Goal: Task Accomplishment & Management: Complete application form

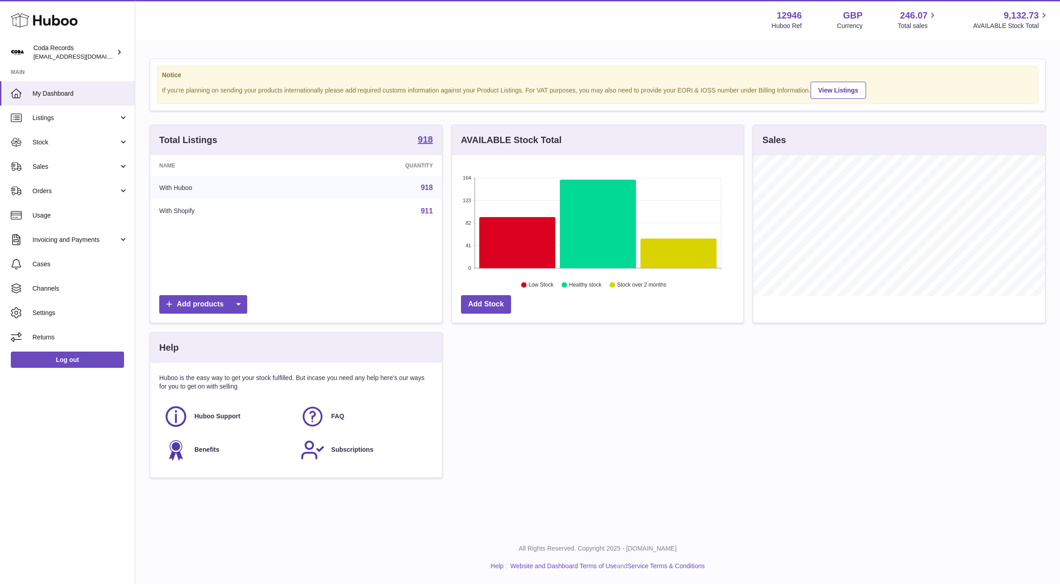
scroll to position [141, 292]
click at [50, 19] on use at bounding box center [44, 21] width 67 height 14
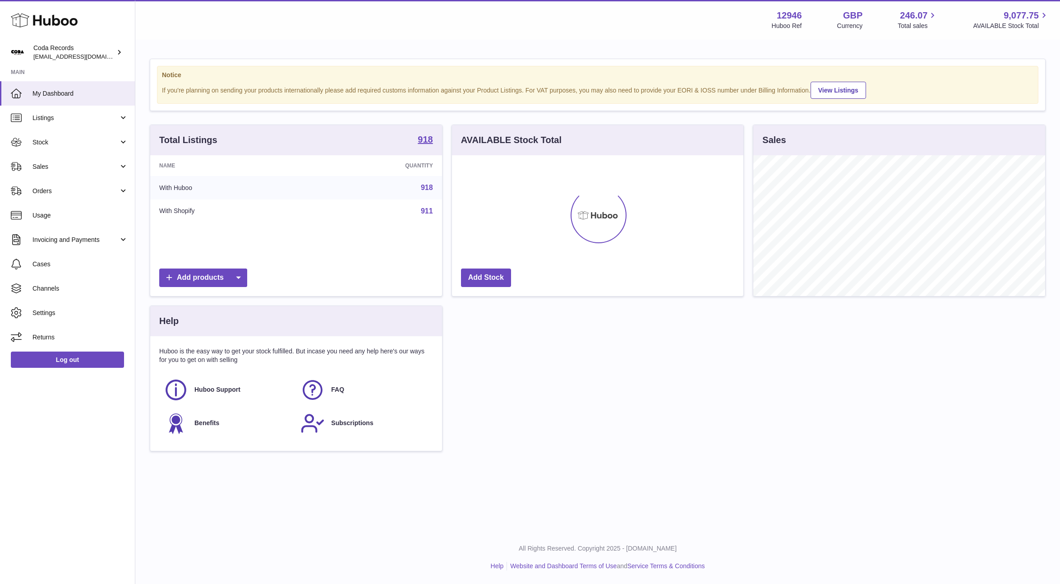
scroll to position [141, 292]
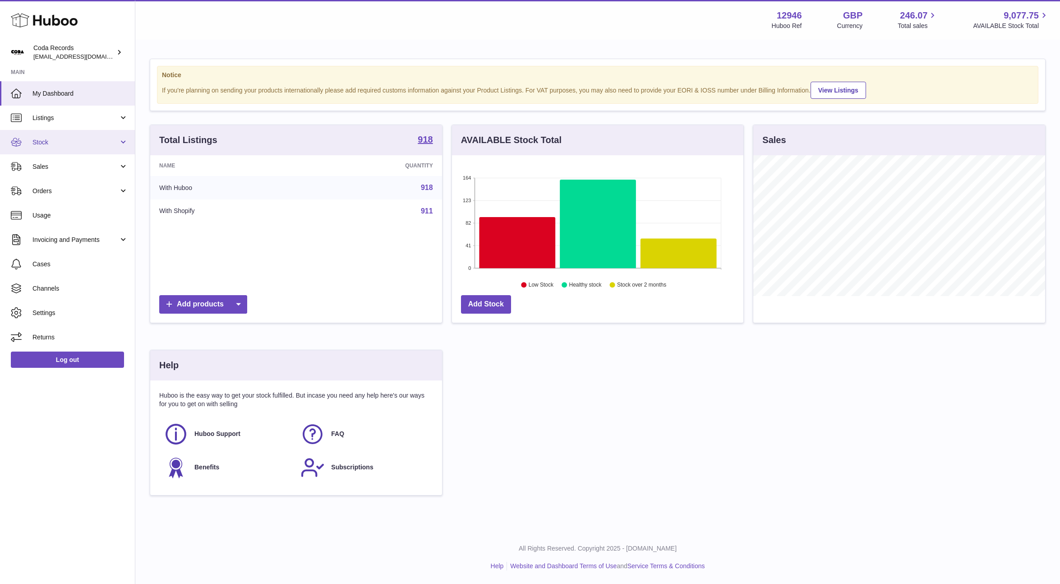
click at [44, 144] on span "Stock" at bounding box center [75, 142] width 86 height 9
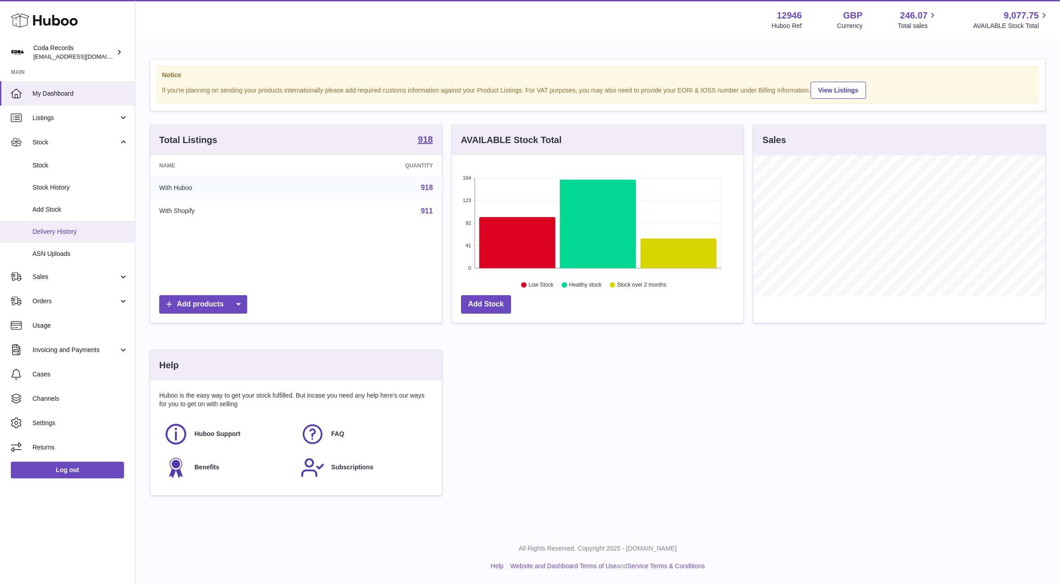
drag, startPoint x: 60, startPoint y: 238, endPoint x: 66, endPoint y: 235, distance: 7.3
click at [60, 238] on link "Delivery History" at bounding box center [67, 232] width 135 height 22
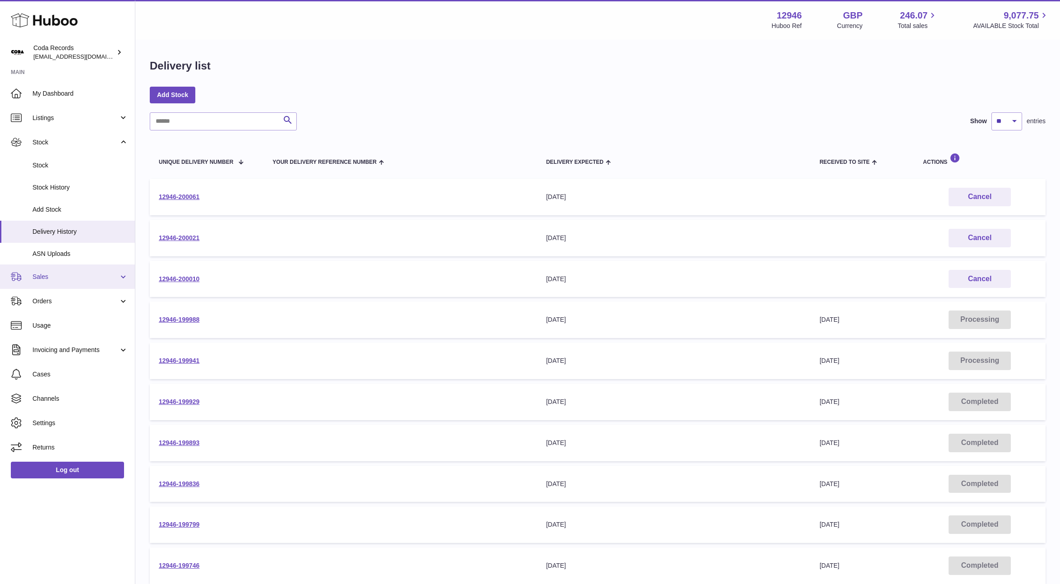
click at [73, 279] on span "Sales" at bounding box center [75, 276] width 86 height 9
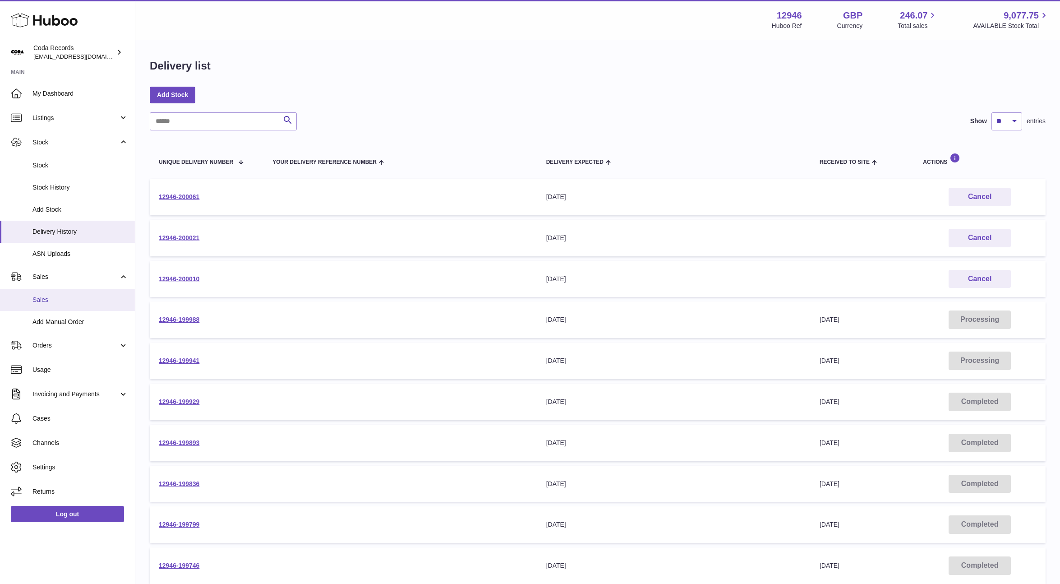
click at [75, 295] on link "Sales" at bounding box center [67, 300] width 135 height 22
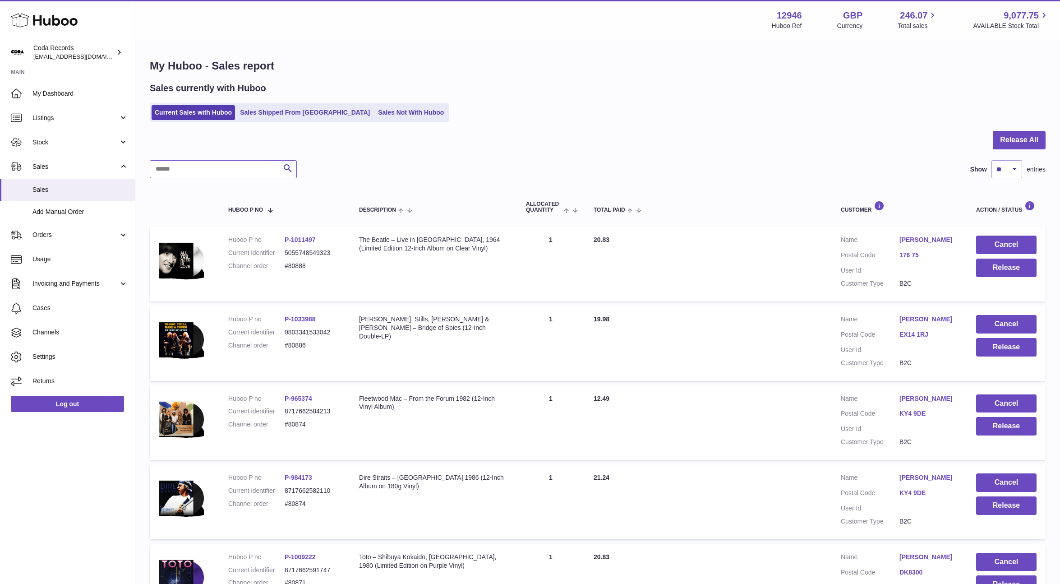
click at [231, 170] on input "text" at bounding box center [223, 169] width 147 height 18
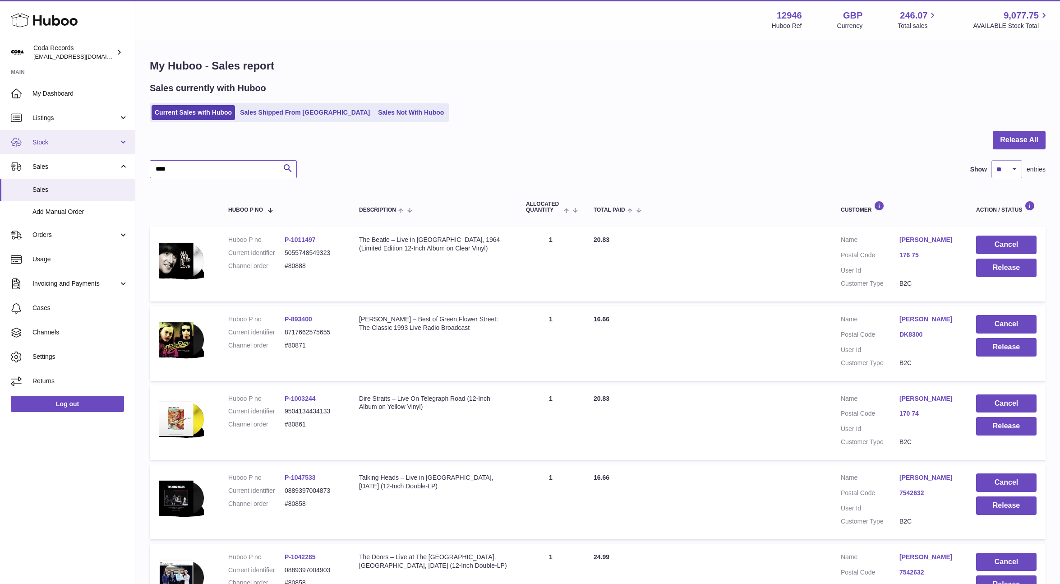
type input "****"
click at [73, 145] on span "Stock" at bounding box center [75, 142] width 86 height 9
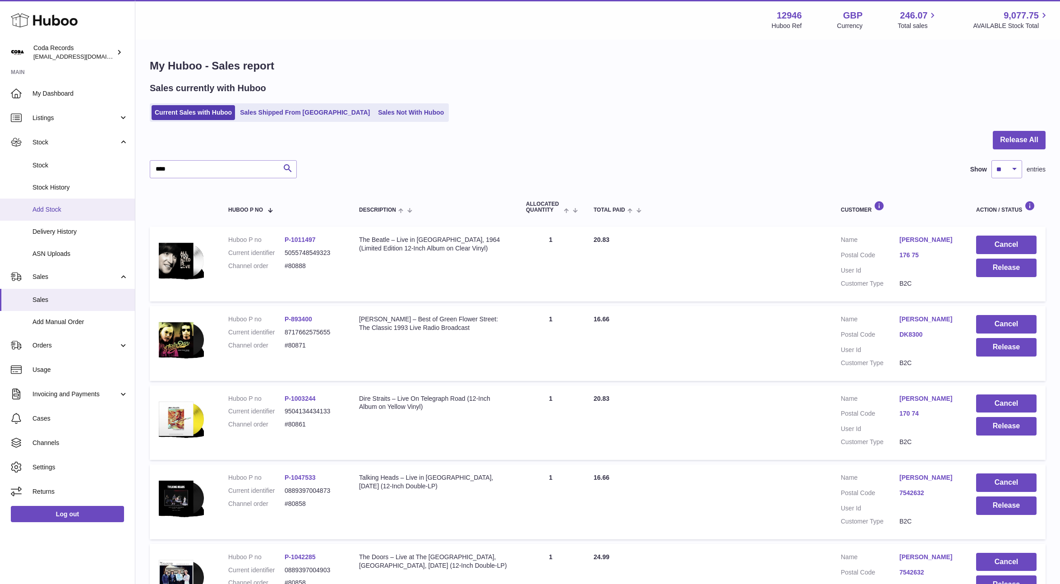
click at [71, 212] on span "Add Stock" at bounding box center [80, 209] width 96 height 9
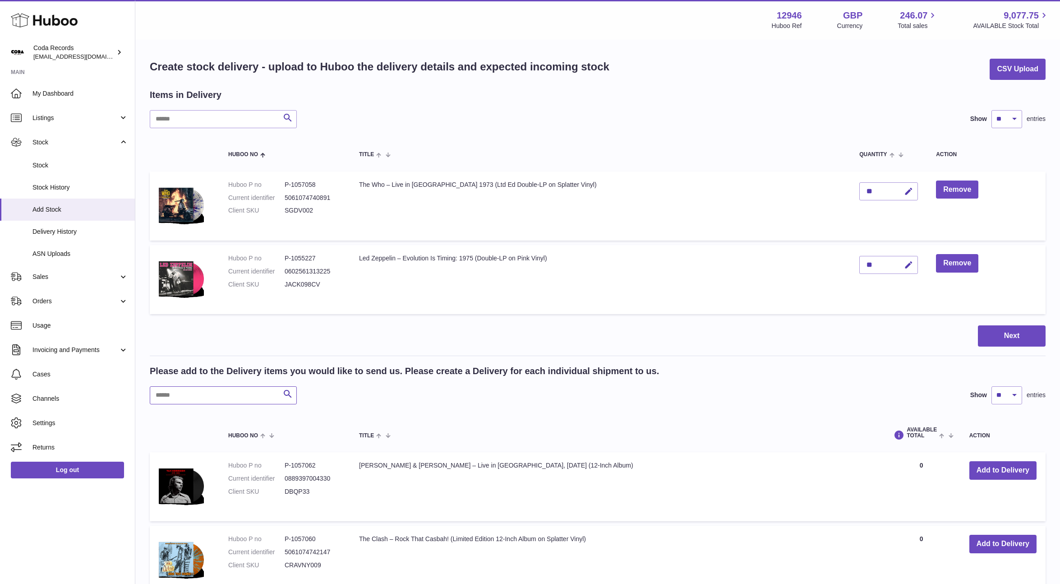
click at [223, 398] on input "text" at bounding box center [223, 395] width 147 height 18
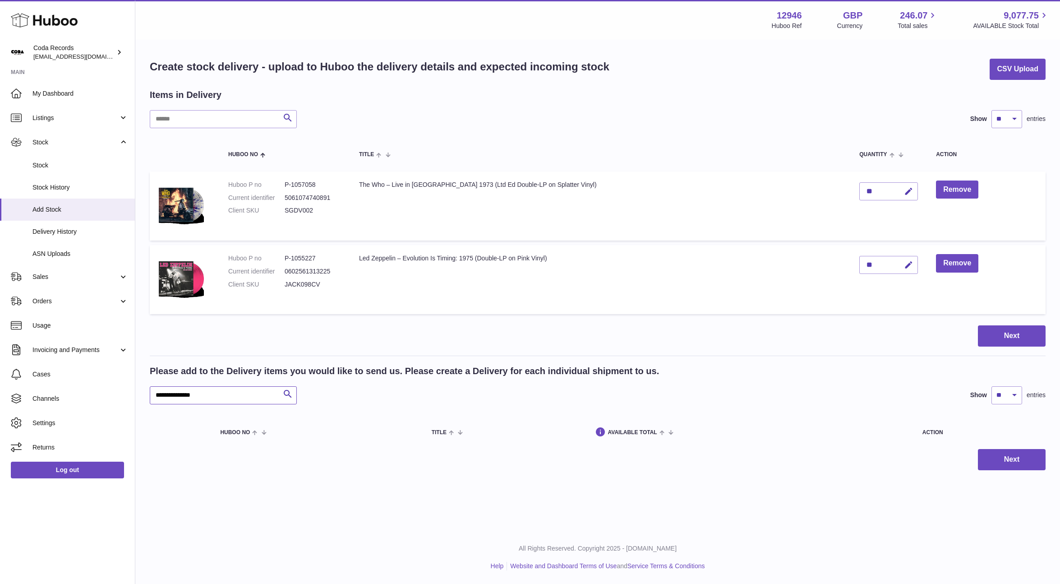
click at [198, 396] on input "**********" at bounding box center [223, 395] width 147 height 18
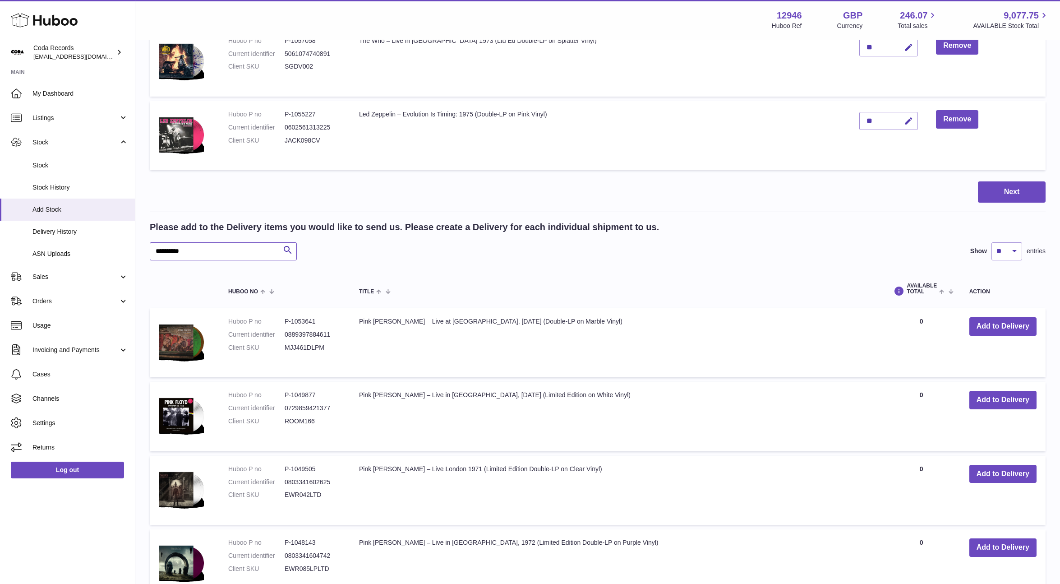
scroll to position [189, 0]
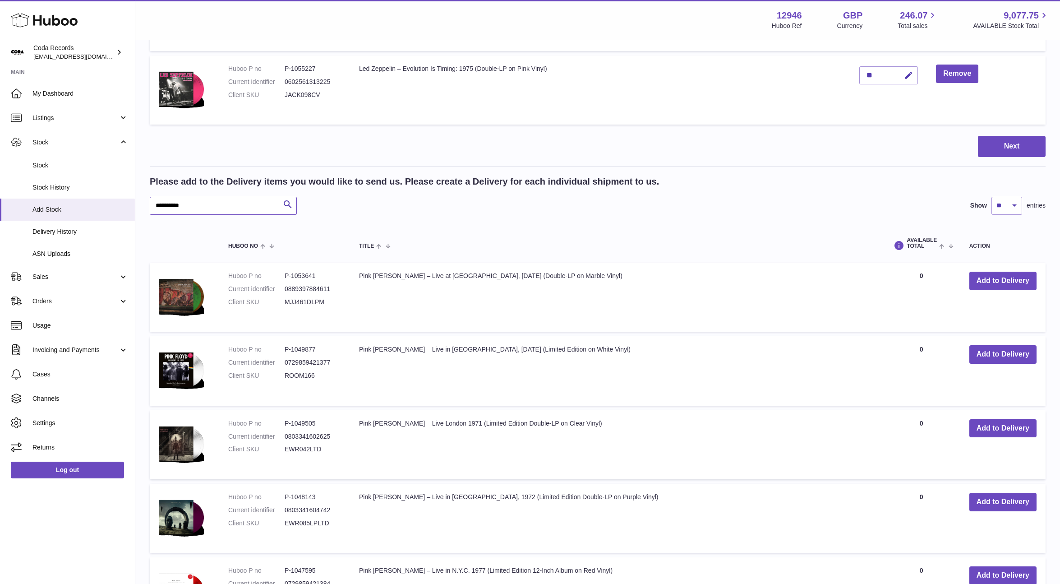
type input "**********"
click at [989, 432] on button "Add to Delivery" at bounding box center [1002, 428] width 67 height 18
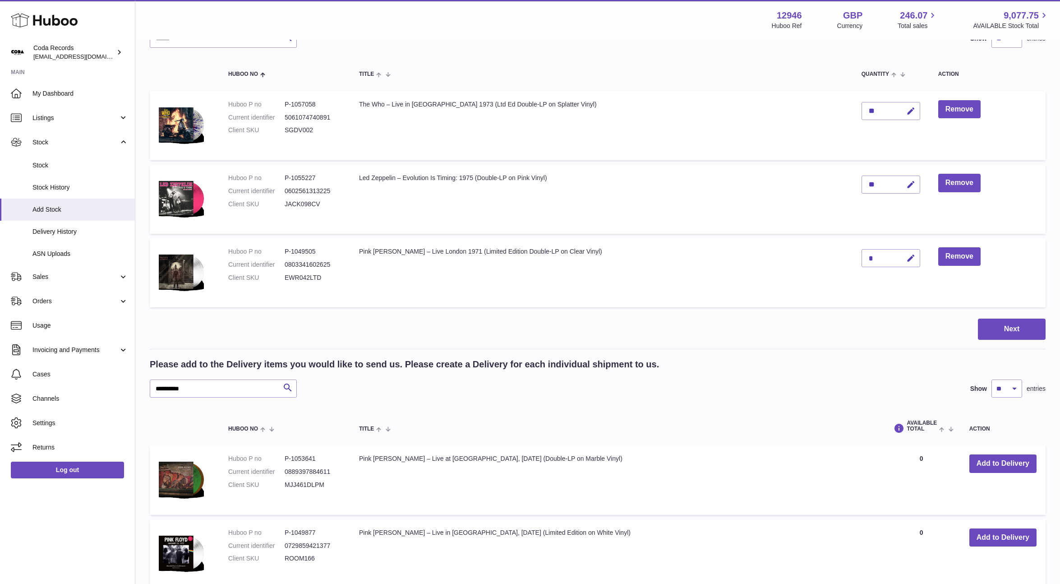
scroll to position [70, 0]
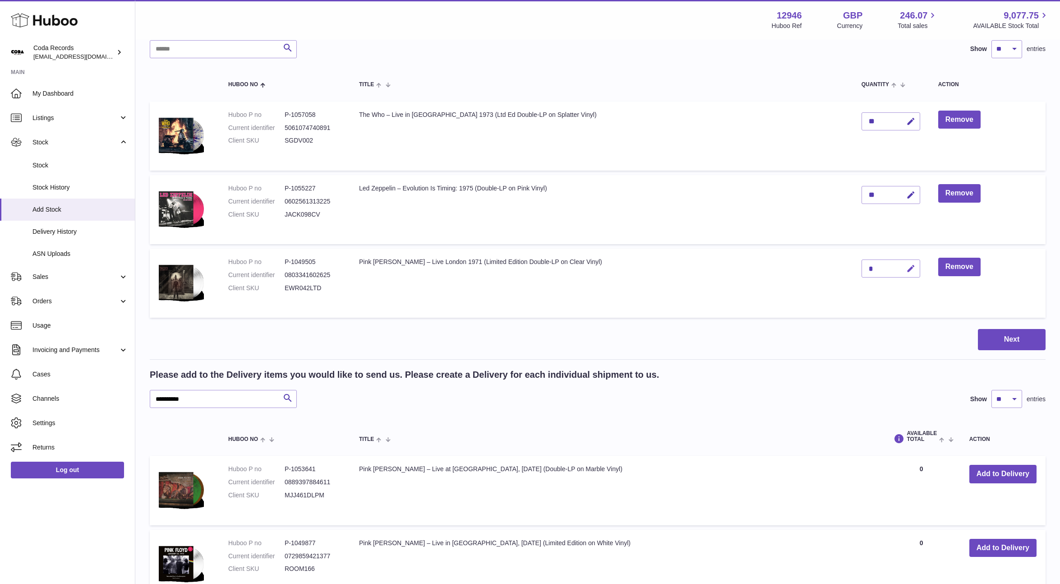
click at [906, 269] on icon "button" at bounding box center [910, 268] width 9 height 9
click at [861, 267] on input "*" at bounding box center [890, 268] width 59 height 18
type input "*"
drag, startPoint x: 889, startPoint y: 268, endPoint x: 883, endPoint y: 271, distance: 6.3
click at [901, 268] on button "submit" at bounding box center [909, 268] width 17 height 14
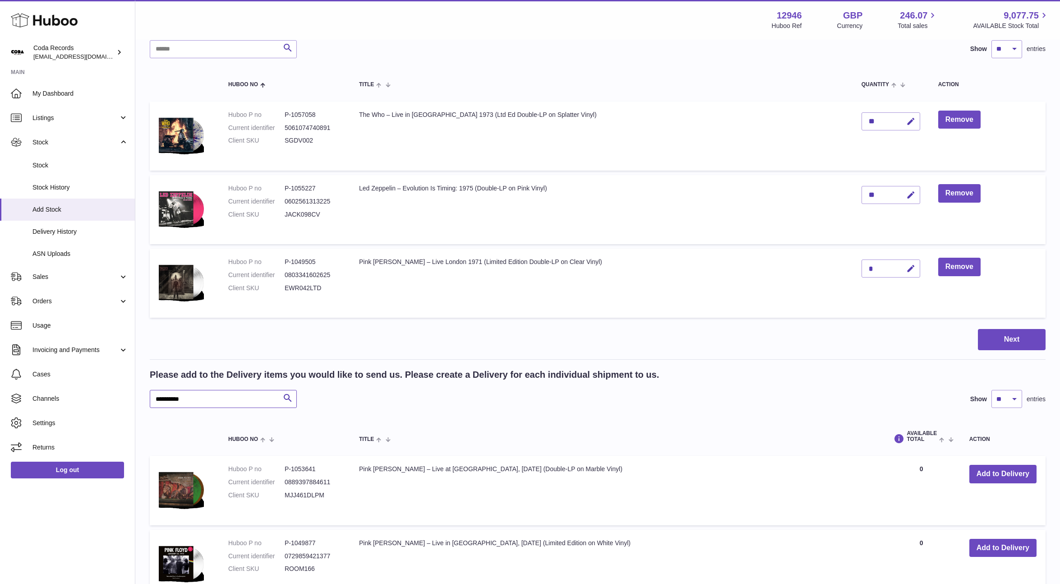
click at [235, 392] on input "**********" at bounding box center [223, 399] width 147 height 18
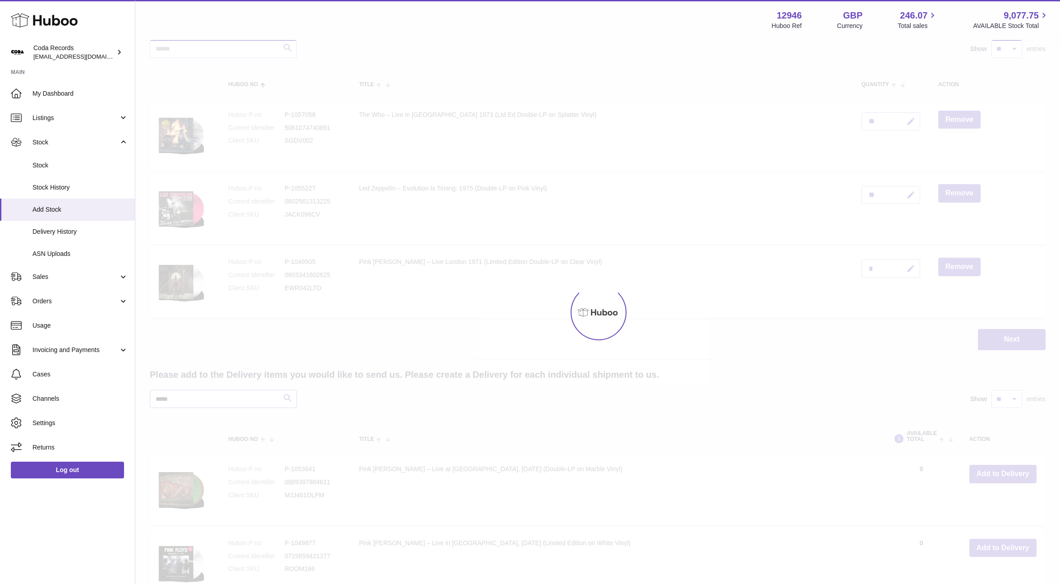
scroll to position [70, 0]
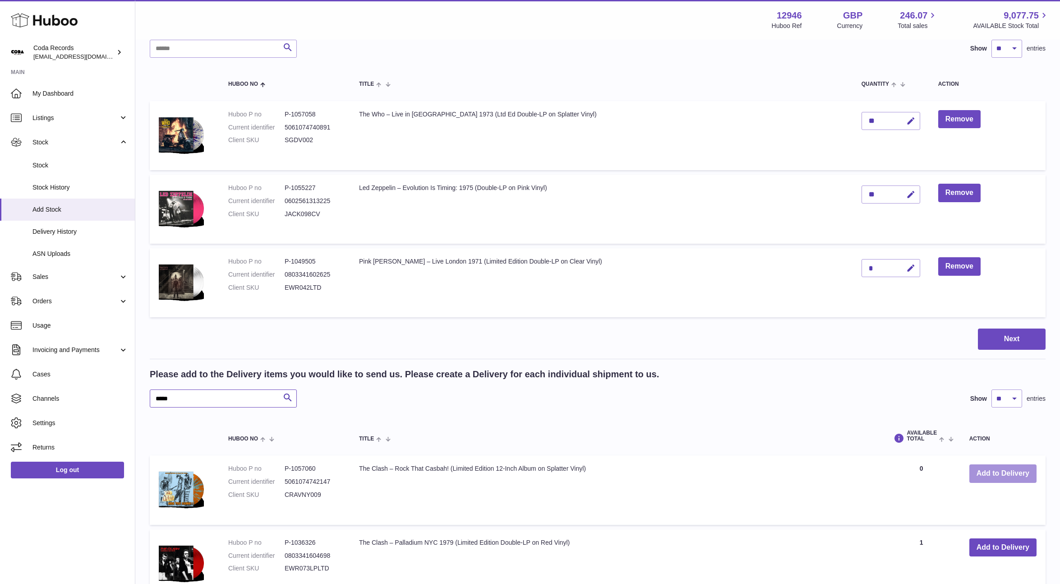
type input "*****"
drag, startPoint x: 985, startPoint y: 478, endPoint x: 976, endPoint y: 474, distance: 9.9
click at [985, 478] on button "Add to Delivery" at bounding box center [1002, 473] width 67 height 18
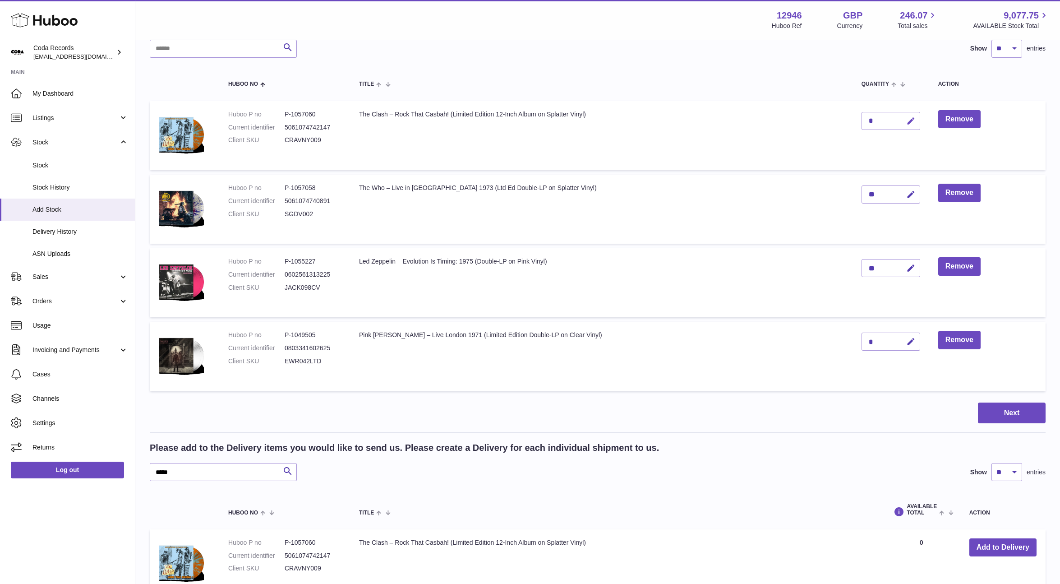
click at [906, 121] on icon "button" at bounding box center [910, 120] width 9 height 9
type input "**"
drag, startPoint x: 905, startPoint y: 121, endPoint x: 895, endPoint y: 121, distance: 9.9
click at [907, 121] on icon "submit" at bounding box center [911, 121] width 8 height 8
click at [234, 475] on input "*****" at bounding box center [223, 472] width 147 height 18
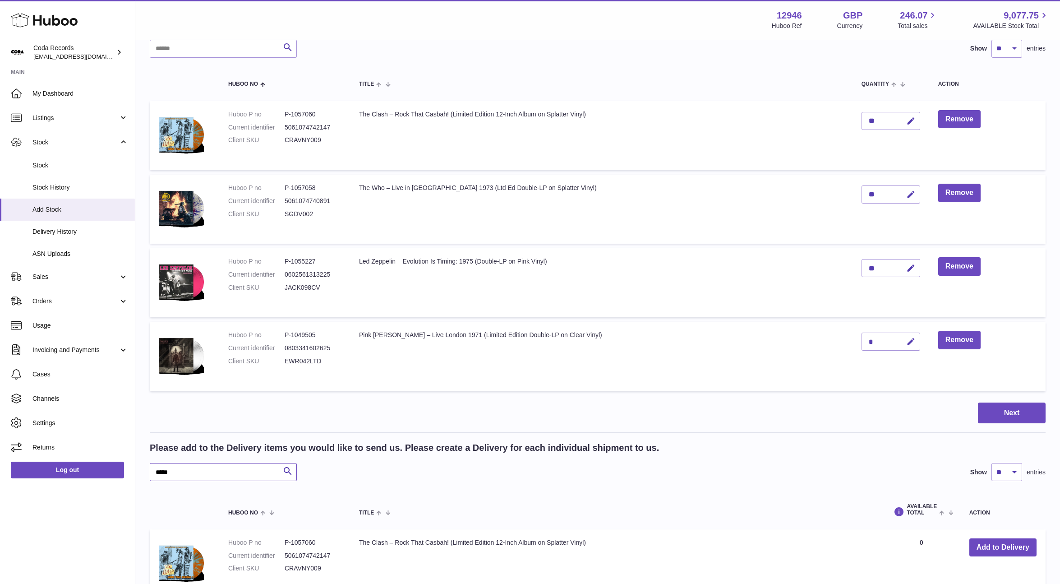
click at [234, 475] on input "*****" at bounding box center [223, 472] width 147 height 18
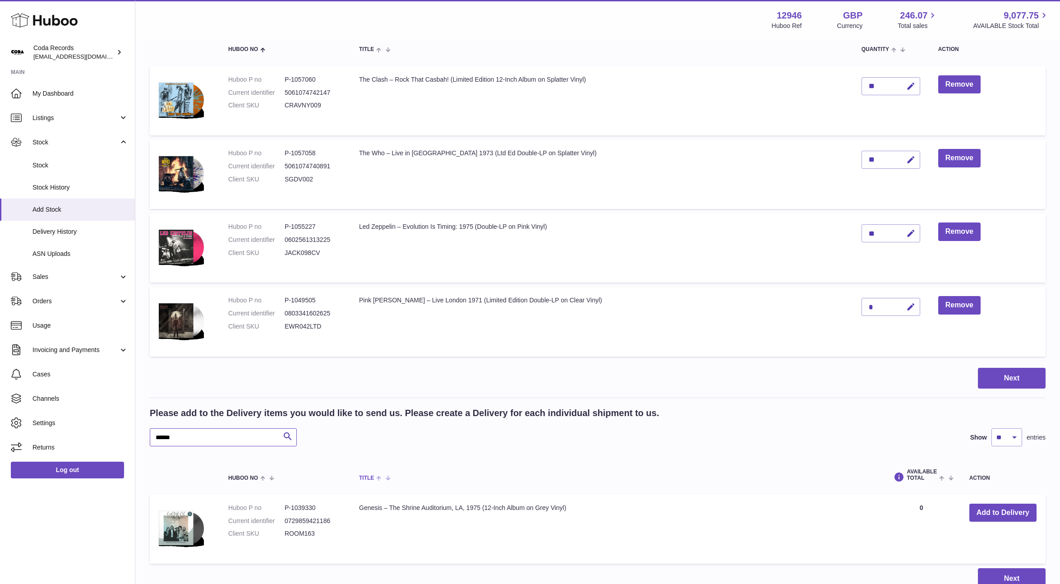
scroll to position [106, 0]
type input "******"
click at [999, 521] on td "Add to Delivery" at bounding box center [1002, 527] width 85 height 69
drag, startPoint x: 998, startPoint y: 517, endPoint x: 962, endPoint y: 507, distance: 37.0
click at [998, 517] on button "Add to Delivery" at bounding box center [1002, 511] width 67 height 18
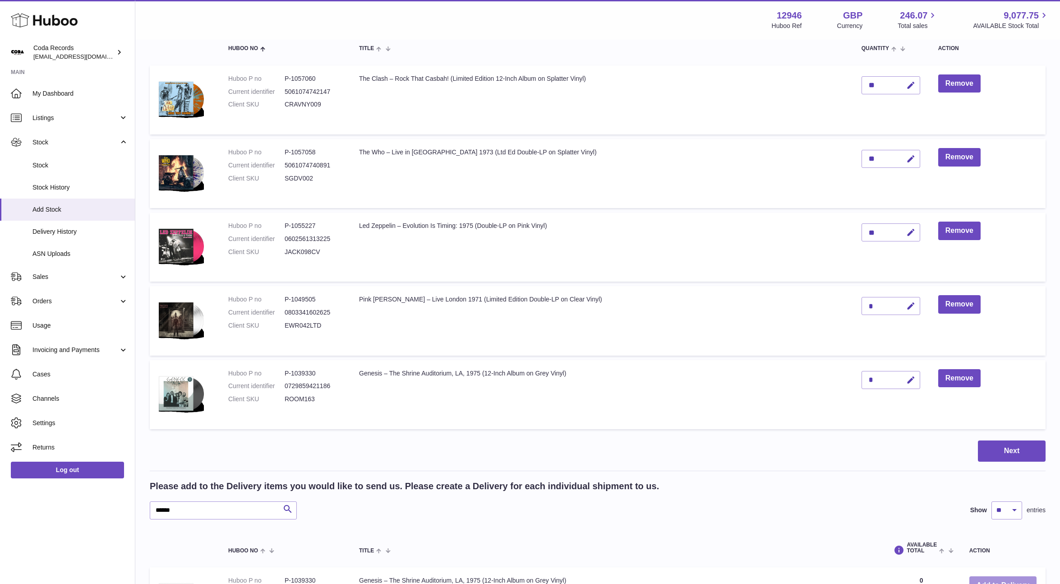
scroll to position [96, 0]
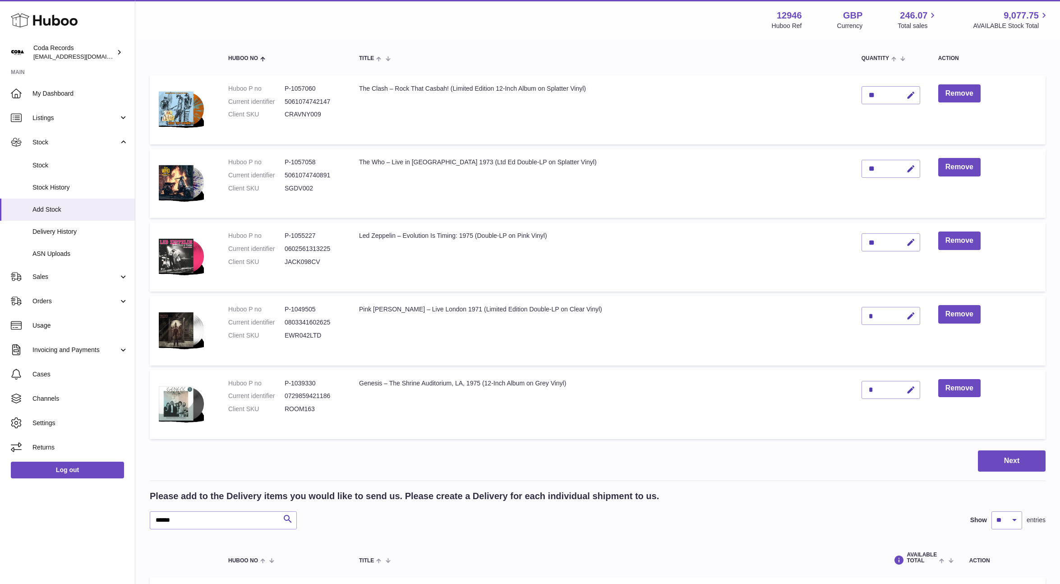
drag, startPoint x: 905, startPoint y: 387, endPoint x: 871, endPoint y: 388, distance: 33.8
click at [906, 387] on icon "button" at bounding box center [910, 389] width 9 height 9
click at [861, 387] on input "*" at bounding box center [890, 390] width 59 height 18
type input "*"
drag, startPoint x: 906, startPoint y: 387, endPoint x: 857, endPoint y: 348, distance: 62.2
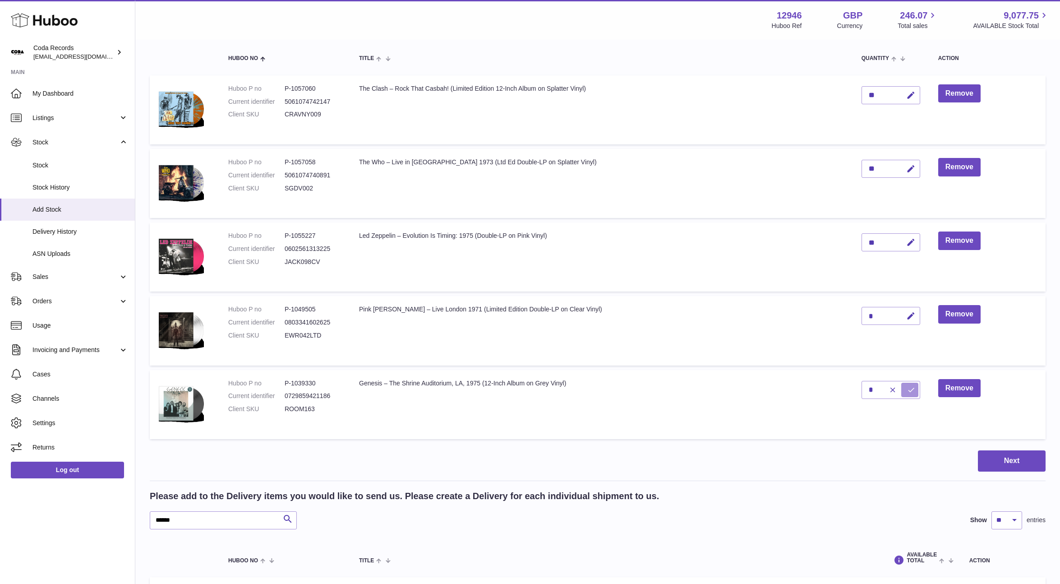
click at [907, 387] on icon "submit" at bounding box center [911, 390] width 8 height 8
click at [217, 523] on input "******" at bounding box center [223, 520] width 147 height 18
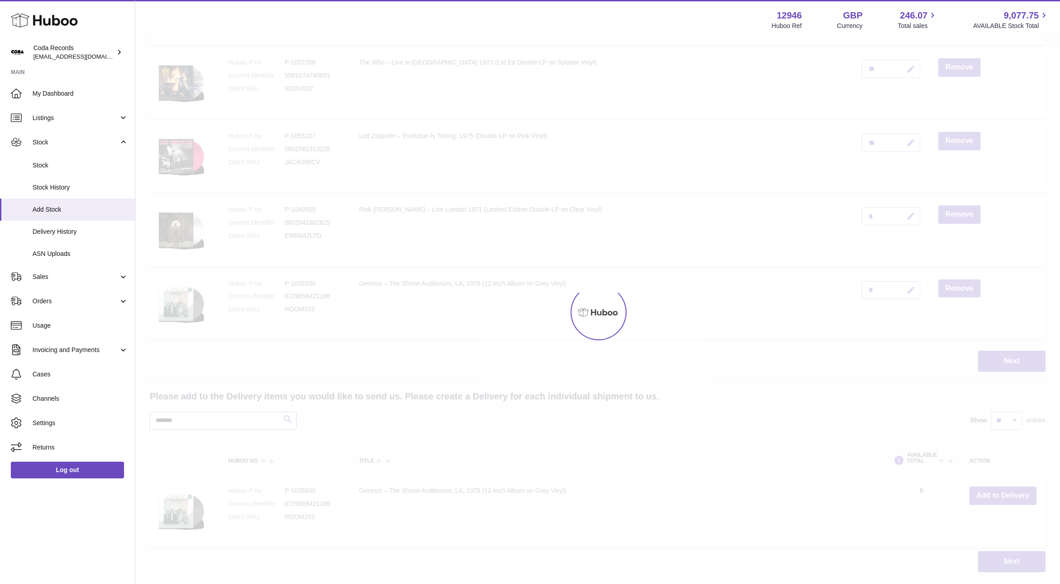
scroll to position [219, 0]
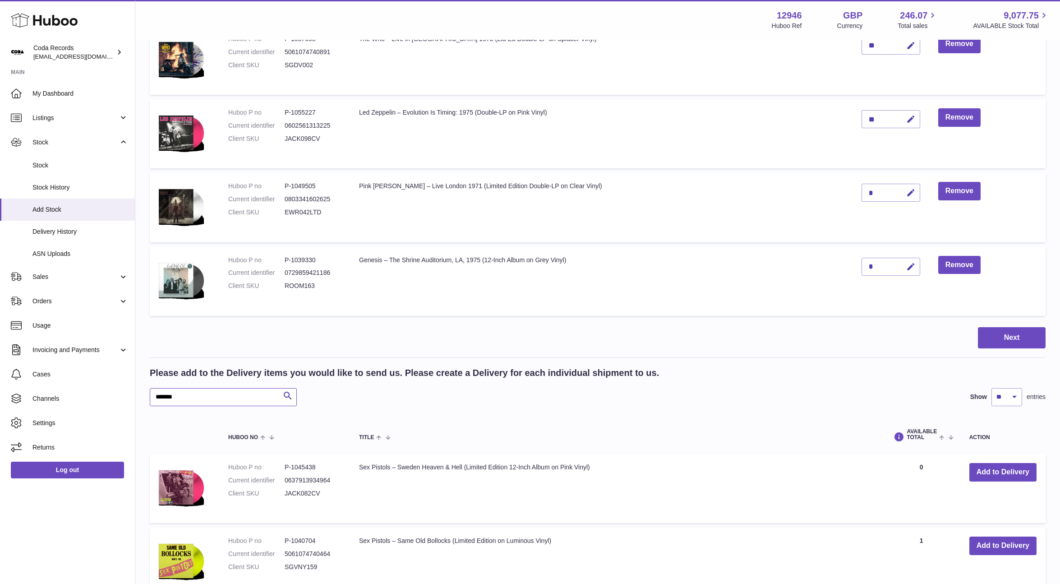
type input "*******"
drag, startPoint x: 1004, startPoint y: 477, endPoint x: 993, endPoint y: 475, distance: 11.9
click at [1004, 477] on button "Add to Delivery" at bounding box center [1002, 472] width 67 height 18
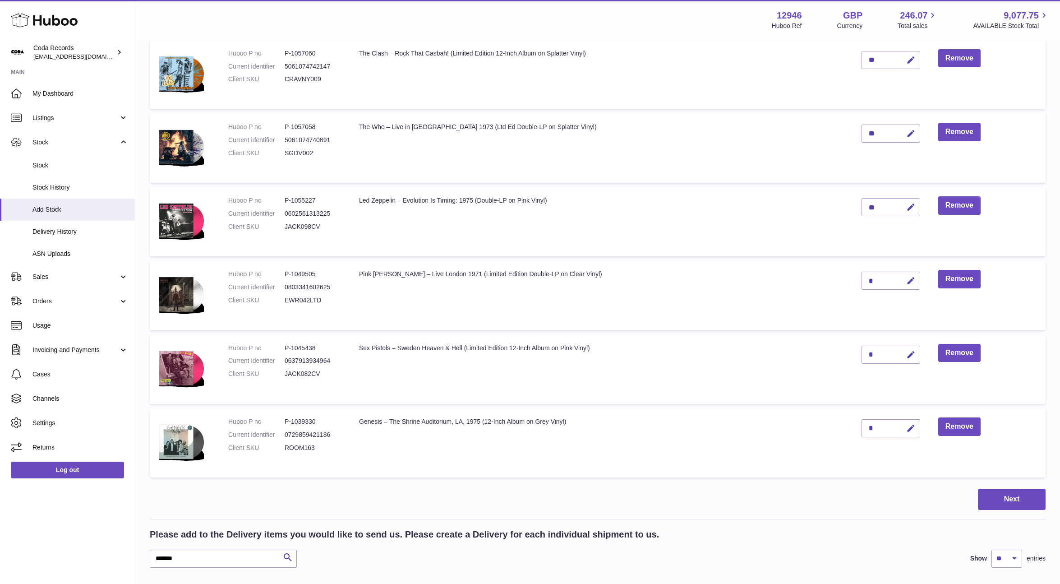
scroll to position [129, 0]
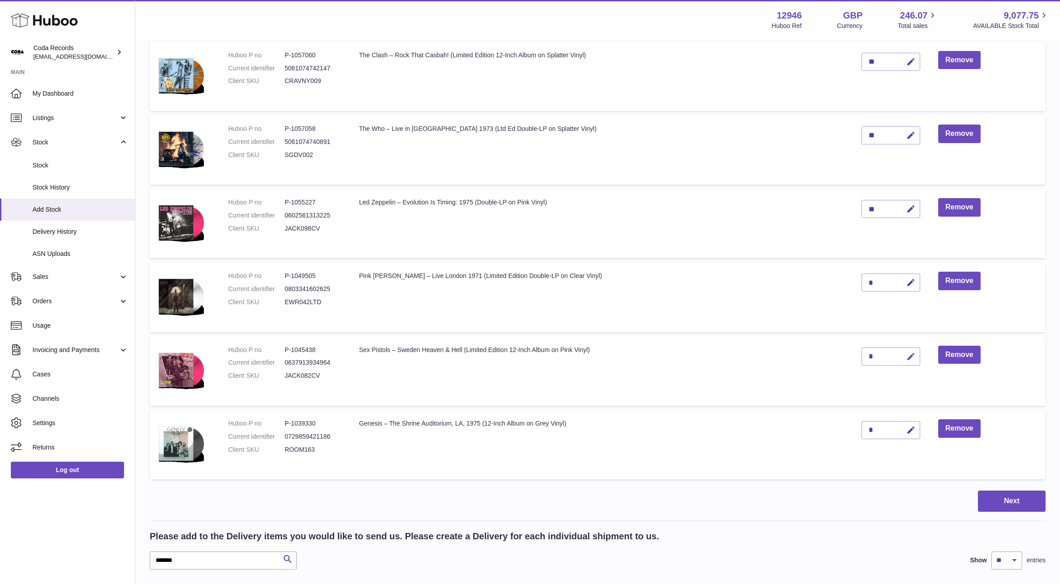
click at [906, 355] on icon "button" at bounding box center [910, 356] width 9 height 9
drag, startPoint x: 870, startPoint y: 354, endPoint x: 860, endPoint y: 353, distance: 10.4
click at [861, 353] on input "*" at bounding box center [890, 356] width 59 height 18
type input "*"
drag, startPoint x: 906, startPoint y: 355, endPoint x: 906, endPoint y: 367, distance: 11.3
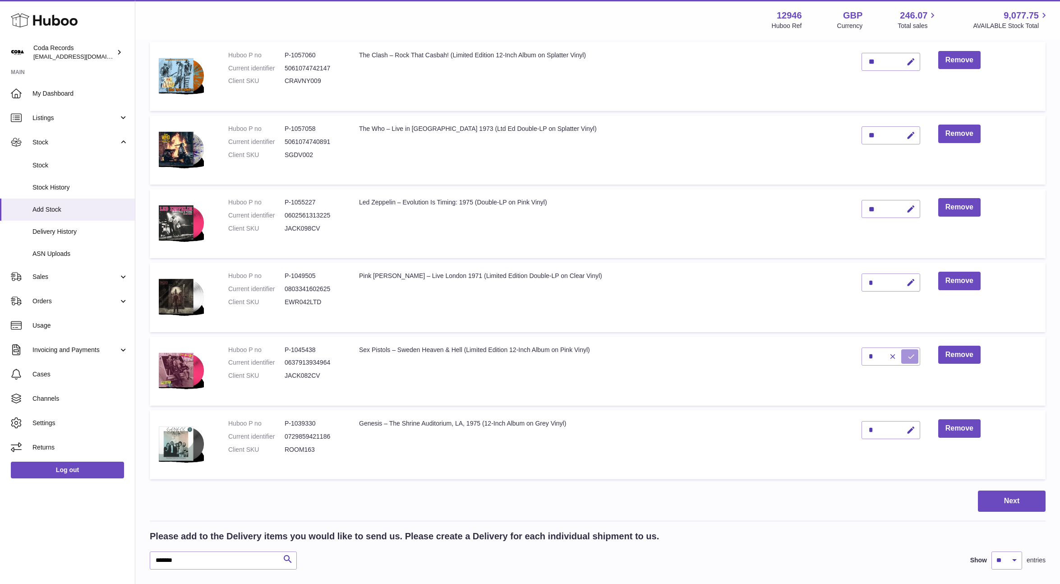
click at [907, 355] on icon "submit" at bounding box center [911, 356] width 8 height 8
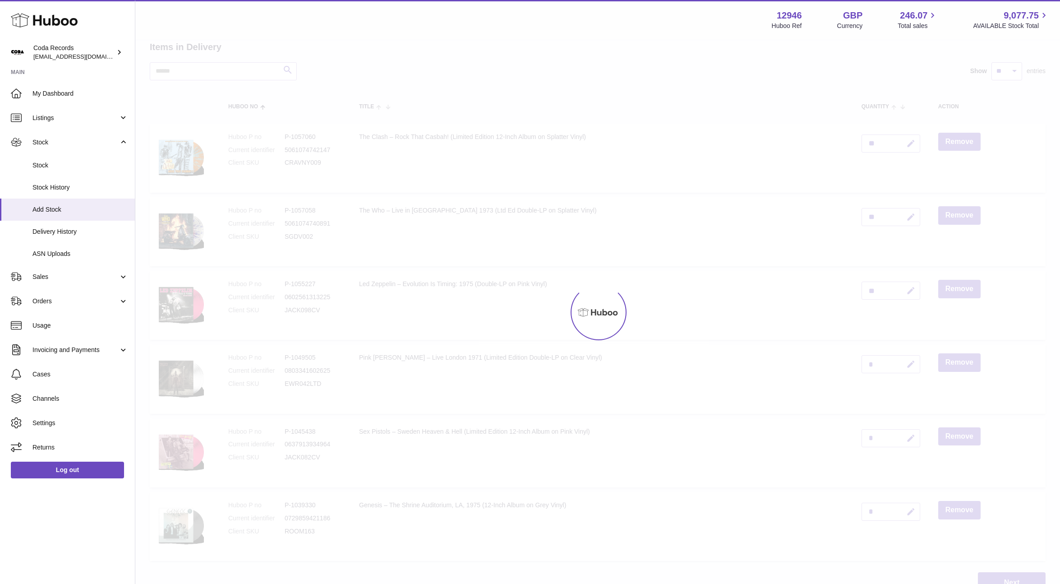
scroll to position [0, 0]
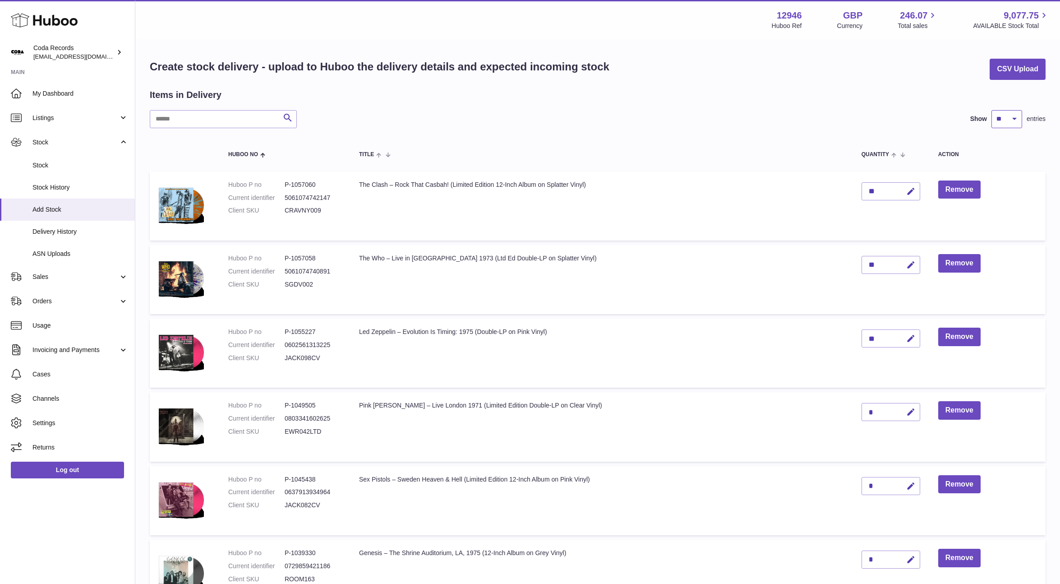
click at [1016, 118] on select "** ** ** ***" at bounding box center [1006, 119] width 31 height 18
select select "***"
click at [991, 110] on select "** ** ** ***" at bounding box center [1006, 119] width 31 height 18
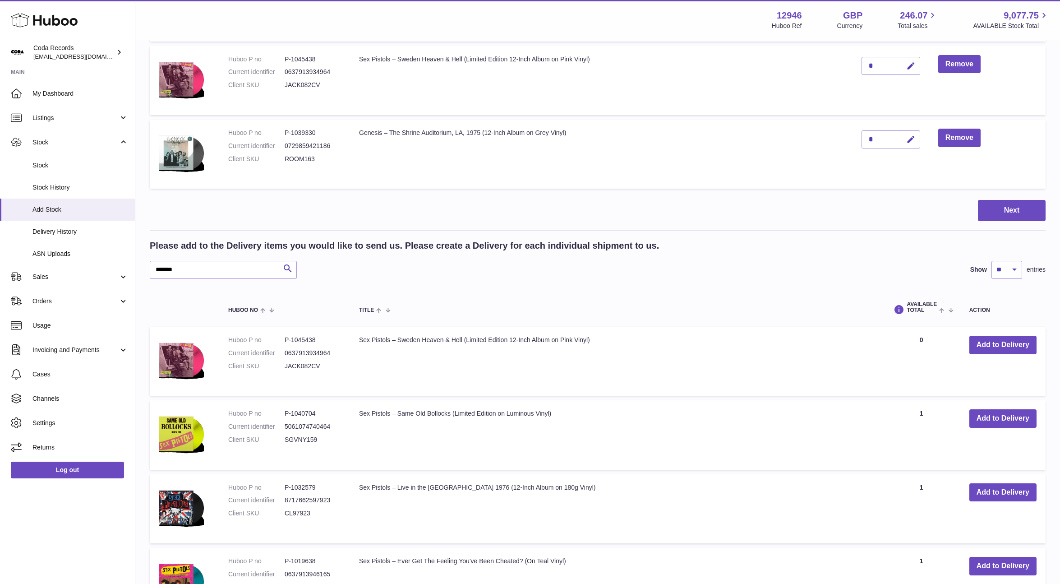
scroll to position [449, 0]
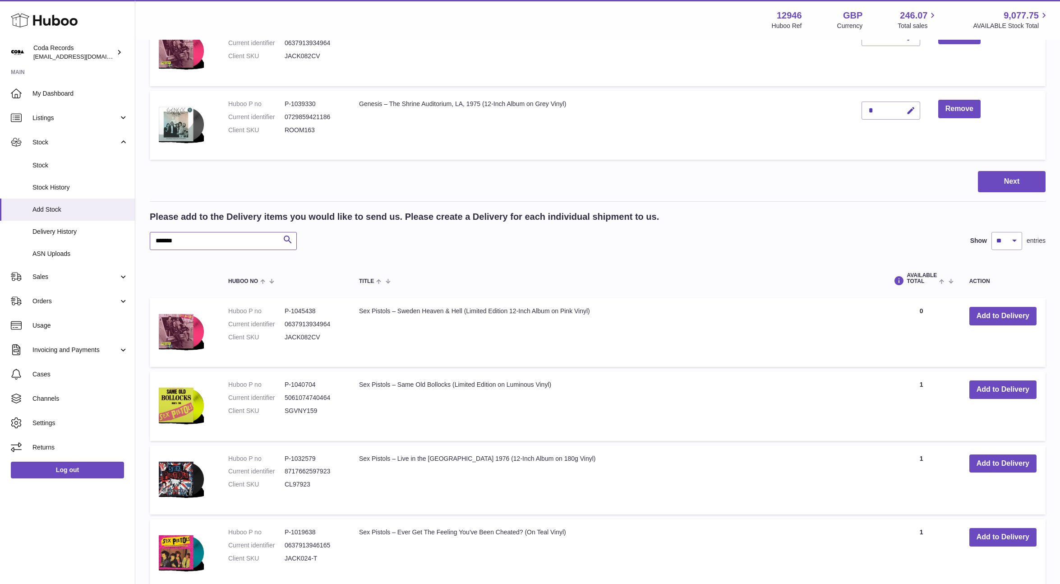
click at [190, 241] on input "*******" at bounding box center [223, 241] width 147 height 18
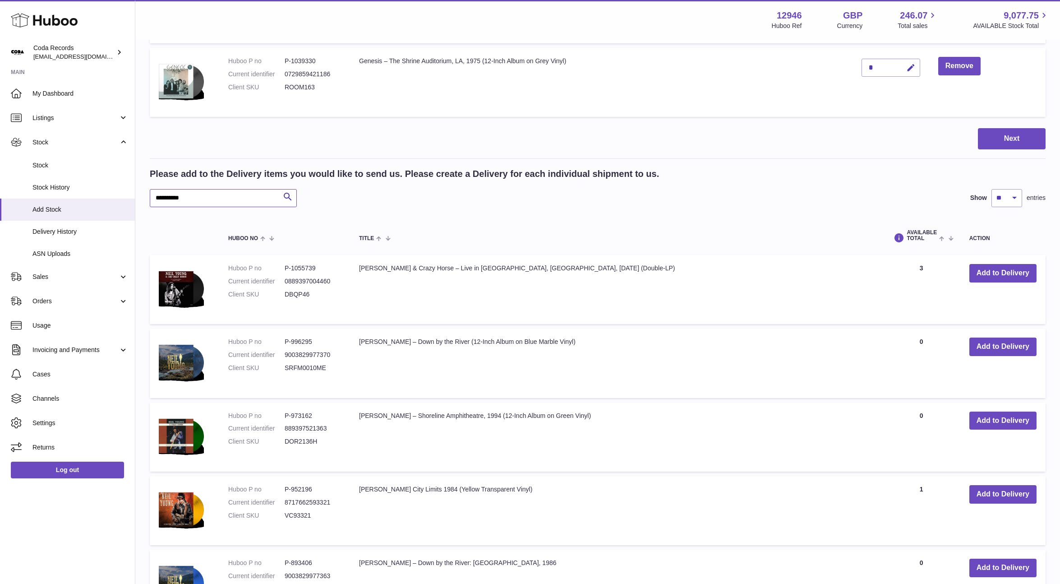
scroll to position [697, 0]
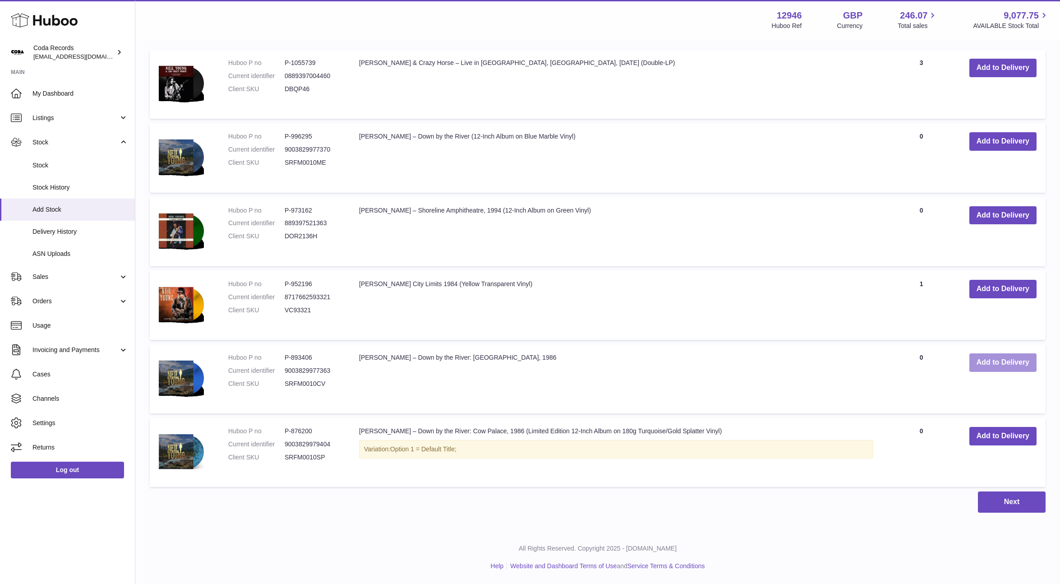
drag, startPoint x: 985, startPoint y: 363, endPoint x: 853, endPoint y: 285, distance: 153.2
click at [985, 363] on button "Add to Delivery" at bounding box center [1002, 362] width 67 height 18
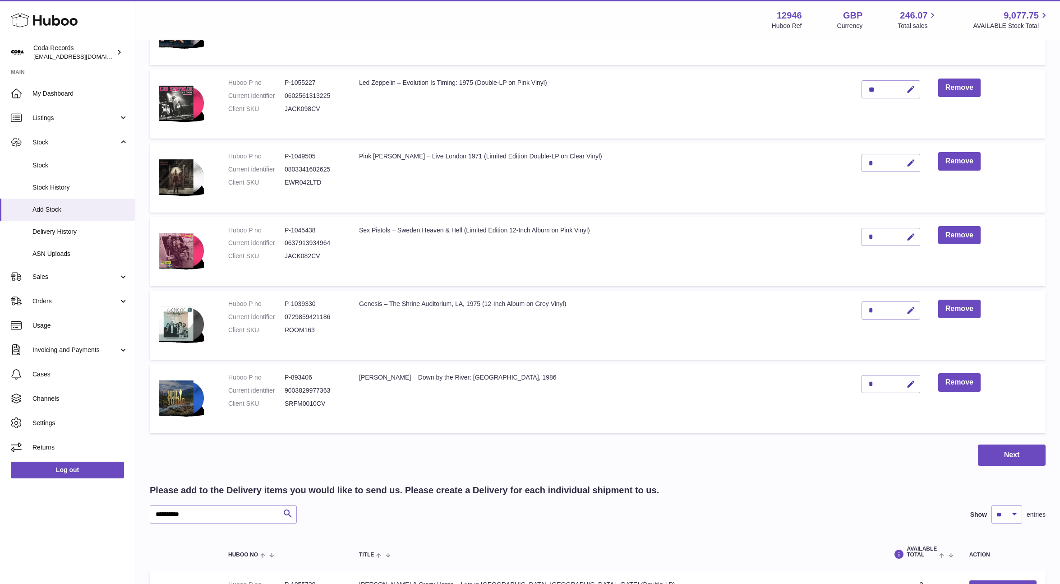
scroll to position [267, 0]
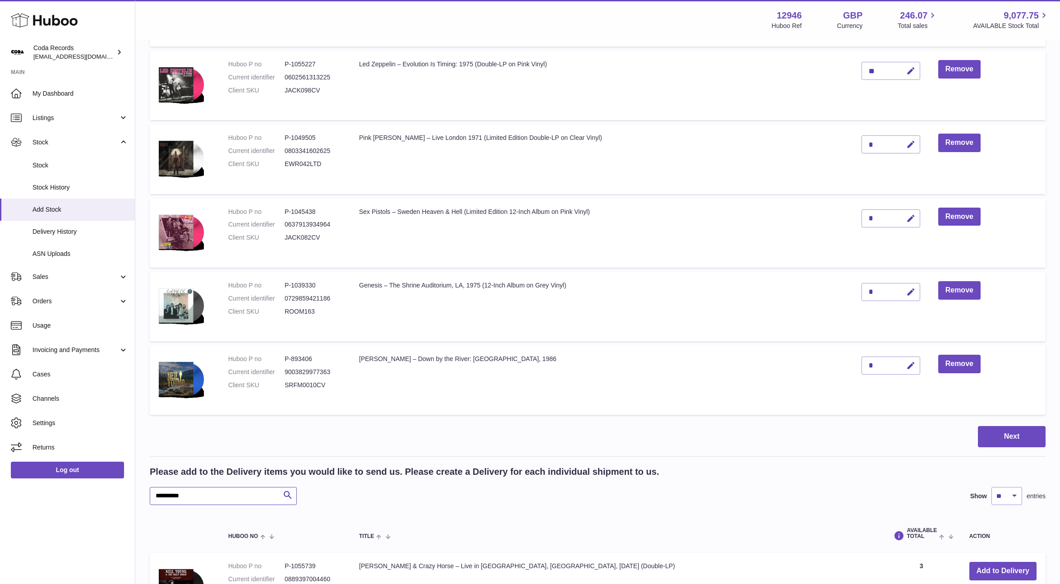
click at [257, 490] on input "**********" at bounding box center [223, 496] width 147 height 18
click at [257, 491] on input "**********" at bounding box center [223, 496] width 147 height 18
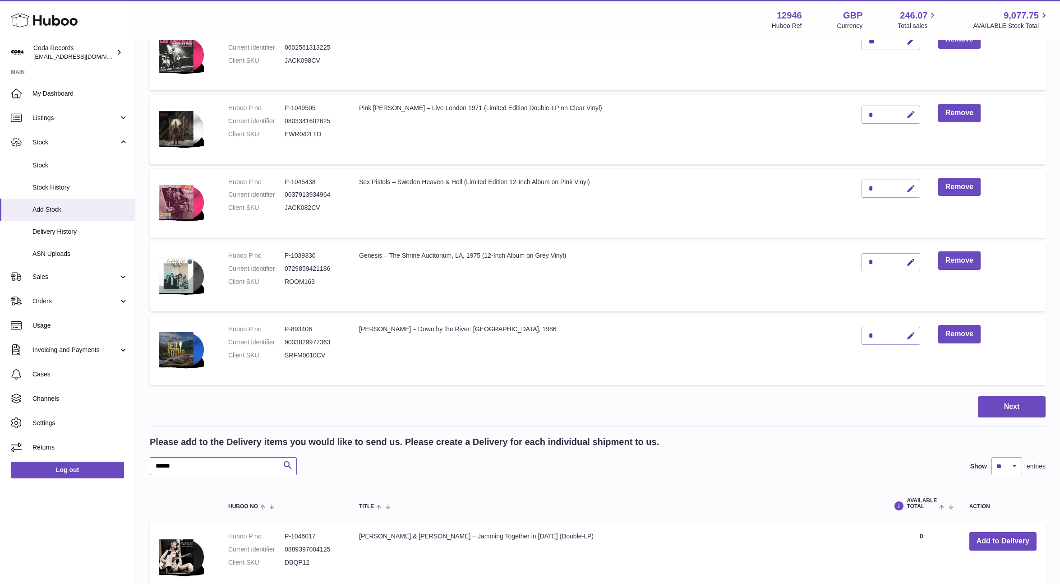
scroll to position [298, 0]
type input "******"
click at [1003, 542] on button "Add to Delivery" at bounding box center [1002, 540] width 67 height 18
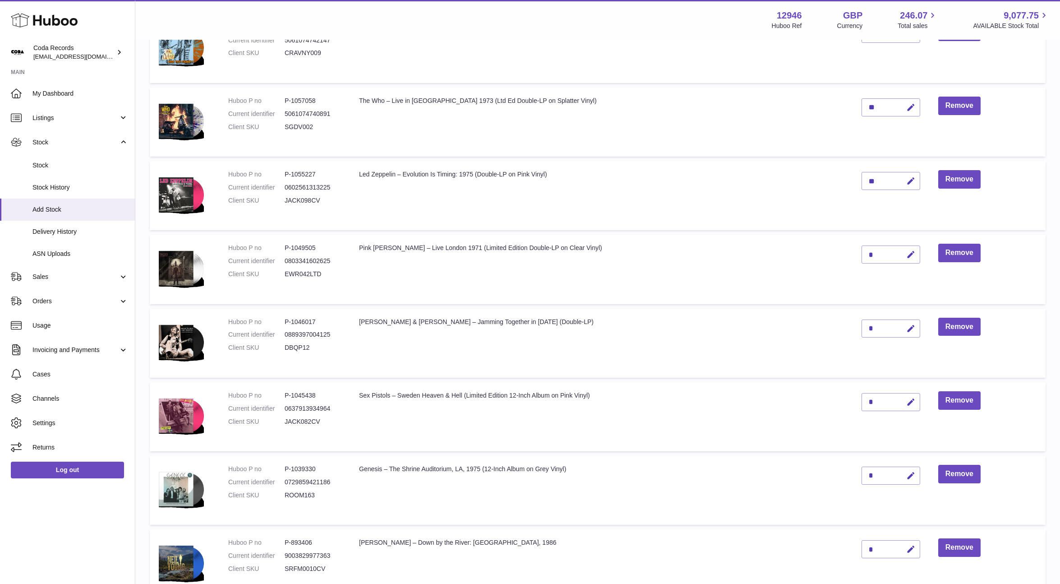
scroll to position [132, 0]
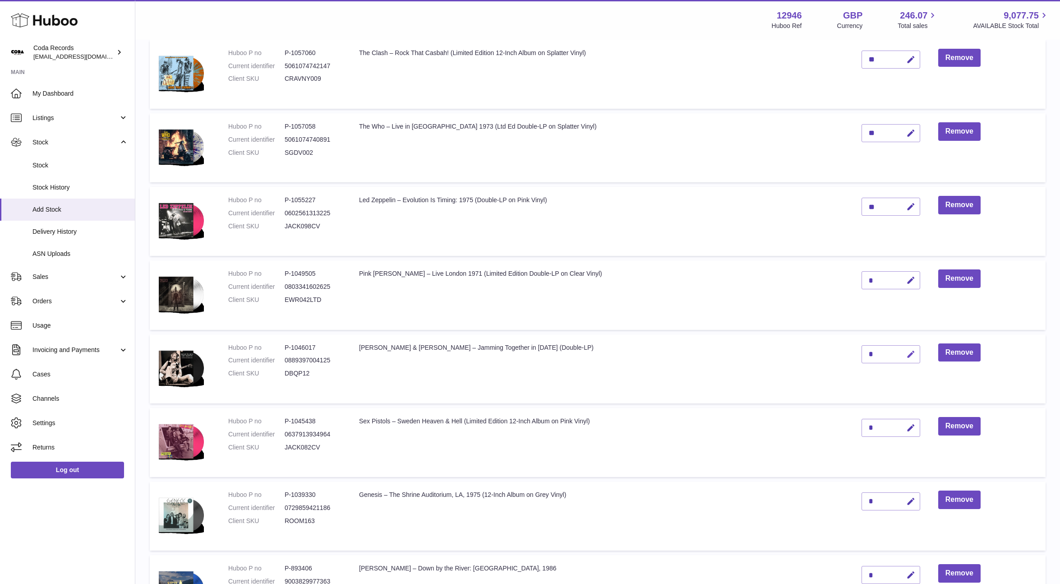
click at [906, 353] on icon "button" at bounding box center [910, 353] width 9 height 9
click at [855, 352] on td "*" at bounding box center [890, 368] width 77 height 69
type input "*"
drag, startPoint x: 904, startPoint y: 354, endPoint x: 901, endPoint y: 350, distance: 5.1
click at [907, 354] on icon "submit" at bounding box center [911, 354] width 8 height 8
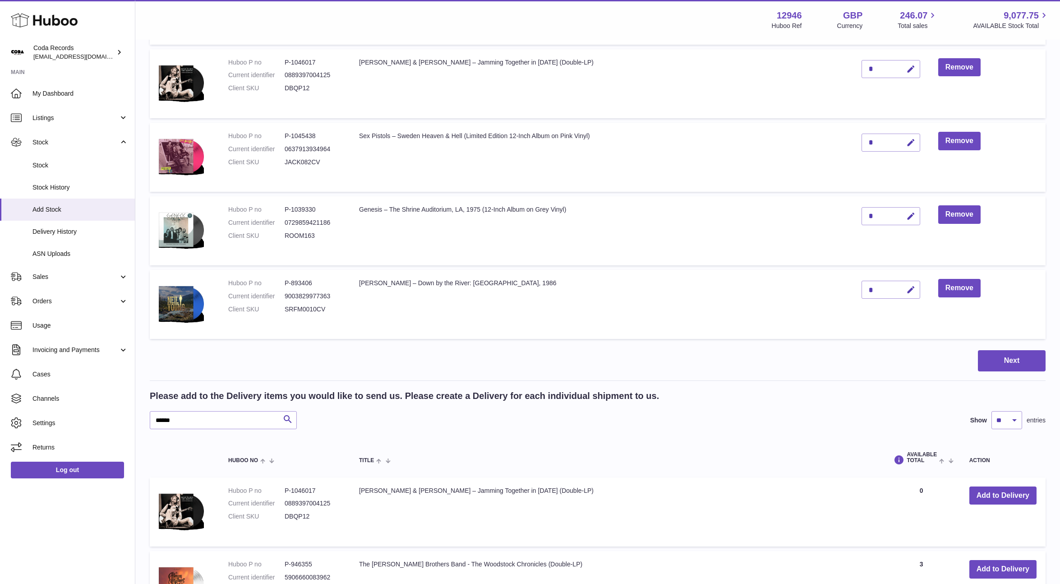
scroll to position [424, 0]
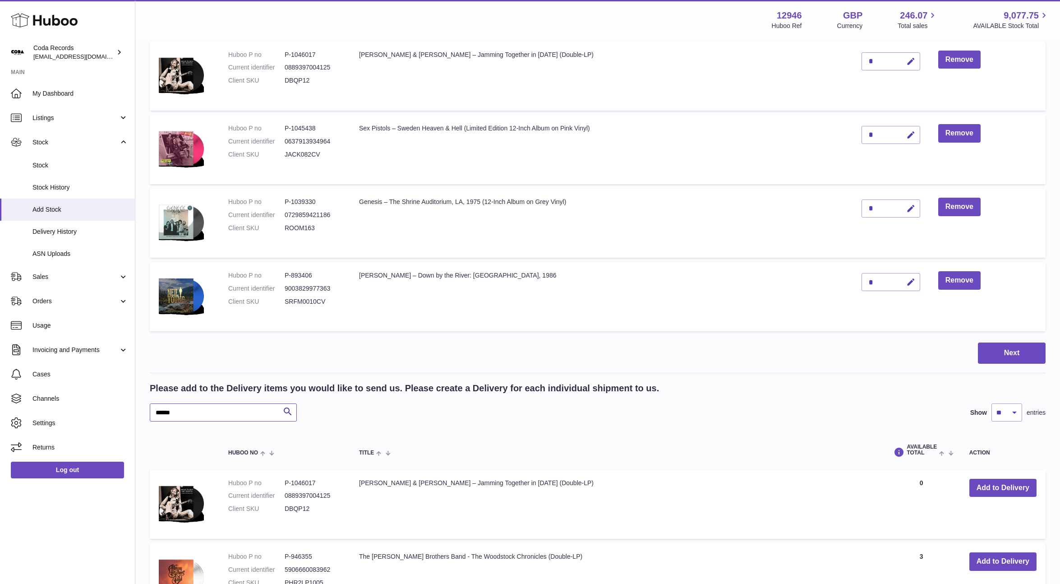
click at [211, 414] on input "******" at bounding box center [223, 412] width 147 height 18
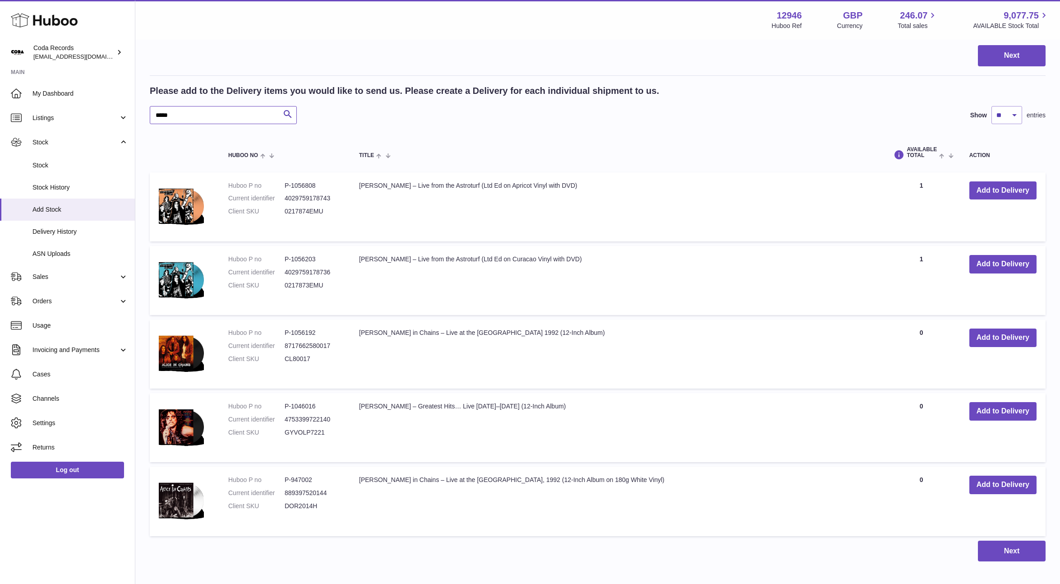
scroll to position [726, 0]
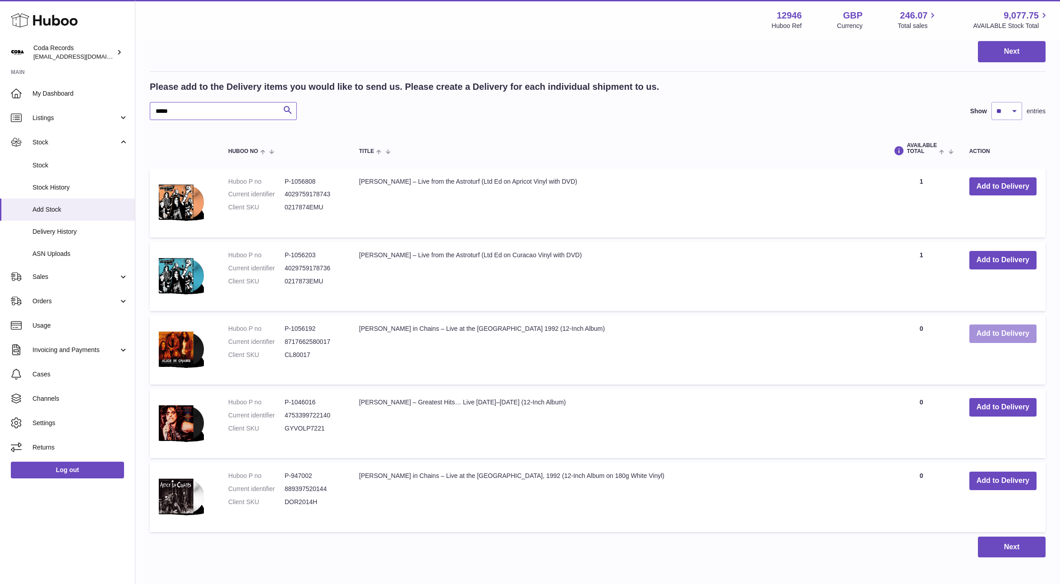
type input "*****"
click at [997, 333] on button "Add to Delivery" at bounding box center [1002, 333] width 67 height 18
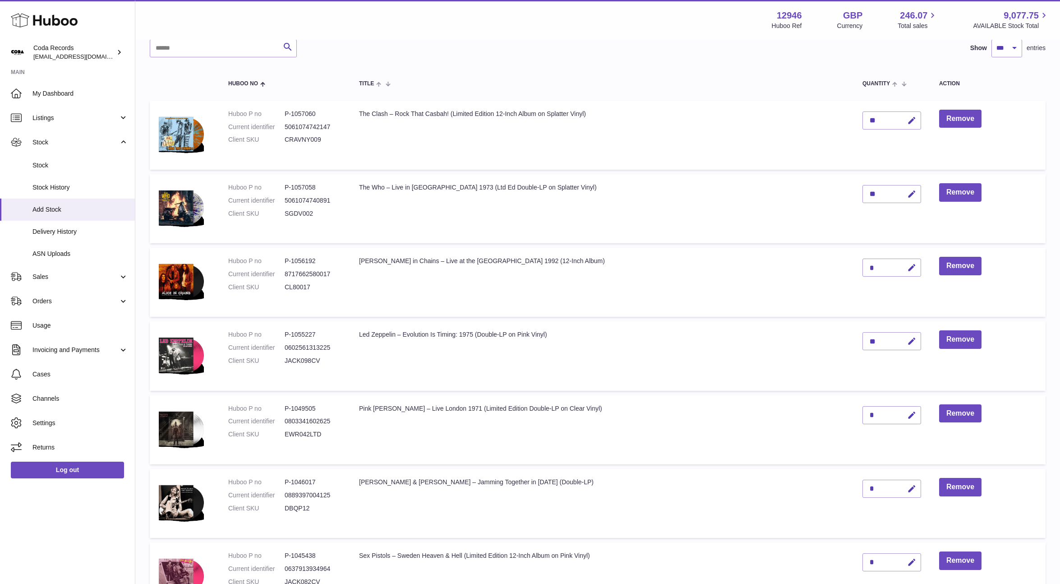
scroll to position [40, 0]
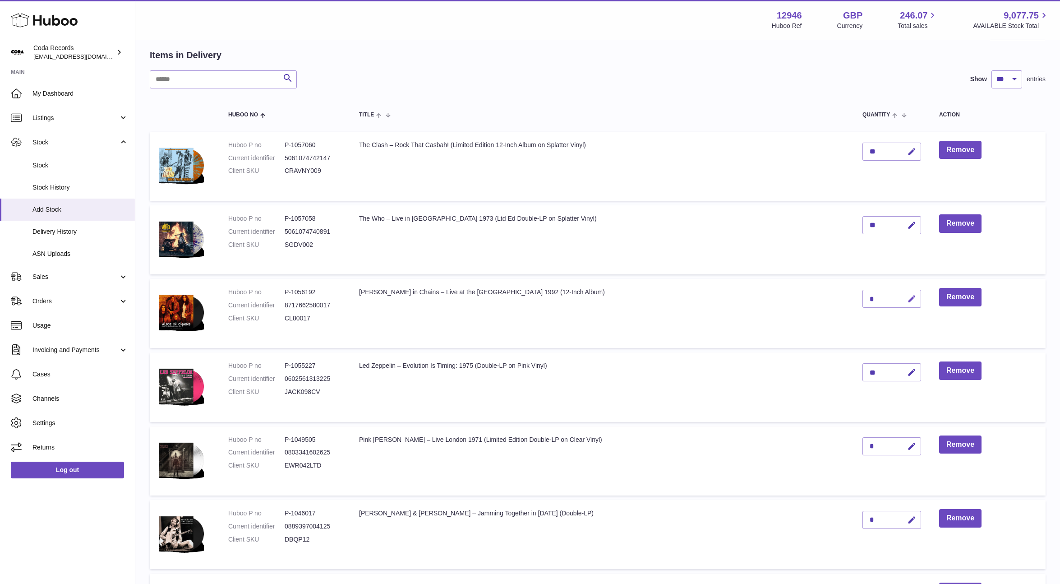
click at [907, 300] on icon "button" at bounding box center [911, 298] width 9 height 9
click at [862, 297] on input "*" at bounding box center [891, 299] width 59 height 18
type input "*"
drag, startPoint x: 905, startPoint y: 298, endPoint x: 722, endPoint y: 250, distance: 189.1
click at [908, 298] on icon "submit" at bounding box center [912, 298] width 8 height 8
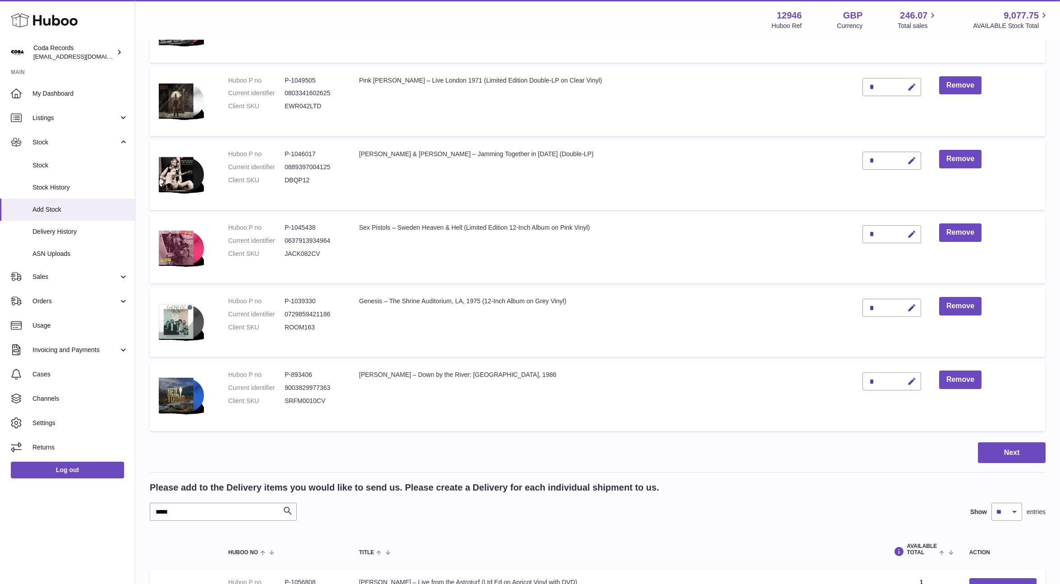
scroll to position [568, 0]
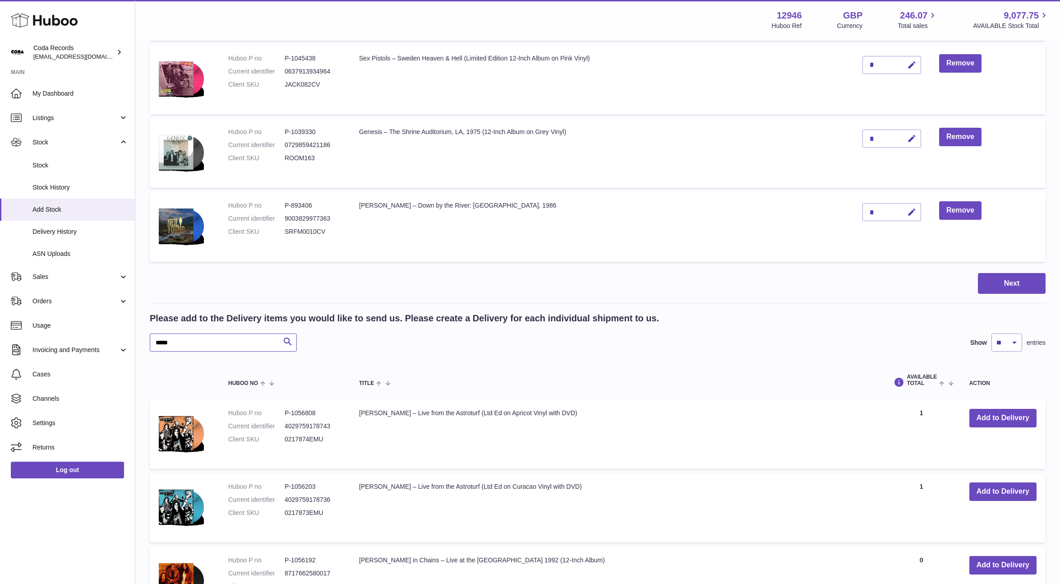
click at [207, 345] on input "*****" at bounding box center [223, 342] width 147 height 18
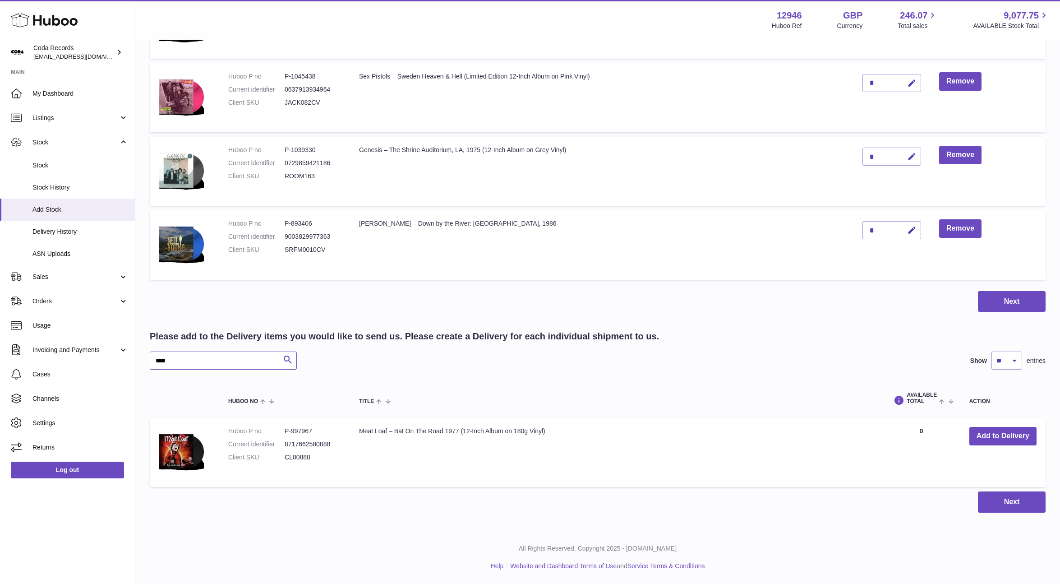
scroll to position [549, 0]
type input "****"
drag, startPoint x: 998, startPoint y: 432, endPoint x: 925, endPoint y: 424, distance: 73.9
click at [998, 432] on button "Add to Delivery" at bounding box center [1002, 436] width 67 height 18
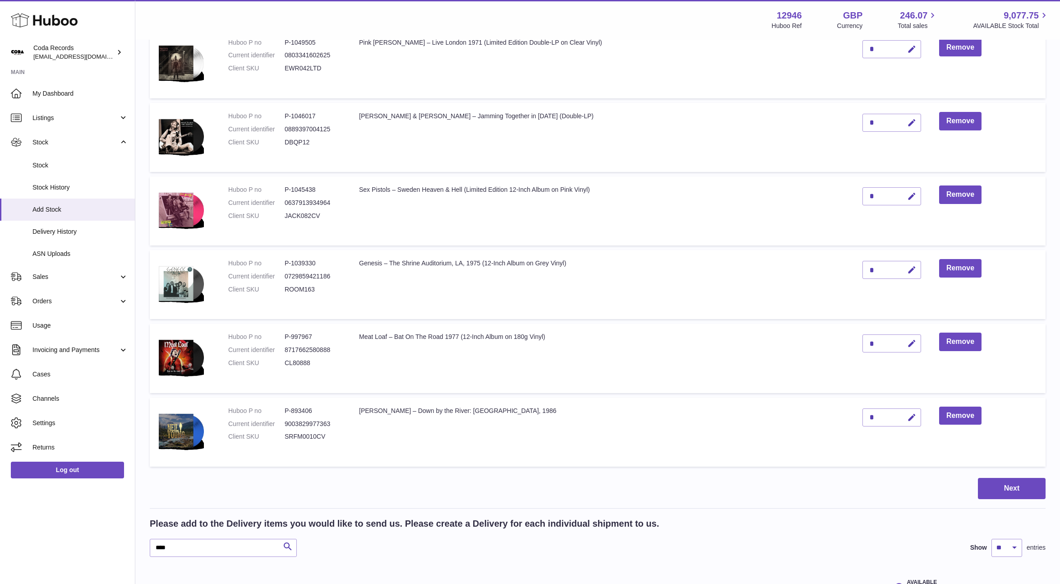
scroll to position [436, 0]
drag, startPoint x: 903, startPoint y: 345, endPoint x: 872, endPoint y: 344, distance: 31.1
click at [907, 345] on icon "button" at bounding box center [911, 344] width 9 height 9
click at [865, 344] on input "*" at bounding box center [891, 344] width 59 height 18
type input "*"
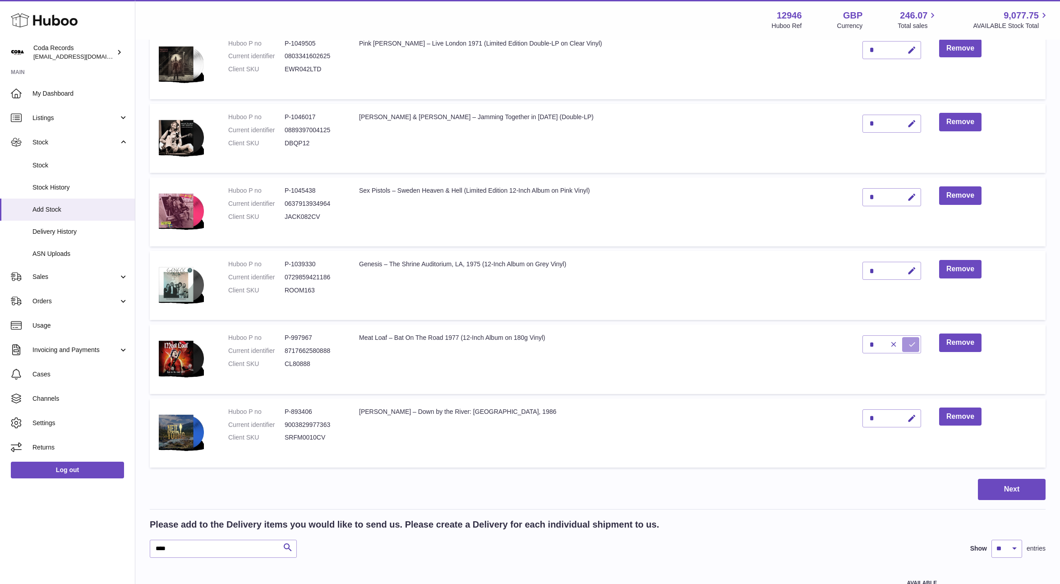
drag, startPoint x: 906, startPoint y: 345, endPoint x: 854, endPoint y: 357, distance: 54.0
click at [908, 346] on icon "submit" at bounding box center [912, 344] width 8 height 8
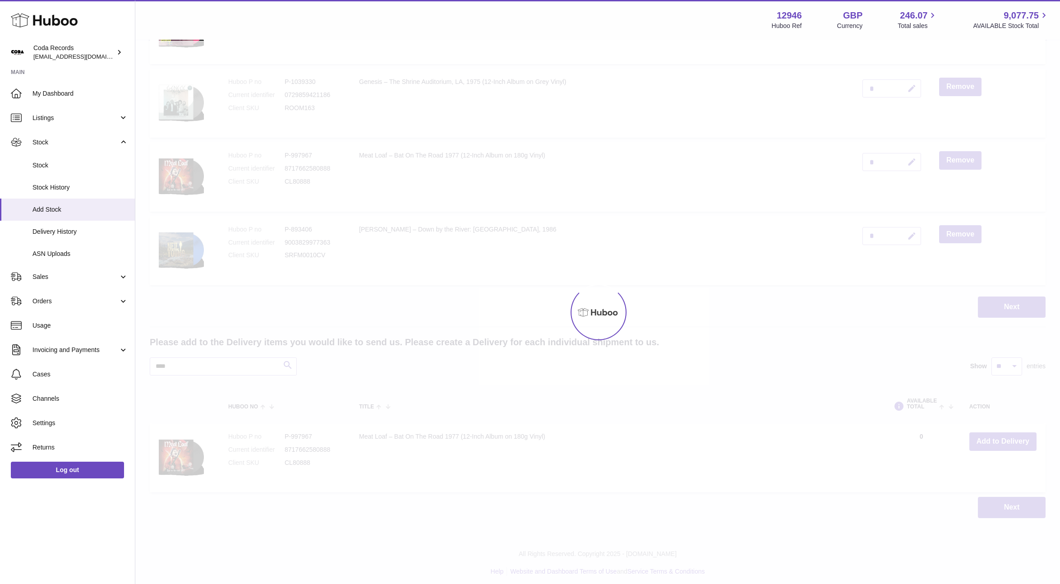
scroll to position [623, 0]
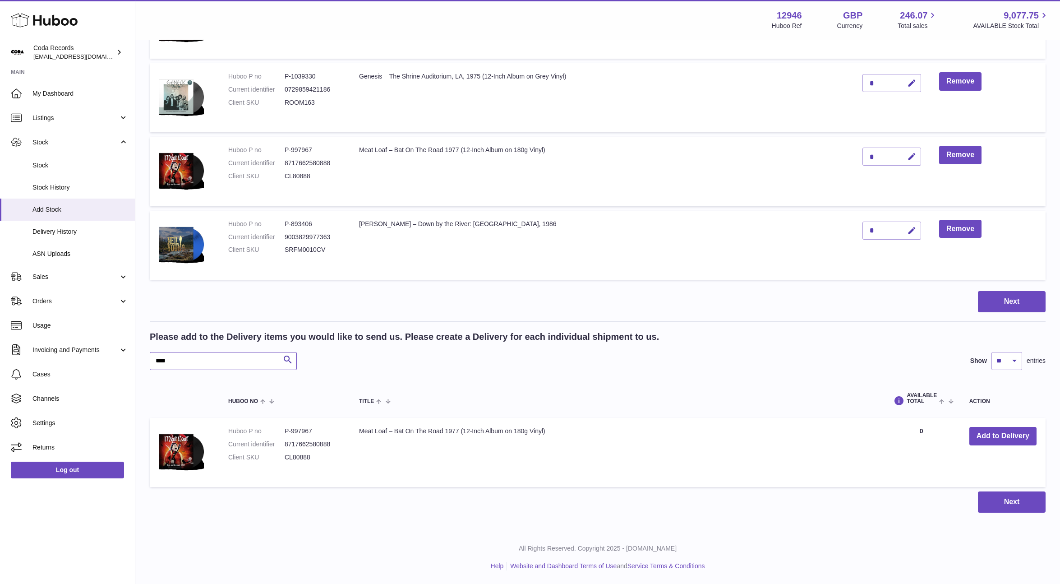
click at [246, 365] on input "****" at bounding box center [223, 361] width 147 height 18
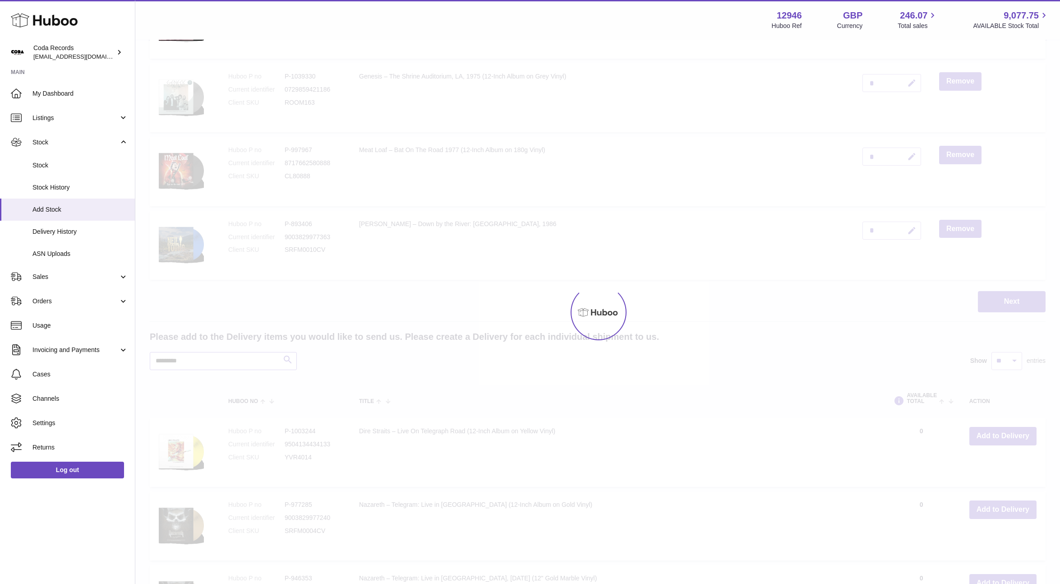
scroll to position [547, 0]
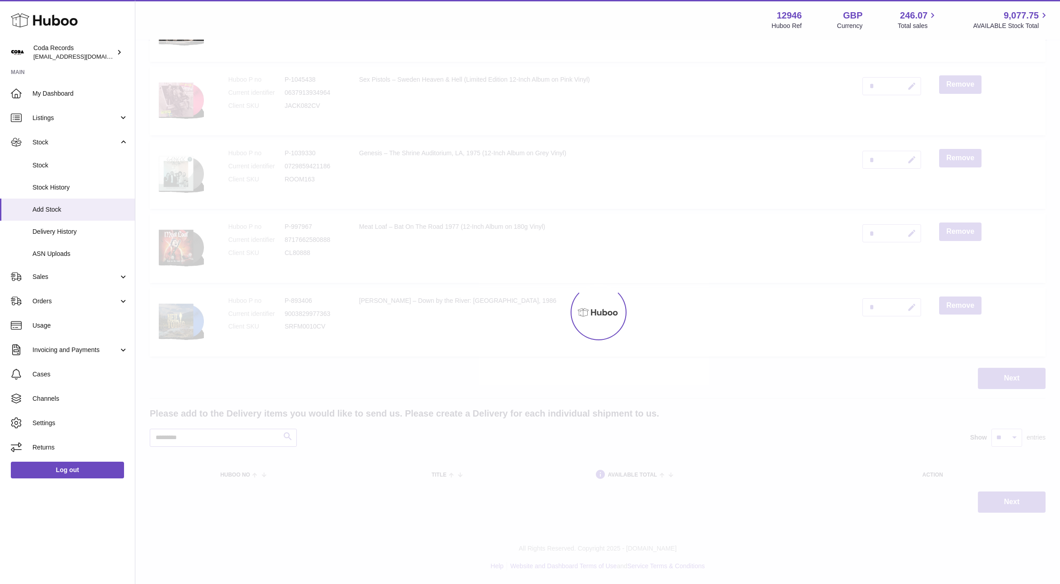
scroll to position [623, 0]
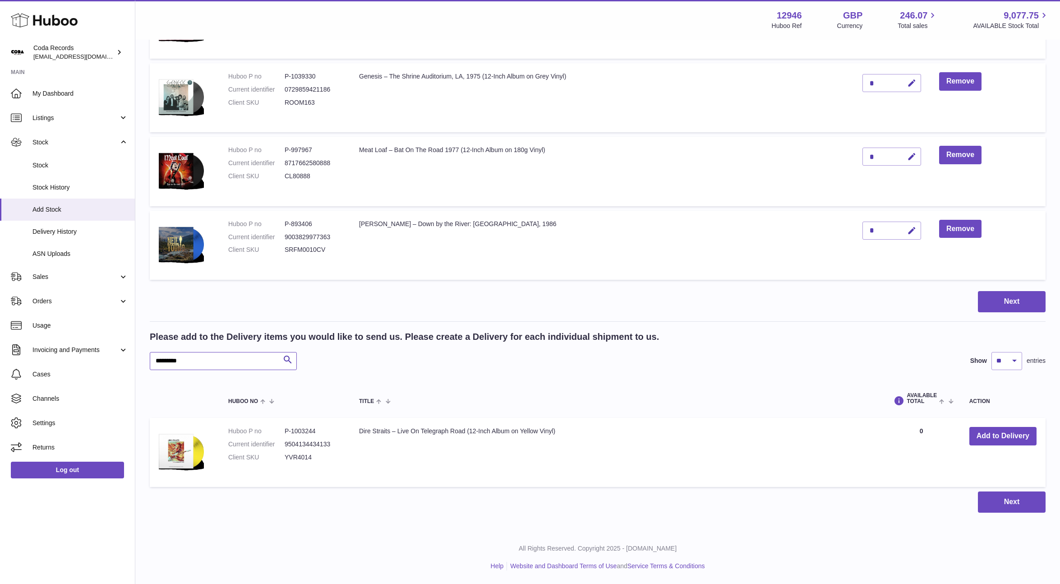
type input "*********"
click at [1007, 429] on button "Add to Delivery" at bounding box center [1002, 436] width 67 height 18
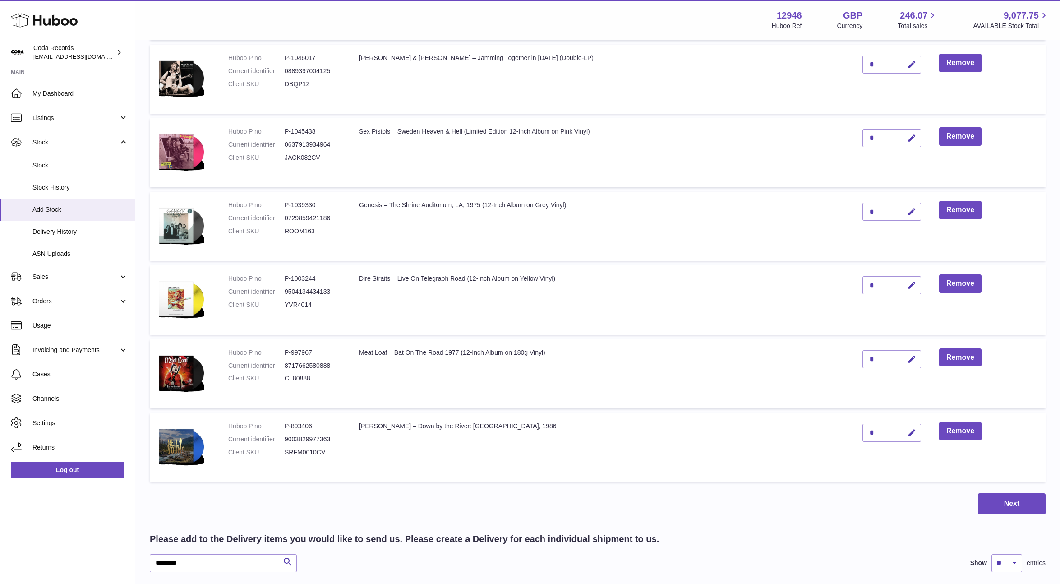
scroll to position [487, 0]
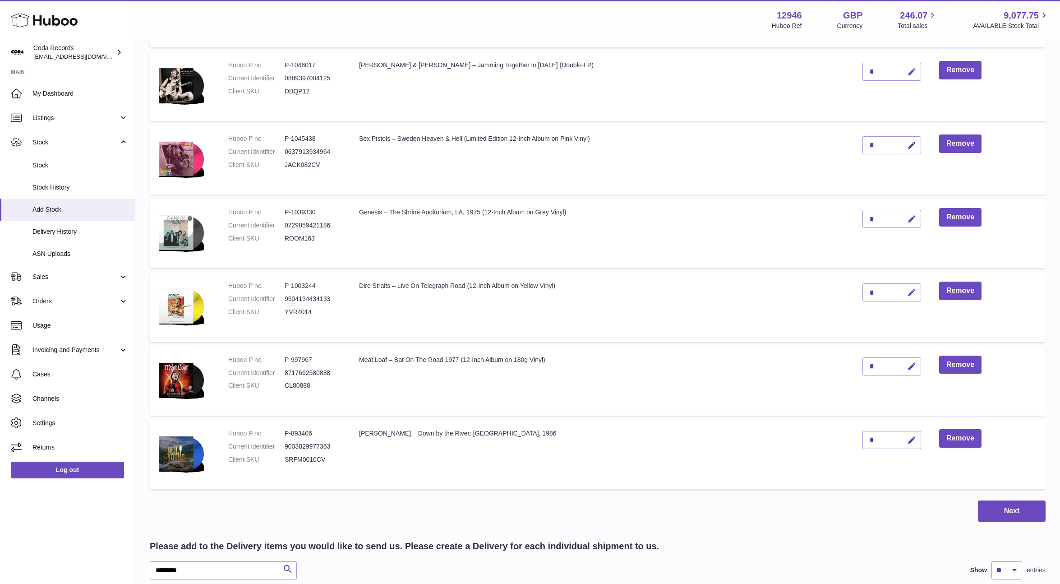
click at [907, 294] on icon "button" at bounding box center [911, 292] width 9 height 9
click at [866, 290] on input "*" at bounding box center [891, 292] width 59 height 18
click at [864, 290] on input "*" at bounding box center [891, 292] width 59 height 18
type input "*"
click at [902, 291] on button "submit" at bounding box center [910, 292] width 17 height 14
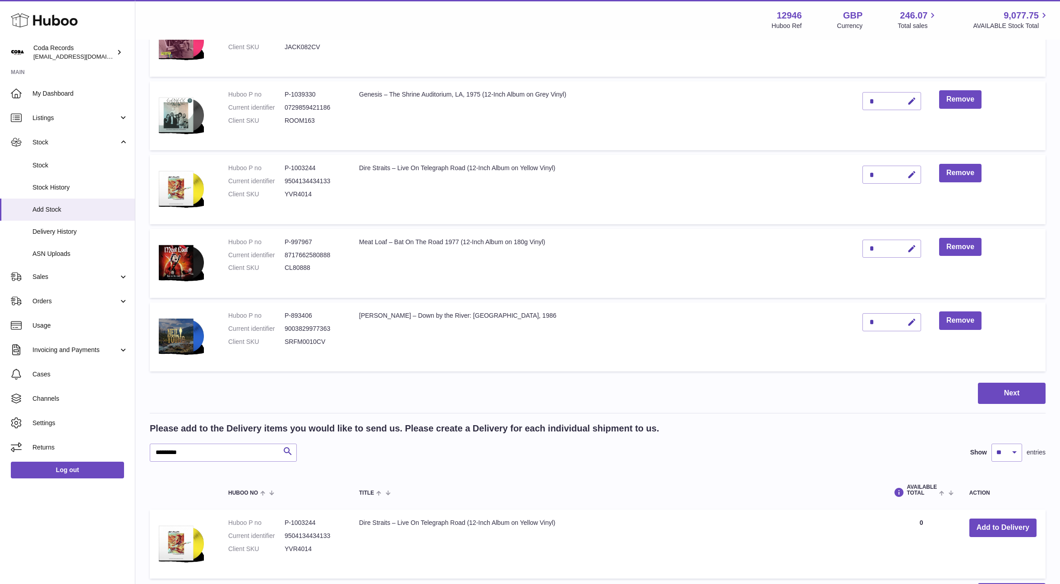
scroll to position [614, 0]
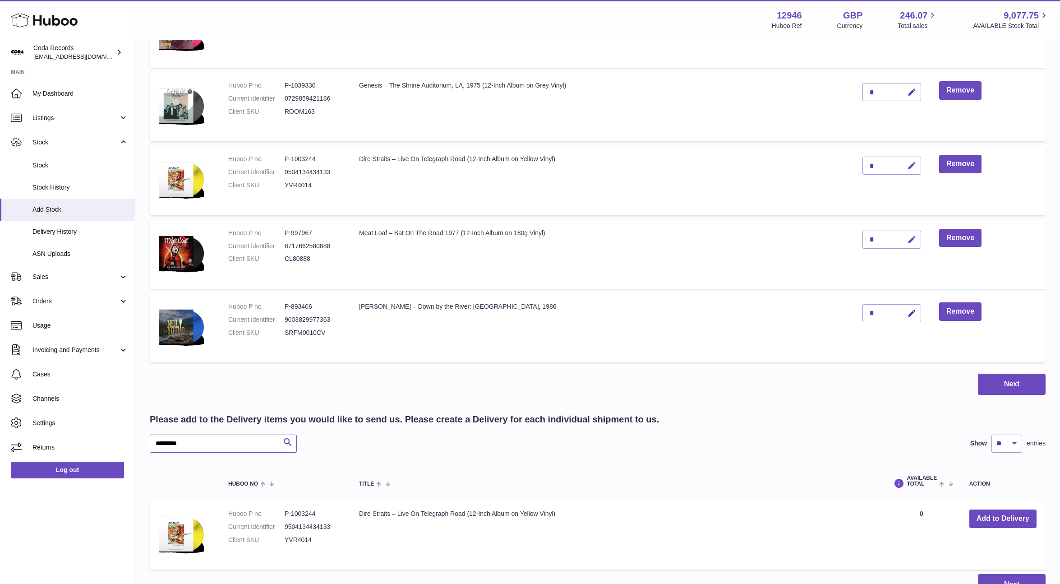
click at [248, 445] on input "*********" at bounding box center [223, 443] width 147 height 18
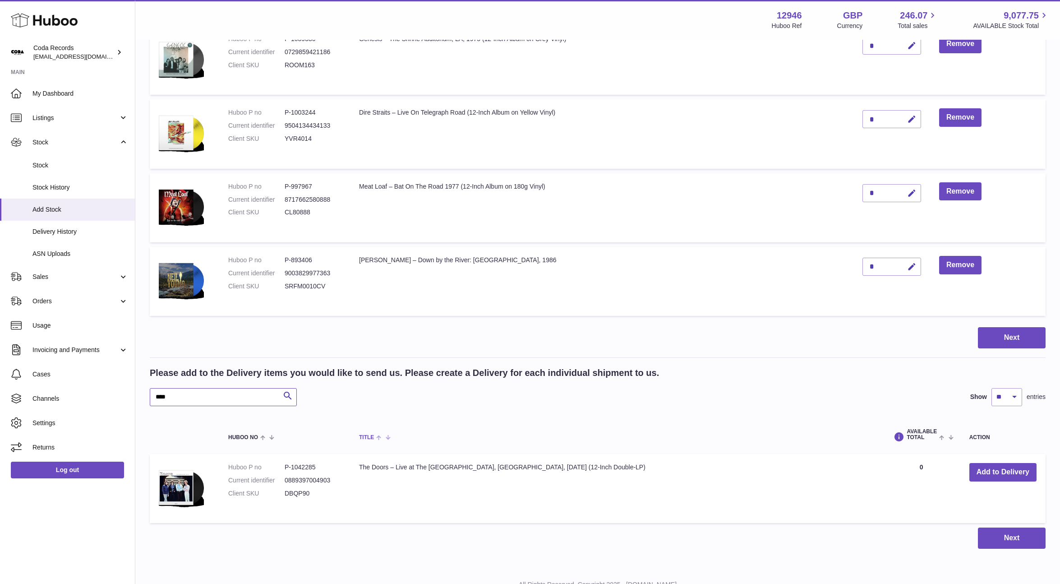
scroll to position [697, 0]
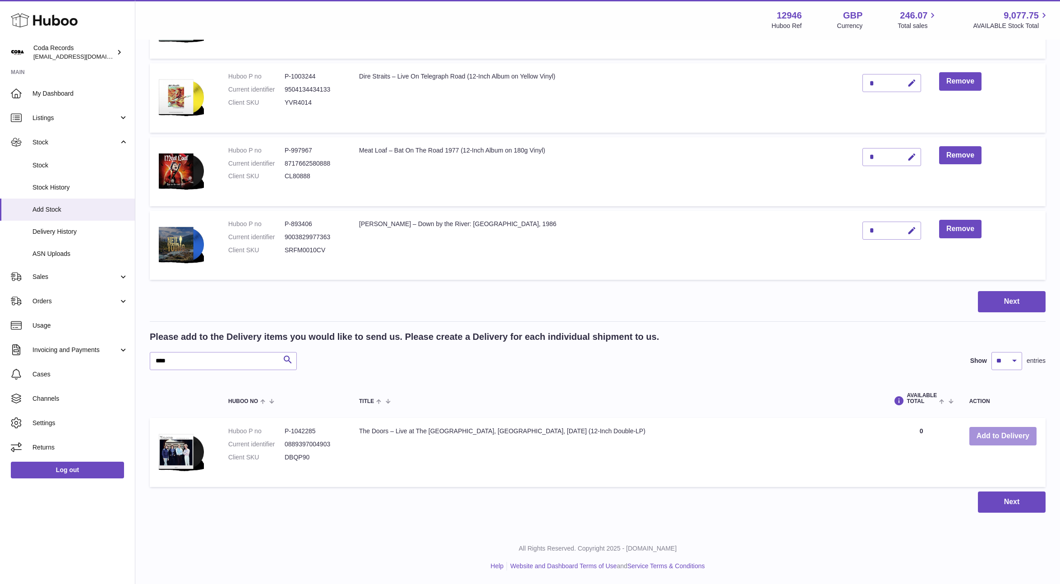
click at [1000, 439] on button "Add to Delivery" at bounding box center [1002, 436] width 67 height 18
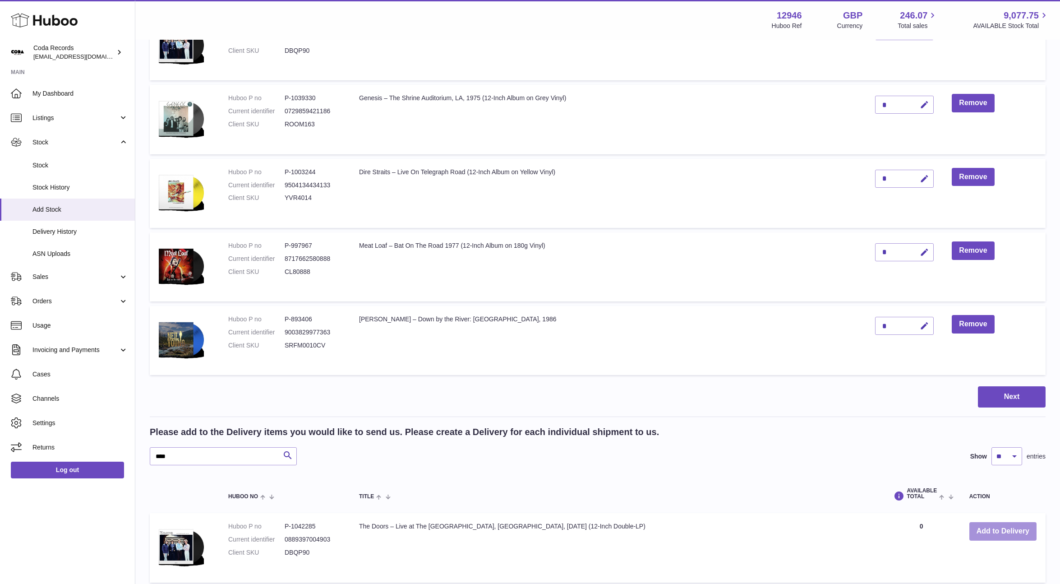
scroll to position [735, 0]
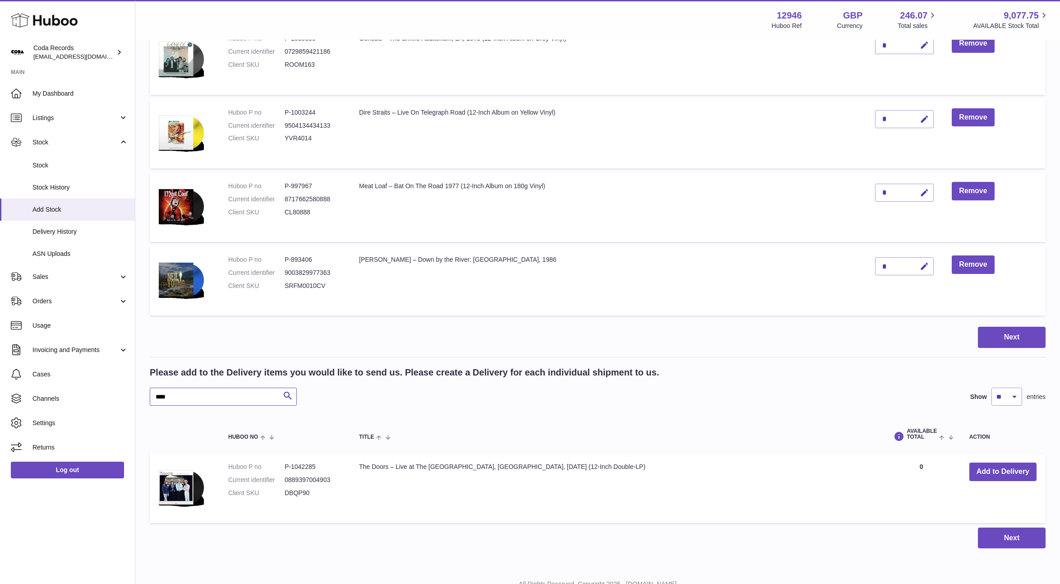
click at [234, 396] on input "****" at bounding box center [223, 396] width 147 height 18
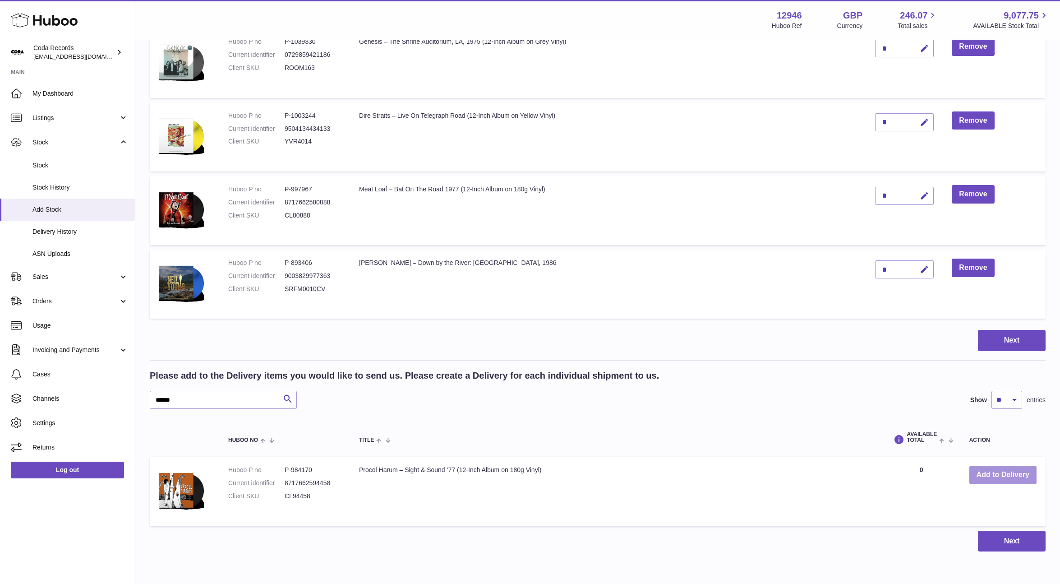
click at [997, 474] on button "Add to Delivery" at bounding box center [1002, 474] width 67 height 18
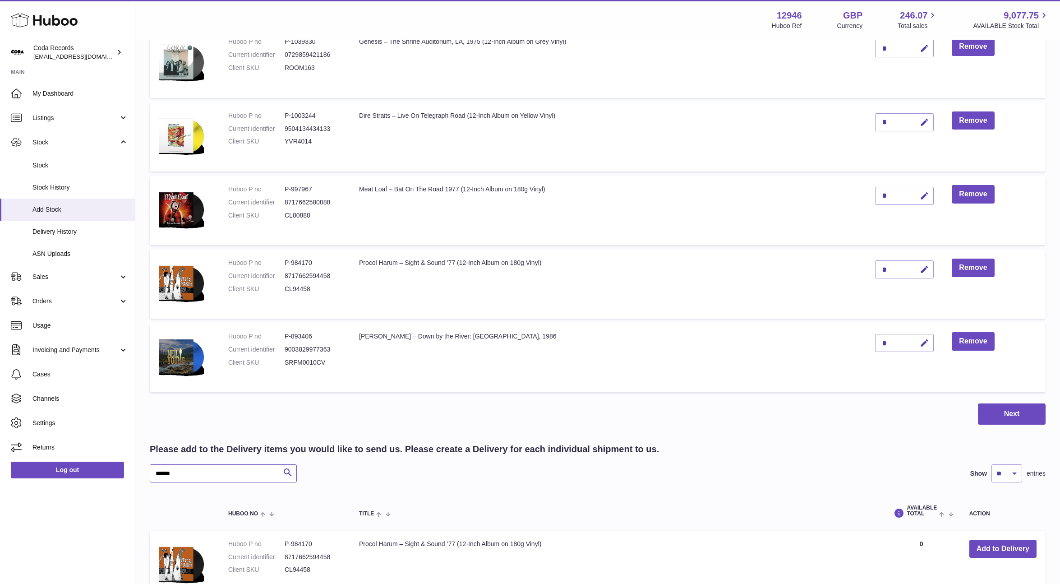
click at [247, 479] on input "******" at bounding box center [223, 473] width 147 height 18
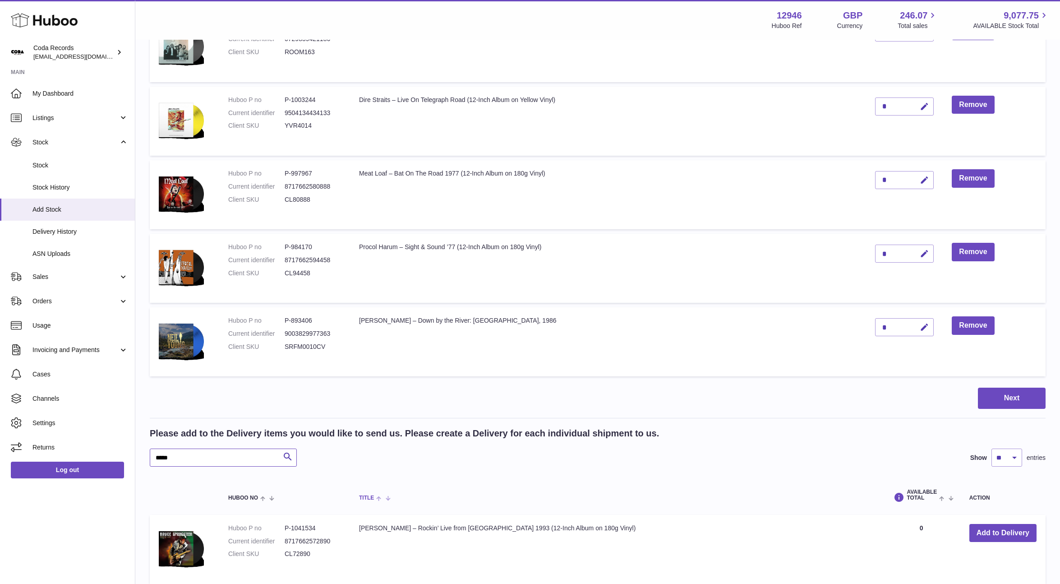
scroll to position [753, 0]
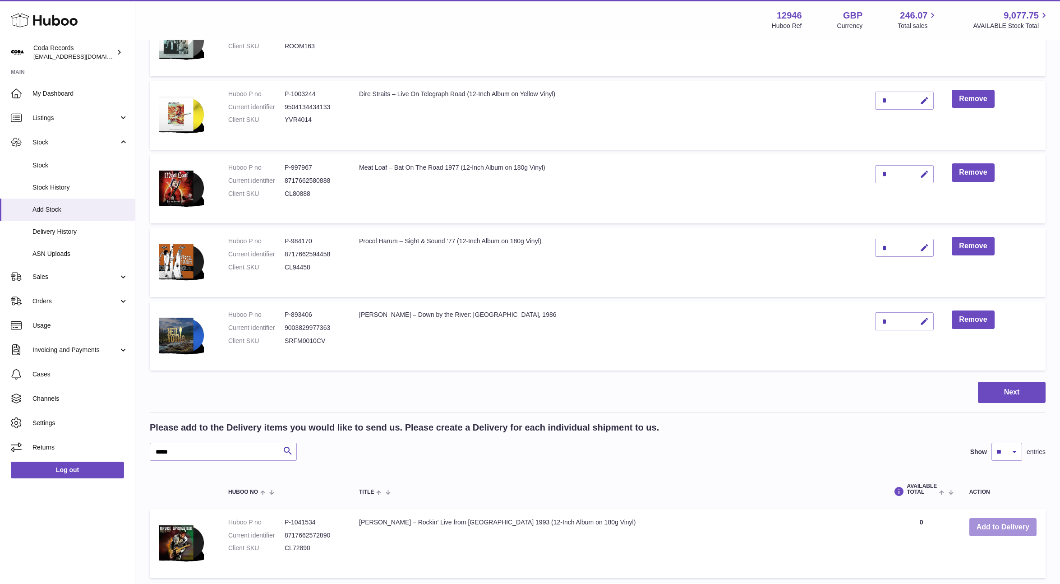
drag, startPoint x: 987, startPoint y: 528, endPoint x: 722, endPoint y: 363, distance: 311.7
click at [987, 528] on button "Add to Delivery" at bounding box center [1002, 527] width 67 height 18
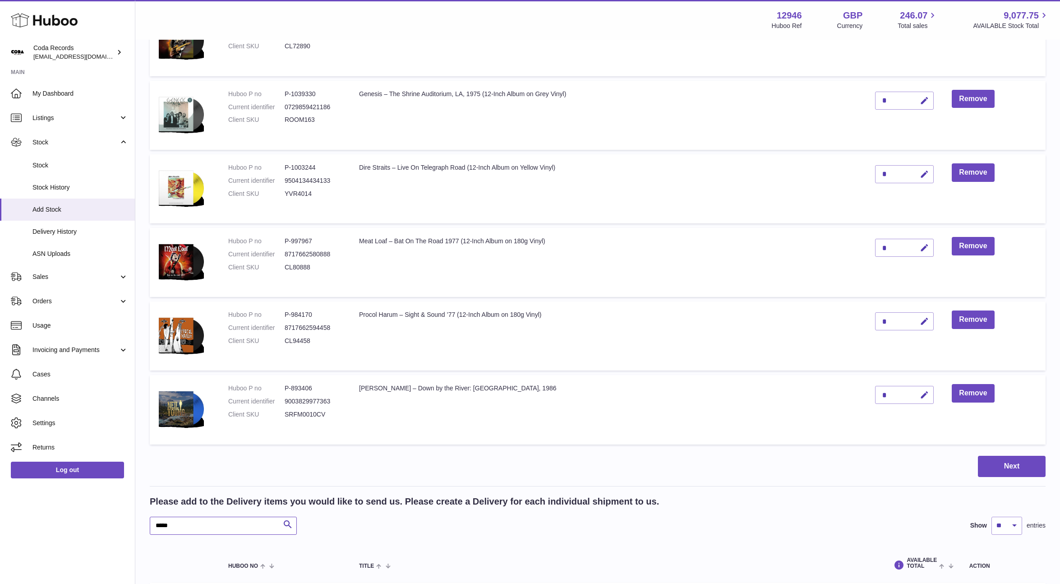
click at [248, 524] on input "*****" at bounding box center [223, 525] width 147 height 18
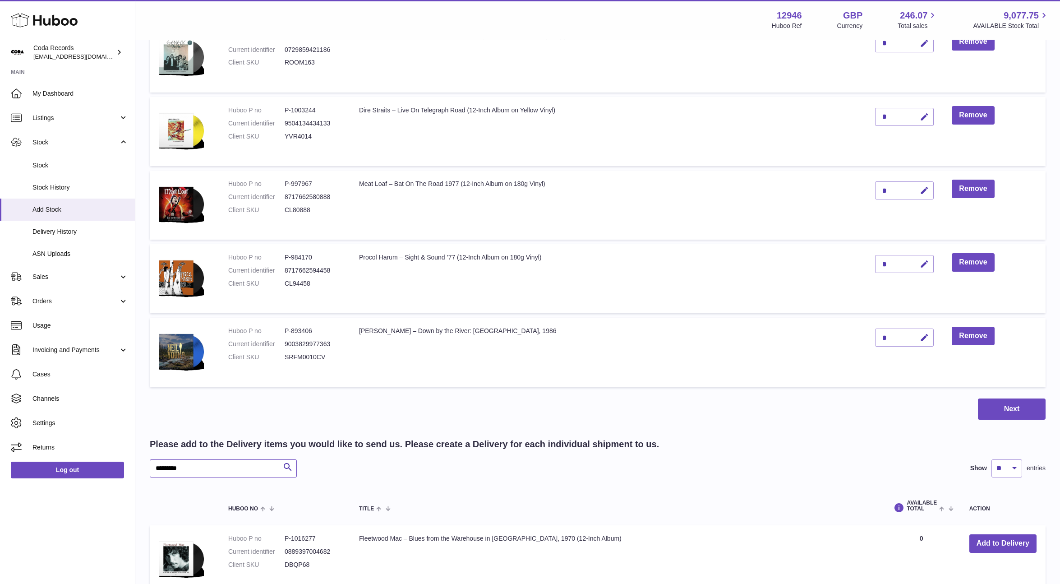
scroll to position [812, 0]
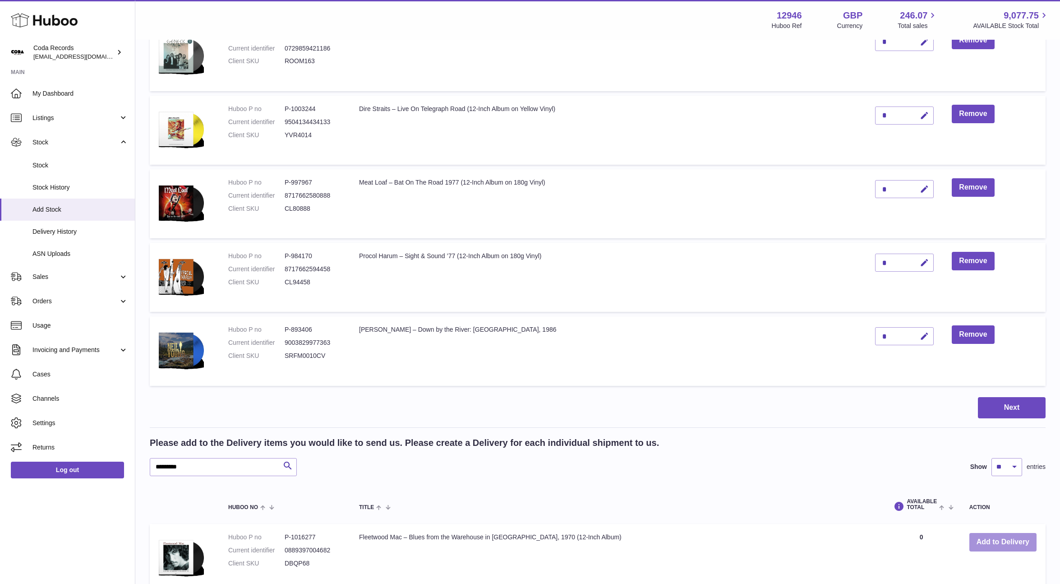
click at [999, 542] on button "Add to Delivery" at bounding box center [1002, 542] width 67 height 18
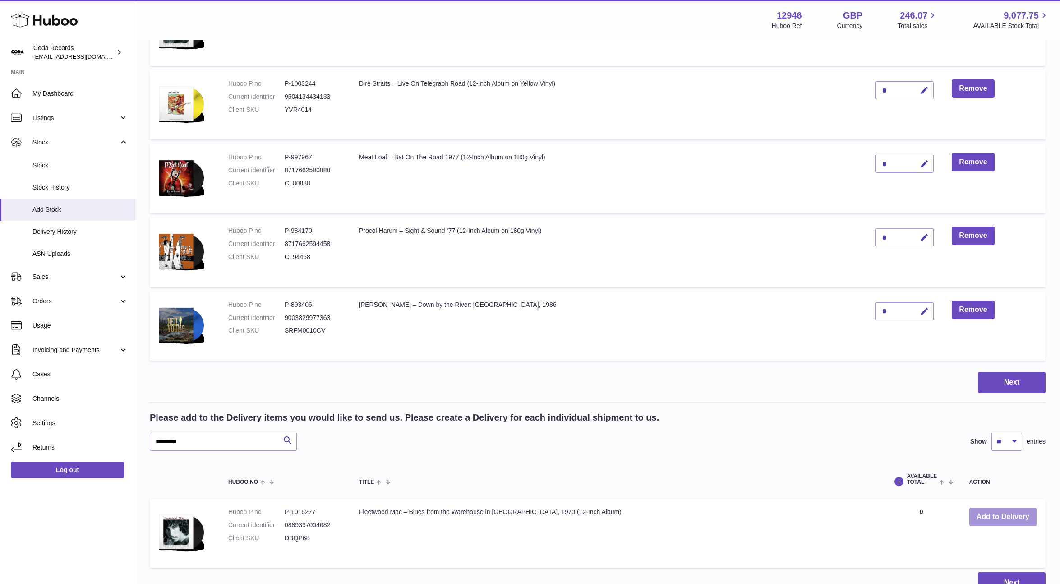
scroll to position [929, 0]
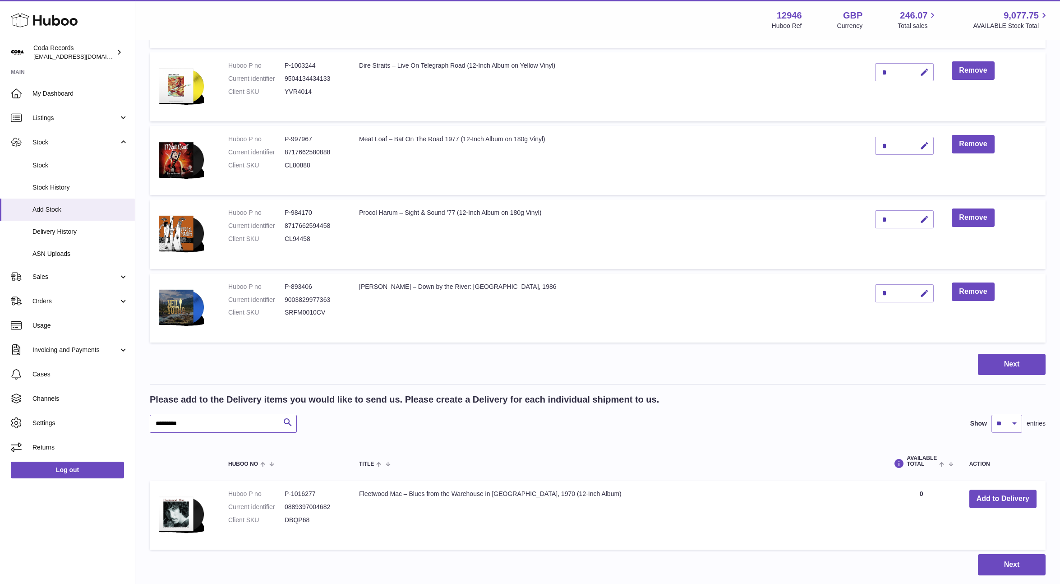
click at [220, 422] on input "*********" at bounding box center [223, 423] width 147 height 18
click at [220, 421] on input "*********" at bounding box center [223, 423] width 147 height 18
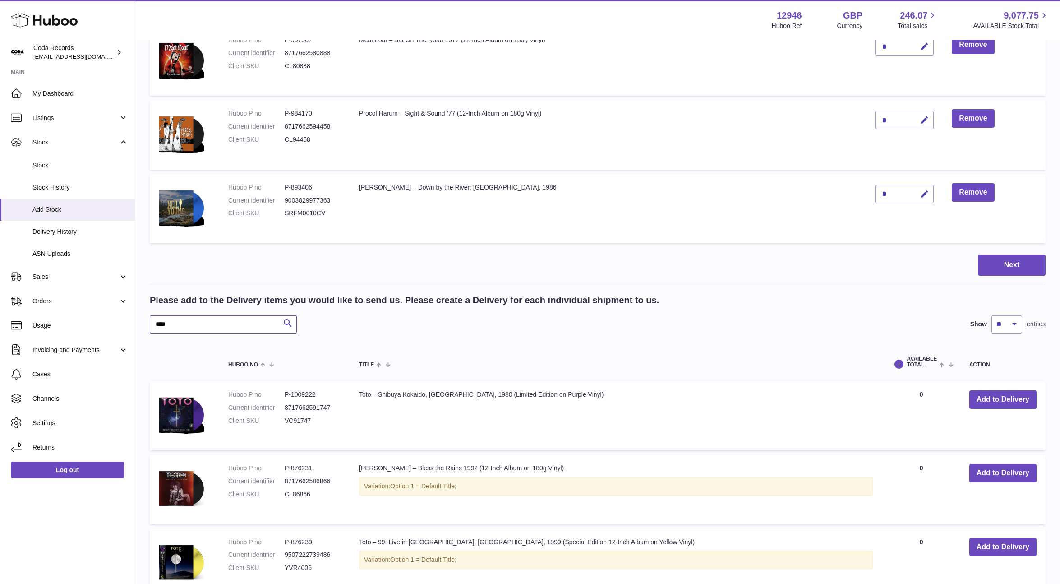
scroll to position [1040, 0]
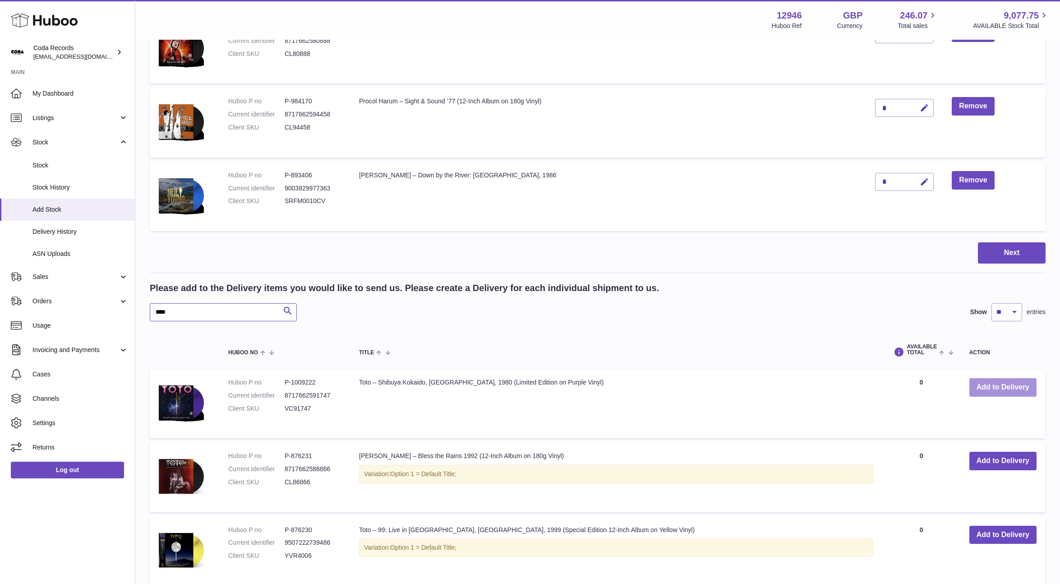
type input "****"
click at [1002, 388] on button "Add to Delivery" at bounding box center [1002, 387] width 67 height 18
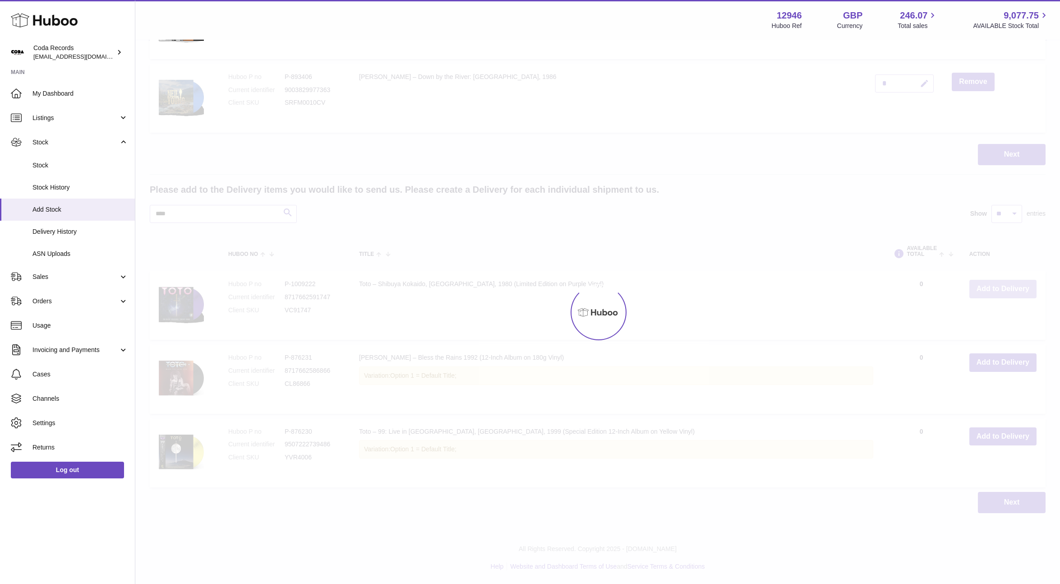
scroll to position [1147, 0]
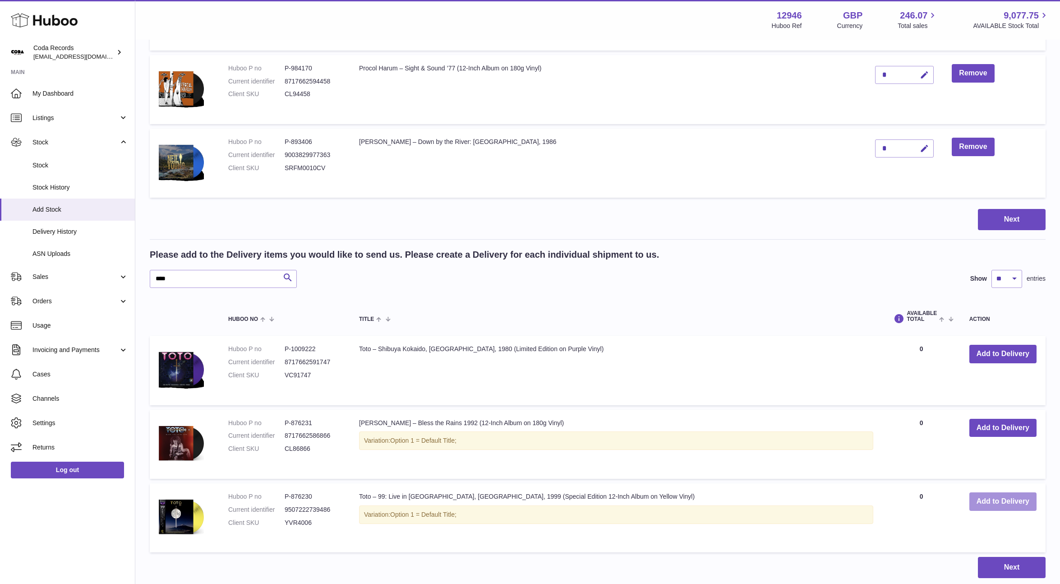
click at [1007, 506] on button "Add to Delivery" at bounding box center [1002, 501] width 67 height 18
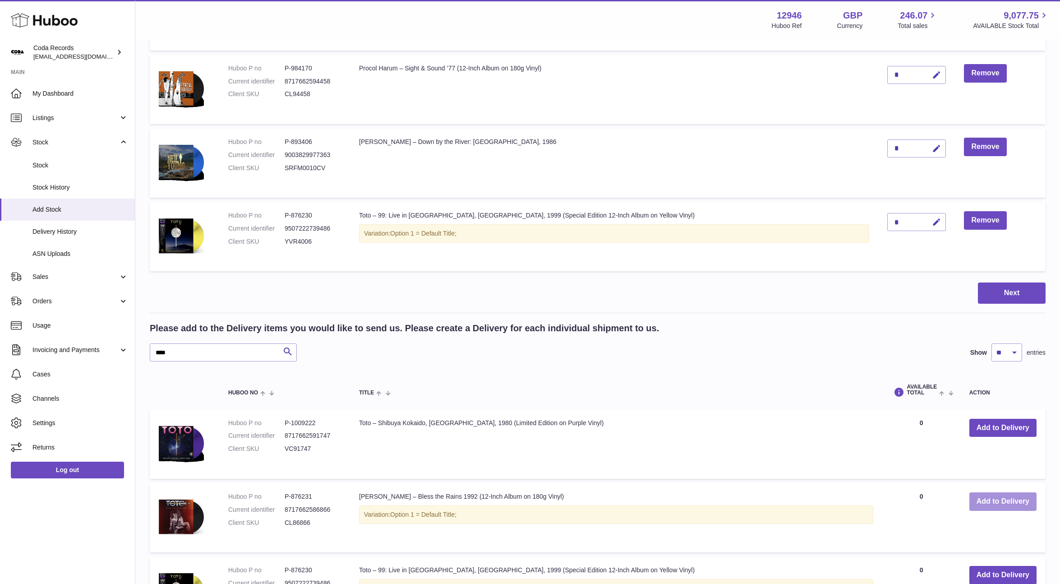
click at [1002, 506] on button "Add to Delivery" at bounding box center [1002, 501] width 67 height 18
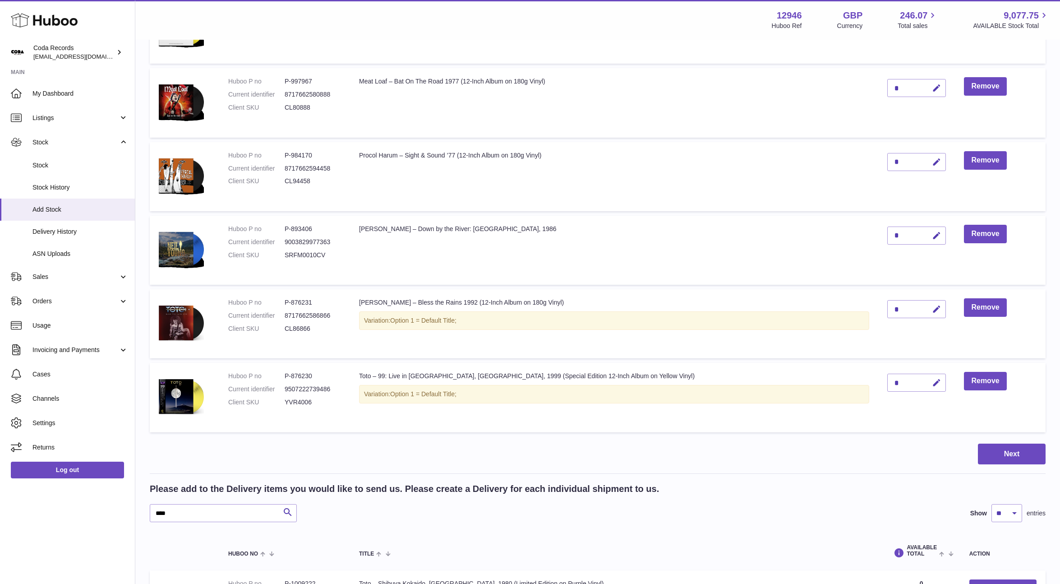
scroll to position [1056, 0]
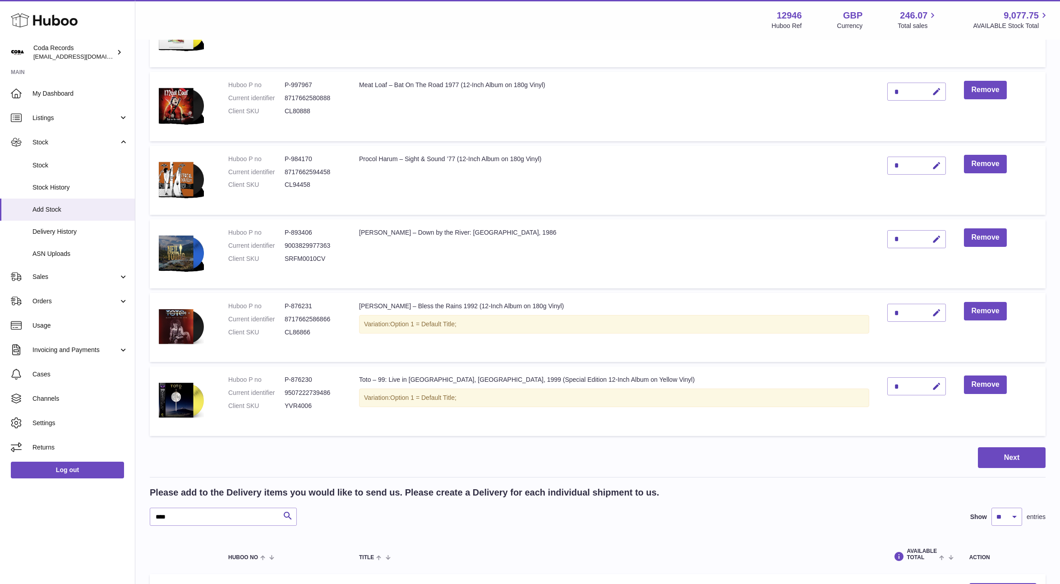
drag, startPoint x: 910, startPoint y: 388, endPoint x: 872, endPoint y: 387, distance: 38.3
click at [932, 388] on icon "button" at bounding box center [936, 386] width 9 height 9
drag, startPoint x: 873, startPoint y: 387, endPoint x: 867, endPoint y: 386, distance: 6.5
click at [887, 386] on input "*" at bounding box center [916, 386] width 59 height 18
type input "*"
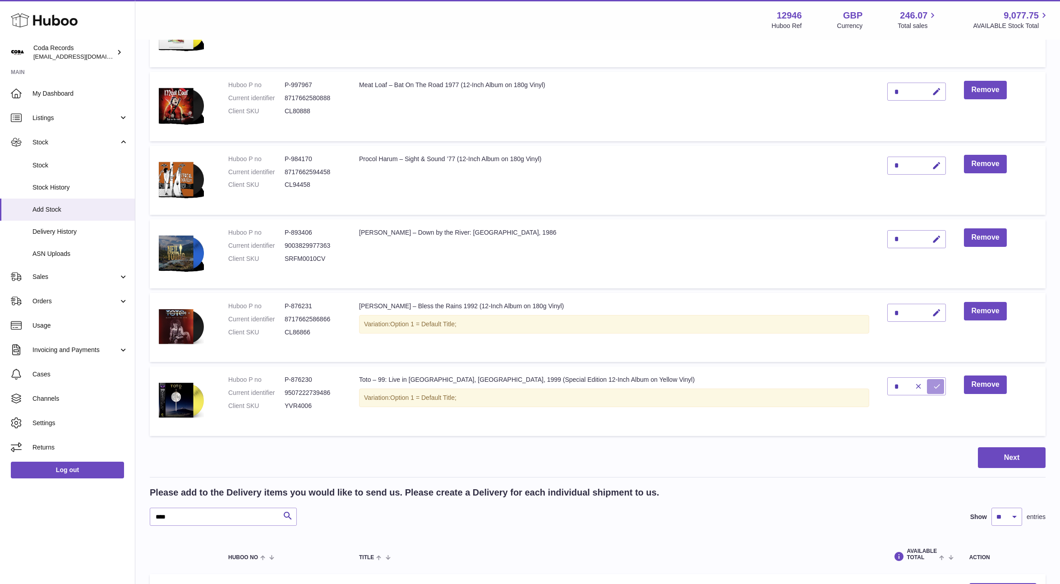
drag, startPoint x: 911, startPoint y: 384, endPoint x: 905, endPoint y: 361, distance: 23.7
click at [933, 384] on icon "submit" at bounding box center [937, 386] width 8 height 8
click at [932, 312] on icon "button" at bounding box center [936, 312] width 9 height 9
drag, startPoint x: 870, startPoint y: 312, endPoint x: 862, endPoint y: 312, distance: 8.1
click at [878, 312] on td "*" at bounding box center [916, 327] width 77 height 69
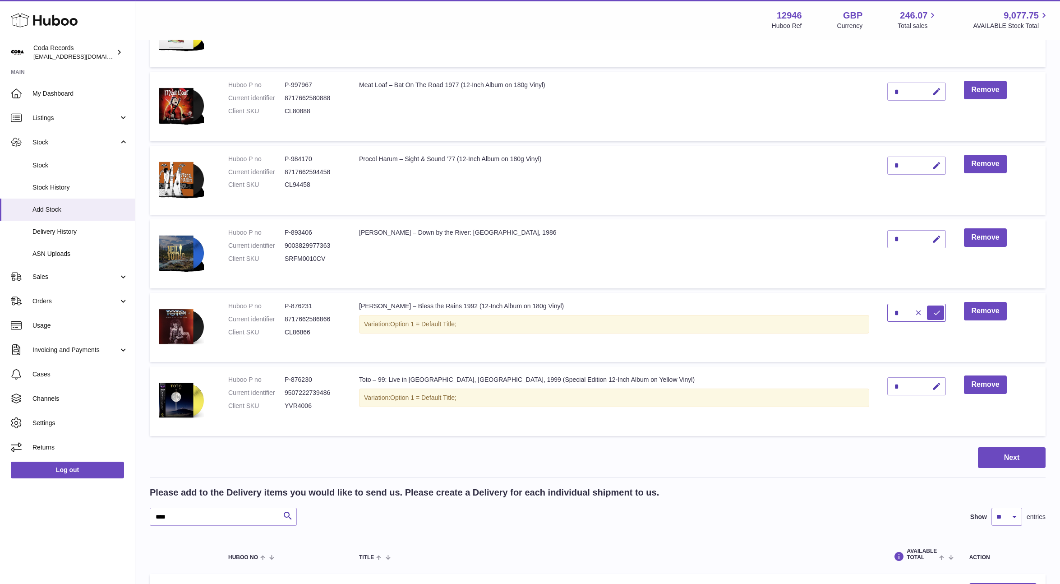
type input "*"
click at [933, 312] on icon "submit" at bounding box center [937, 312] width 8 height 8
click at [221, 520] on input "****" at bounding box center [223, 516] width 147 height 18
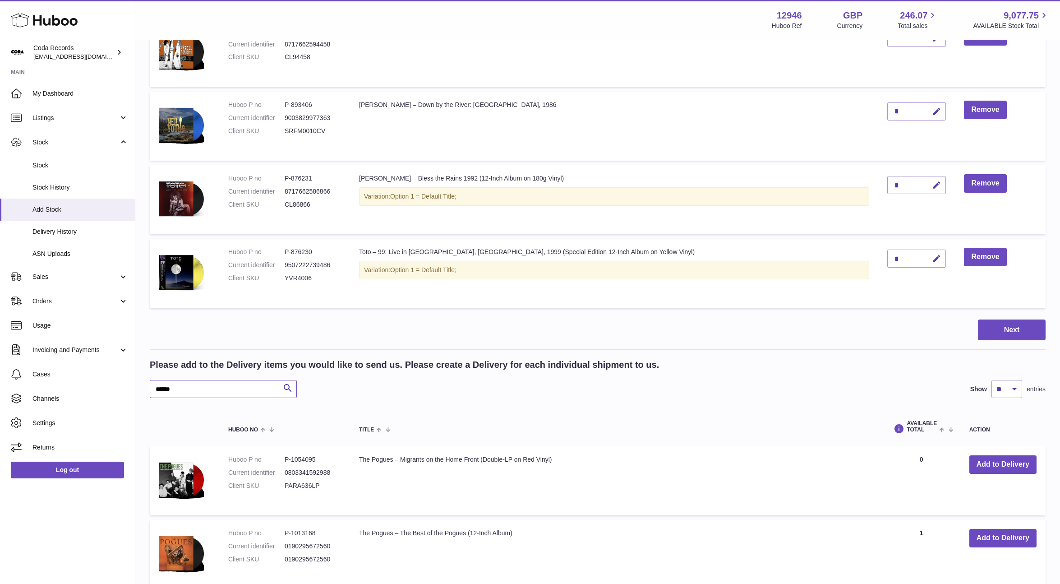
scroll to position [1195, 0]
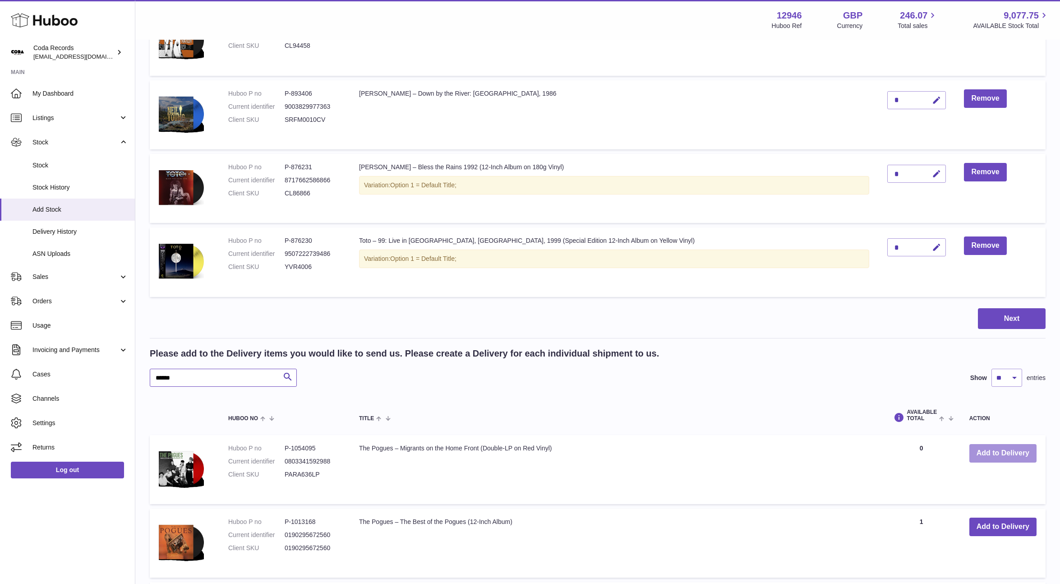
type input "******"
click at [1003, 460] on button "Add to Delivery" at bounding box center [1002, 453] width 67 height 18
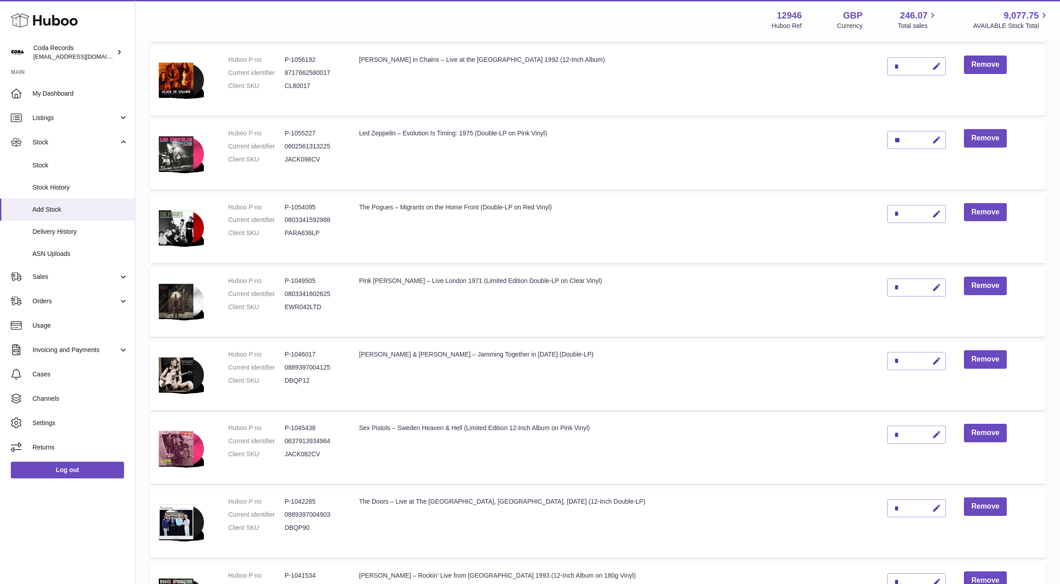
scroll to position [259, 0]
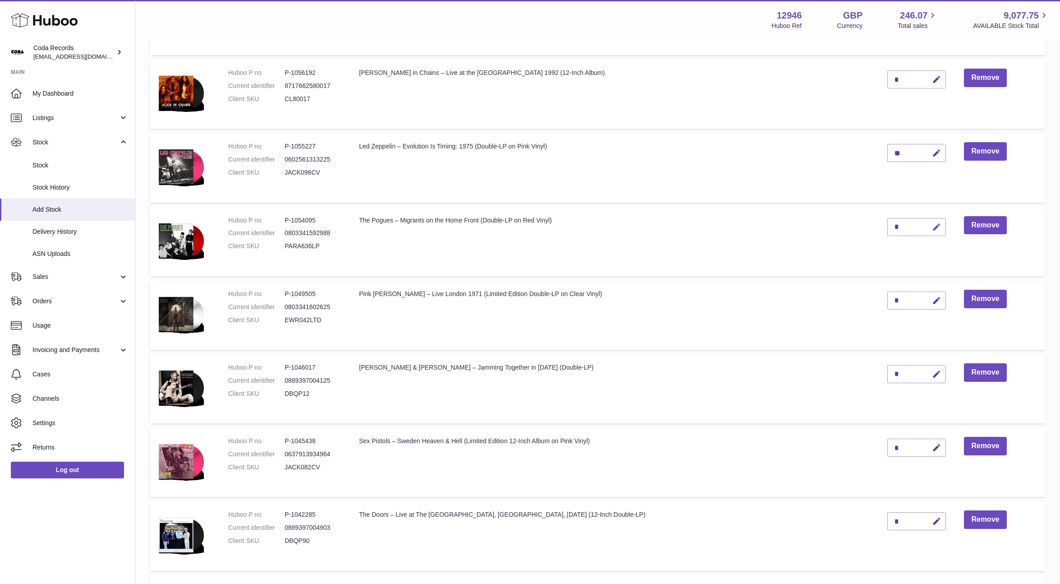
drag, startPoint x: 916, startPoint y: 225, endPoint x: 911, endPoint y: 226, distance: 4.5
click at [932, 226] on icon "button" at bounding box center [936, 226] width 9 height 9
drag, startPoint x: 879, startPoint y: 225, endPoint x: 870, endPoint y: 225, distance: 8.6
click at [887, 225] on input "*" at bounding box center [916, 227] width 59 height 18
type input "*"
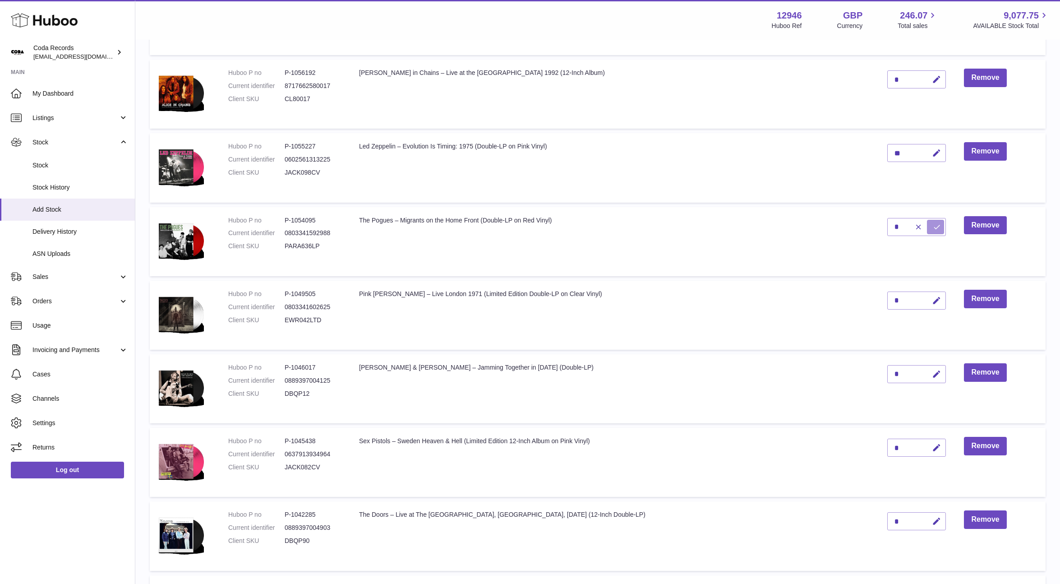
drag, startPoint x: 913, startPoint y: 227, endPoint x: 822, endPoint y: 203, distance: 93.6
click at [933, 227] on icon "submit" at bounding box center [937, 227] width 8 height 8
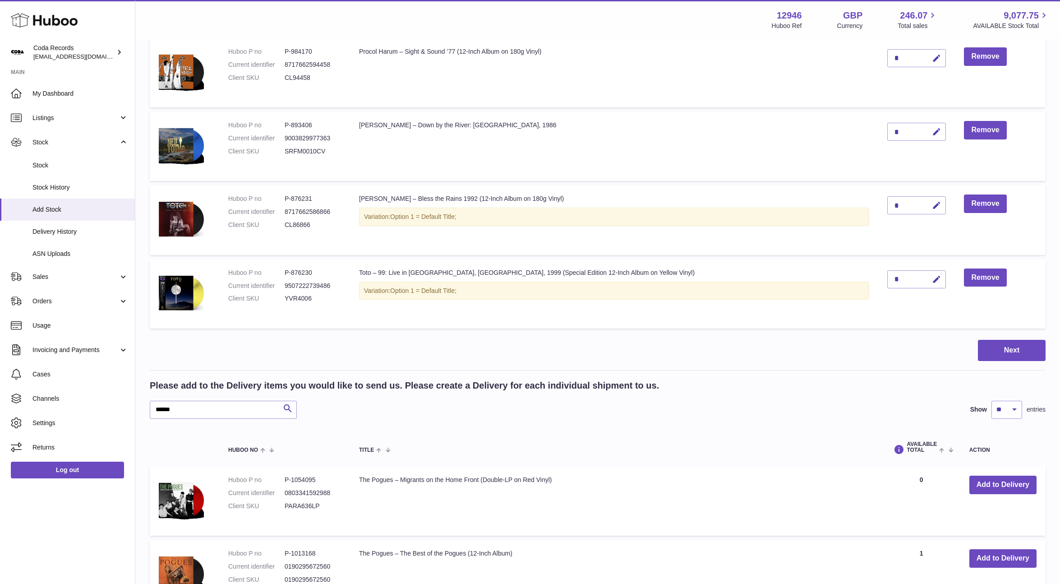
scroll to position [1348, 0]
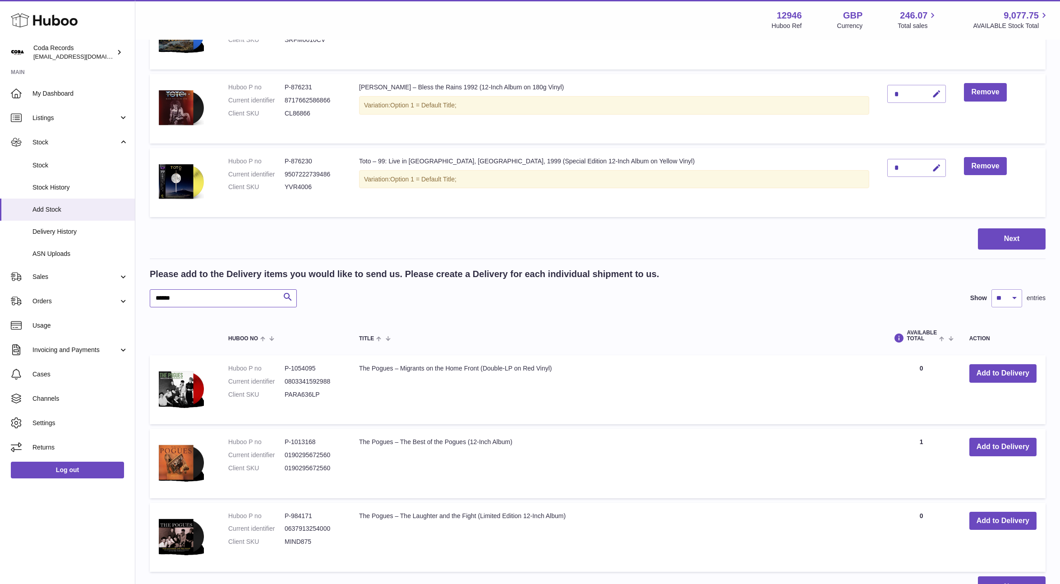
click at [200, 296] on input "******" at bounding box center [223, 298] width 147 height 18
drag, startPoint x: 200, startPoint y: 296, endPoint x: 218, endPoint y: 308, distance: 21.8
click at [200, 296] on input "******" at bounding box center [223, 298] width 147 height 18
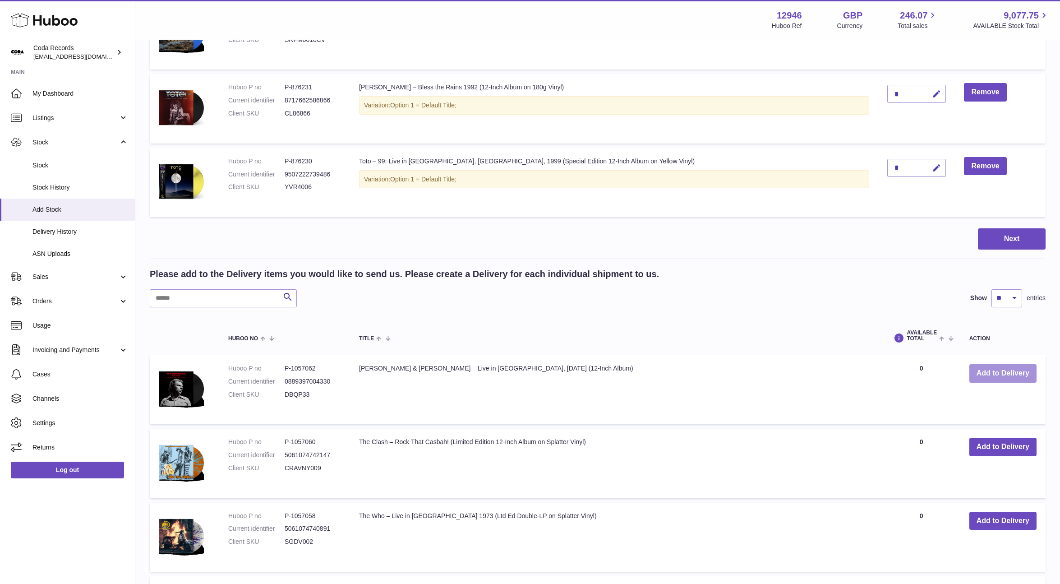
drag, startPoint x: 993, startPoint y: 373, endPoint x: 873, endPoint y: 371, distance: 120.9
click at [991, 373] on button "Add to Delivery" at bounding box center [1002, 373] width 67 height 18
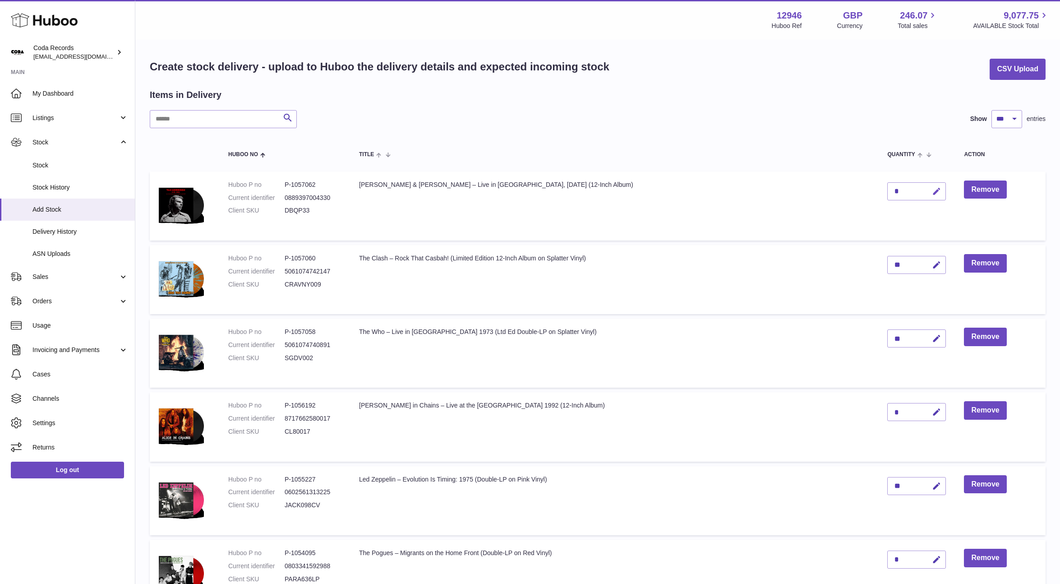
click at [932, 191] on icon "button" at bounding box center [936, 191] width 9 height 9
click at [878, 189] on td "*" at bounding box center [916, 205] width 77 height 69
type input "*"
click at [933, 193] on icon "submit" at bounding box center [937, 191] width 8 height 8
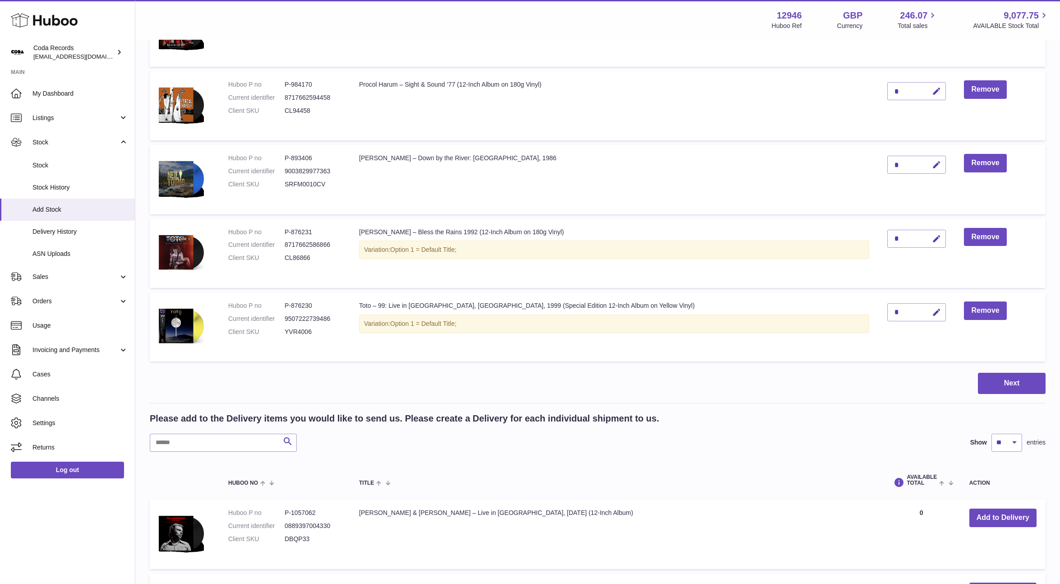
scroll to position [1319, 0]
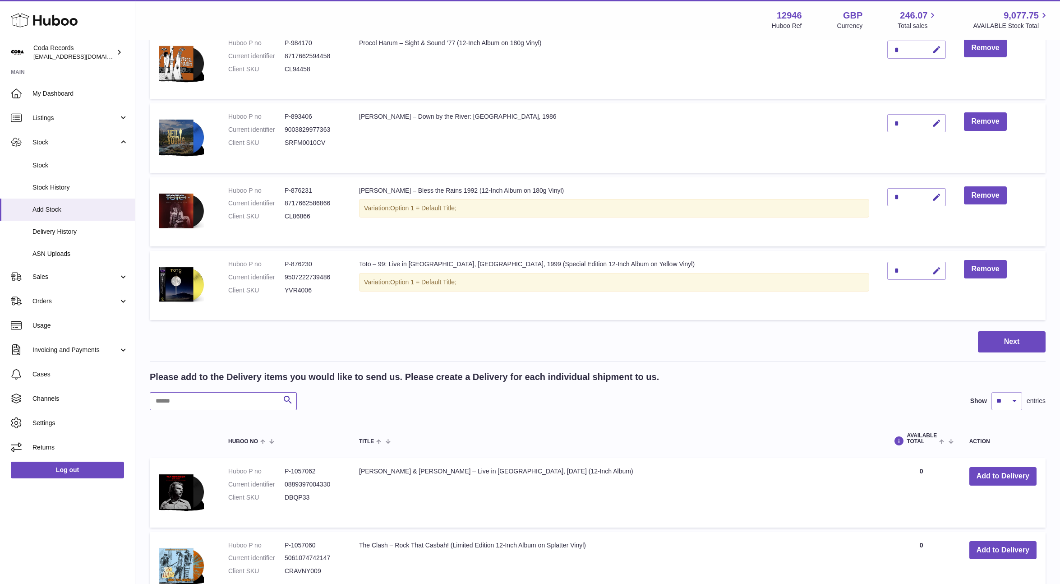
click at [185, 404] on input "text" at bounding box center [223, 401] width 147 height 18
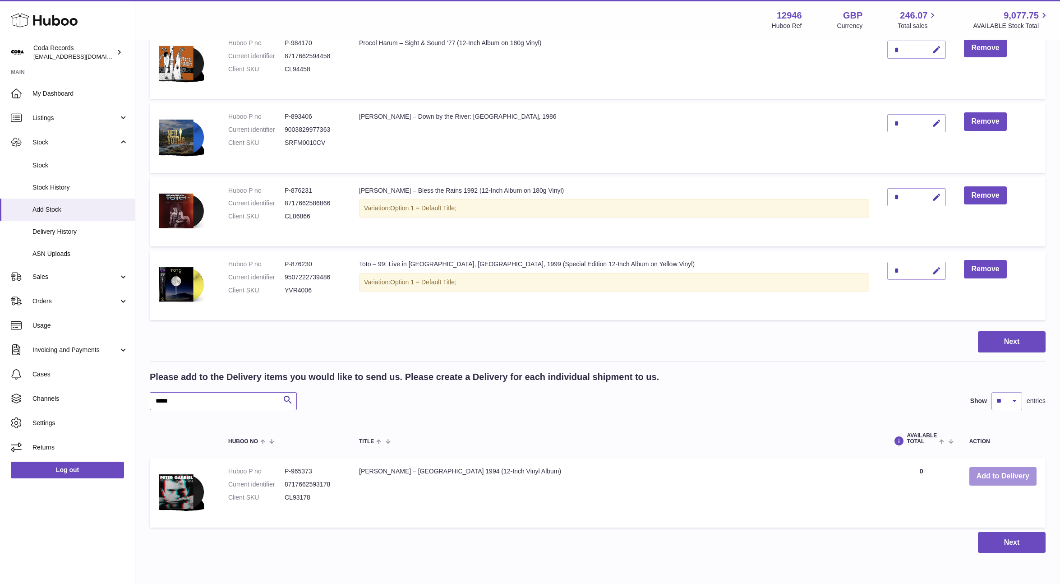
type input "*****"
drag, startPoint x: 991, startPoint y: 474, endPoint x: 967, endPoint y: 471, distance: 24.1
click at [991, 474] on button "Add to Delivery" at bounding box center [1002, 476] width 67 height 18
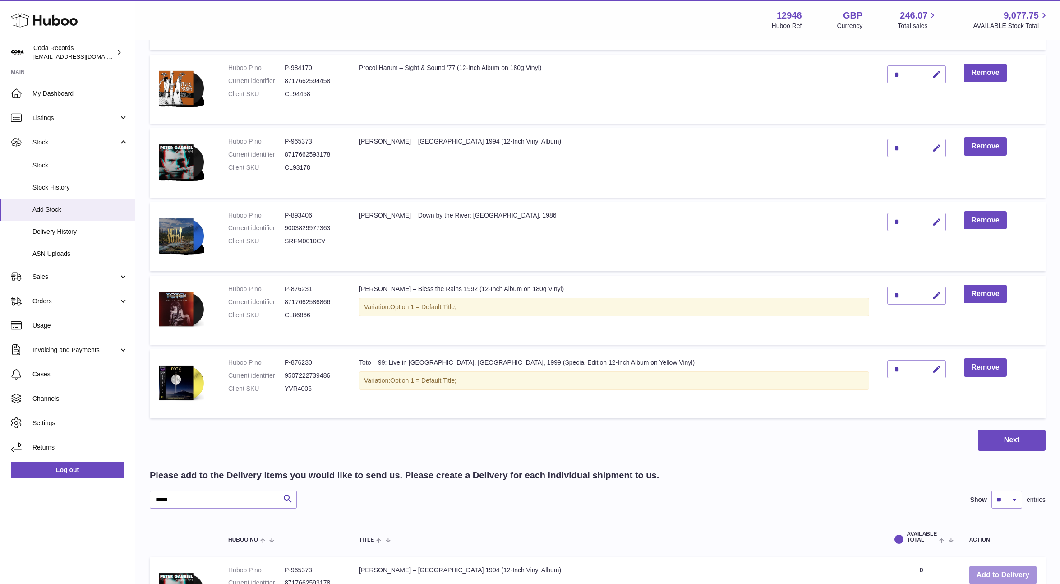
scroll to position [1286, 0]
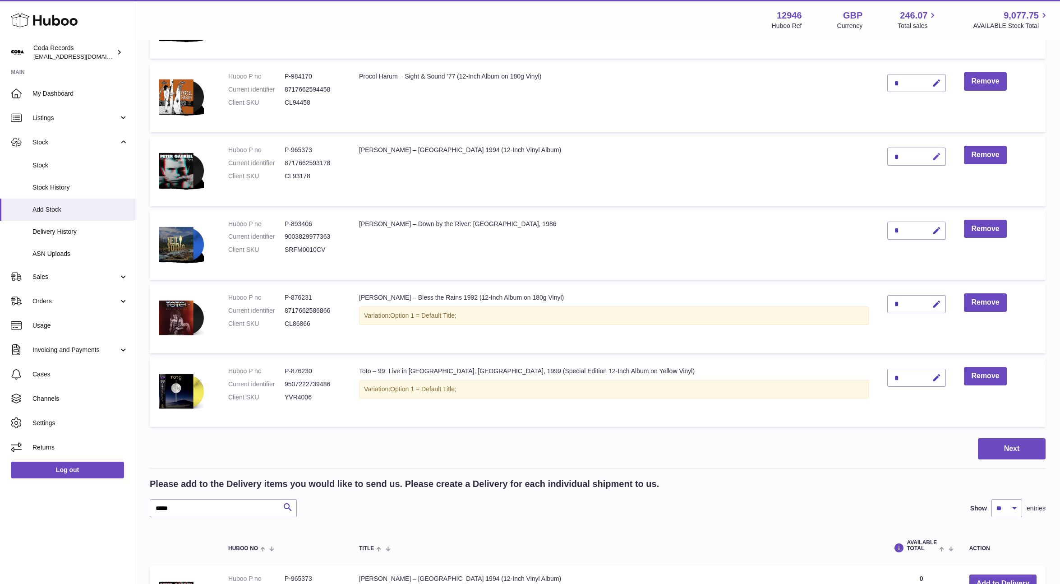
click at [932, 157] on icon "button" at bounding box center [936, 156] width 9 height 9
drag, startPoint x: 869, startPoint y: 155, endPoint x: 895, endPoint y: 155, distance: 25.3
click at [878, 156] on td "*" at bounding box center [916, 171] width 77 height 69
type input "*"
drag, startPoint x: 912, startPoint y: 155, endPoint x: 618, endPoint y: 85, distance: 302.2
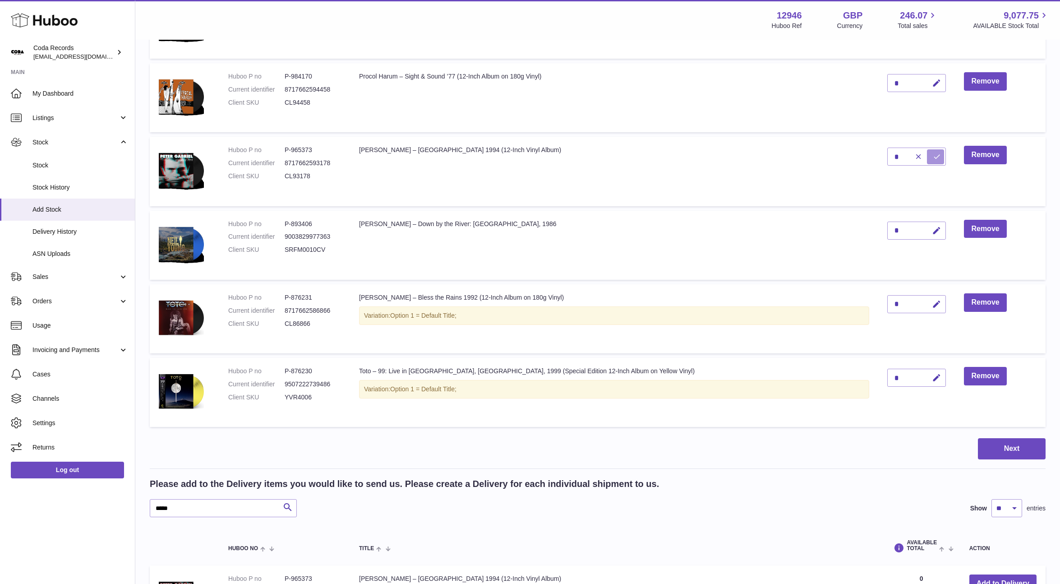
click at [933, 155] on icon "submit" at bounding box center [937, 156] width 8 height 8
click at [244, 504] on input "*****" at bounding box center [223, 508] width 147 height 18
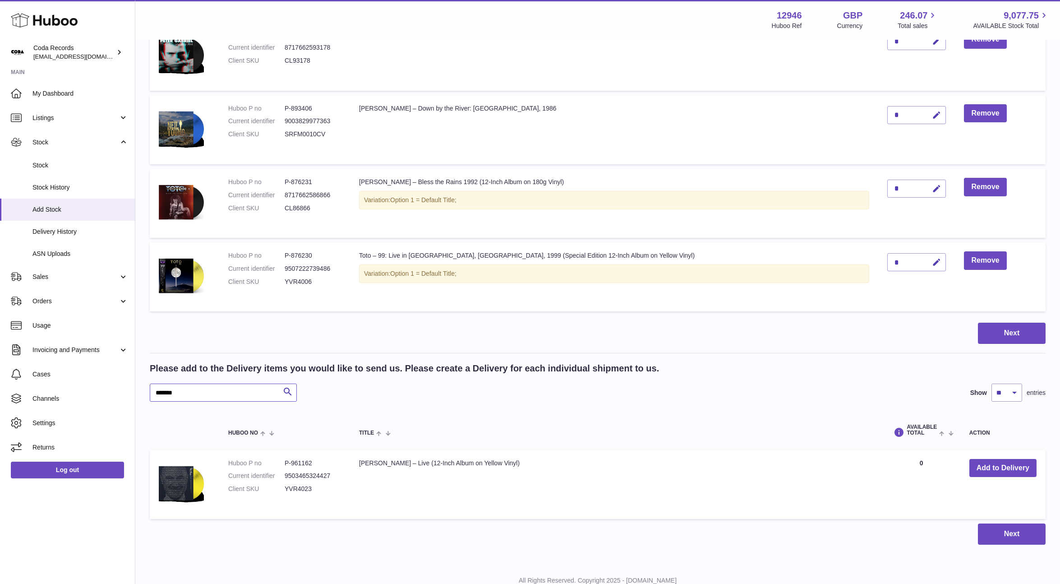
scroll to position [1405, 0]
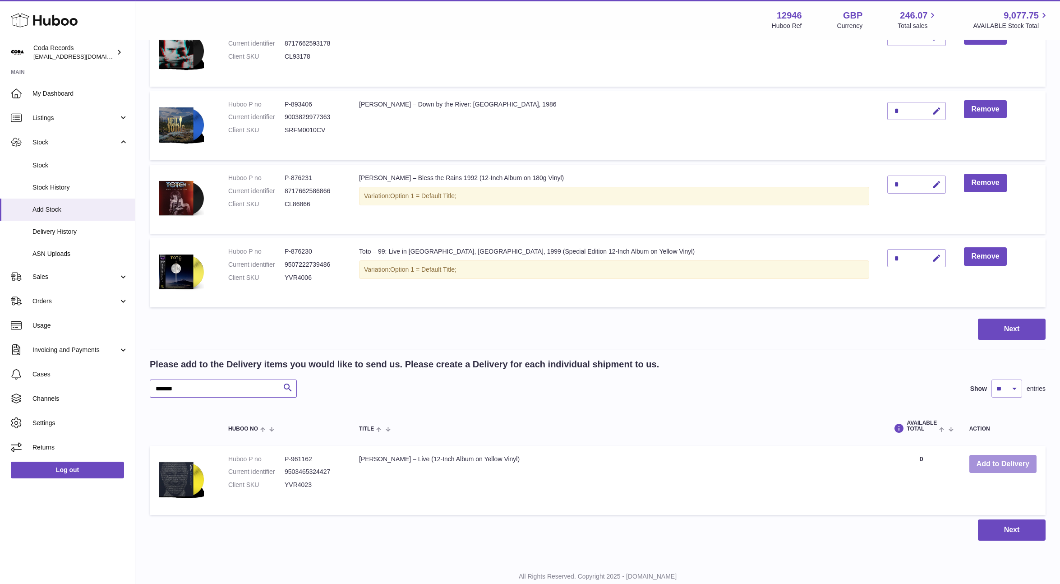
type input "*******"
click at [994, 461] on button "Add to Delivery" at bounding box center [1002, 464] width 67 height 18
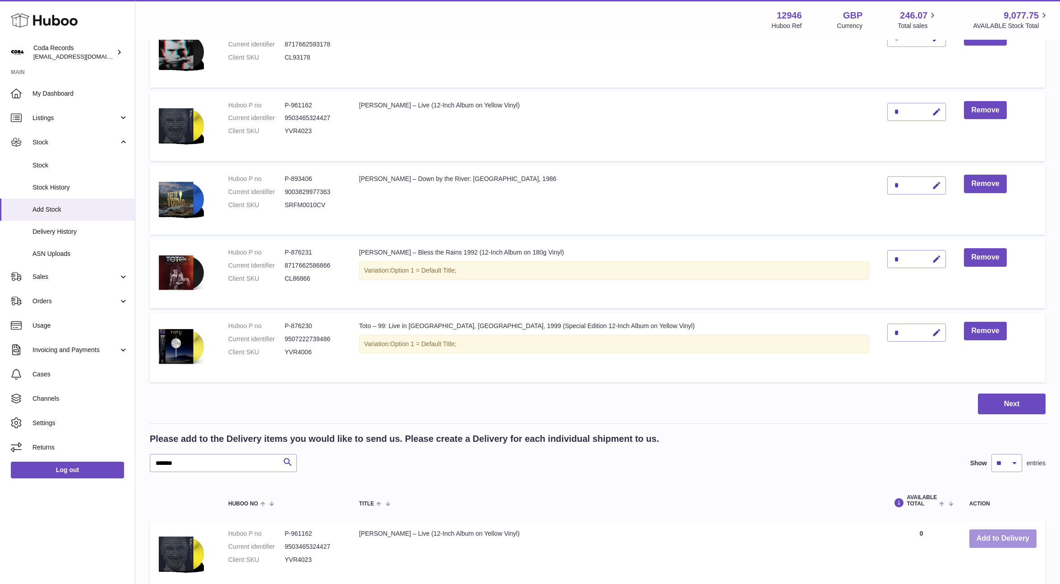
scroll to position [1392, 0]
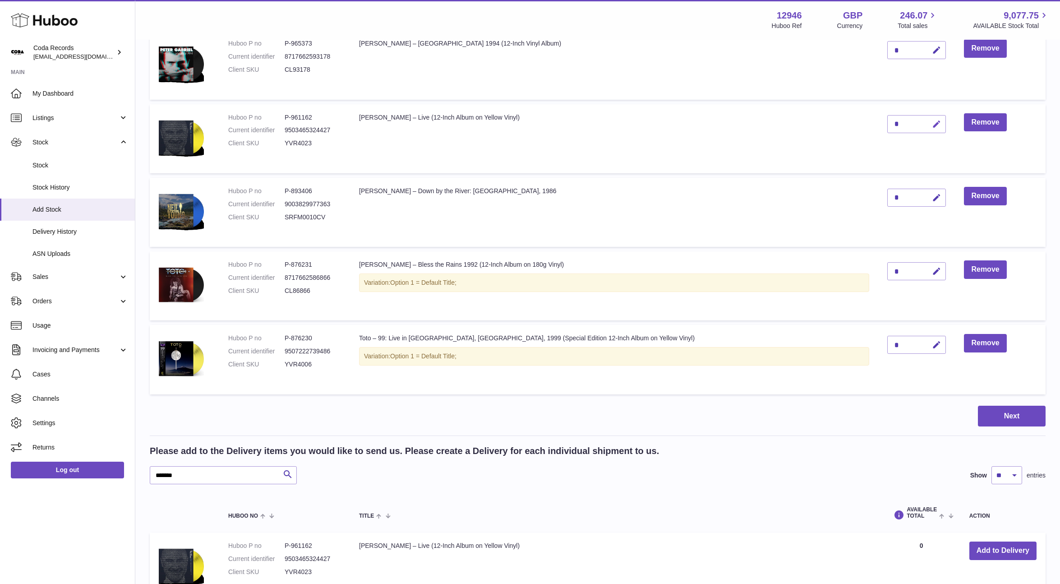
click at [932, 122] on icon "button" at bounding box center [936, 124] width 9 height 9
drag, startPoint x: 881, startPoint y: 122, endPoint x: 858, endPoint y: 122, distance: 23.0
click at [878, 122] on td "*" at bounding box center [916, 138] width 77 height 69
type input "*"
drag, startPoint x: 912, startPoint y: 122, endPoint x: 722, endPoint y: 72, distance: 196.5
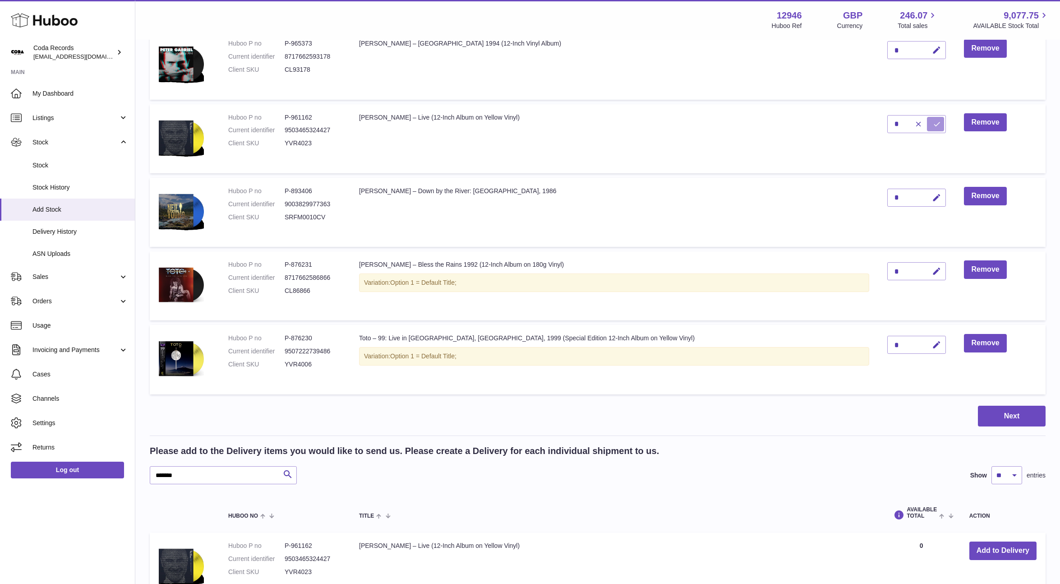
click at [933, 122] on icon "submit" at bounding box center [937, 124] width 8 height 8
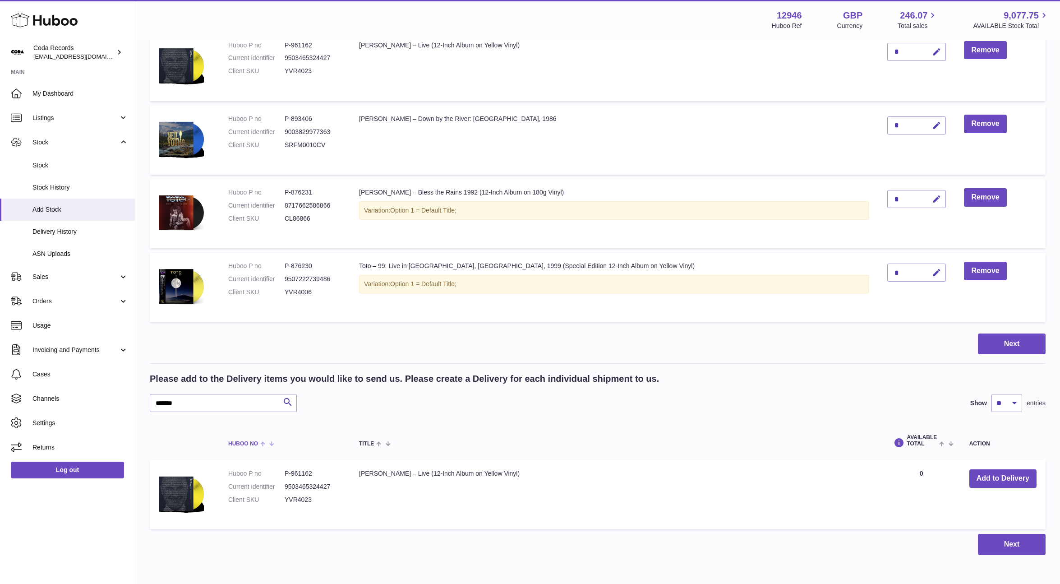
scroll to position [1496, 0]
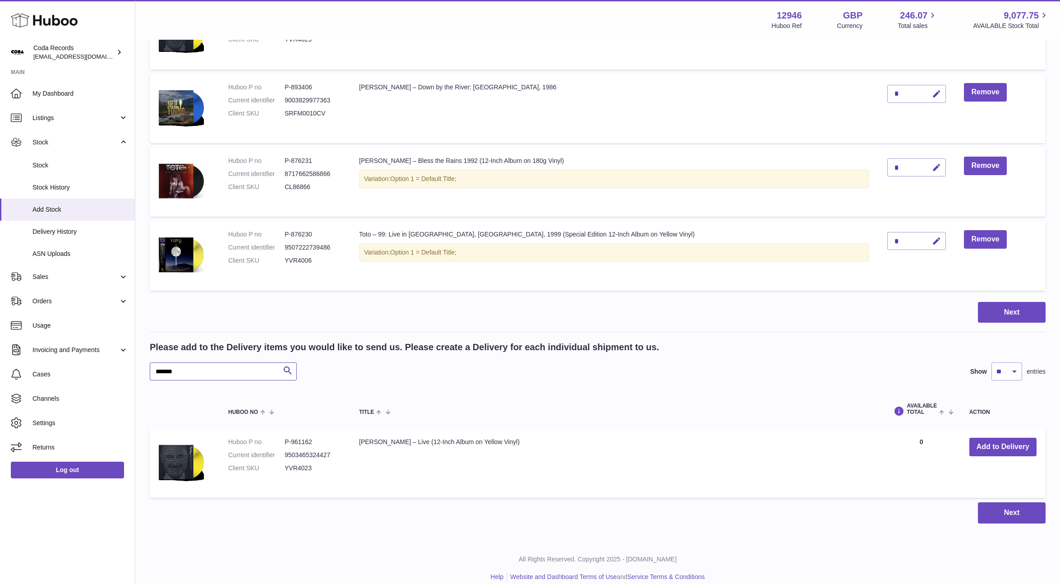
click at [225, 379] on input "*******" at bounding box center [223, 371] width 147 height 18
type input "********"
drag, startPoint x: 1009, startPoint y: 448, endPoint x: 895, endPoint y: 432, distance: 115.6
click at [1009, 448] on button "Add to Delivery" at bounding box center [1002, 446] width 67 height 18
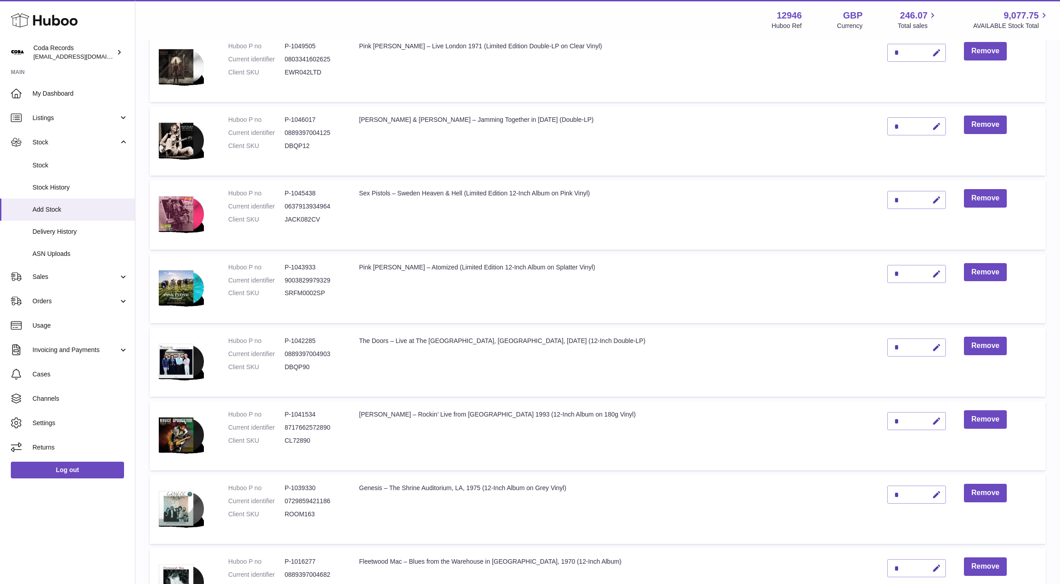
scroll to position [568, 0]
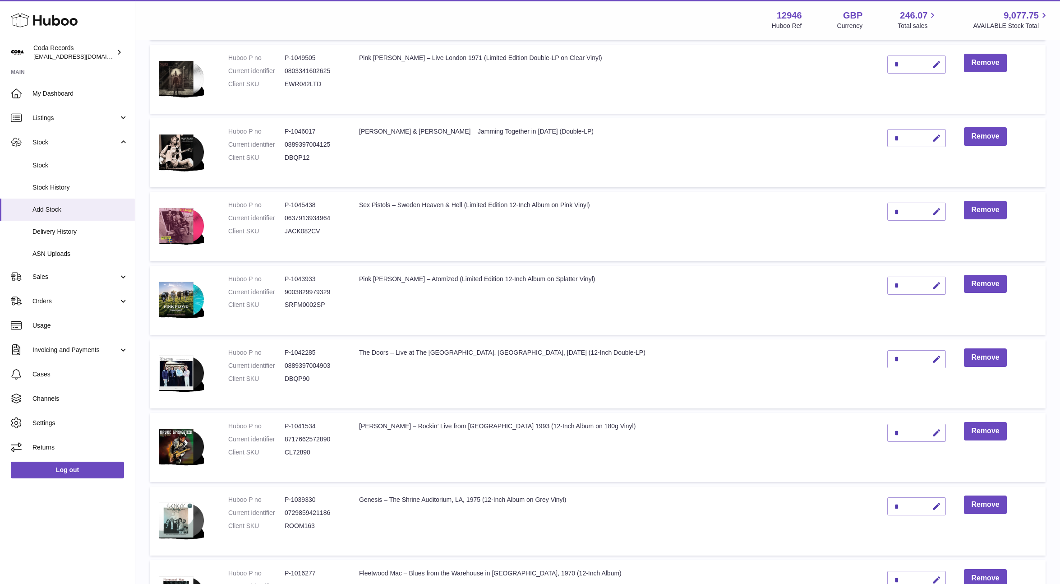
drag, startPoint x: 909, startPoint y: 287, endPoint x: 873, endPoint y: 286, distance: 36.5
click at [932, 287] on icon "button" at bounding box center [936, 285] width 9 height 9
drag, startPoint x: 874, startPoint y: 285, endPoint x: 863, endPoint y: 284, distance: 11.4
click at [878, 284] on td "*" at bounding box center [916, 300] width 77 height 69
type input "*"
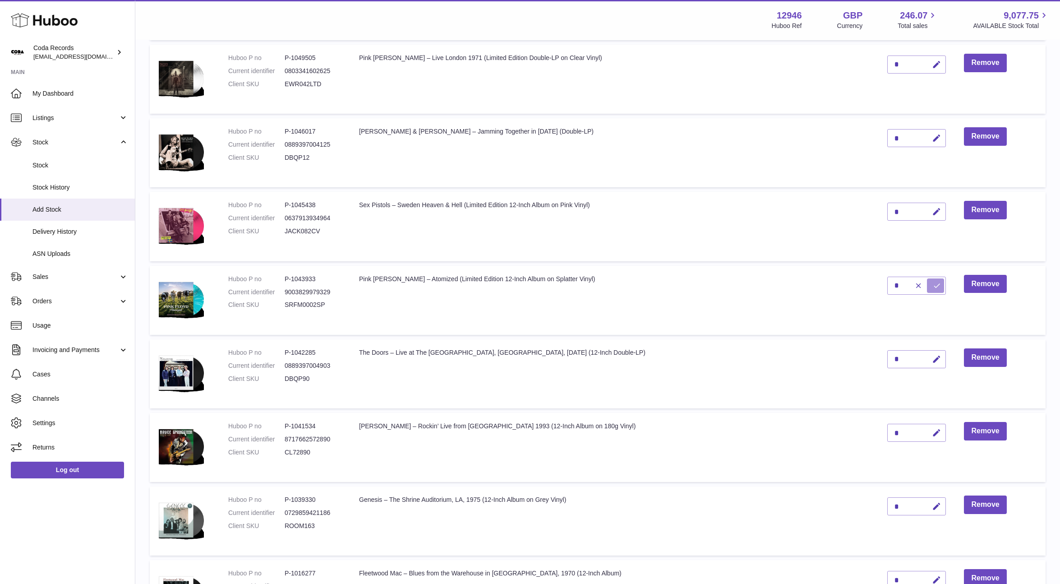
drag, startPoint x: 909, startPoint y: 284, endPoint x: 902, endPoint y: 279, distance: 8.1
click at [927, 284] on button "submit" at bounding box center [935, 285] width 17 height 14
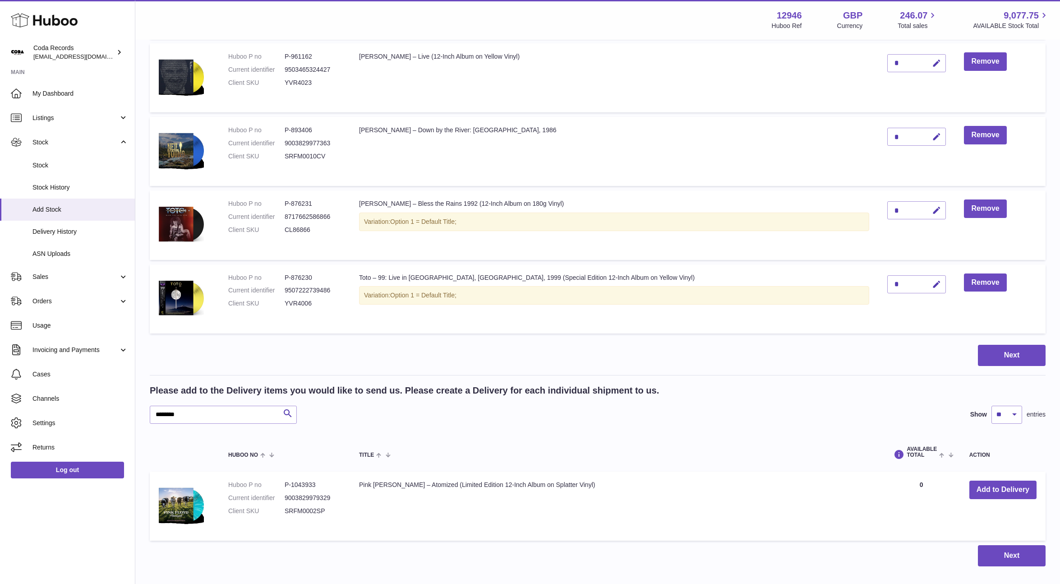
scroll to position [1565, 0]
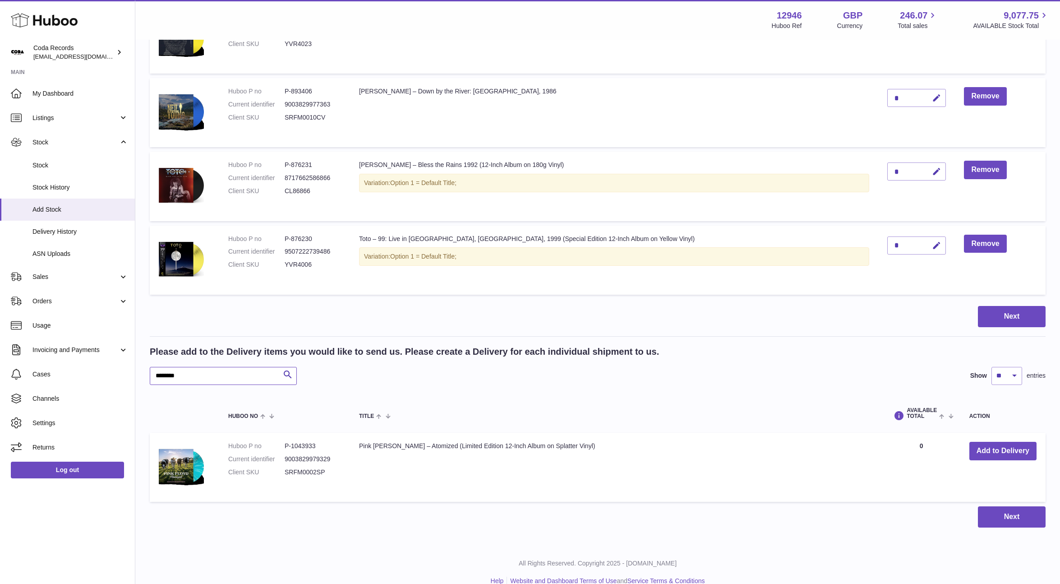
click at [238, 370] on input "********" at bounding box center [223, 376] width 147 height 18
type input "*****"
click at [997, 451] on button "Add to Delivery" at bounding box center [1002, 450] width 67 height 18
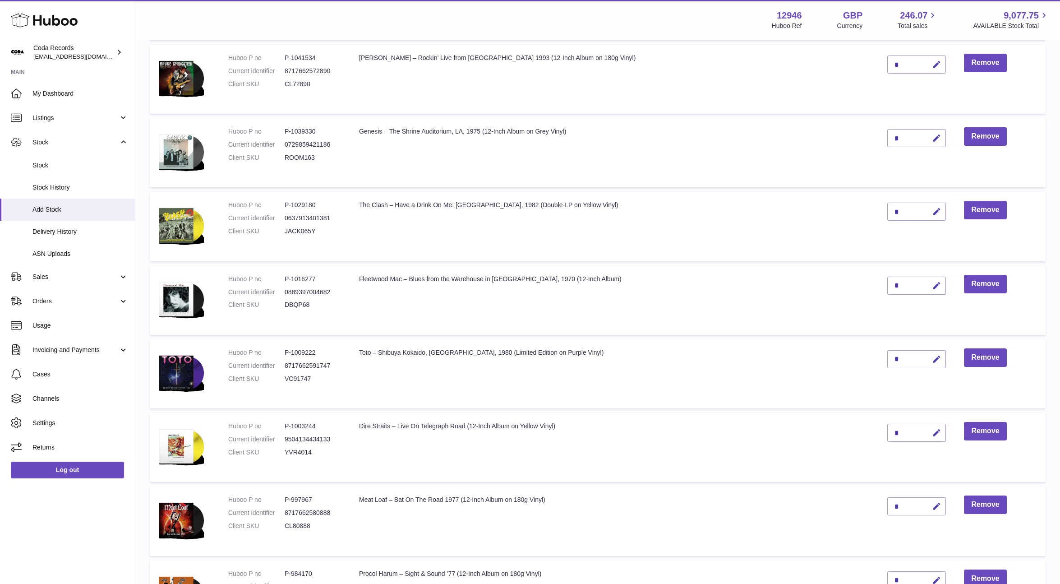
scroll to position [910, 0]
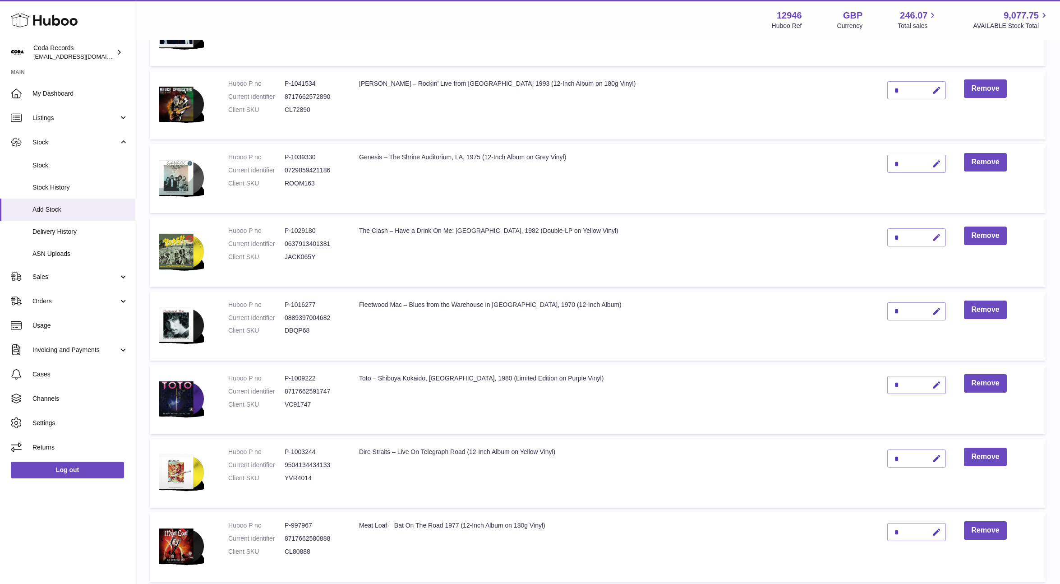
click at [932, 237] on icon "button" at bounding box center [936, 237] width 9 height 9
drag, startPoint x: 882, startPoint y: 236, endPoint x: 868, endPoint y: 235, distance: 14.5
click at [887, 235] on input "*" at bounding box center [916, 237] width 59 height 18
type input "*"
drag, startPoint x: 920, startPoint y: 237, endPoint x: 854, endPoint y: 203, distance: 73.6
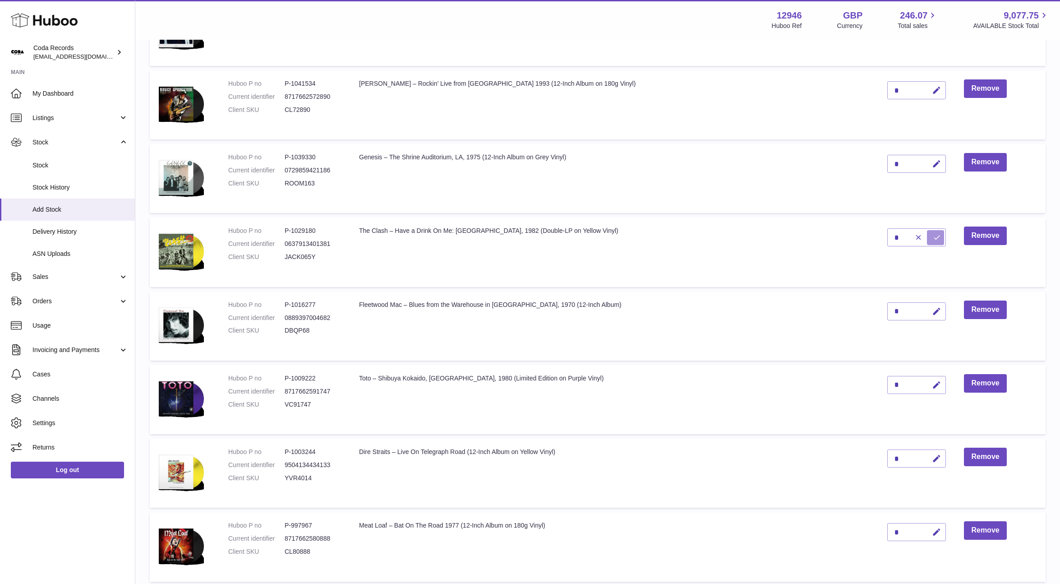
click at [927, 237] on button "submit" at bounding box center [935, 237] width 17 height 14
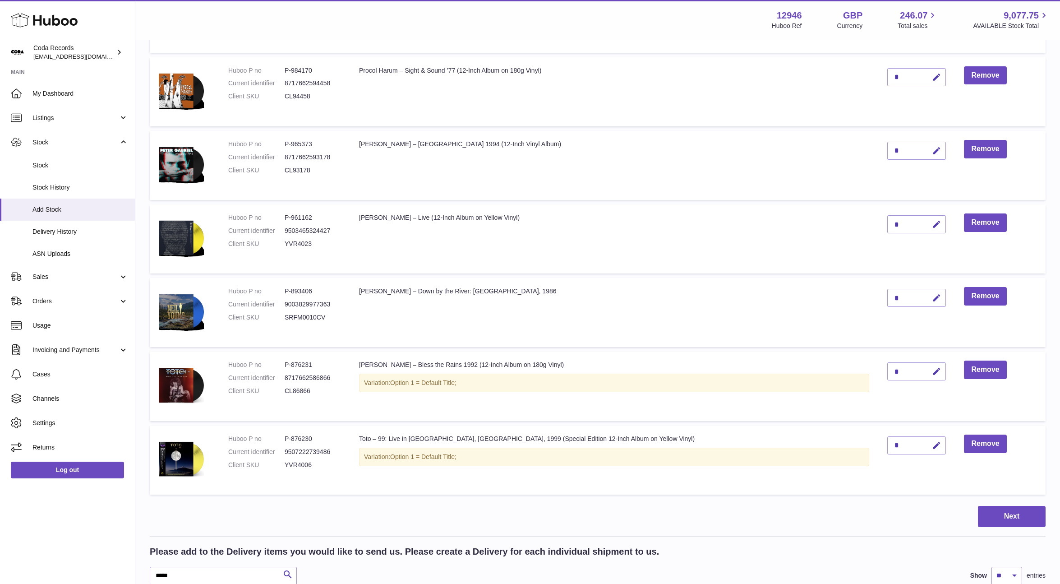
scroll to position [1654, 0]
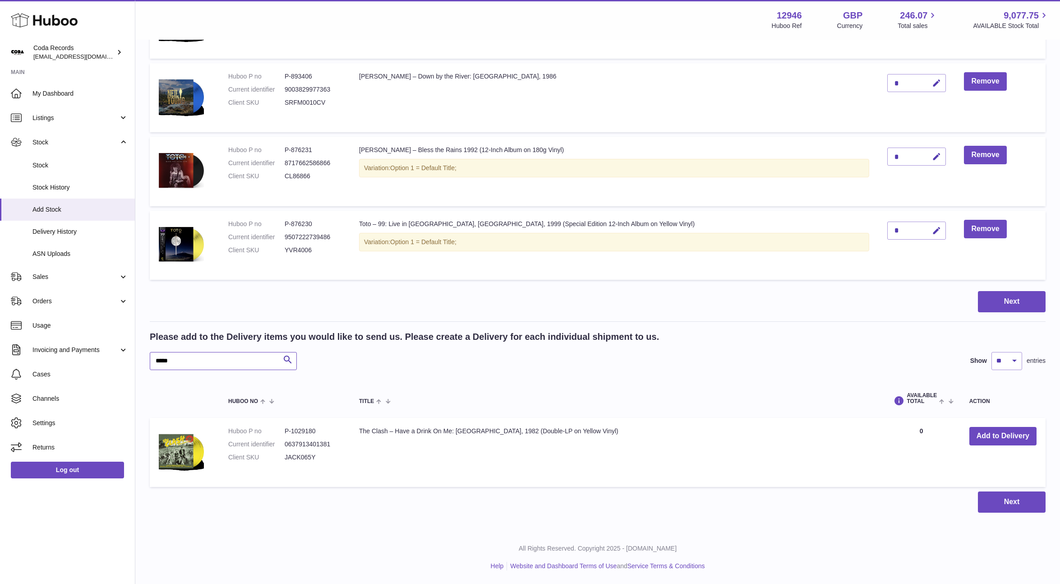
click at [216, 363] on input "*****" at bounding box center [223, 361] width 147 height 18
click at [1000, 432] on button "Add to Delivery" at bounding box center [1002, 436] width 67 height 18
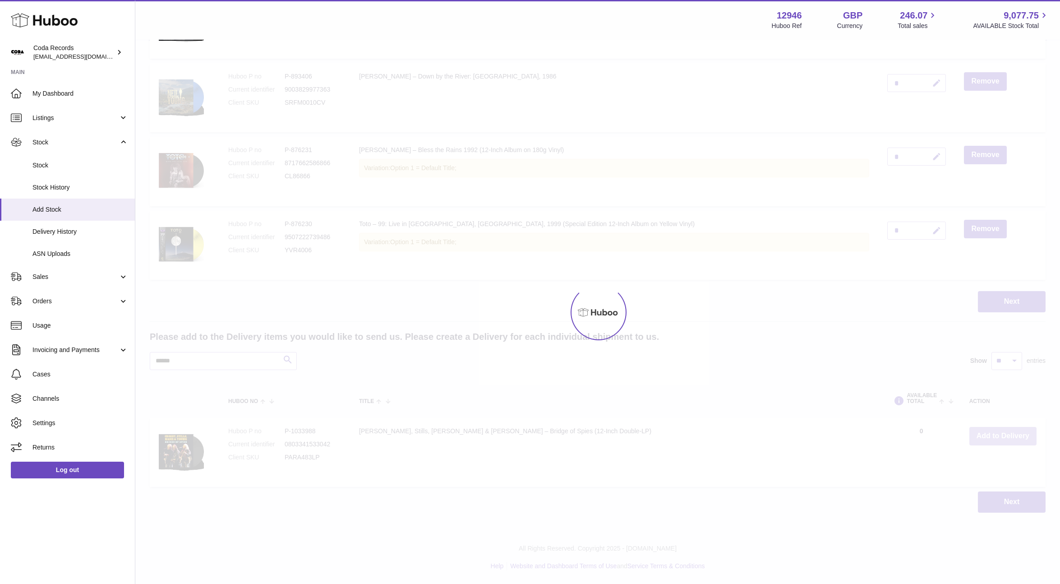
scroll to position [1727, 0]
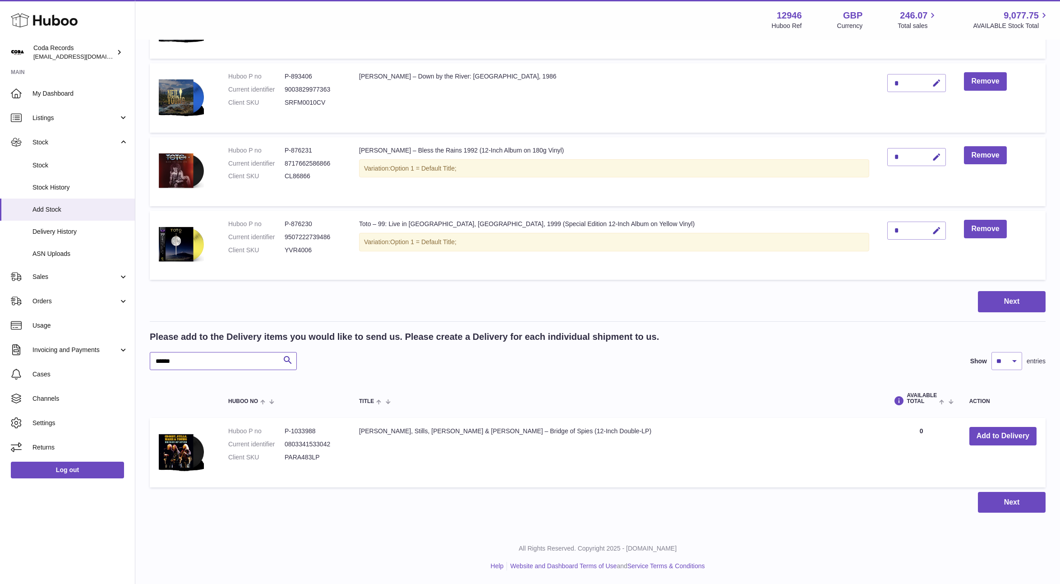
click at [236, 357] on input "******" at bounding box center [223, 361] width 147 height 18
click at [237, 357] on input "******" at bounding box center [223, 361] width 147 height 18
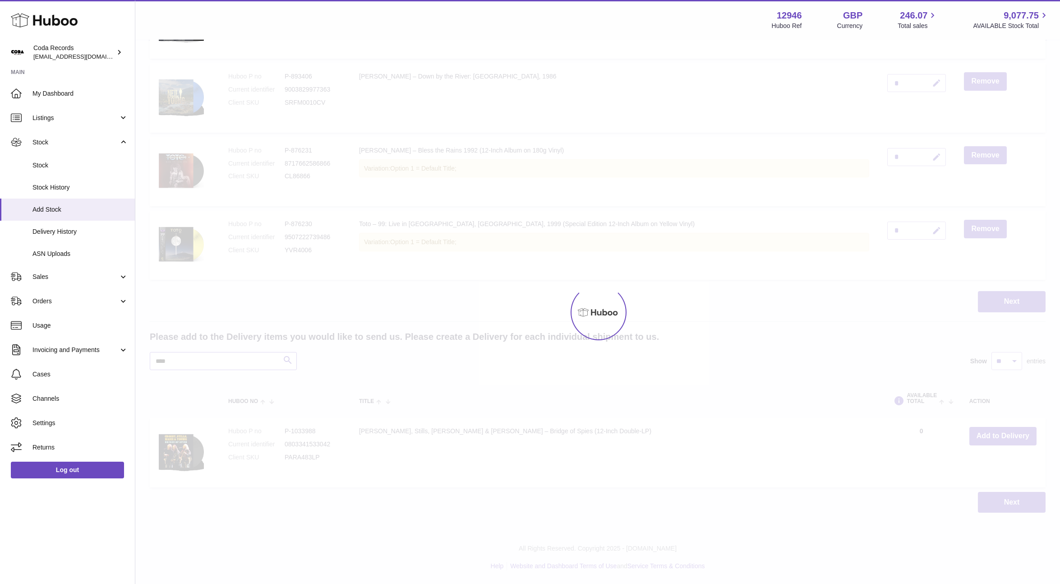
scroll to position [1651, 0]
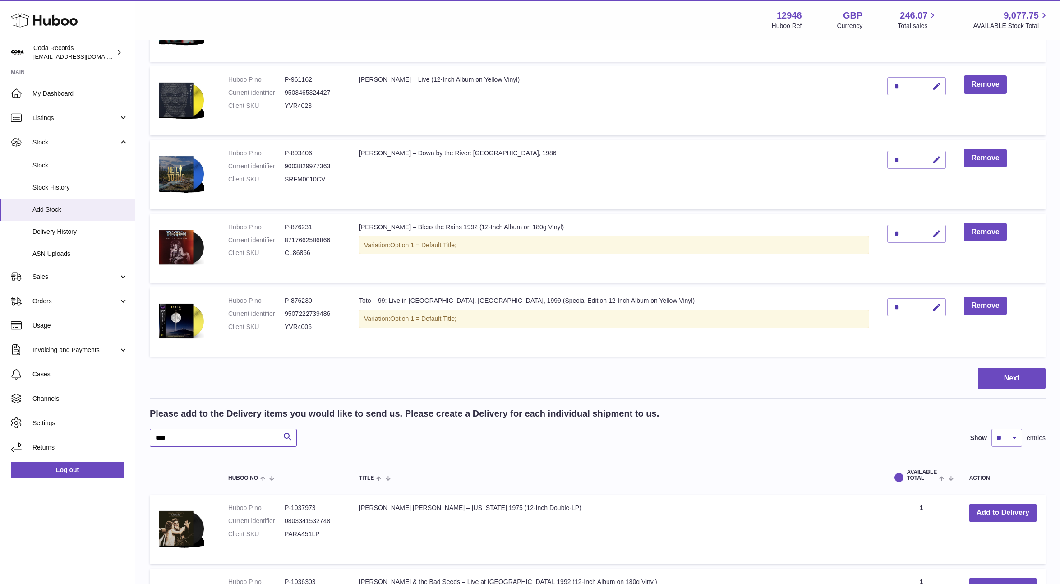
scroll to position [1727, 0]
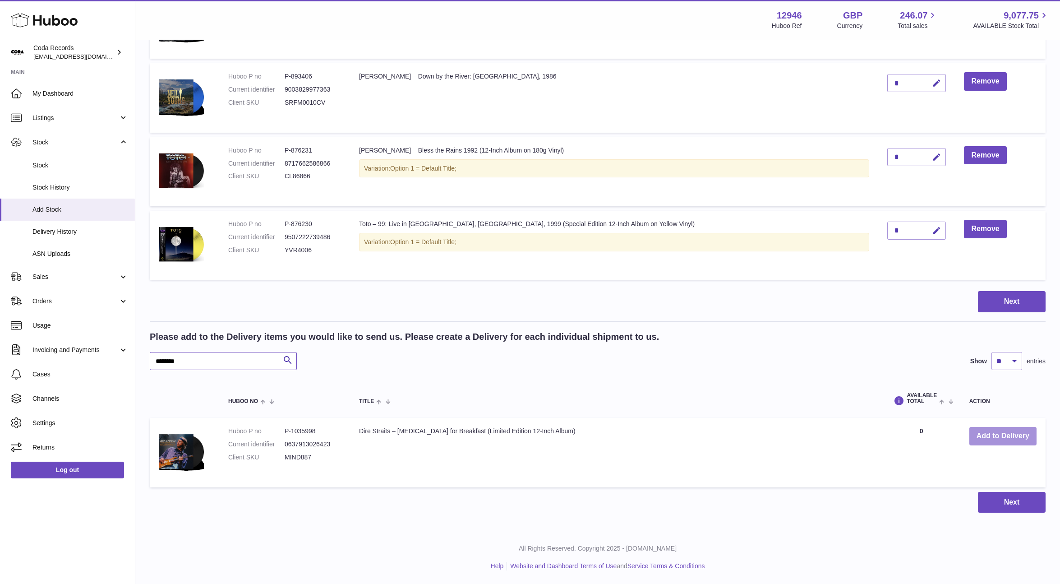
type input "********"
drag, startPoint x: 1017, startPoint y: 435, endPoint x: 1009, endPoint y: 436, distance: 8.1
click at [1015, 436] on button "Add to Delivery" at bounding box center [1002, 436] width 67 height 18
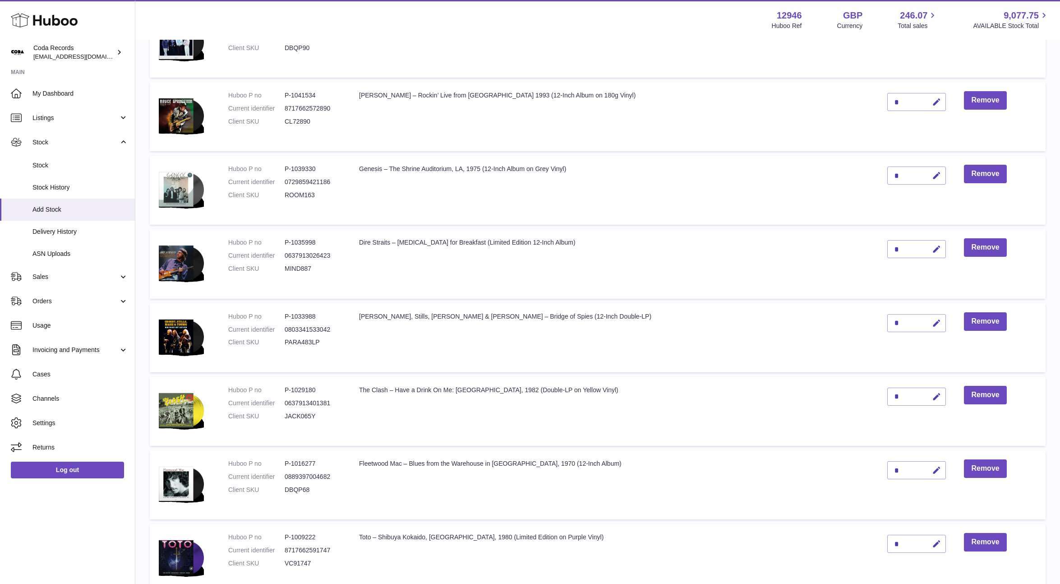
scroll to position [754, 0]
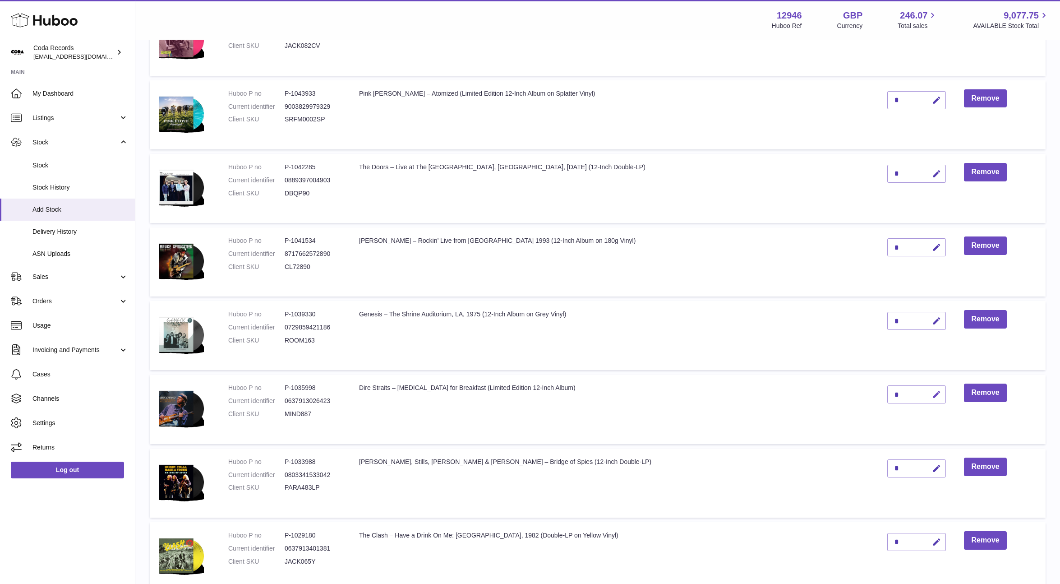
click at [924, 395] on button "button" at bounding box center [934, 394] width 21 height 18
click at [887, 393] on input "*" at bounding box center [916, 394] width 59 height 18
type input "*"
click at [933, 393] on icon "submit" at bounding box center [937, 394] width 8 height 8
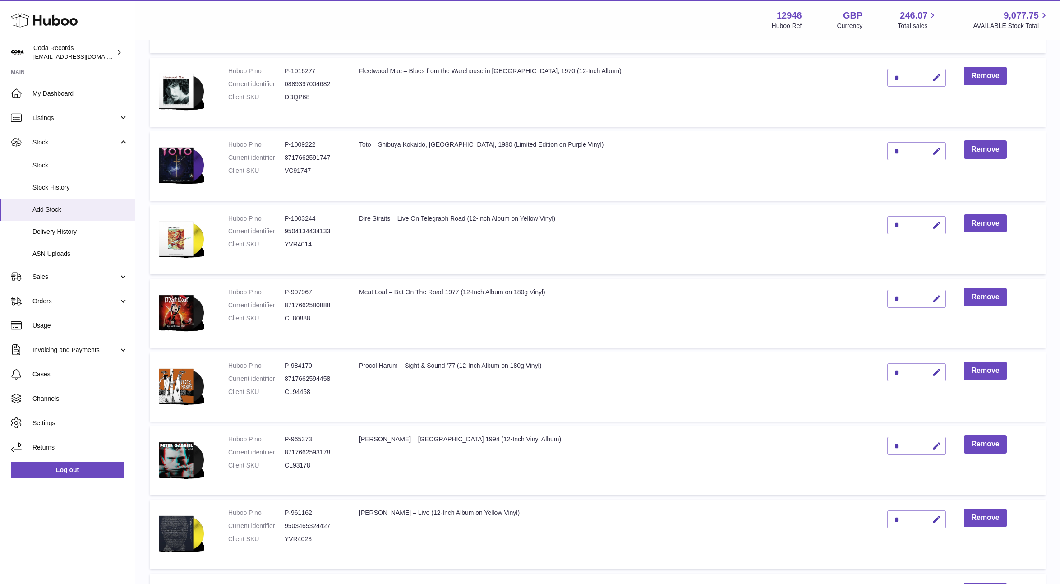
scroll to position [1801, 0]
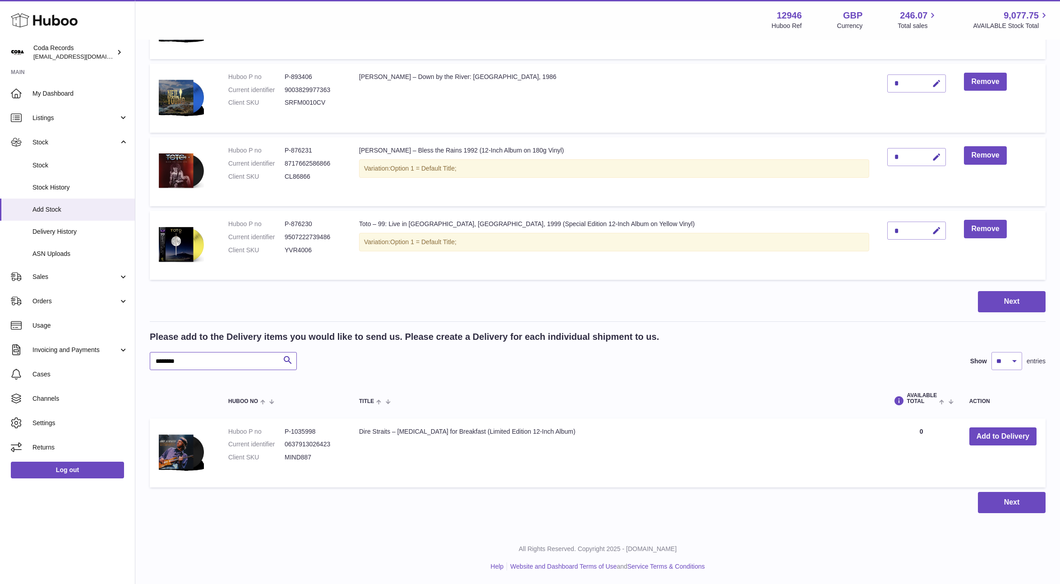
click at [200, 368] on input "********" at bounding box center [223, 361] width 147 height 18
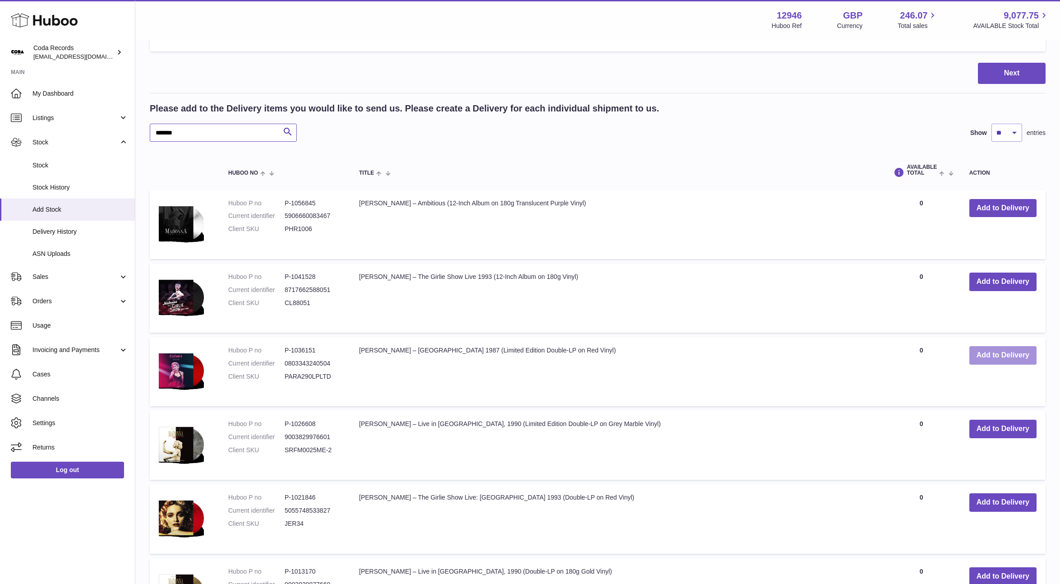
type input "*******"
drag, startPoint x: 999, startPoint y: 351, endPoint x: 970, endPoint y: 357, distance: 29.5
click at [999, 351] on button "Add to Delivery" at bounding box center [1002, 355] width 67 height 18
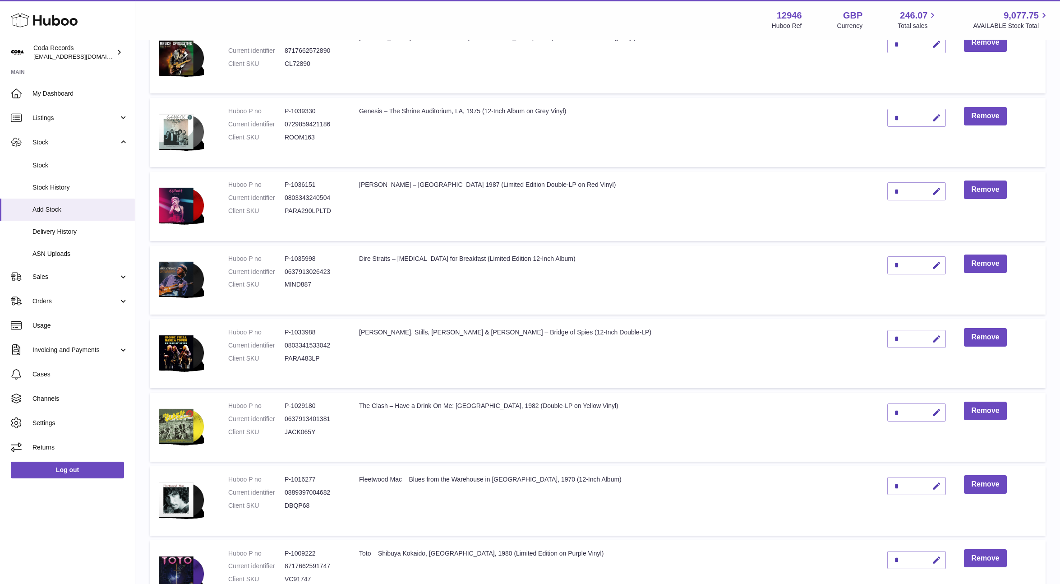
scroll to position [955, 0]
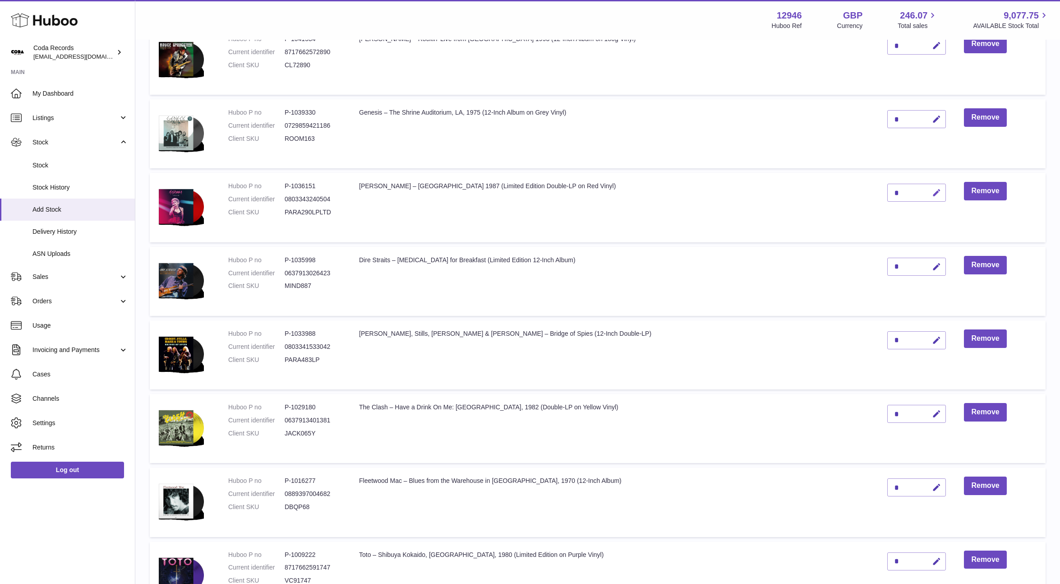
click at [932, 194] on icon "button" at bounding box center [936, 192] width 9 height 9
drag, startPoint x: 867, startPoint y: 192, endPoint x: 861, endPoint y: 192, distance: 5.9
click at [878, 192] on td "*" at bounding box center [916, 207] width 77 height 69
type input "*"
drag, startPoint x: 910, startPoint y: 193, endPoint x: 902, endPoint y: 190, distance: 8.6
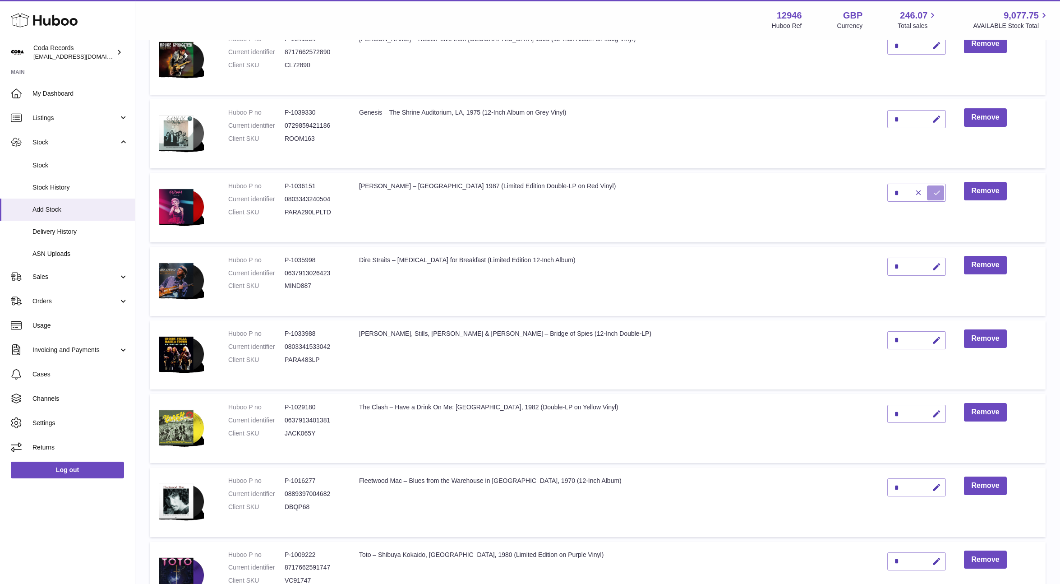
click at [933, 193] on icon "submit" at bounding box center [937, 193] width 8 height 8
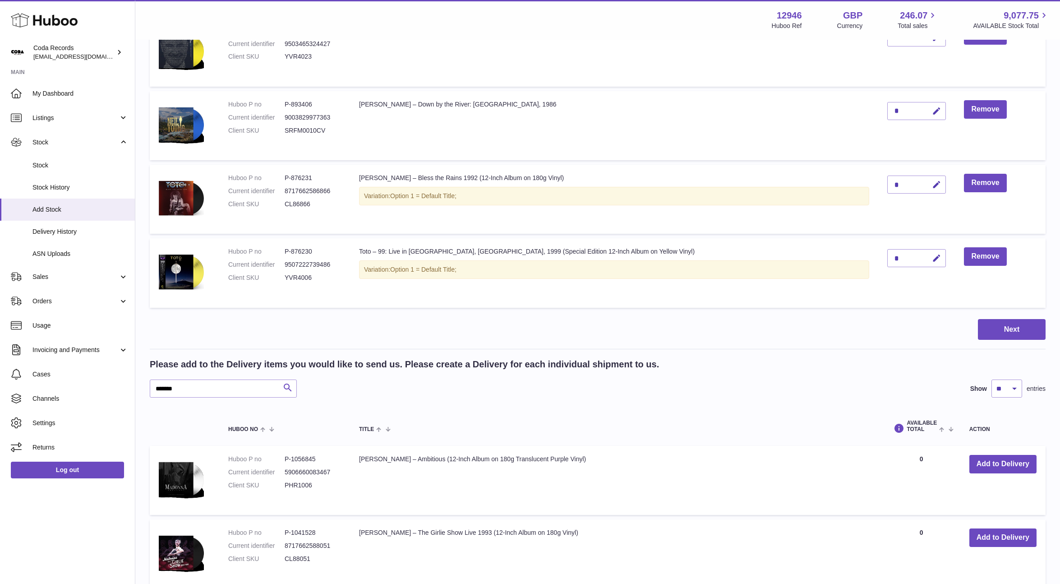
scroll to position [1881, 0]
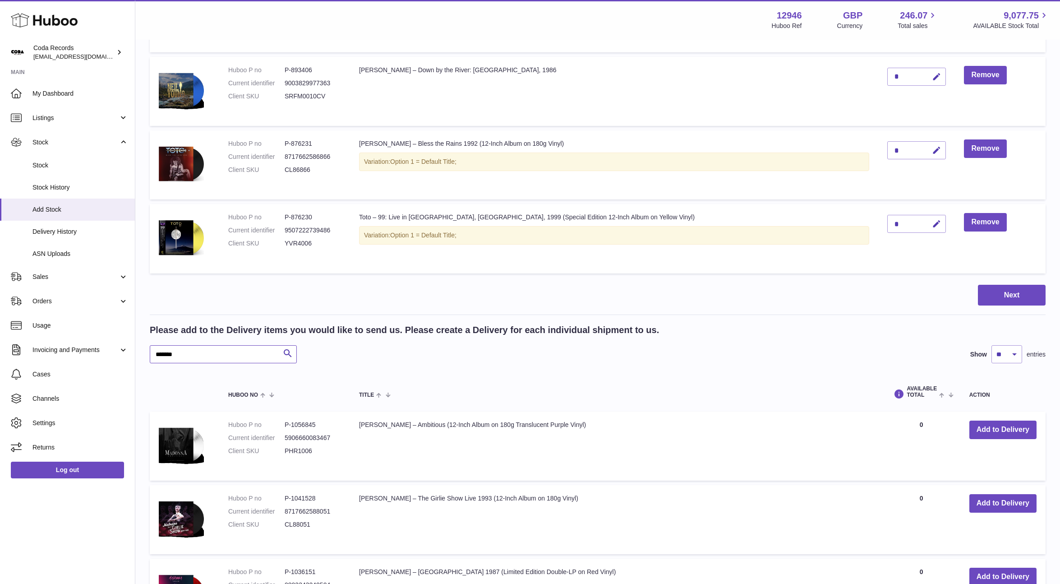
click at [238, 361] on input "*******" at bounding box center [223, 354] width 147 height 18
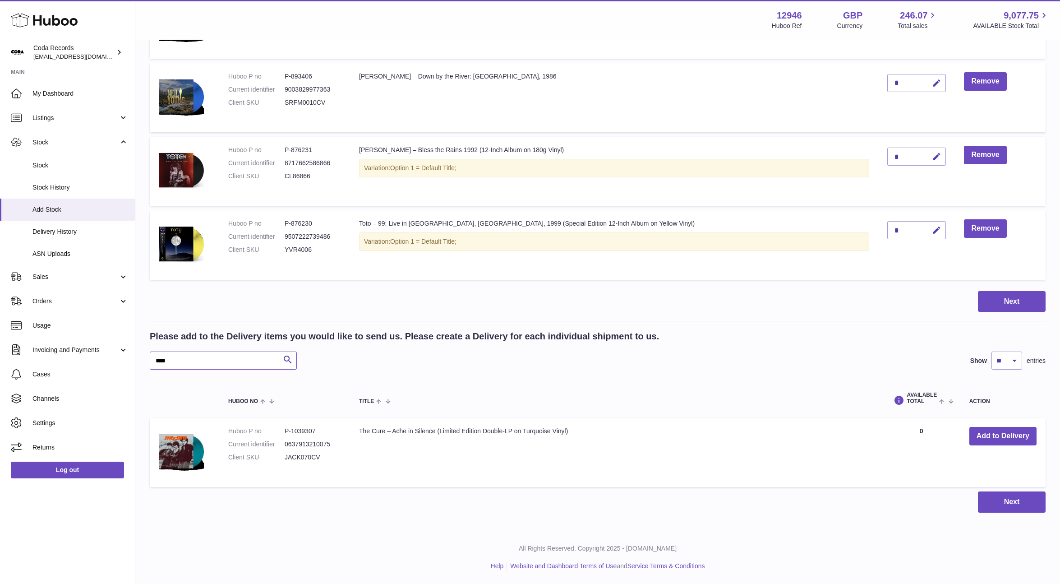
scroll to position [1875, 0]
type input "****"
click at [1003, 439] on button "Add to Delivery" at bounding box center [1002, 436] width 67 height 18
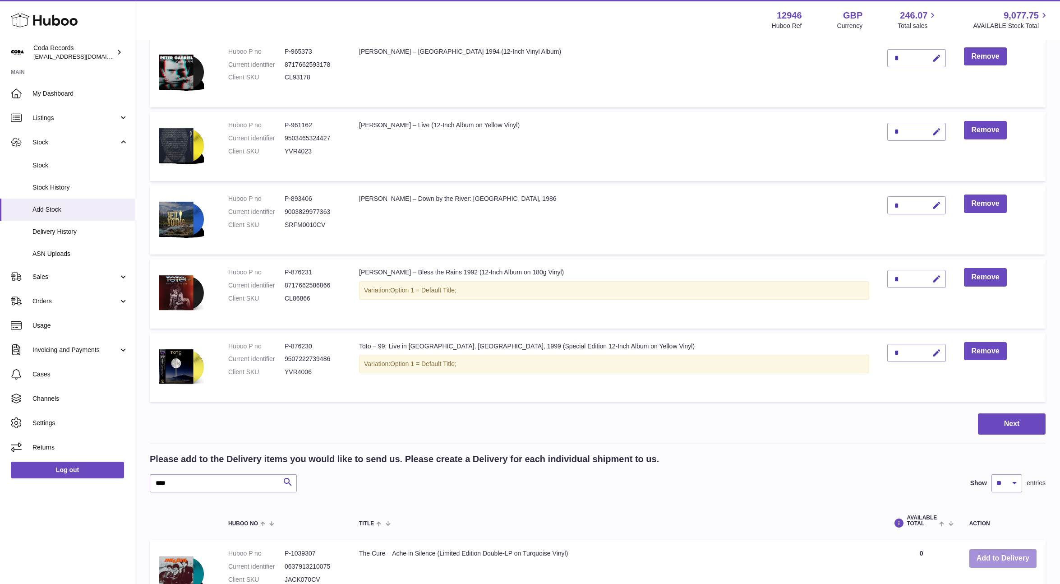
scroll to position [1836, 0]
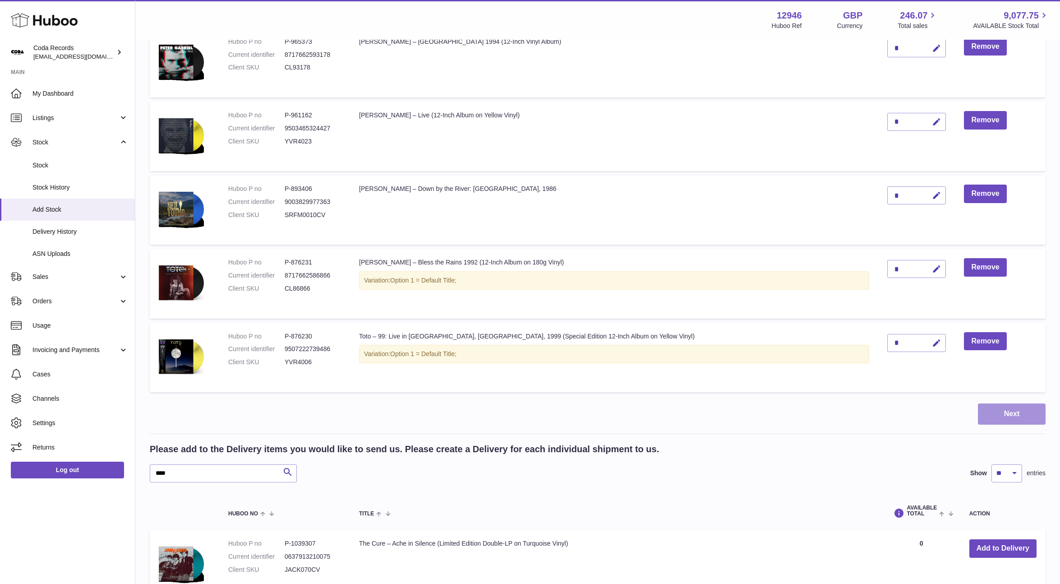
click at [1019, 418] on button "Next" at bounding box center [1012, 413] width 68 height 21
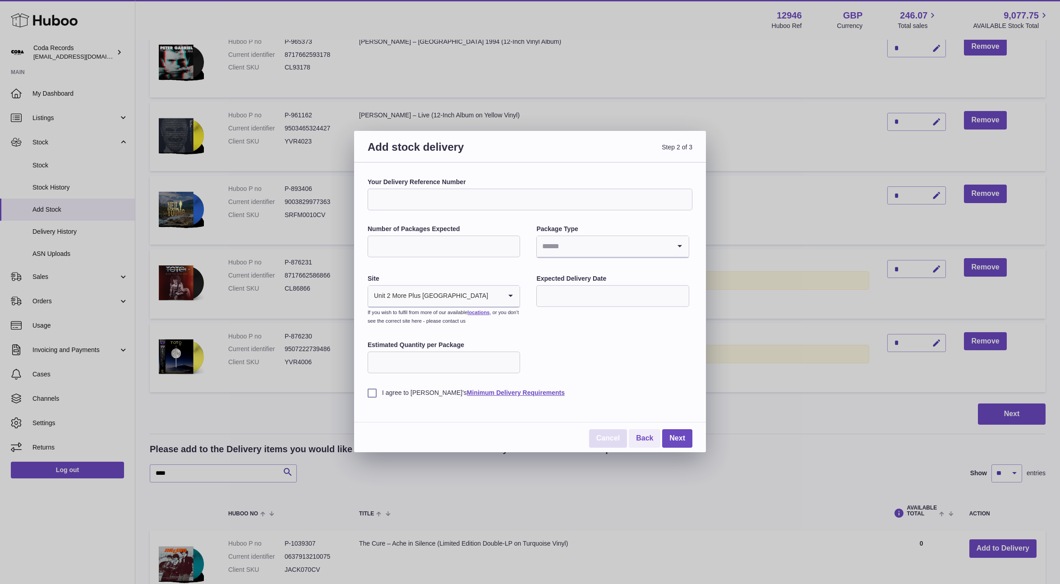
click at [611, 434] on link "Cancel" at bounding box center [608, 438] width 38 height 18
click at [766, 407] on div "Add stock delivery Step 2 of 3 Your Delivery Reference Number Number of Package…" at bounding box center [530, 292] width 1060 height 584
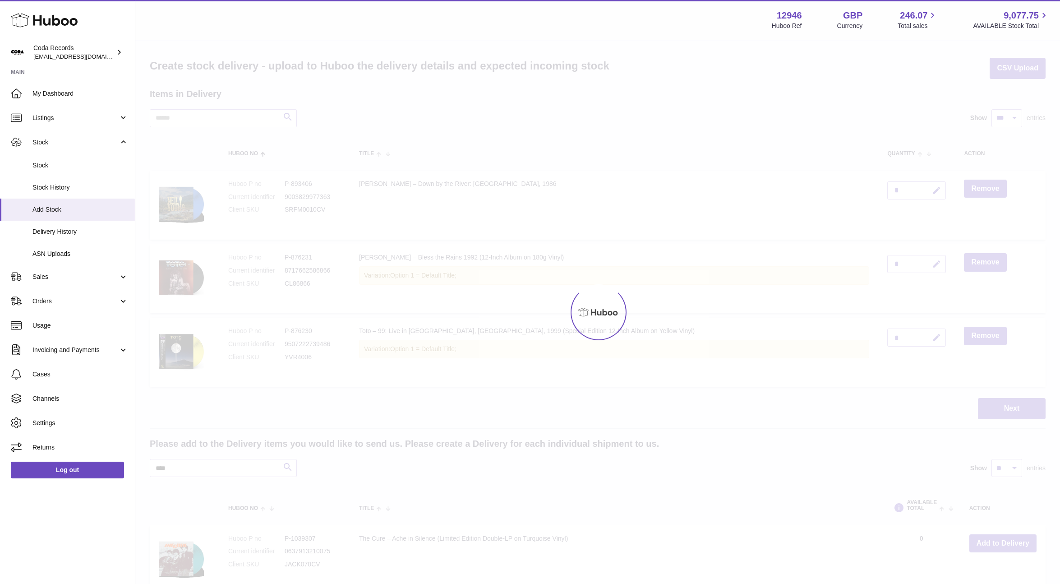
scroll to position [0, 0]
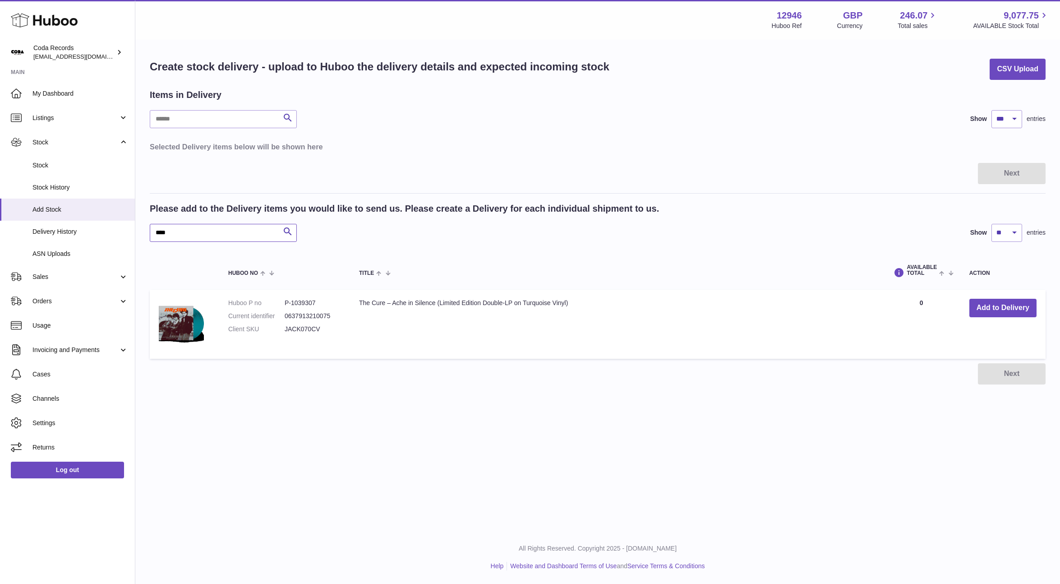
click at [194, 235] on input "****" at bounding box center [223, 233] width 147 height 18
click at [215, 238] on input "text" at bounding box center [223, 233] width 147 height 18
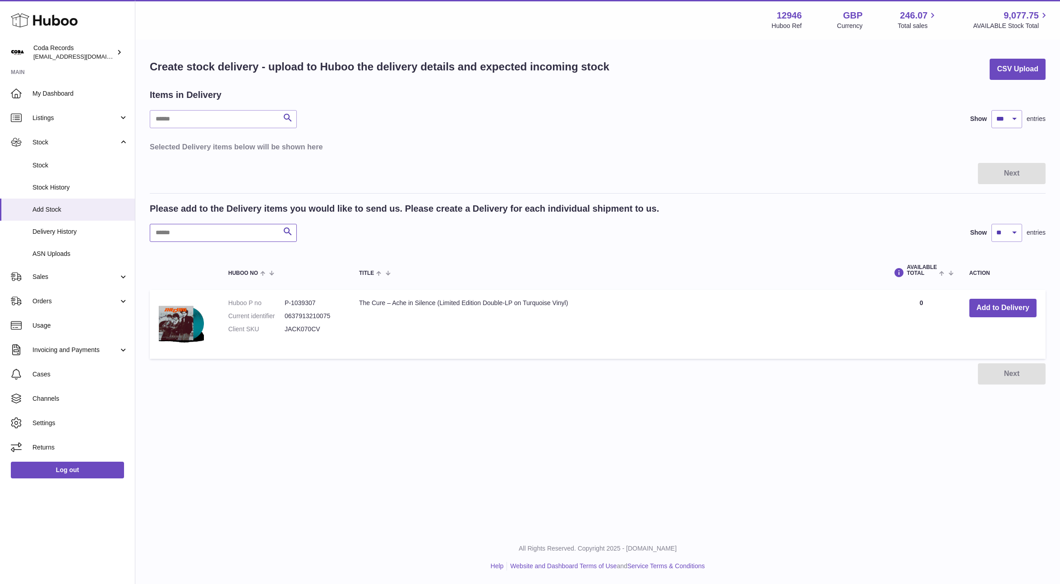
click at [253, 234] on input "text" at bounding box center [223, 233] width 147 height 18
drag, startPoint x: 1021, startPoint y: 309, endPoint x: 645, endPoint y: 298, distance: 376.7
click at [1021, 309] on button "Add to Delivery" at bounding box center [1002, 308] width 67 height 18
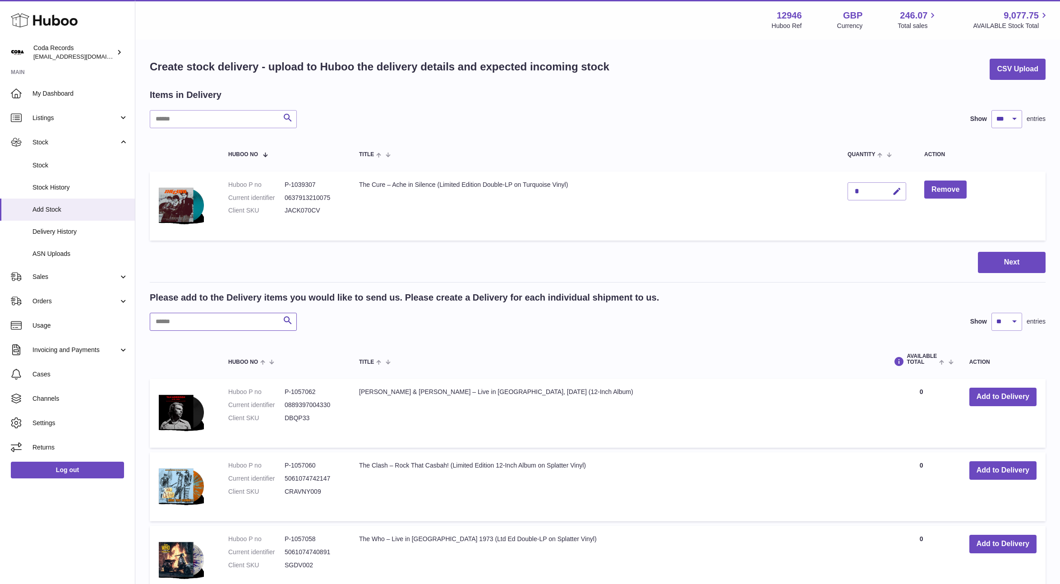
click at [204, 326] on input "text" at bounding box center [223, 322] width 147 height 18
click at [213, 313] on input "text" at bounding box center [223, 322] width 147 height 18
click at [214, 320] on input "text" at bounding box center [223, 322] width 147 height 18
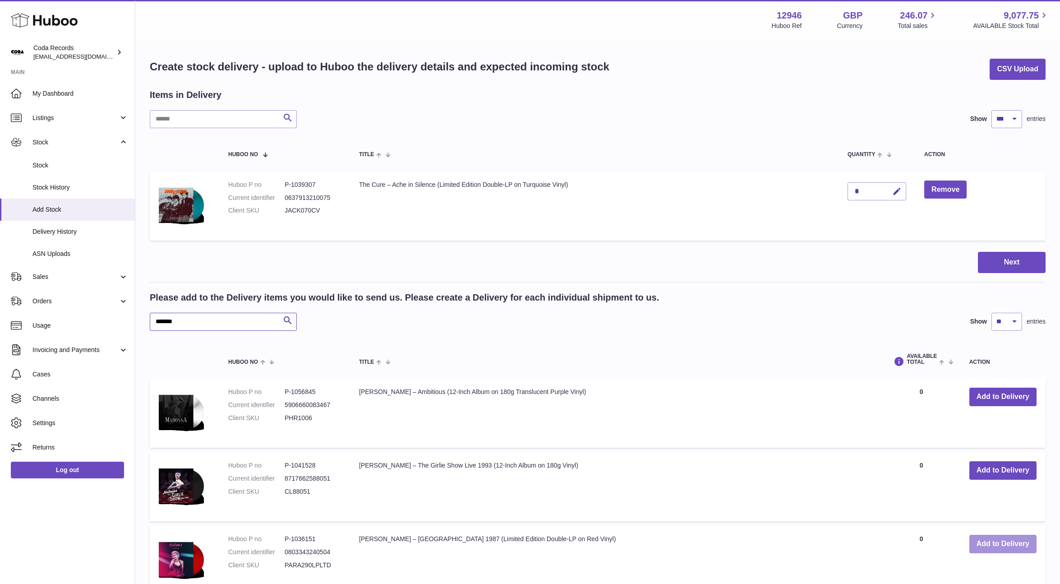
type input "*******"
drag, startPoint x: 1001, startPoint y: 545, endPoint x: 967, endPoint y: 531, distance: 37.2
click at [1001, 545] on button "Add to Delivery" at bounding box center [1002, 543] width 67 height 18
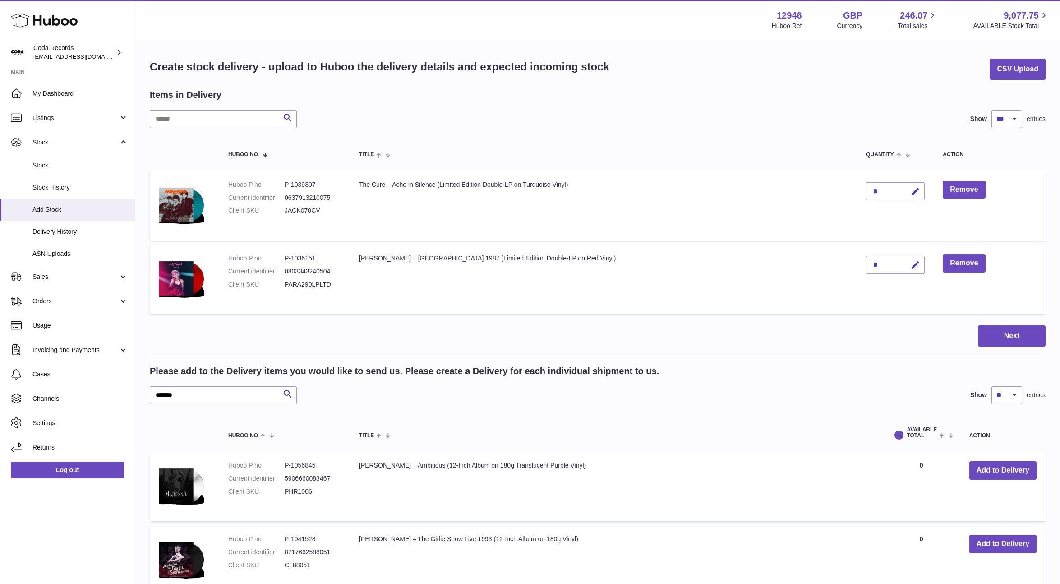
drag, startPoint x: 893, startPoint y: 266, endPoint x: 866, endPoint y: 265, distance: 27.5
click at [903, 266] on button "button" at bounding box center [913, 265] width 21 height 18
drag, startPoint x: 860, startPoint y: 264, endPoint x: 869, endPoint y: 263, distance: 8.7
click at [857, 263] on td "*" at bounding box center [895, 279] width 77 height 69
type input "*"
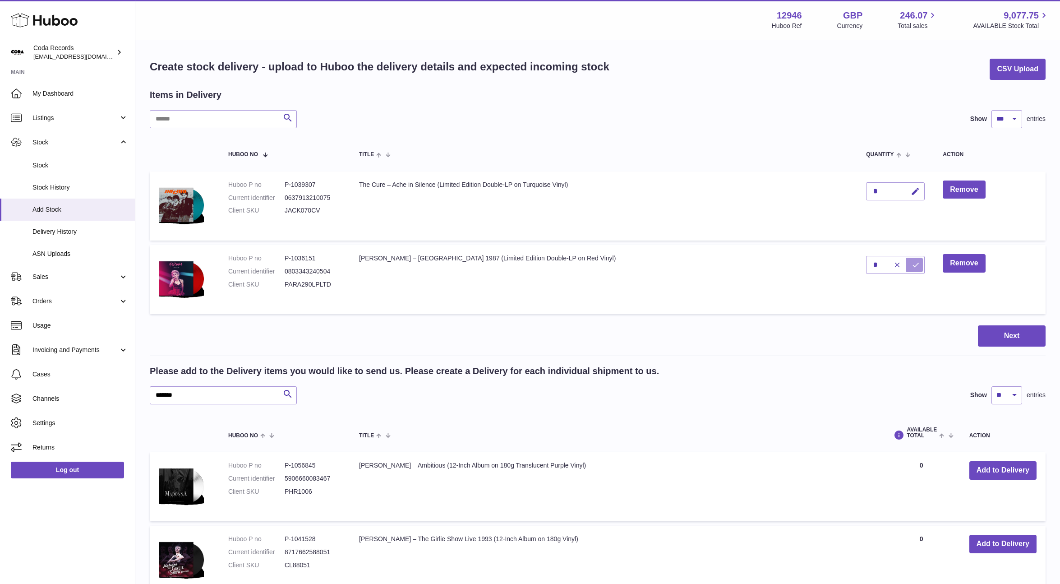
drag, startPoint x: 893, startPoint y: 263, endPoint x: 724, endPoint y: 206, distance: 178.5
click at [906, 263] on button "submit" at bounding box center [914, 264] width 17 height 14
click at [241, 397] on input "*******" at bounding box center [223, 395] width 147 height 18
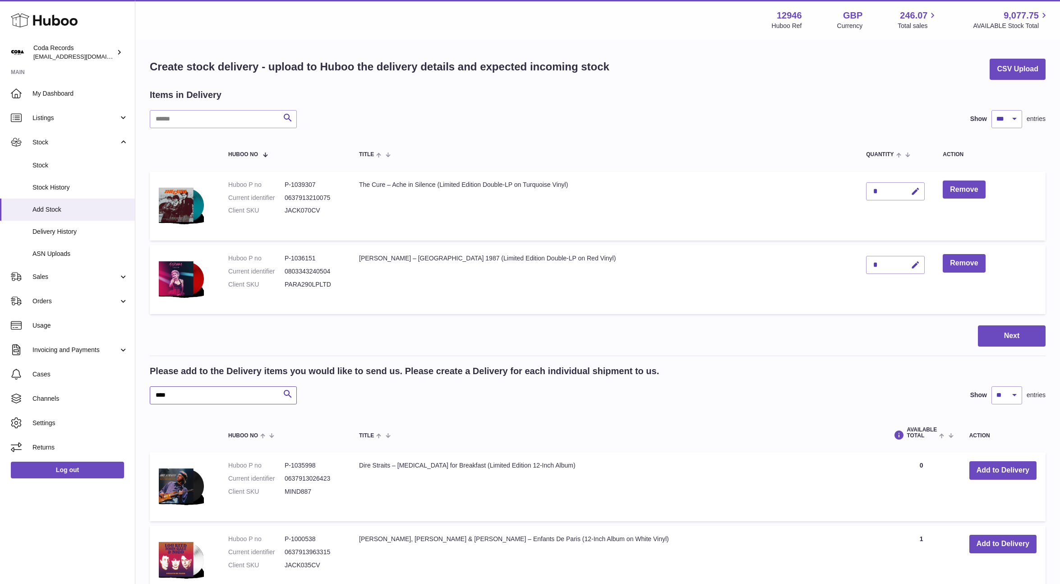
type input "****"
click at [1012, 481] on td "Add to Delivery" at bounding box center [1002, 486] width 85 height 69
click at [1005, 475] on button "Add to Delivery" at bounding box center [1002, 470] width 67 height 18
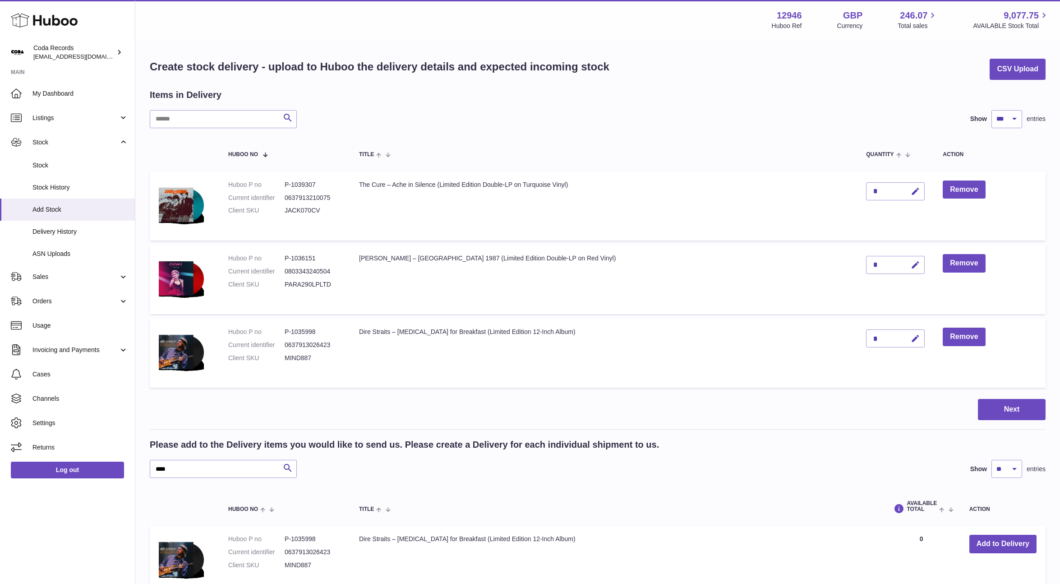
drag, startPoint x: 897, startPoint y: 337, endPoint x: 866, endPoint y: 336, distance: 30.2
click at [910, 337] on icon "button" at bounding box center [914, 338] width 9 height 9
drag, startPoint x: 864, startPoint y: 336, endPoint x: 841, endPoint y: 336, distance: 22.1
click at [857, 336] on td "*" at bounding box center [895, 352] width 77 height 69
type input "*"
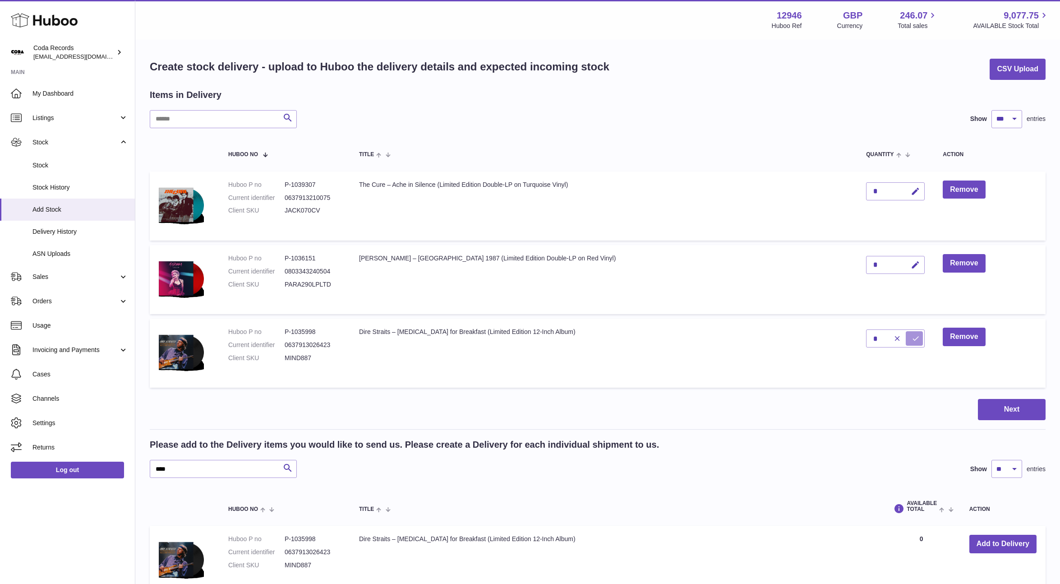
click at [911, 336] on icon "submit" at bounding box center [915, 338] width 8 height 8
click at [274, 467] on input "****" at bounding box center [223, 469] width 147 height 18
drag, startPoint x: 994, startPoint y: 549, endPoint x: 988, endPoint y: 543, distance: 9.0
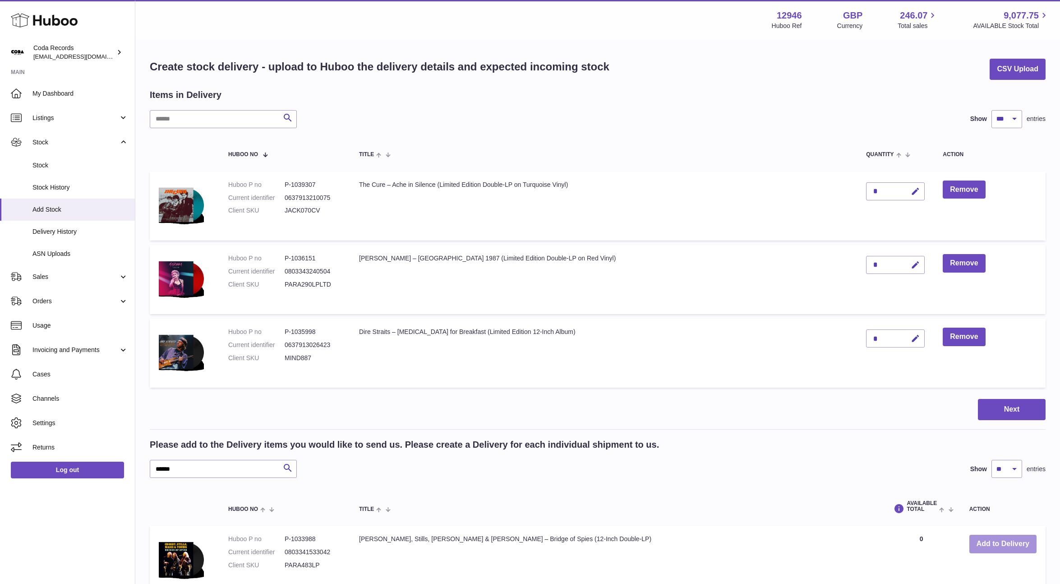
click at [994, 549] on button "Add to Delivery" at bounding box center [1002, 543] width 67 height 18
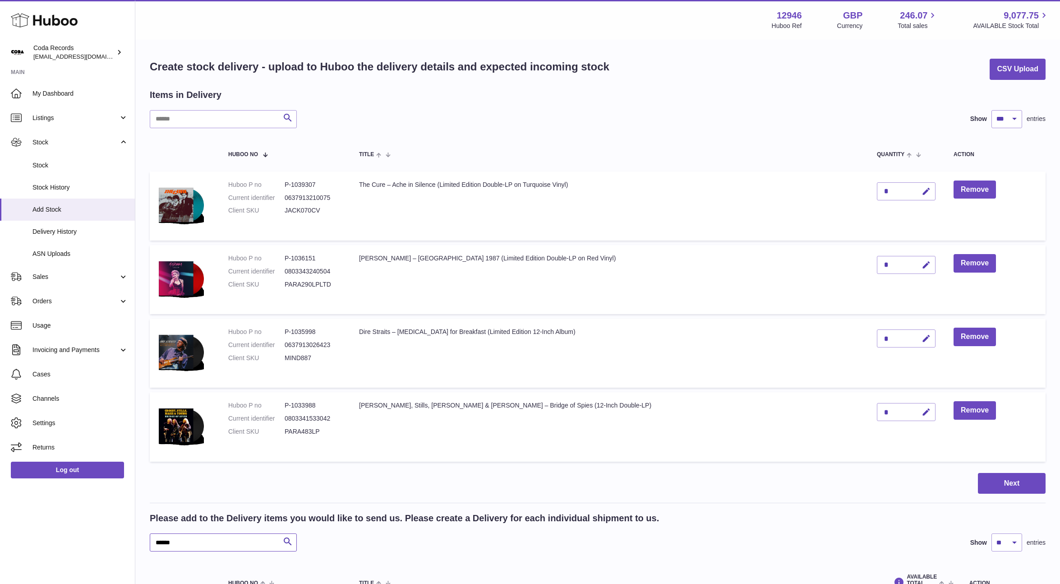
click at [239, 542] on input "******" at bounding box center [223, 542] width 147 height 18
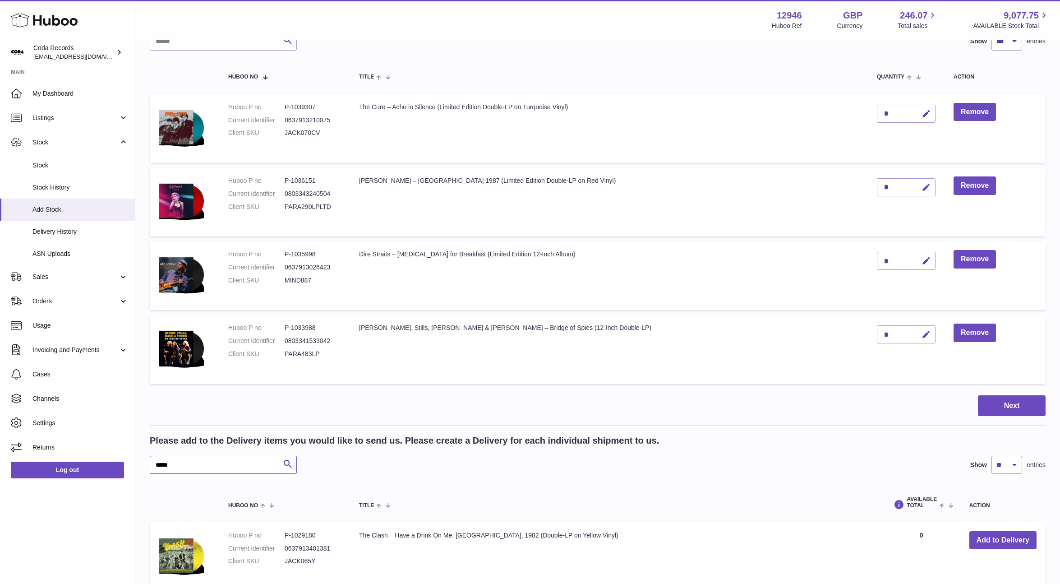
scroll to position [86, 0]
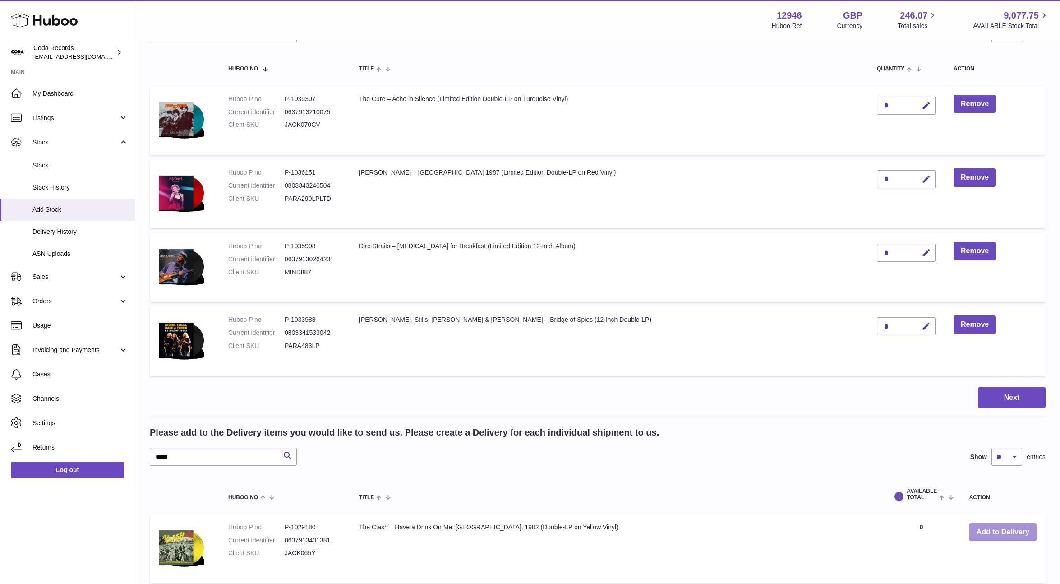
click at [979, 530] on button "Add to Delivery" at bounding box center [1002, 532] width 67 height 18
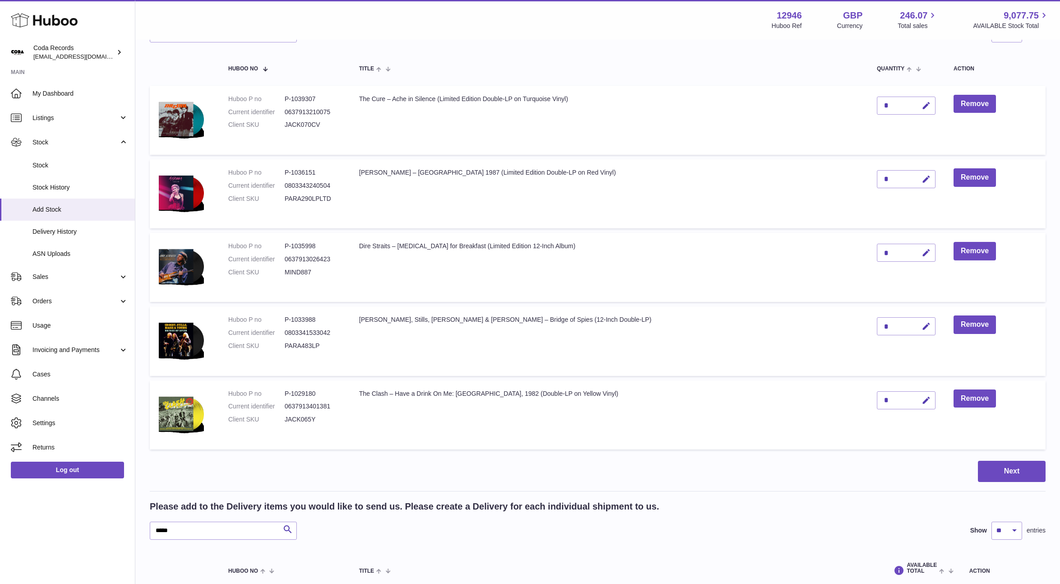
drag, startPoint x: 212, startPoint y: 542, endPoint x: 211, endPoint y: 533, distance: 8.7
click at [212, 541] on div "Please add to the Delivery items you would like to send us. Please create a Del…" at bounding box center [598, 580] width 896 height 161
click at [210, 531] on input "*****" at bounding box center [223, 530] width 147 height 18
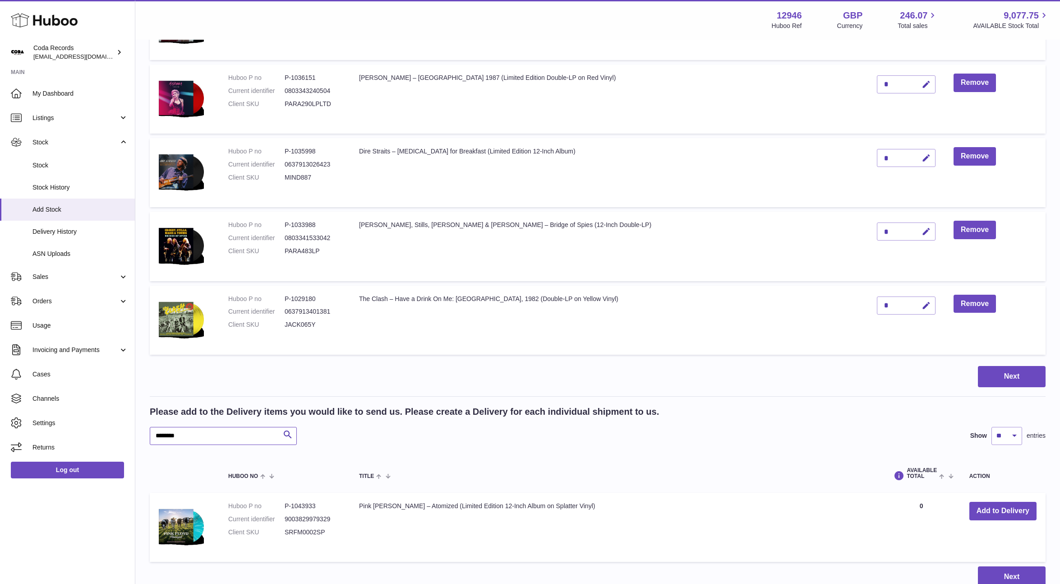
scroll to position [184, 0]
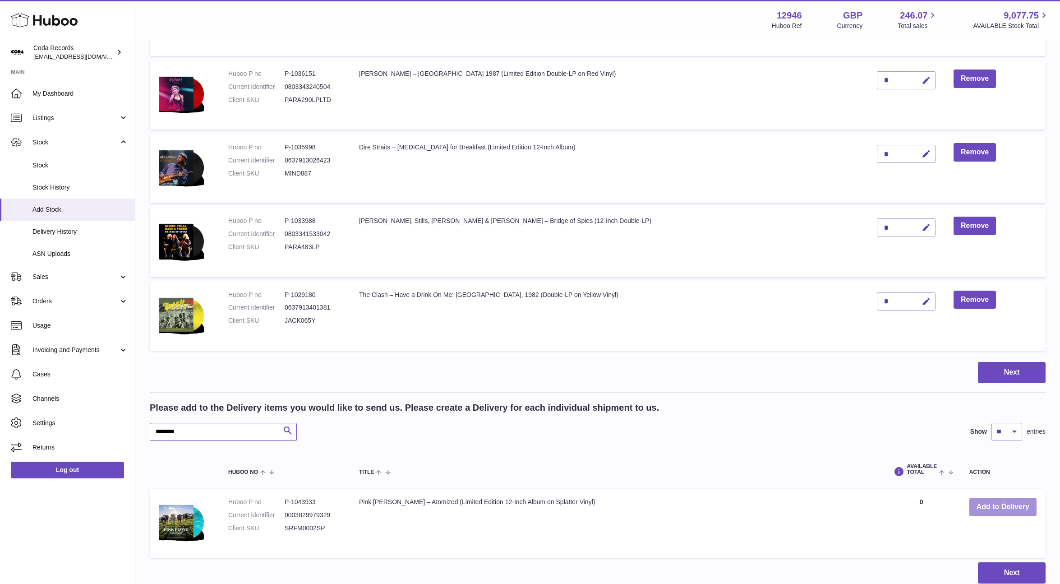
type input "********"
drag, startPoint x: 988, startPoint y: 505, endPoint x: 972, endPoint y: 505, distance: 15.8
click at [988, 505] on button "Add to Delivery" at bounding box center [1002, 506] width 67 height 18
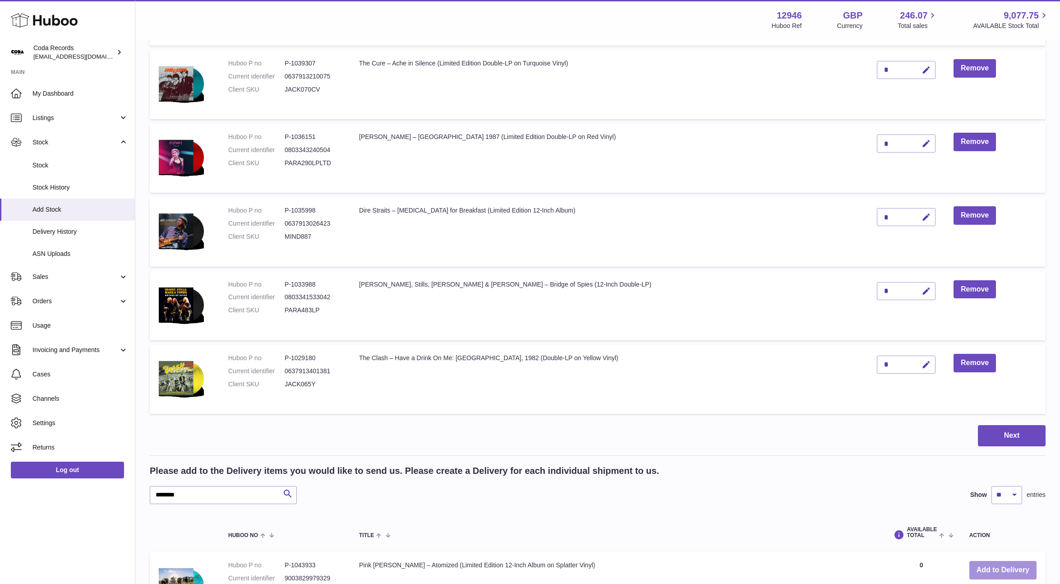
scroll to position [194, 0]
click at [921, 364] on icon "button" at bounding box center [925, 365] width 9 height 9
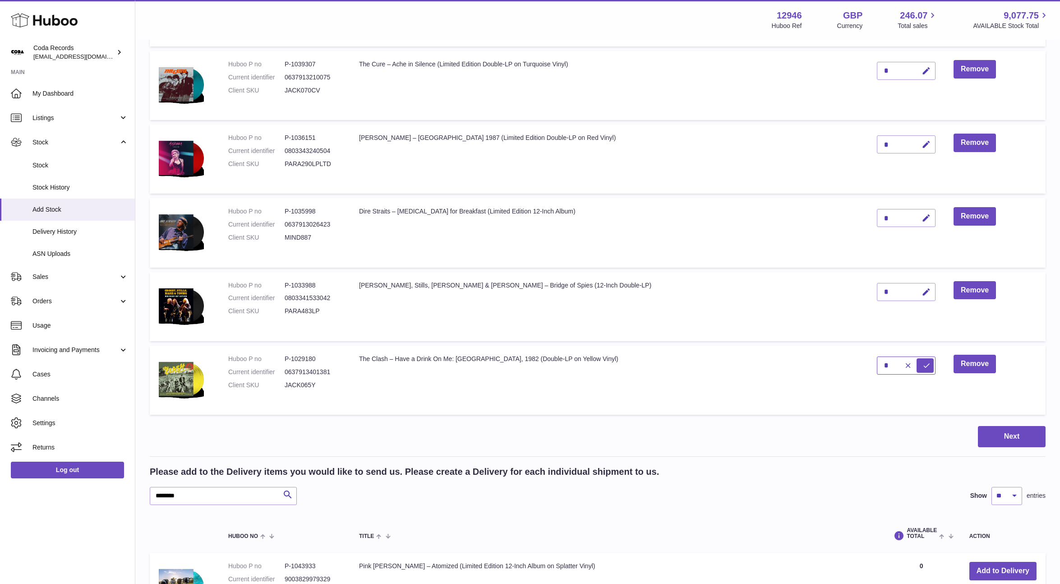
drag, startPoint x: 863, startPoint y: 363, endPoint x: 858, endPoint y: 363, distance: 5.4
click at [877, 363] on input "*" at bounding box center [906, 365] width 59 height 18
type input "*"
click at [922, 363] on icon "submit" at bounding box center [926, 365] width 8 height 8
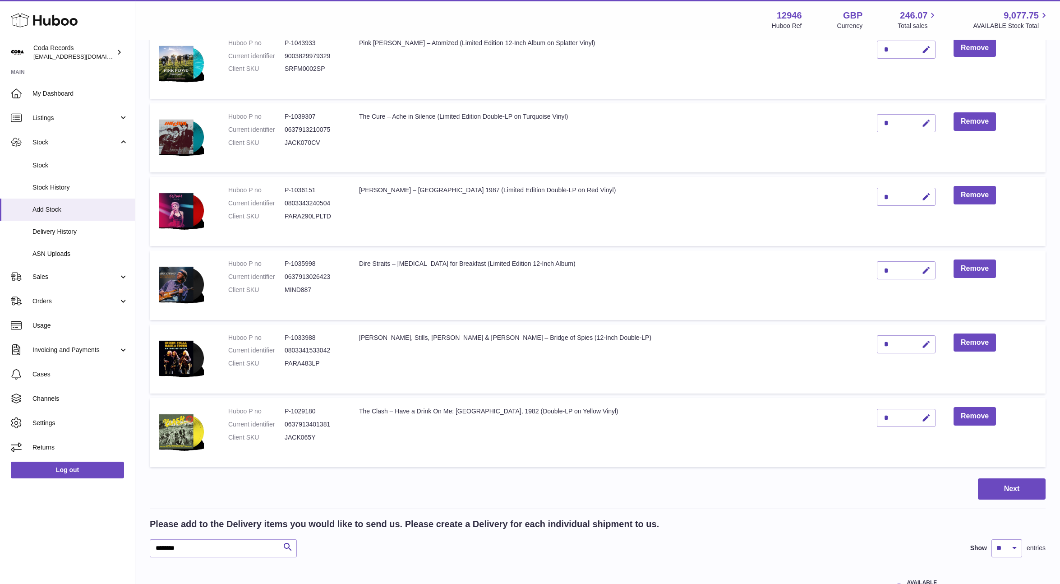
scroll to position [137, 0]
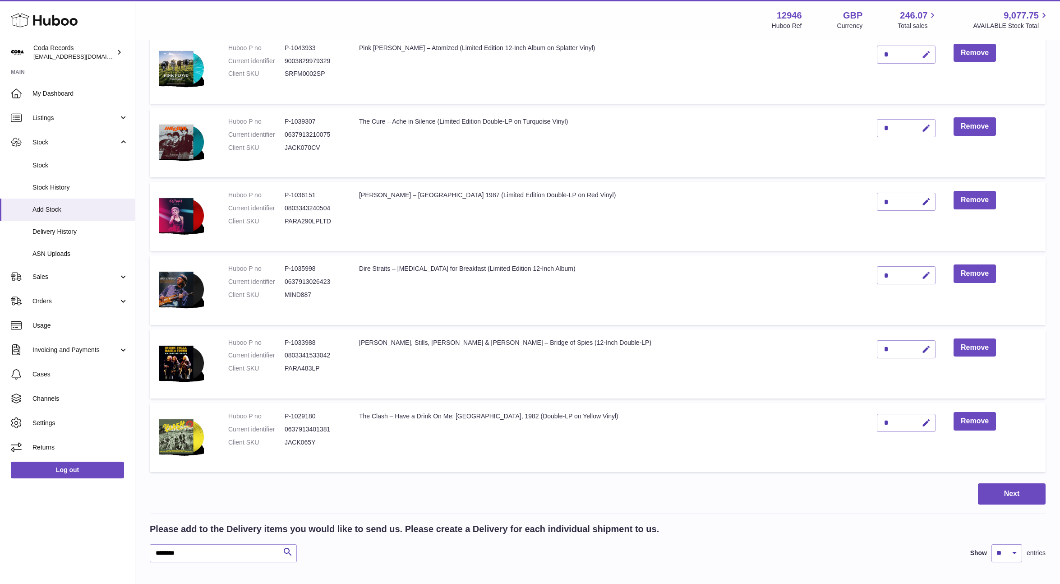
click at [921, 54] on icon "button" at bounding box center [925, 54] width 9 height 9
click at [868, 51] on td "*" at bounding box center [906, 69] width 77 height 69
type input "*"
drag, startPoint x: 906, startPoint y: 58, endPoint x: 892, endPoint y: 56, distance: 13.6
click at [922, 58] on icon "submit" at bounding box center [926, 55] width 8 height 8
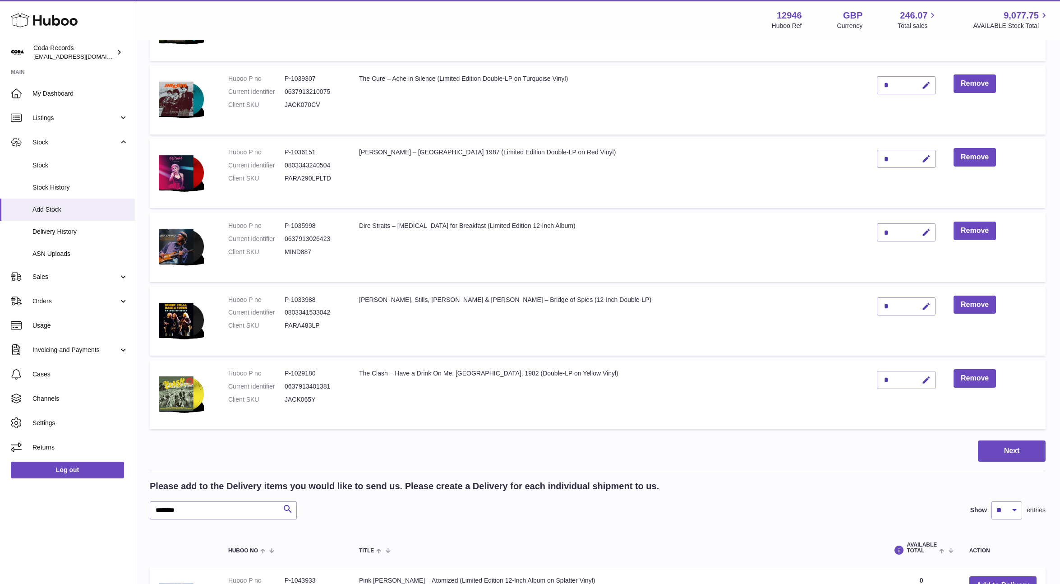
scroll to position [293, 0]
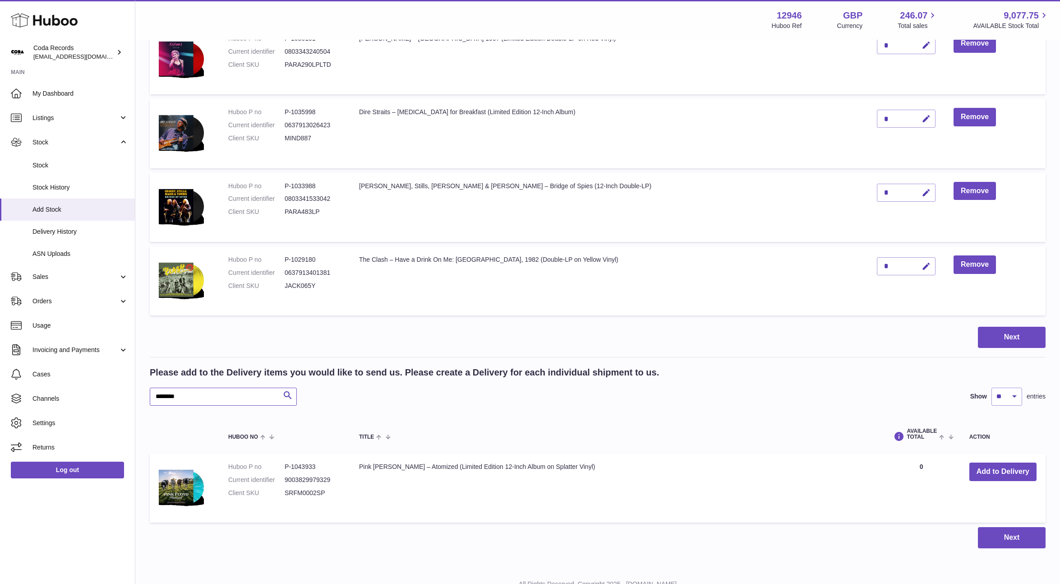
click at [216, 402] on input "********" at bounding box center [223, 396] width 147 height 18
type input "****"
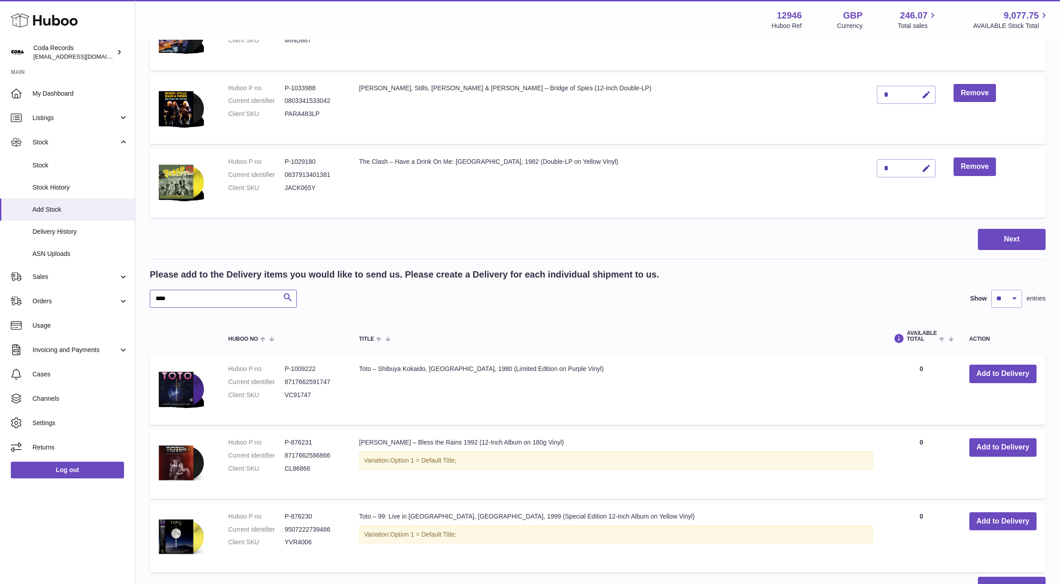
scroll to position [396, 0]
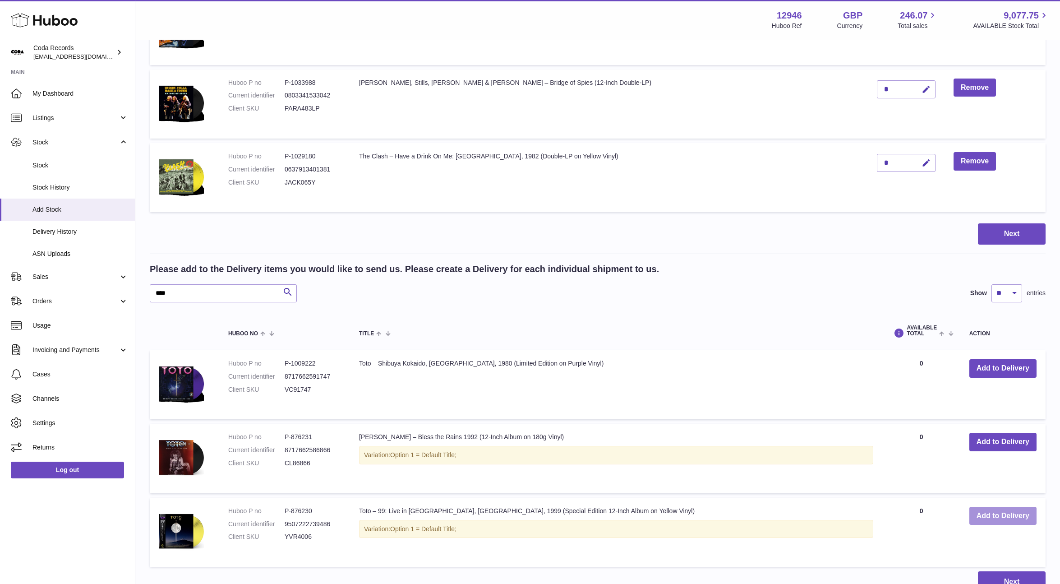
click at [992, 521] on button "Add to Delivery" at bounding box center [1002, 515] width 67 height 18
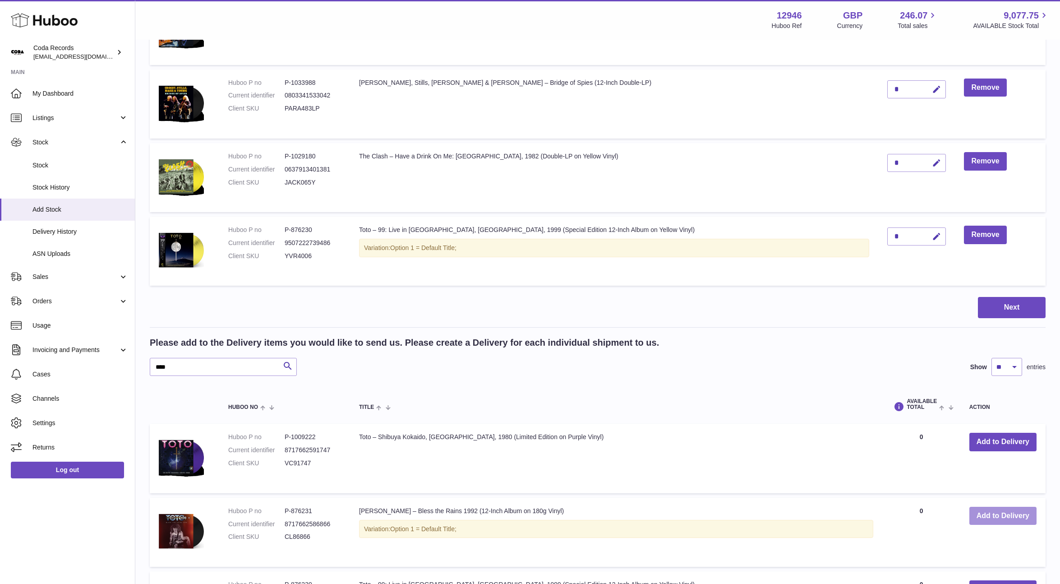
click at [1000, 520] on button "Add to Delivery" at bounding box center [1002, 515] width 67 height 18
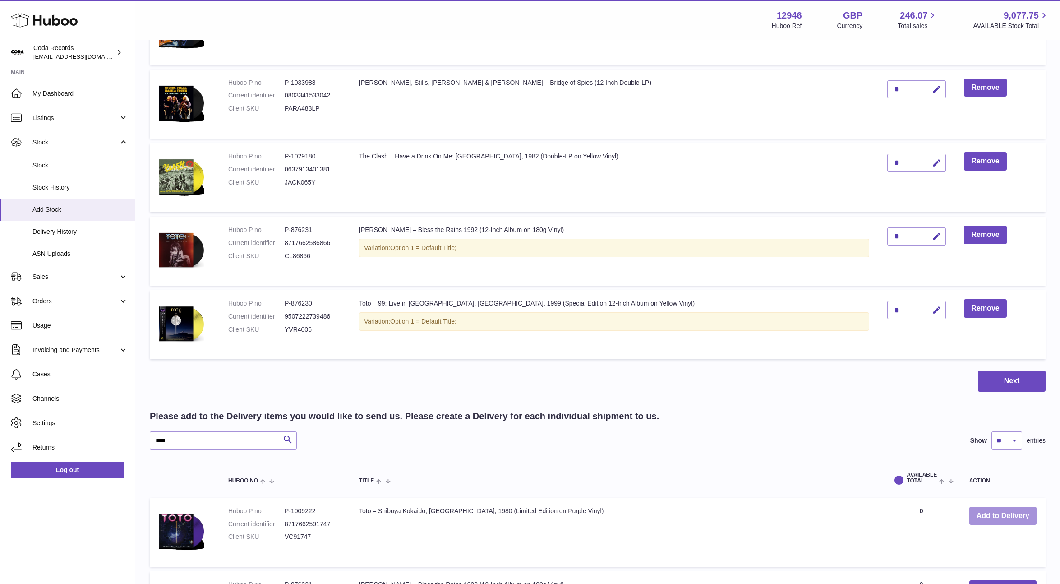
drag, startPoint x: 1000, startPoint y: 512, endPoint x: 890, endPoint y: 447, distance: 127.4
click at [1000, 512] on button "Add to Delivery" at bounding box center [1002, 515] width 67 height 18
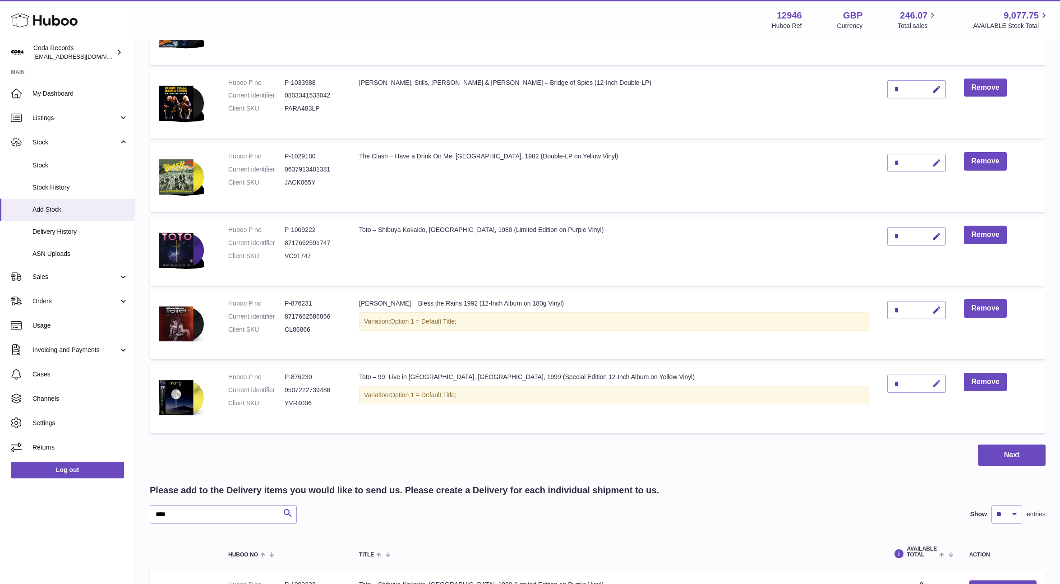
click at [932, 383] on icon "button" at bounding box center [936, 383] width 9 height 9
click at [887, 382] on input "*" at bounding box center [916, 383] width 59 height 18
type input "*"
drag, startPoint x: 911, startPoint y: 384, endPoint x: 915, endPoint y: 328, distance: 56.5
click at [933, 382] on icon "submit" at bounding box center [937, 383] width 8 height 8
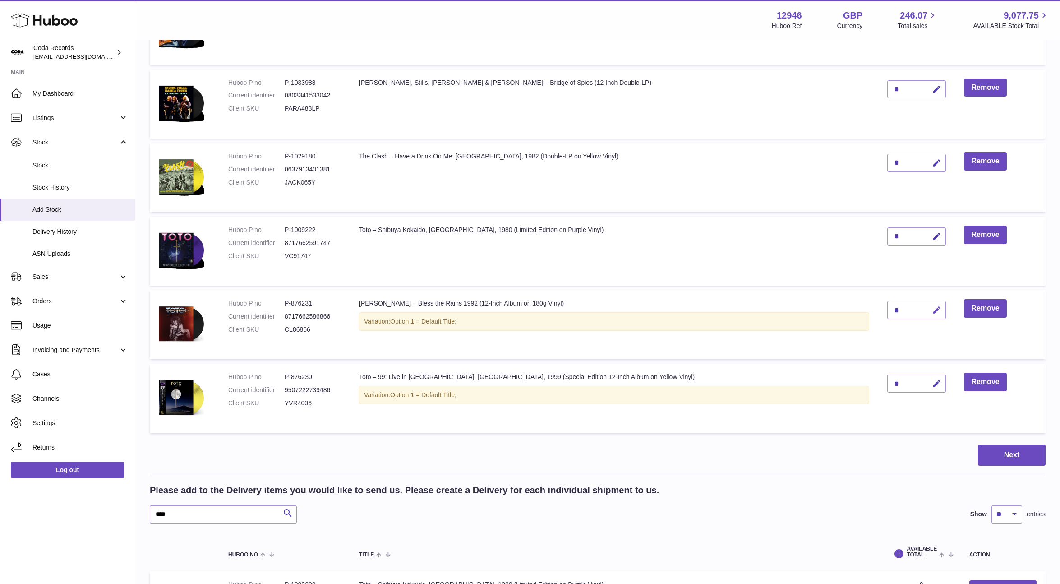
click at [932, 309] on icon "button" at bounding box center [936, 309] width 9 height 9
drag, startPoint x: 874, startPoint y: 309, endPoint x: 859, endPoint y: 308, distance: 15.8
click at [878, 308] on td "*" at bounding box center [916, 324] width 77 height 69
type input "*"
click at [927, 309] on button "submit" at bounding box center [935, 310] width 17 height 14
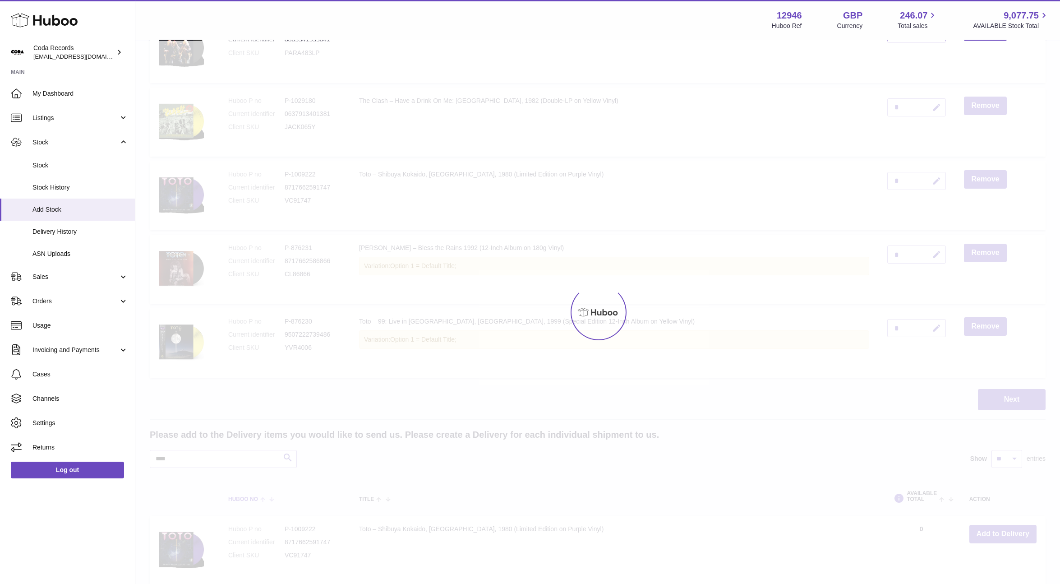
scroll to position [510, 0]
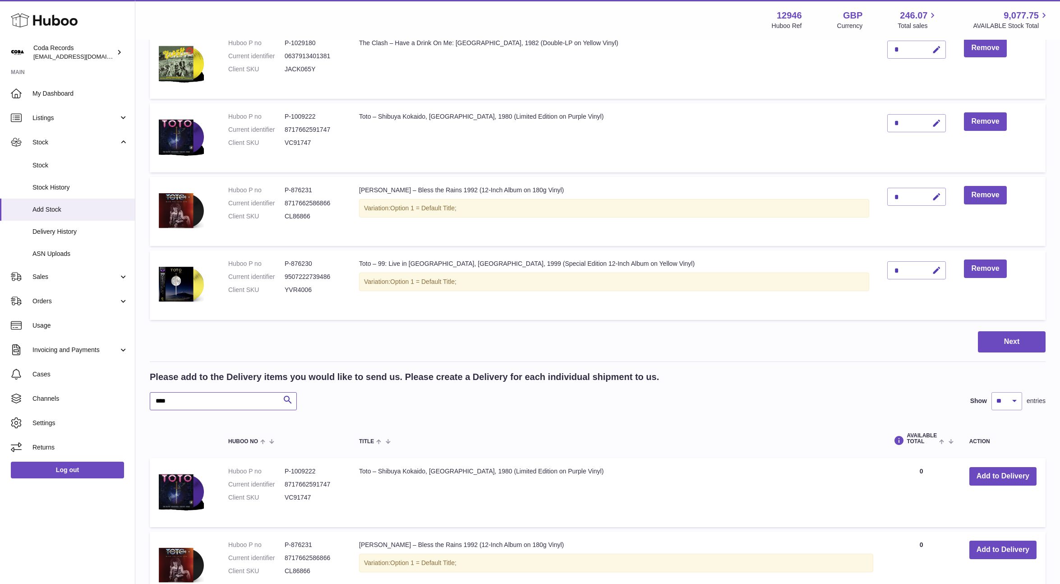
click at [235, 400] on input "****" at bounding box center [223, 401] width 147 height 18
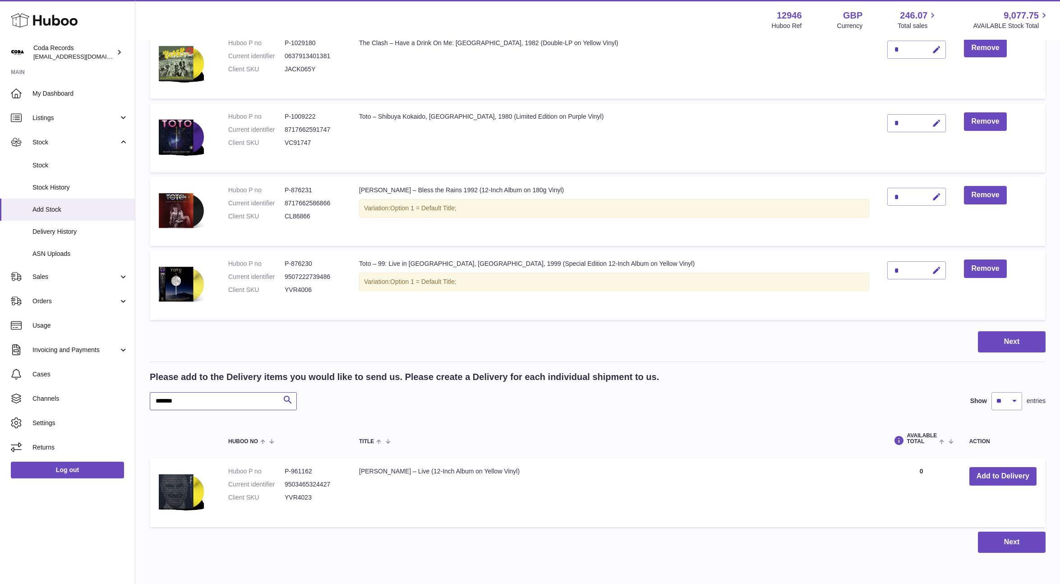
type input "*******"
click at [1009, 475] on button "Add to Delivery" at bounding box center [1002, 476] width 67 height 18
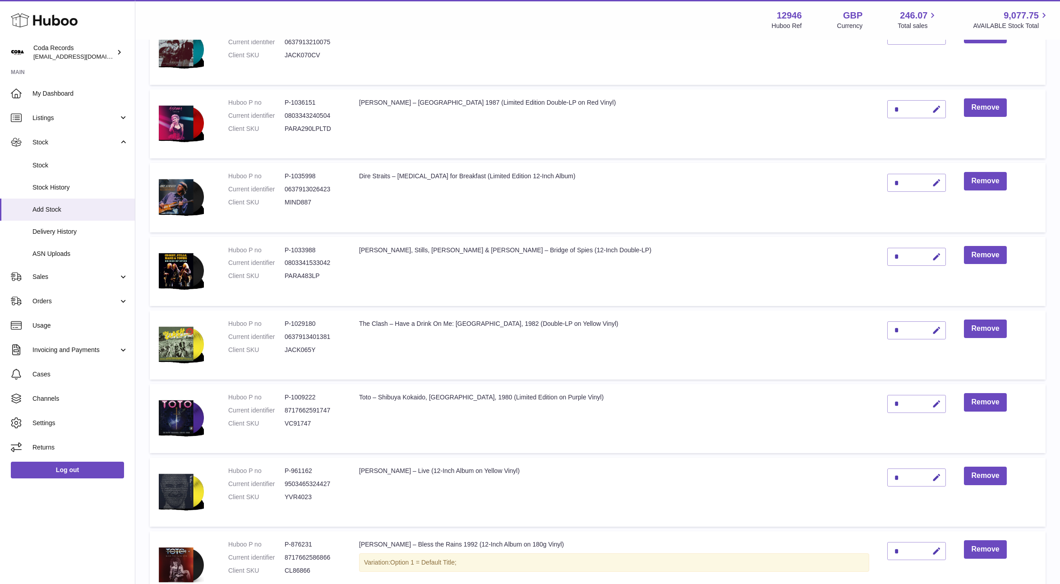
scroll to position [218, 0]
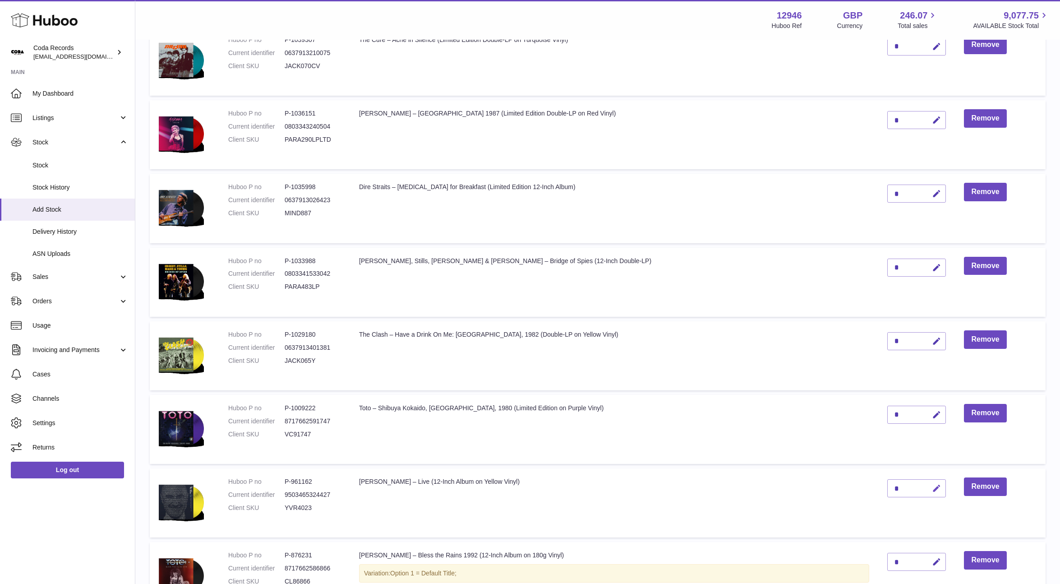
drag, startPoint x: 908, startPoint y: 485, endPoint x: 874, endPoint y: 488, distance: 34.4
click at [924, 485] on button "button" at bounding box center [934, 488] width 21 height 18
drag, startPoint x: 871, startPoint y: 488, endPoint x: 881, endPoint y: 487, distance: 9.5
click at [887, 487] on input "*" at bounding box center [916, 488] width 59 height 18
type input "*"
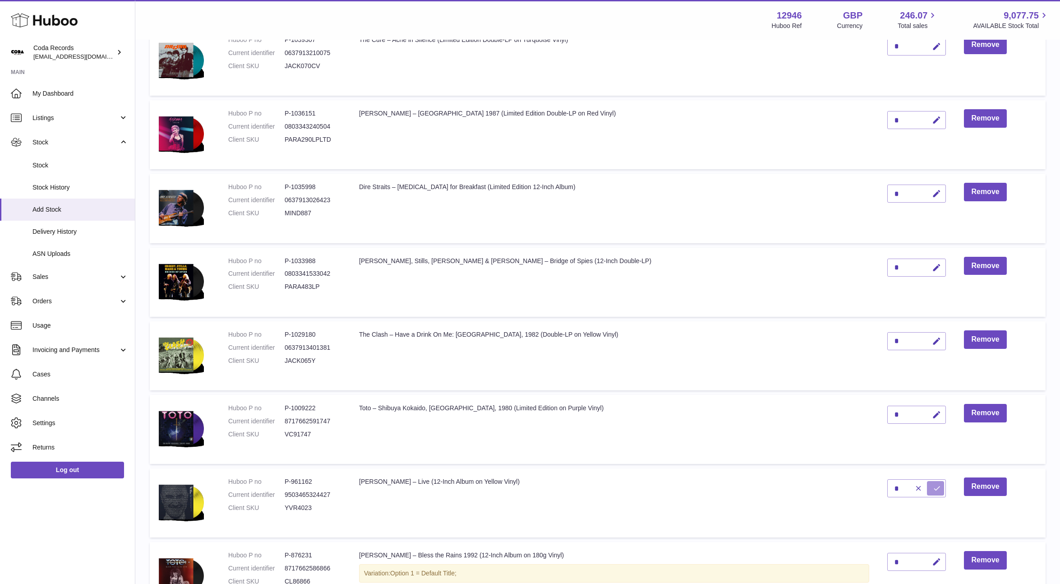
drag, startPoint x: 911, startPoint y: 487, endPoint x: 828, endPoint y: 413, distance: 111.5
click at [933, 487] on icon "submit" at bounding box center [937, 488] width 8 height 8
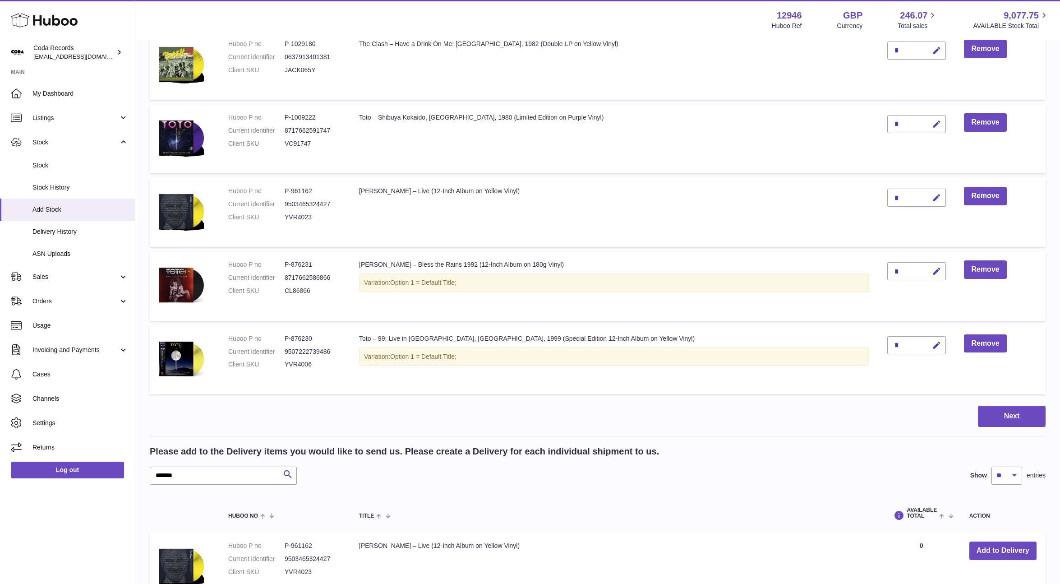
scroll to position [557, 0]
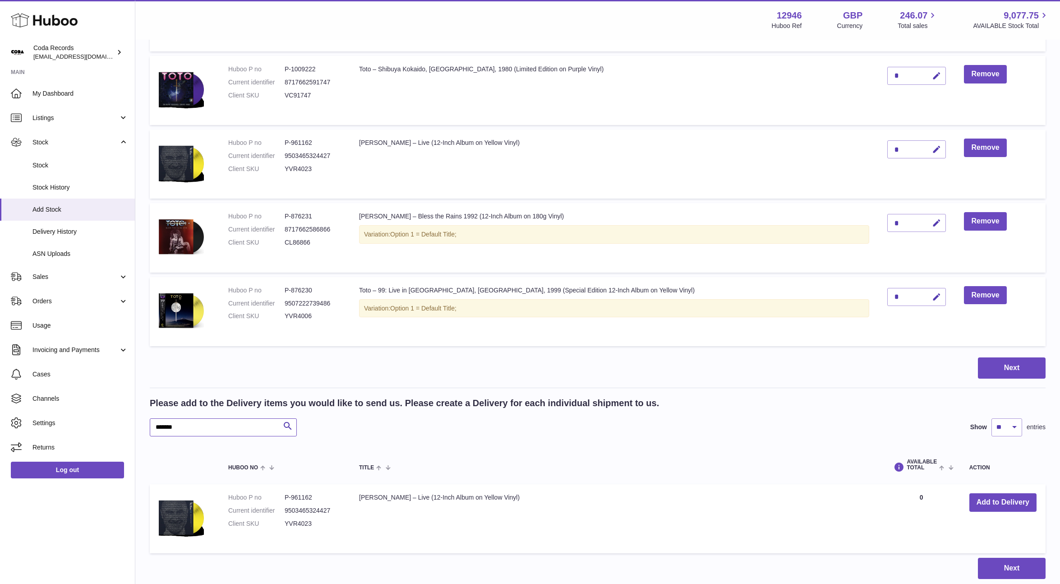
click at [212, 428] on input "*******" at bounding box center [223, 427] width 147 height 18
type input "****"
click at [1002, 508] on button "Add to Delivery" at bounding box center [1002, 502] width 67 height 18
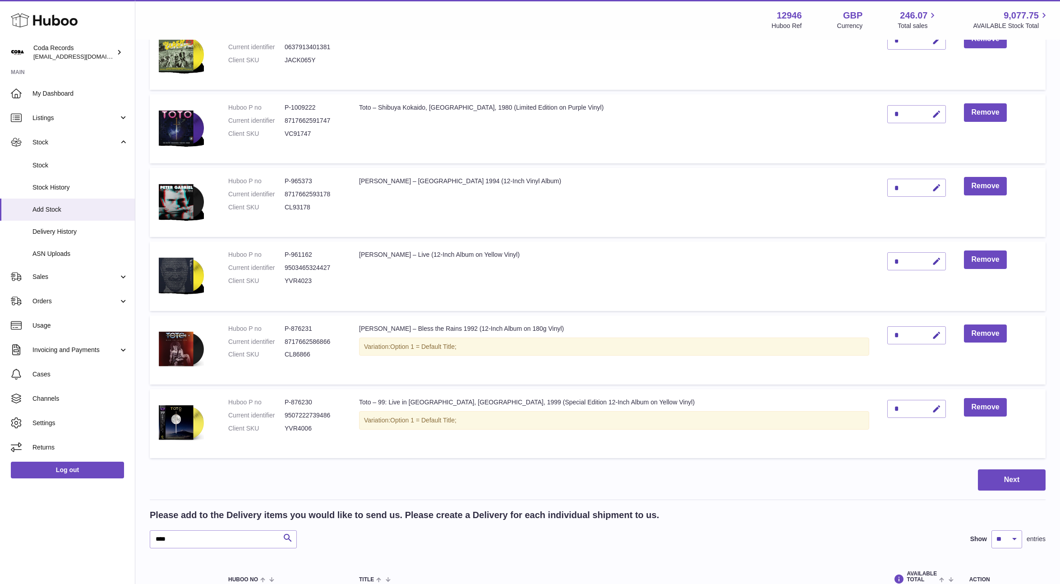
scroll to position [513, 0]
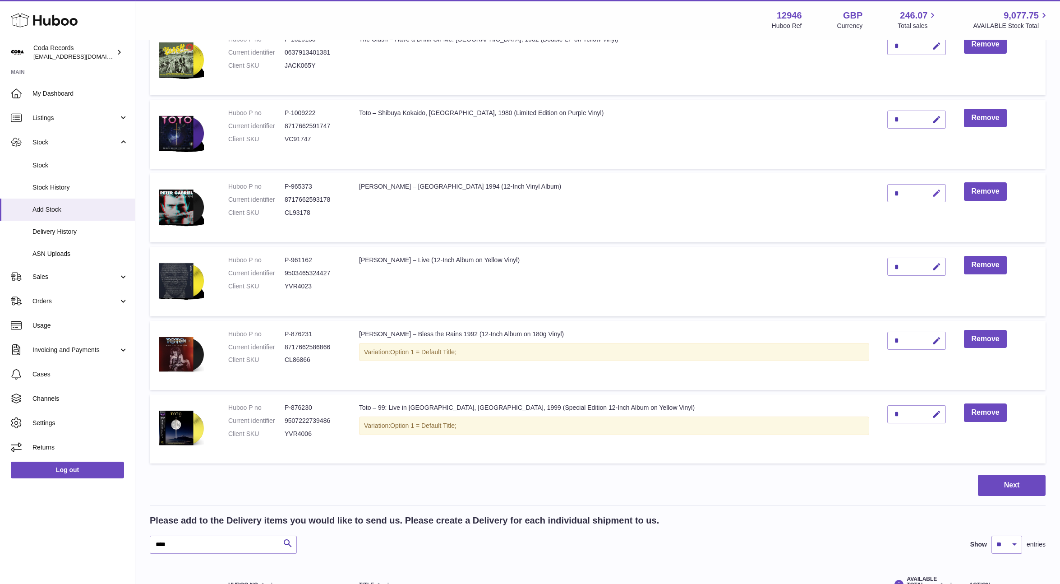
click at [932, 194] on icon "button" at bounding box center [936, 193] width 9 height 9
click at [887, 193] on input "*" at bounding box center [916, 193] width 59 height 18
type input "*"
drag, startPoint x: 919, startPoint y: 193, endPoint x: 915, endPoint y: 196, distance: 4.6
click at [927, 193] on button "submit" at bounding box center [935, 193] width 17 height 14
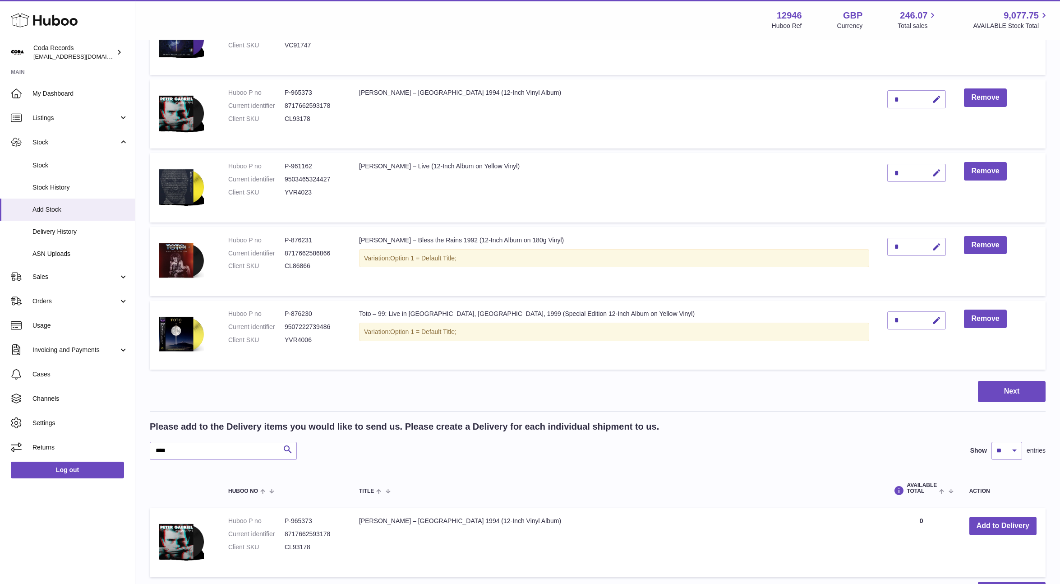
scroll to position [640, 0]
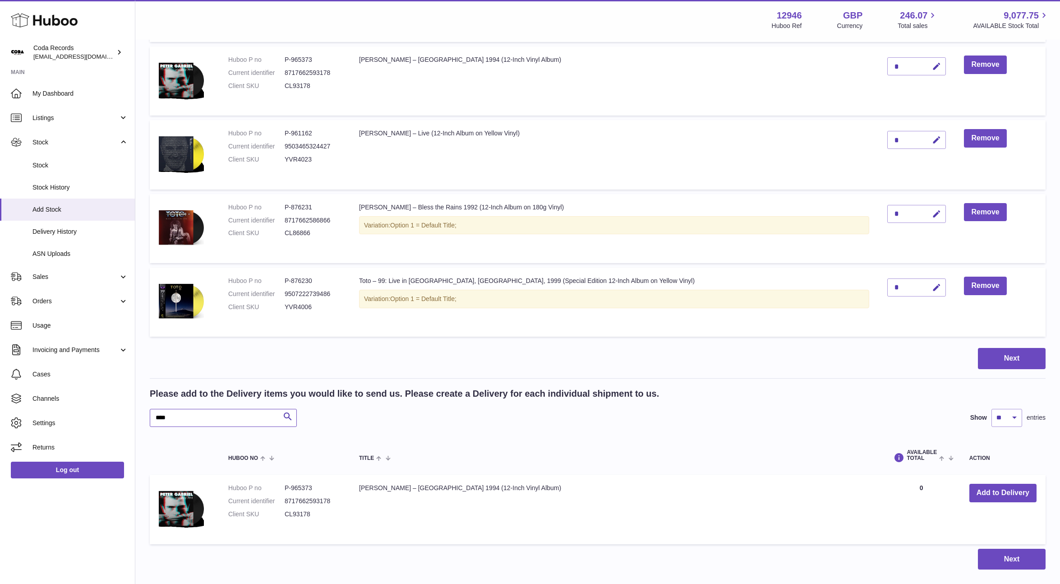
click at [224, 414] on input "****" at bounding box center [223, 418] width 147 height 18
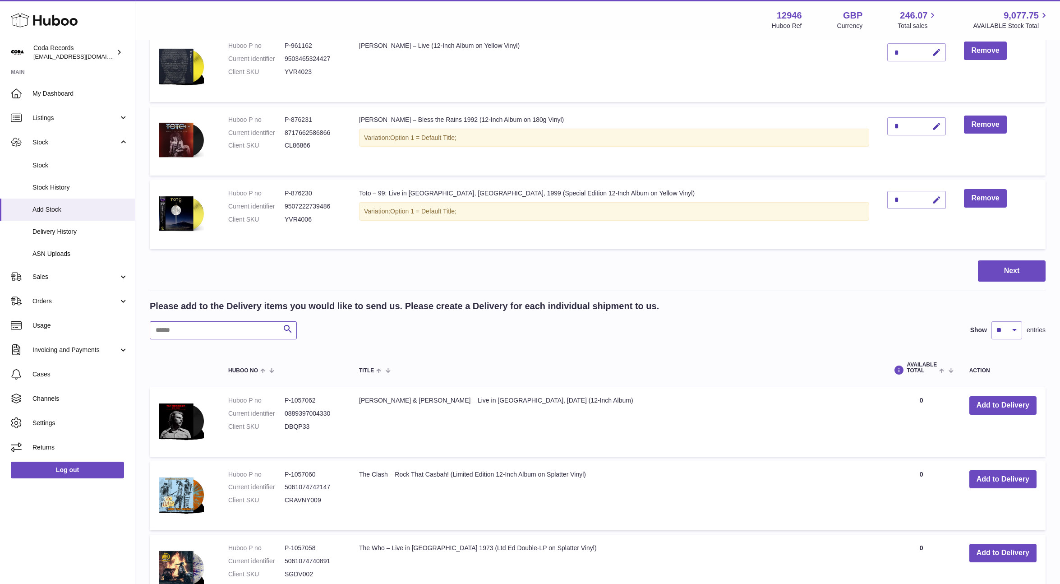
scroll to position [731, 0]
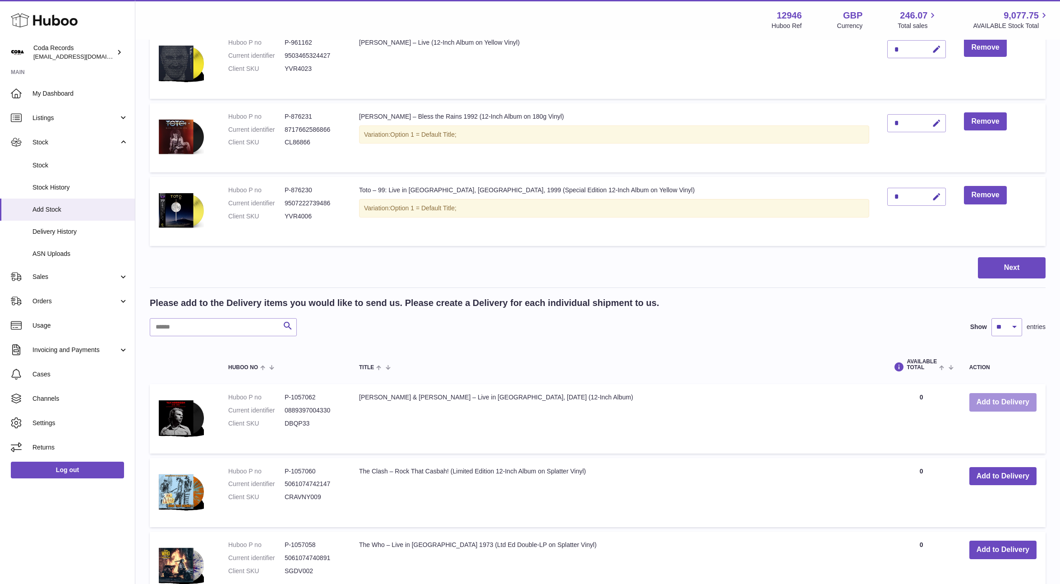
click at [981, 400] on button "Add to Delivery" at bounding box center [1002, 402] width 67 height 18
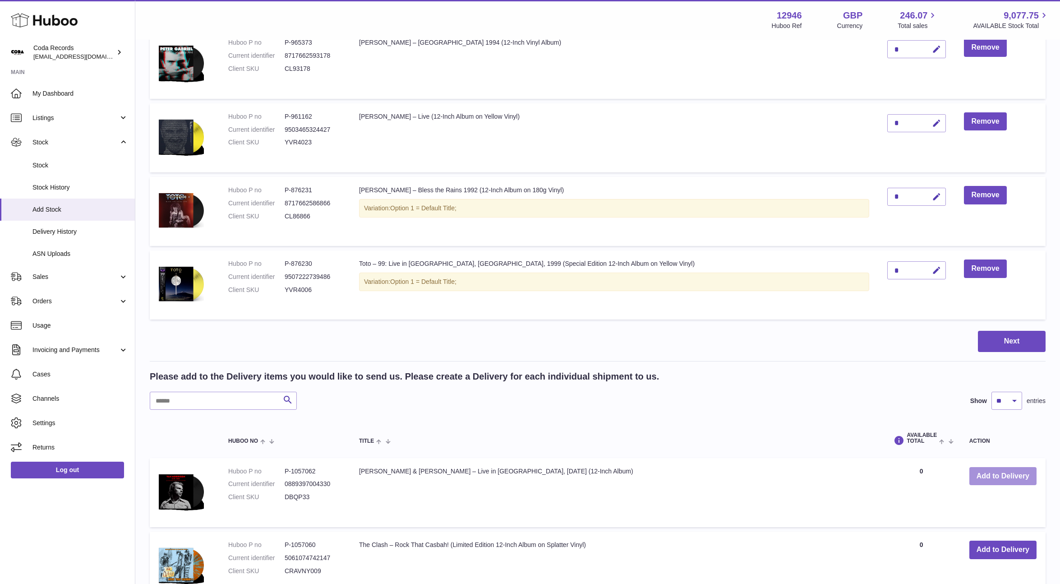
scroll to position [805, 0]
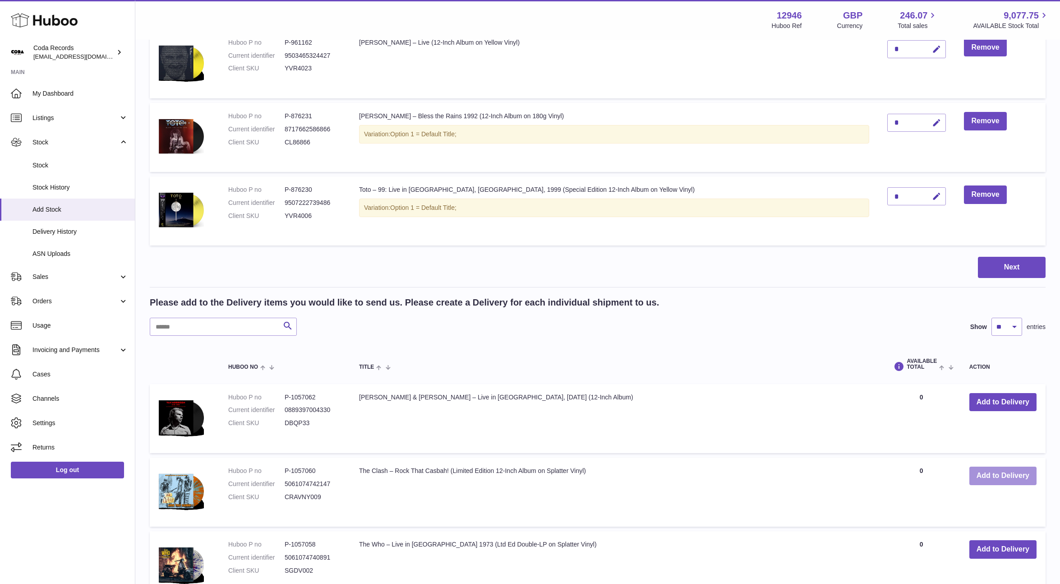
click at [988, 477] on button "Add to Delivery" at bounding box center [1002, 475] width 67 height 18
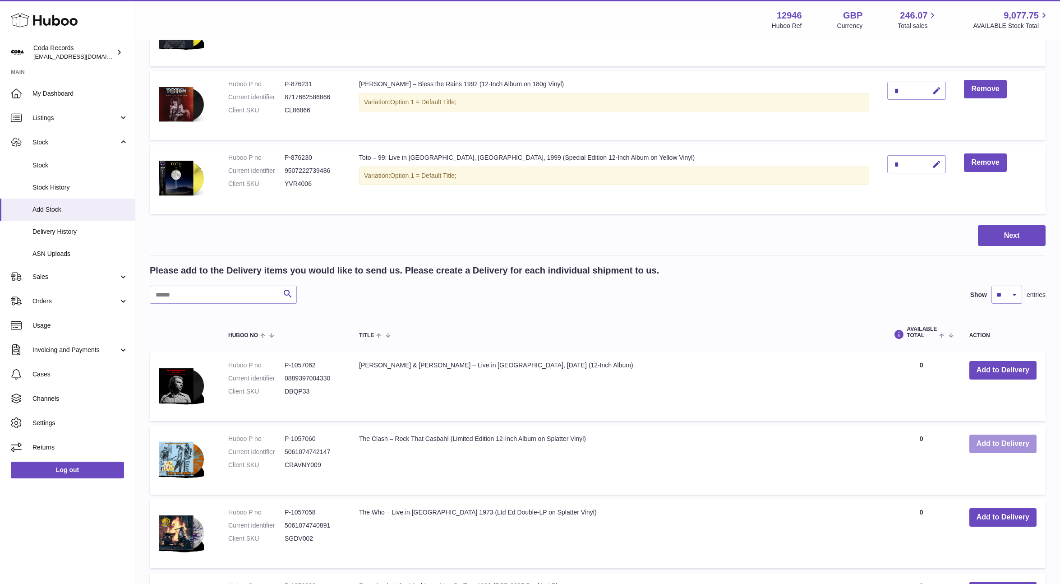
scroll to position [940, 0]
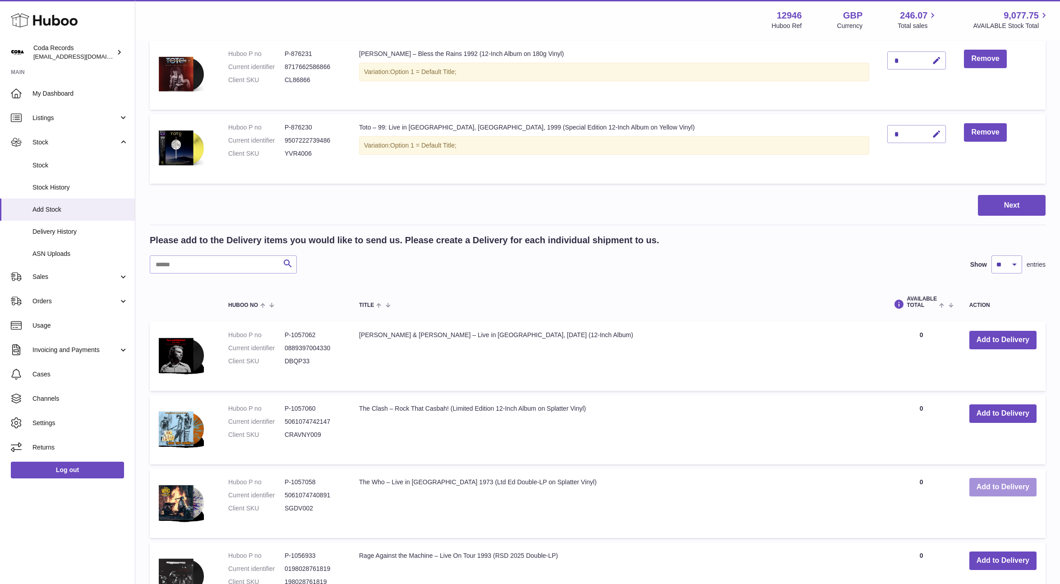
click at [992, 483] on button "Add to Delivery" at bounding box center [1002, 487] width 67 height 18
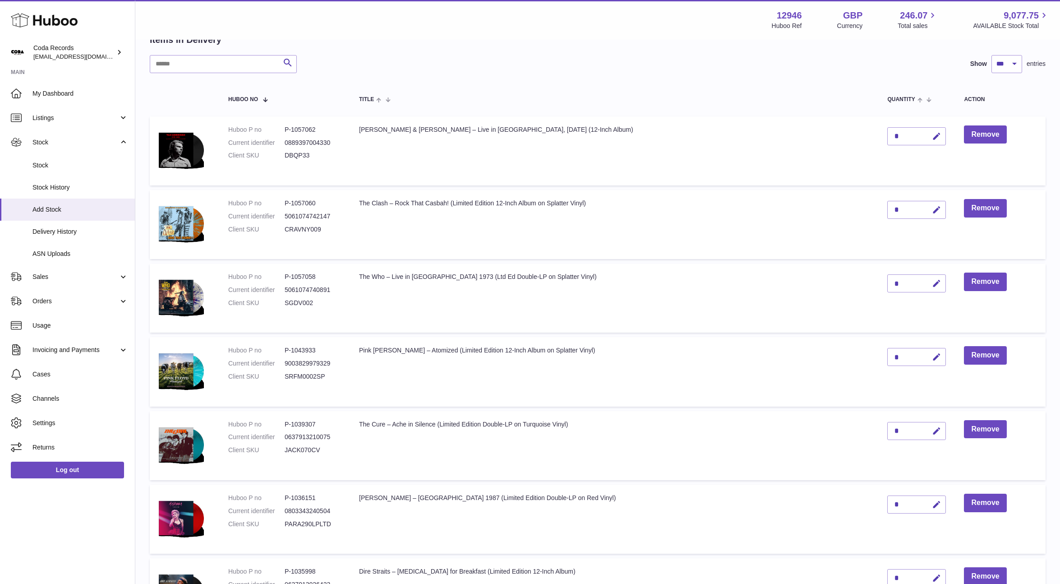
scroll to position [0, 0]
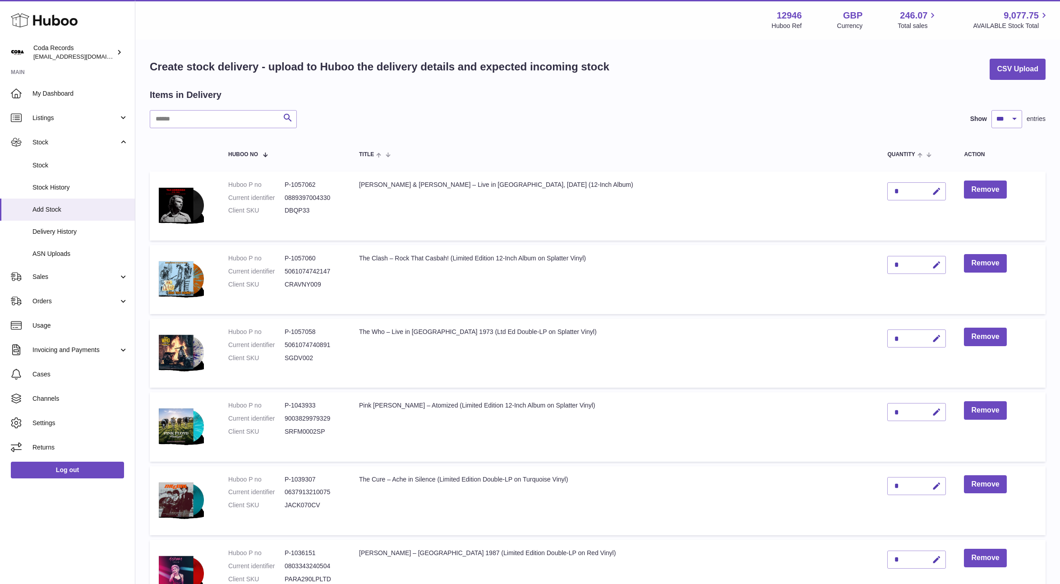
drag, startPoint x: 913, startPoint y: 191, endPoint x: 874, endPoint y: 192, distance: 39.2
click at [924, 192] on button "button" at bounding box center [934, 191] width 21 height 18
drag, startPoint x: 871, startPoint y: 192, endPoint x: 860, endPoint y: 192, distance: 10.4
click at [878, 192] on td "*" at bounding box center [916, 205] width 77 height 69
type input "*"
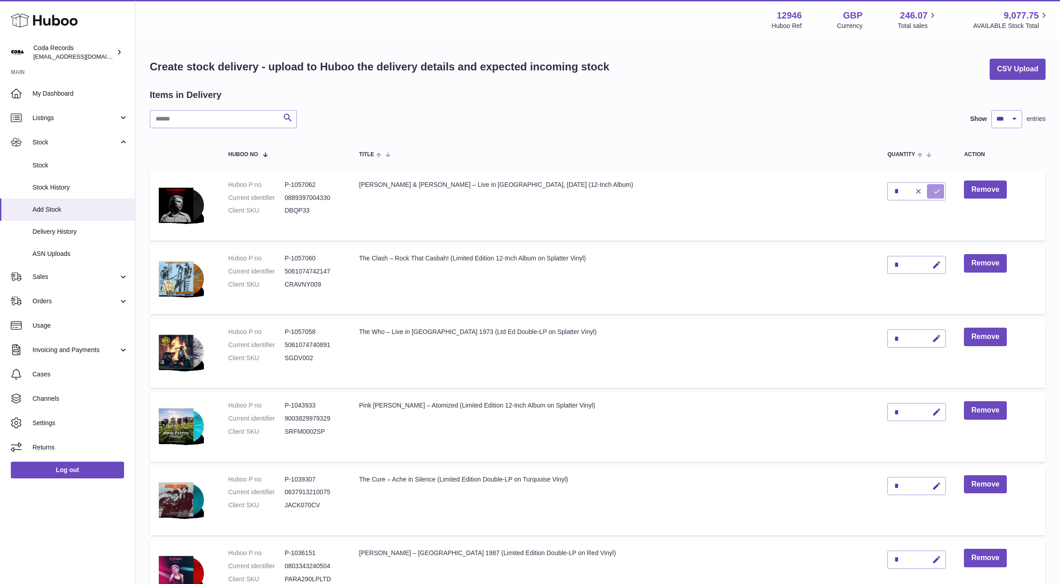
click at [933, 193] on icon "submit" at bounding box center [937, 191] width 8 height 8
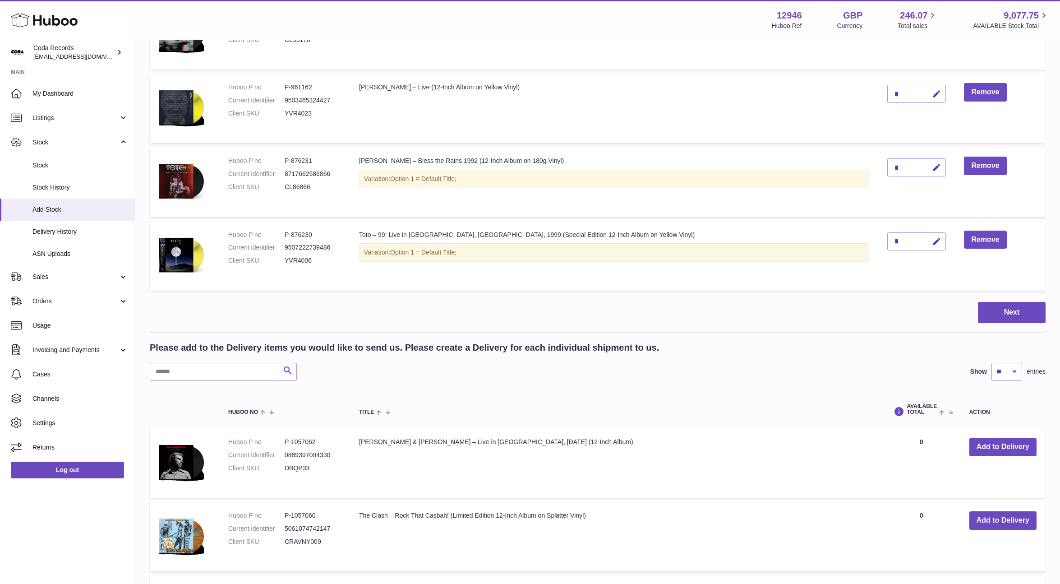
scroll to position [981, 0]
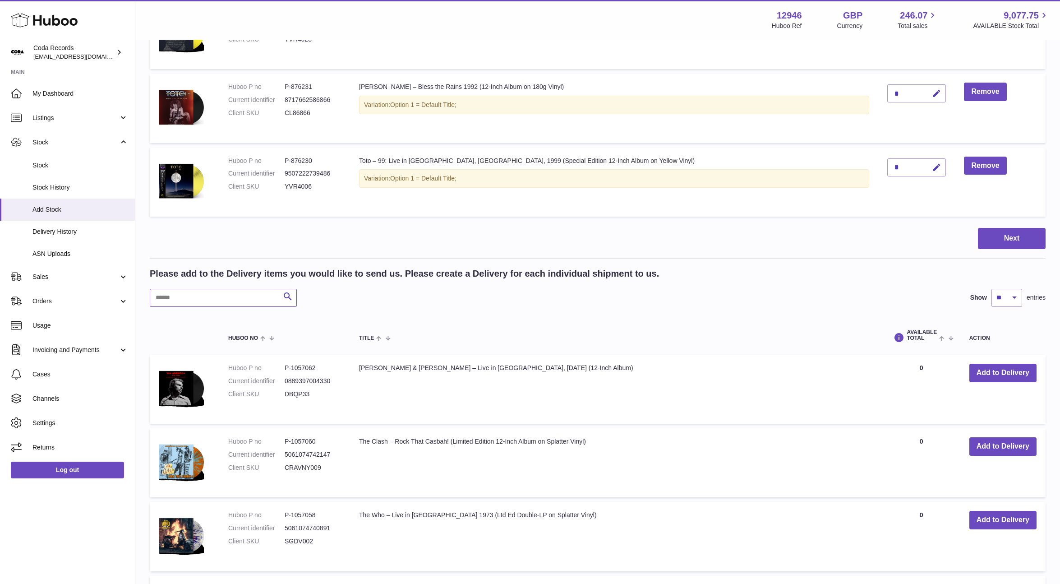
click at [207, 302] on input "text" at bounding box center [223, 298] width 147 height 18
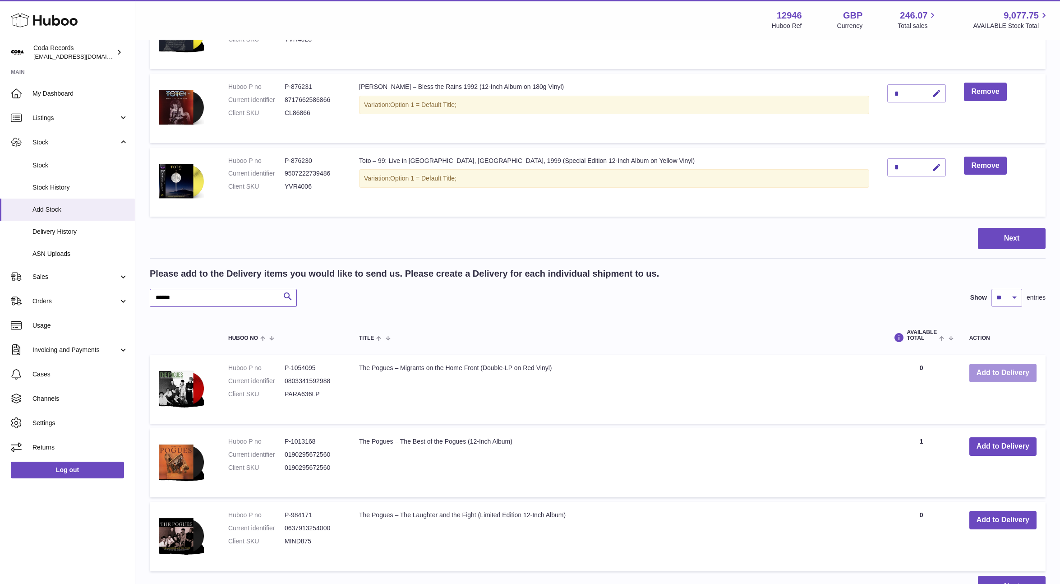
type input "******"
drag, startPoint x: 984, startPoint y: 376, endPoint x: 874, endPoint y: 384, distance: 110.3
click at [984, 376] on button "Add to Delivery" at bounding box center [1002, 372] width 67 height 18
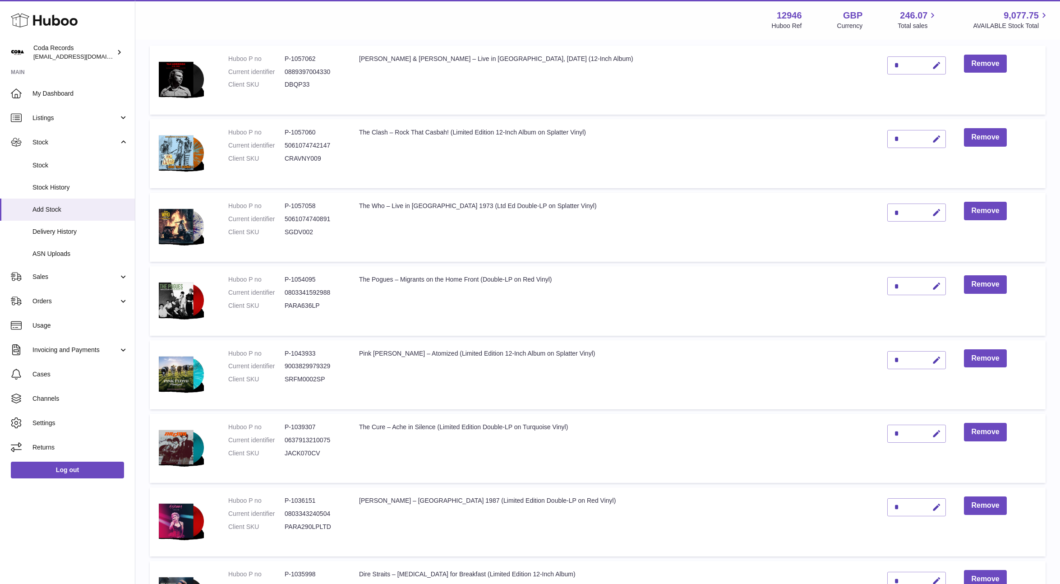
scroll to position [114, 0]
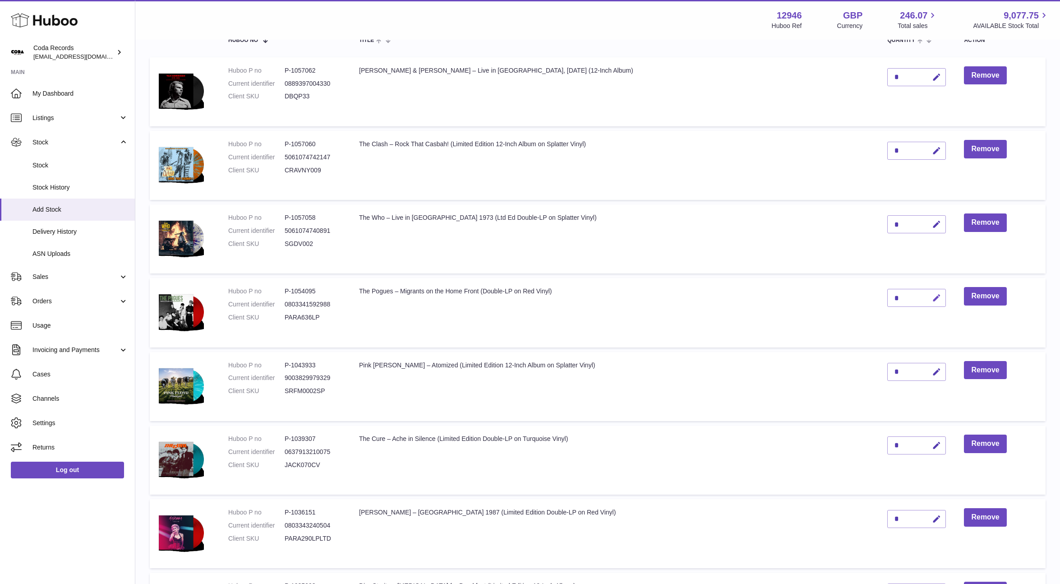
click at [924, 298] on button "button" at bounding box center [934, 298] width 21 height 18
drag, startPoint x: 871, startPoint y: 296, endPoint x: 863, endPoint y: 296, distance: 7.7
click at [878, 296] on td "*" at bounding box center [916, 312] width 77 height 69
type input "*"
drag, startPoint x: 912, startPoint y: 296, endPoint x: 749, endPoint y: 198, distance: 189.8
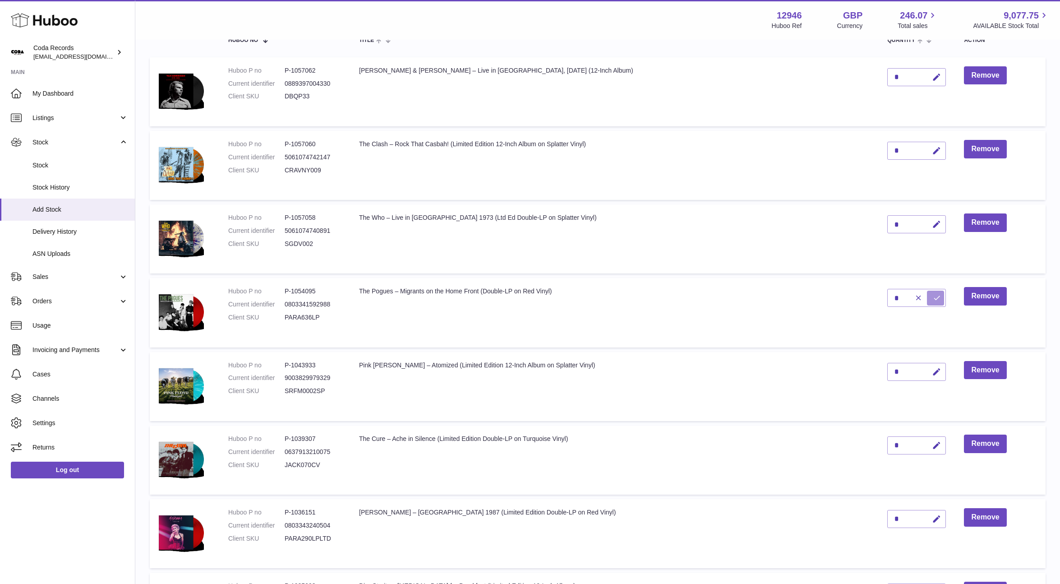
click at [933, 296] on icon "submit" at bounding box center [937, 298] width 8 height 8
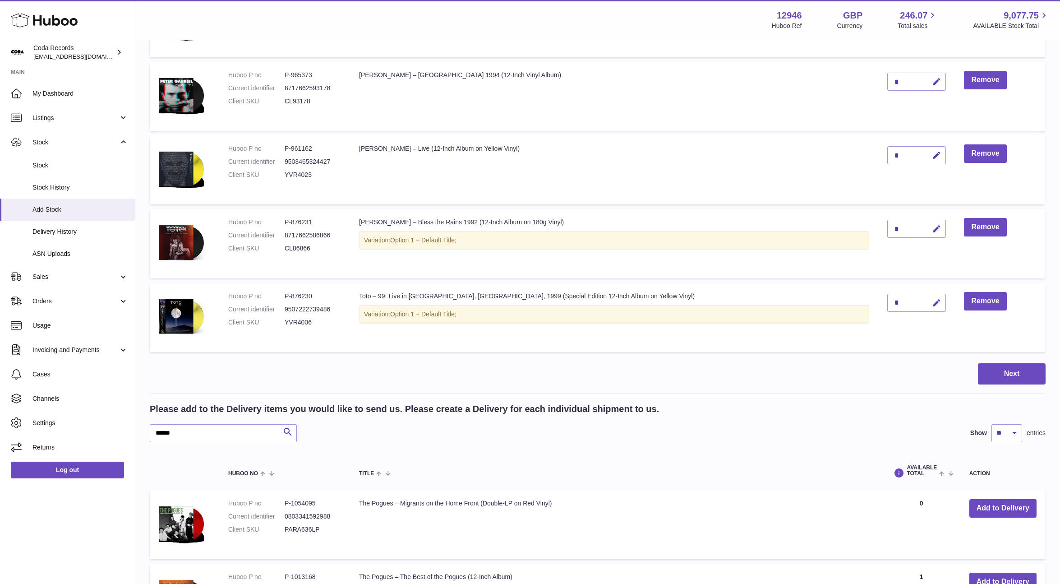
scroll to position [925, 0]
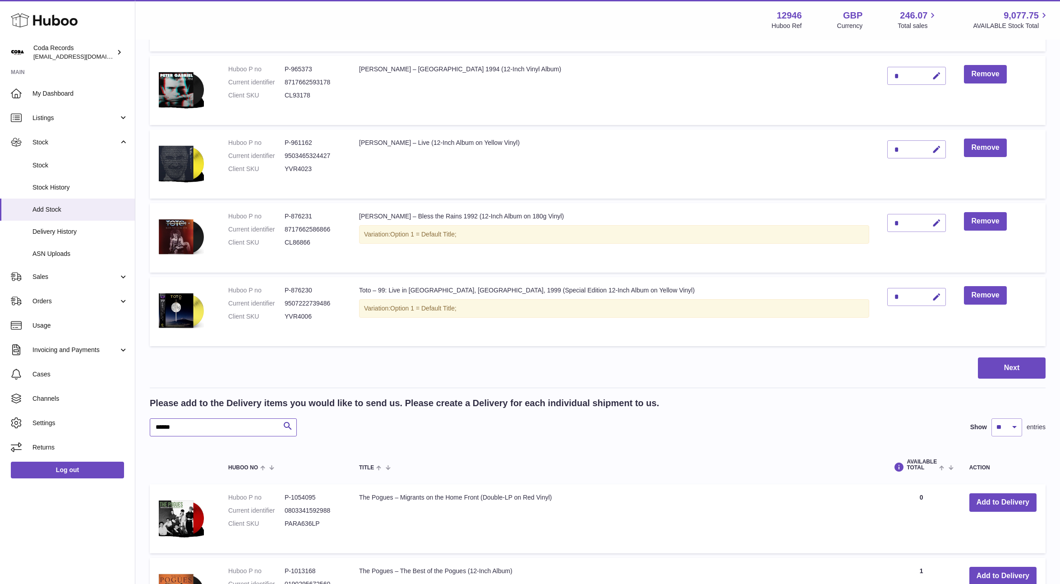
click at [244, 433] on input "******" at bounding box center [223, 427] width 147 height 18
click at [245, 433] on input "******" at bounding box center [223, 427] width 147 height 18
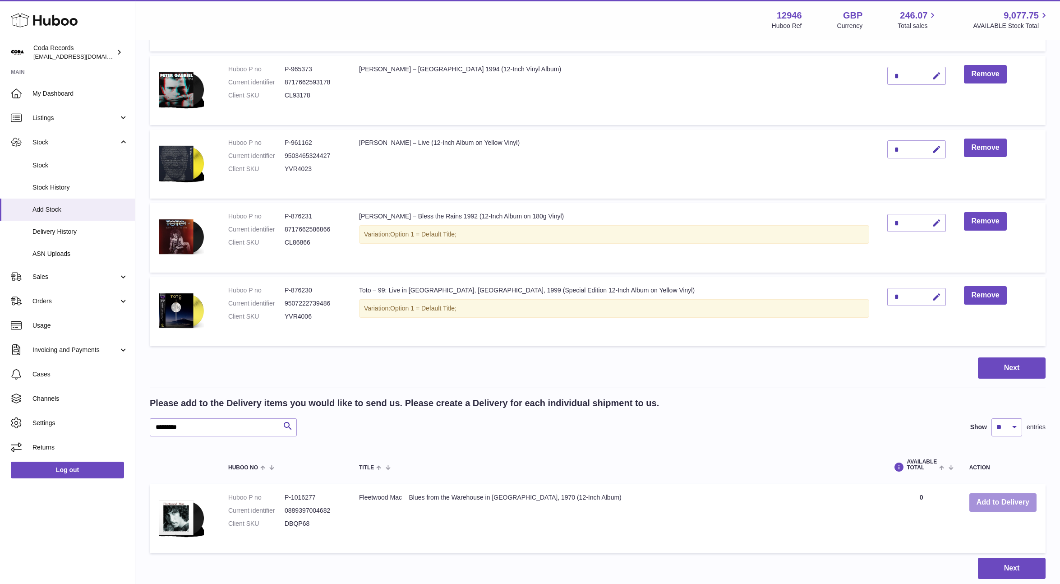
click at [993, 501] on button "Add to Delivery" at bounding box center [1002, 502] width 67 height 18
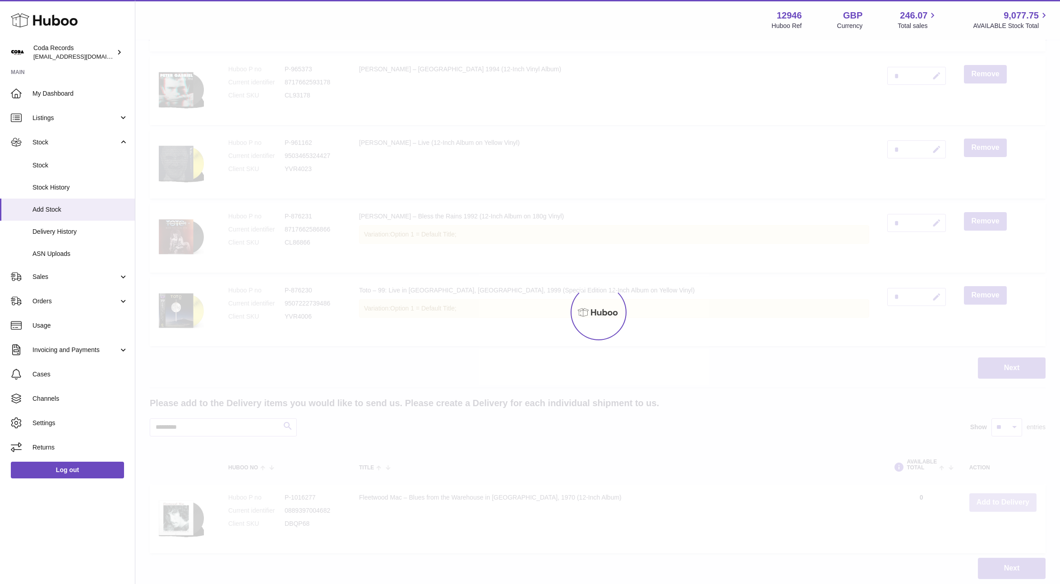
scroll to position [998, 0]
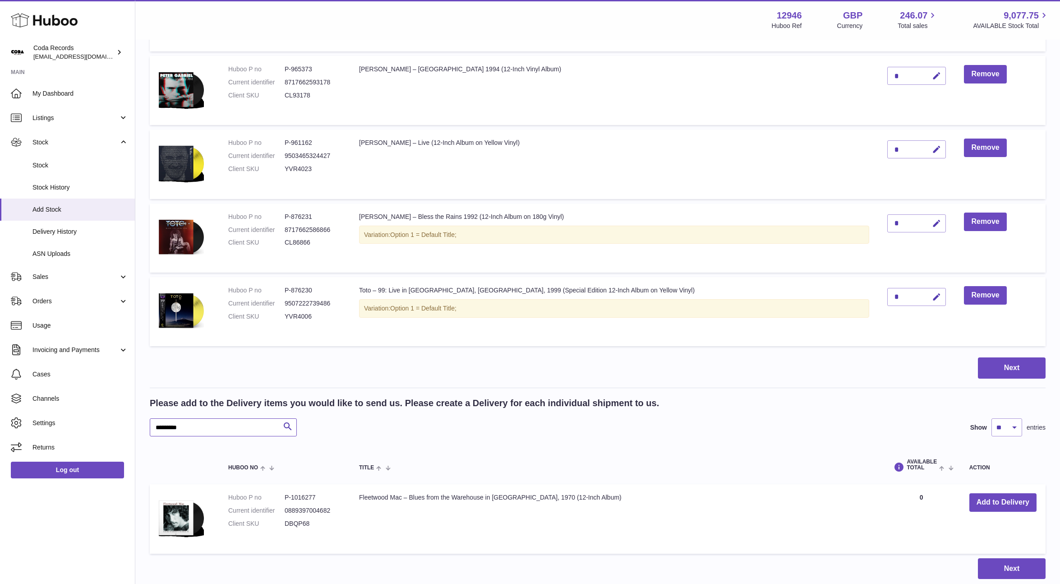
click at [233, 433] on input "*********" at bounding box center [223, 427] width 147 height 18
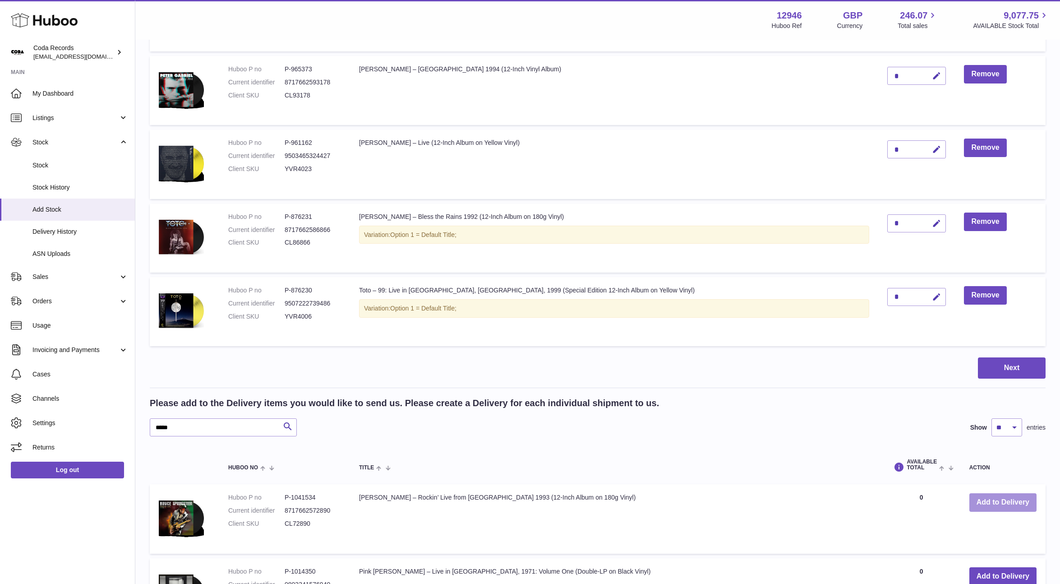
drag, startPoint x: 1008, startPoint y: 502, endPoint x: 705, endPoint y: 354, distance: 337.4
click at [1005, 502] on button "Add to Delivery" at bounding box center [1002, 502] width 67 height 18
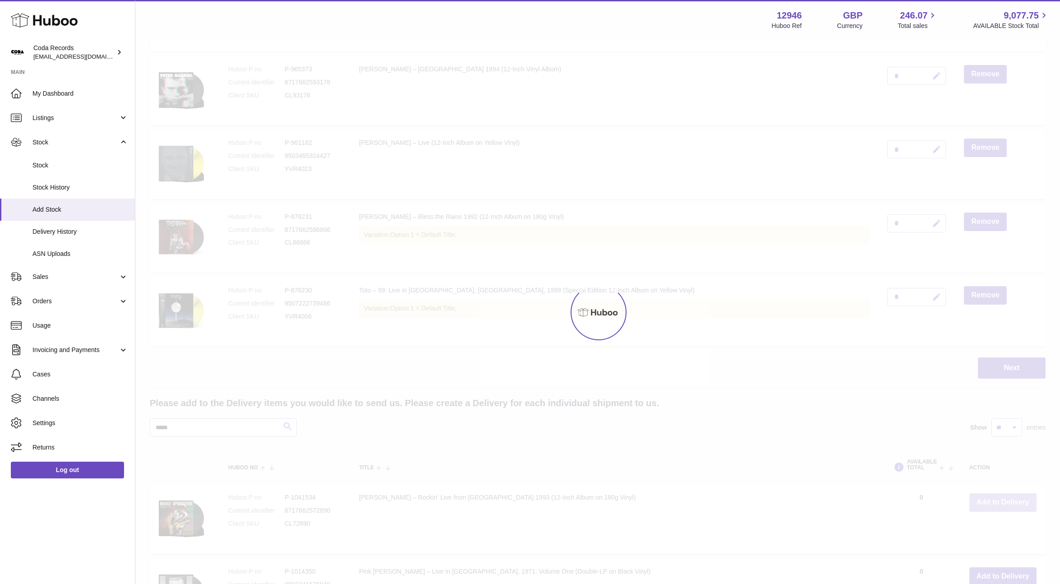
scroll to position [1072, 0]
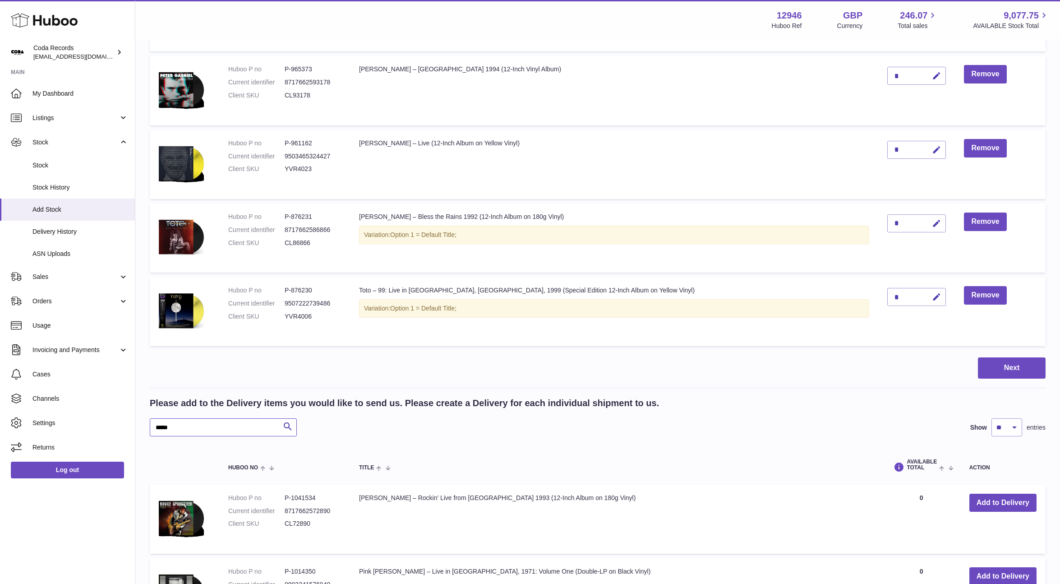
click at [224, 429] on input "*****" at bounding box center [223, 427] width 147 height 18
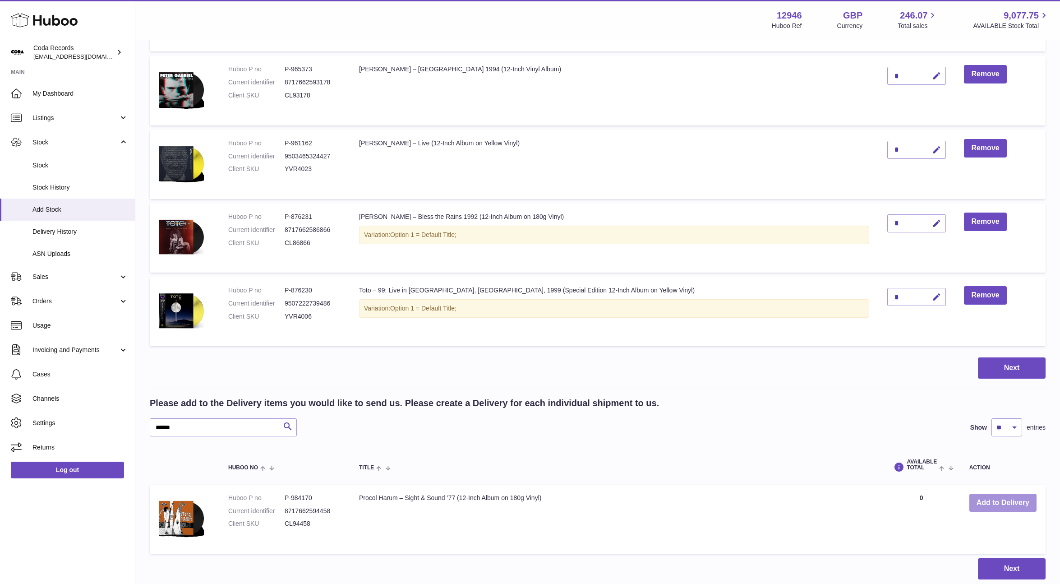
click at [1027, 496] on button "Add to Delivery" at bounding box center [1002, 502] width 67 height 18
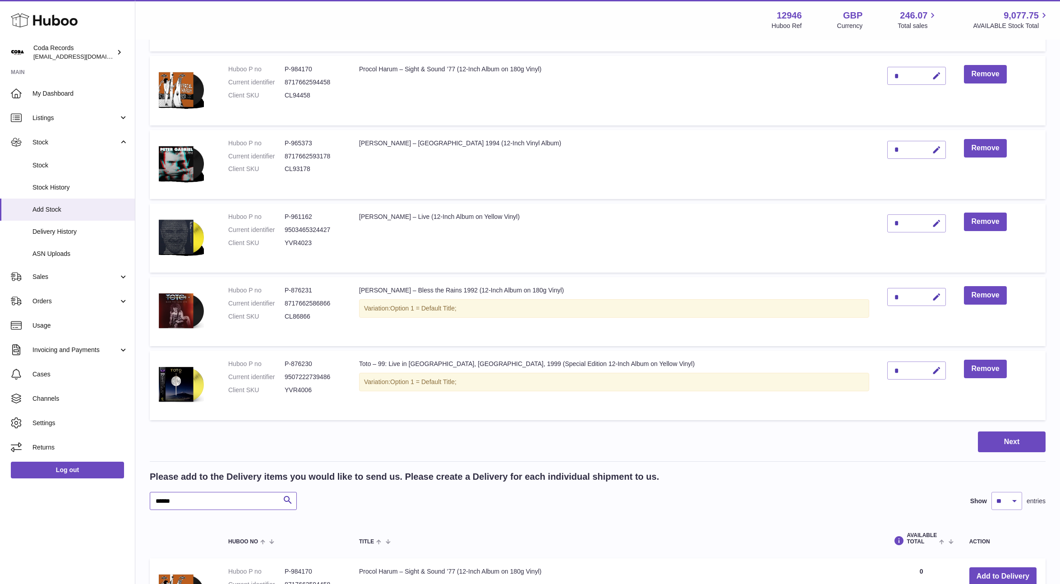
click at [208, 506] on input "******" at bounding box center [223, 501] width 147 height 18
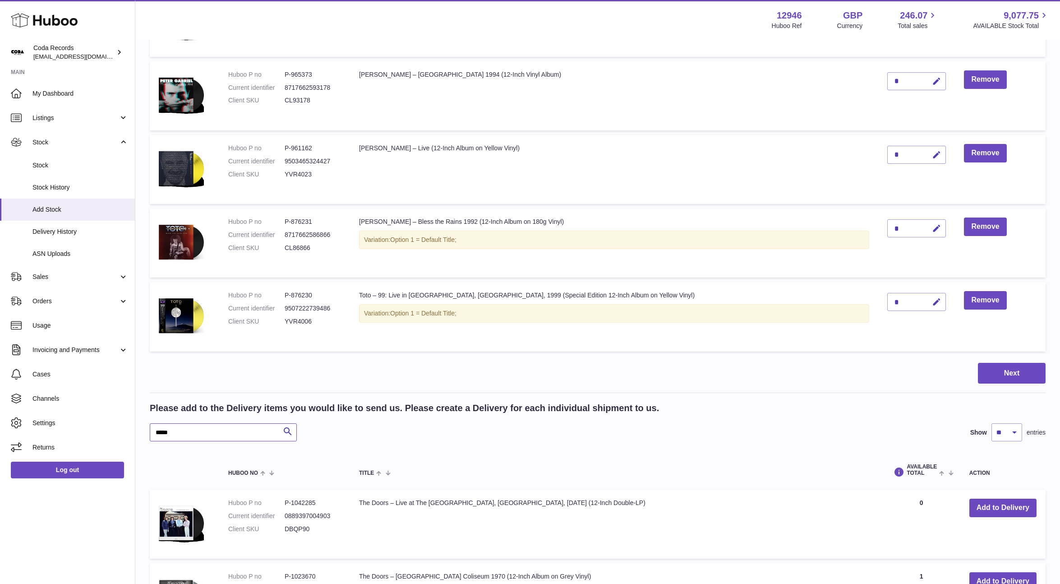
scroll to position [1143, 0]
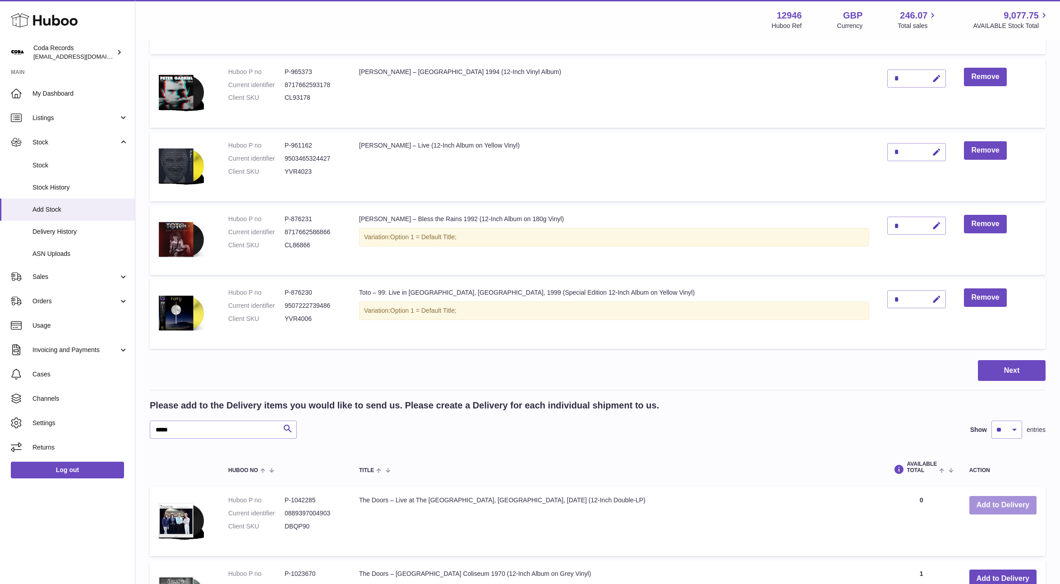
drag, startPoint x: 988, startPoint y: 504, endPoint x: 965, endPoint y: 492, distance: 26.0
click at [988, 504] on button "Add to Delivery" at bounding box center [1002, 505] width 67 height 18
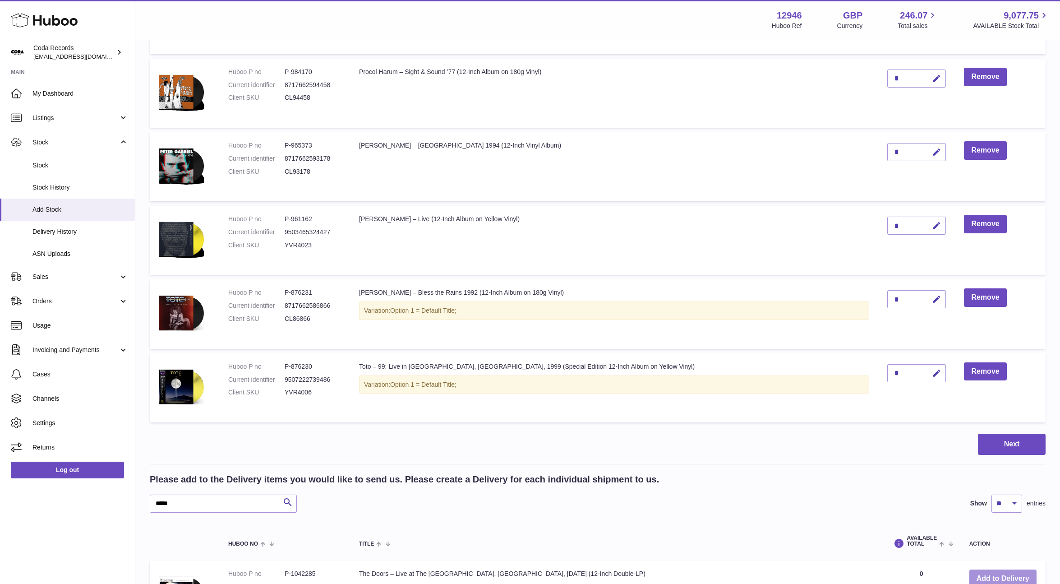
scroll to position [1217, 0]
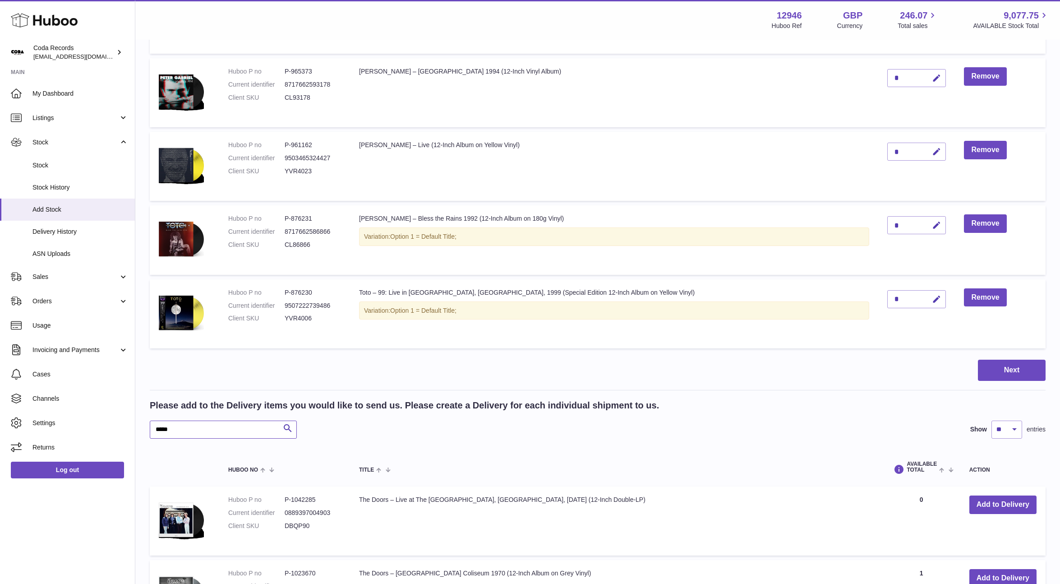
click at [217, 426] on input "*****" at bounding box center [223, 429] width 147 height 18
click at [998, 501] on button "Add to Delivery" at bounding box center [1002, 504] width 67 height 18
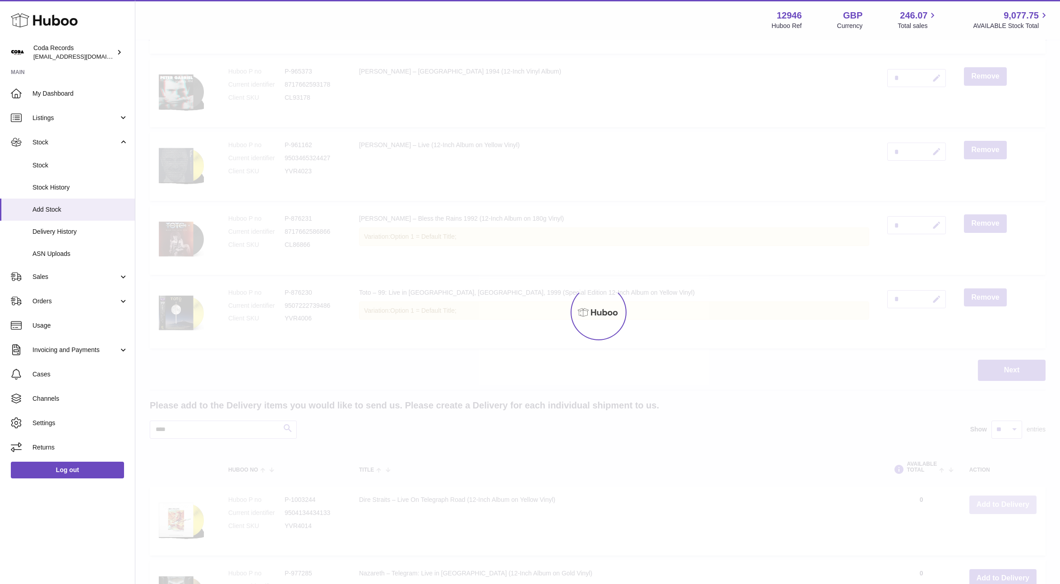
scroll to position [1291, 0]
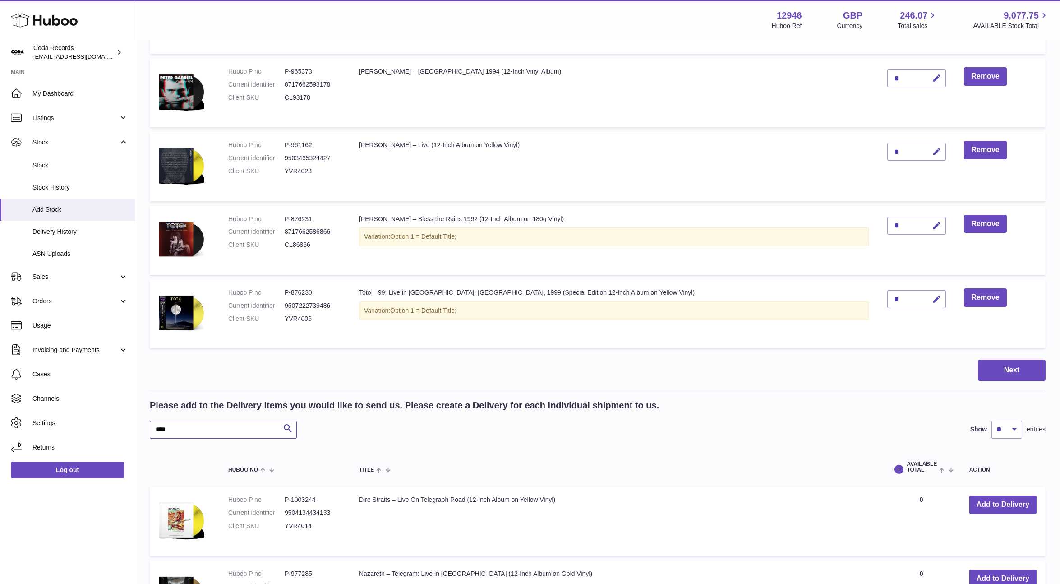
click at [218, 433] on input "****" at bounding box center [223, 429] width 147 height 18
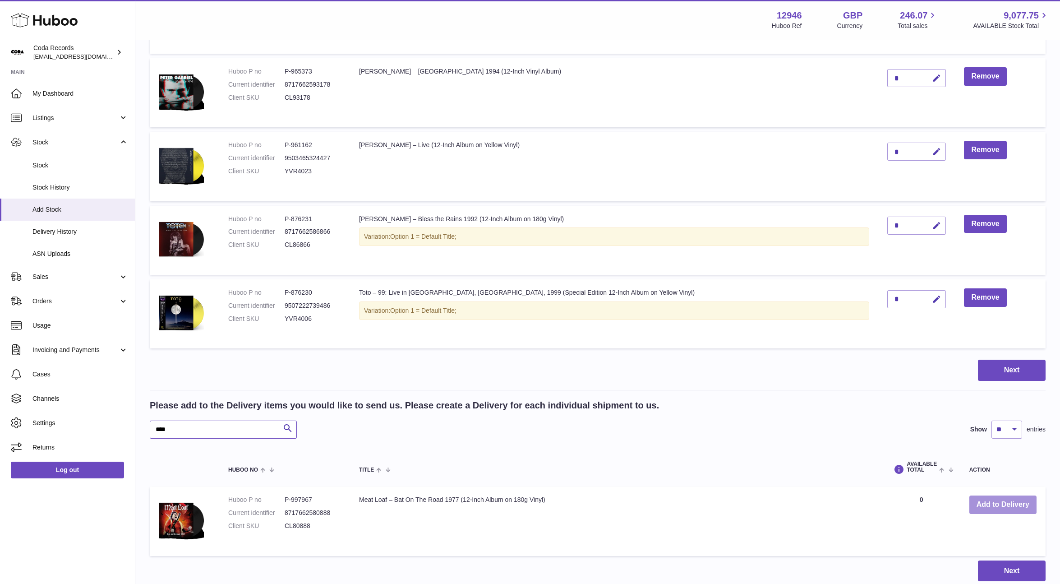
type input "****"
drag, startPoint x: 1016, startPoint y: 504, endPoint x: 988, endPoint y: 501, distance: 28.6
click at [1015, 504] on button "Add to Delivery" at bounding box center [1002, 504] width 67 height 18
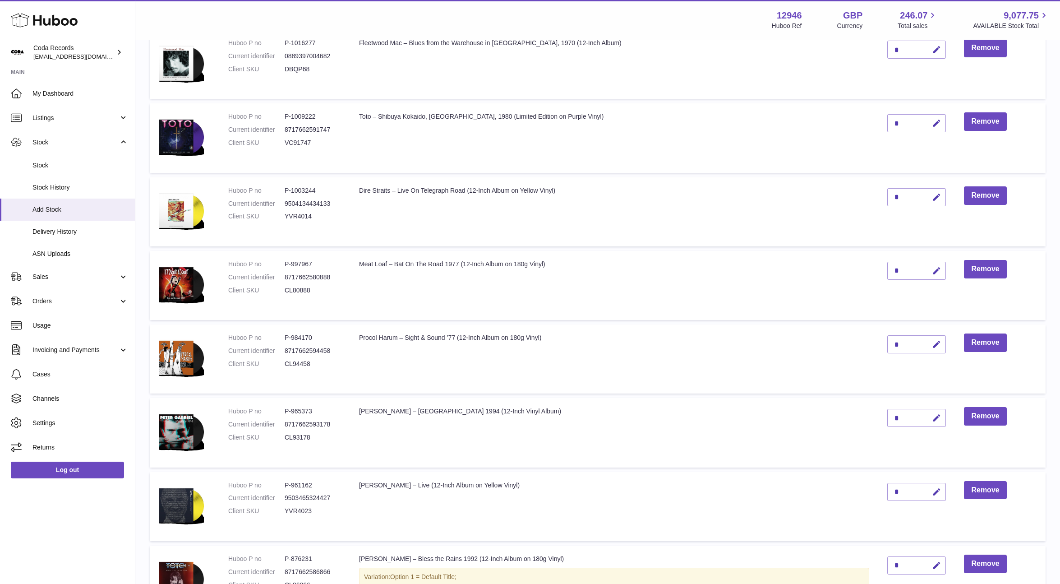
scroll to position [1007, 0]
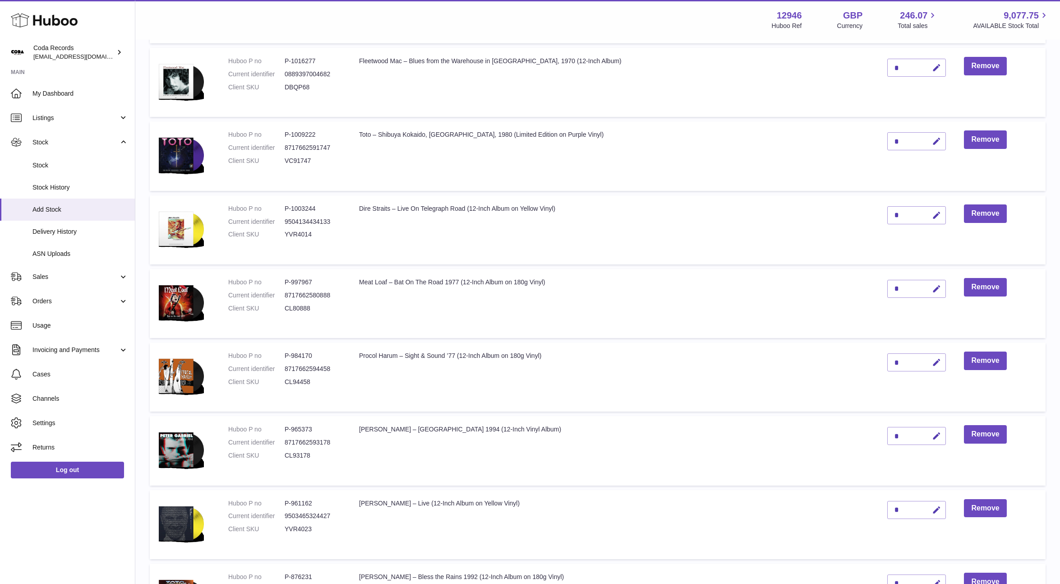
drag, startPoint x: 912, startPoint y: 288, endPoint x: 874, endPoint y: 289, distance: 38.8
click at [932, 288] on icon "button" at bounding box center [936, 288] width 9 height 9
drag, startPoint x: 866, startPoint y: 288, endPoint x: 870, endPoint y: 288, distance: 4.5
click at [887, 288] on input "*" at bounding box center [916, 289] width 59 height 18
type input "*"
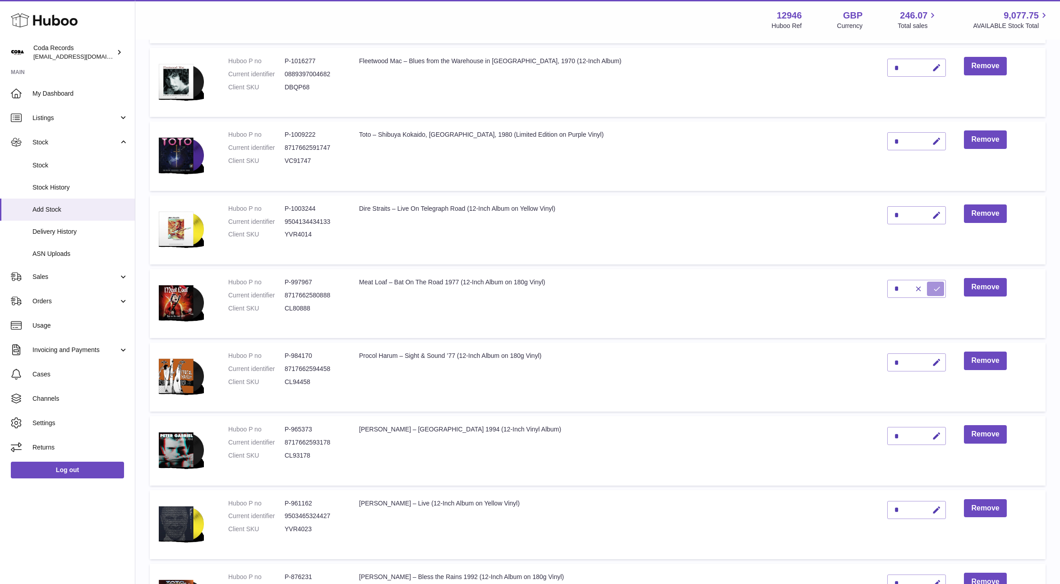
drag, startPoint x: 910, startPoint y: 287, endPoint x: 907, endPoint y: 261, distance: 26.8
click at [933, 287] on icon "submit" at bounding box center [937, 289] width 8 height 8
click at [932, 214] on icon "button" at bounding box center [936, 215] width 9 height 9
click at [878, 213] on td "*" at bounding box center [916, 229] width 77 height 69
type input "*"
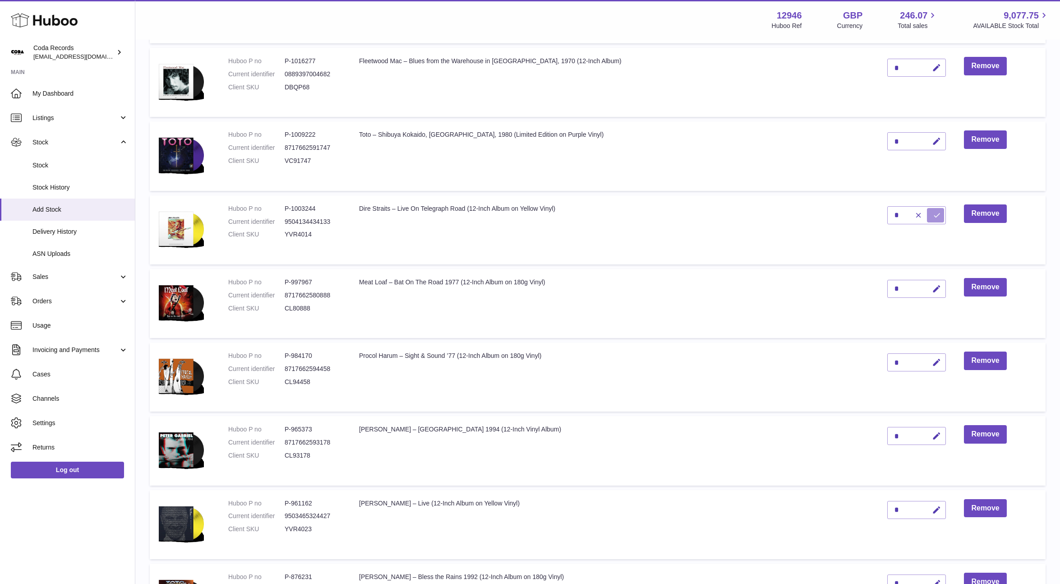
click at [933, 213] on icon "submit" at bounding box center [937, 215] width 8 height 8
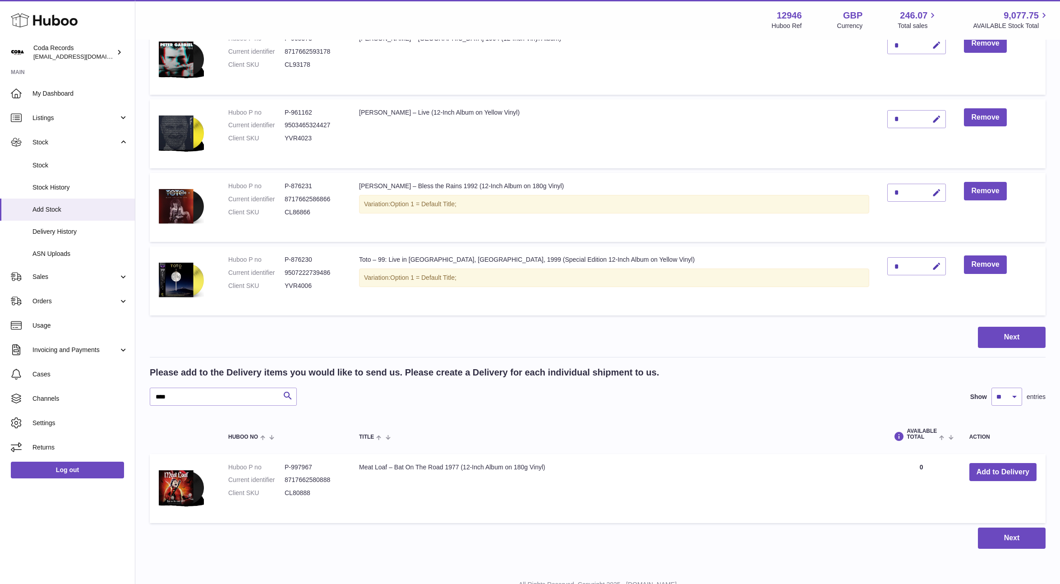
scroll to position [1433, 0]
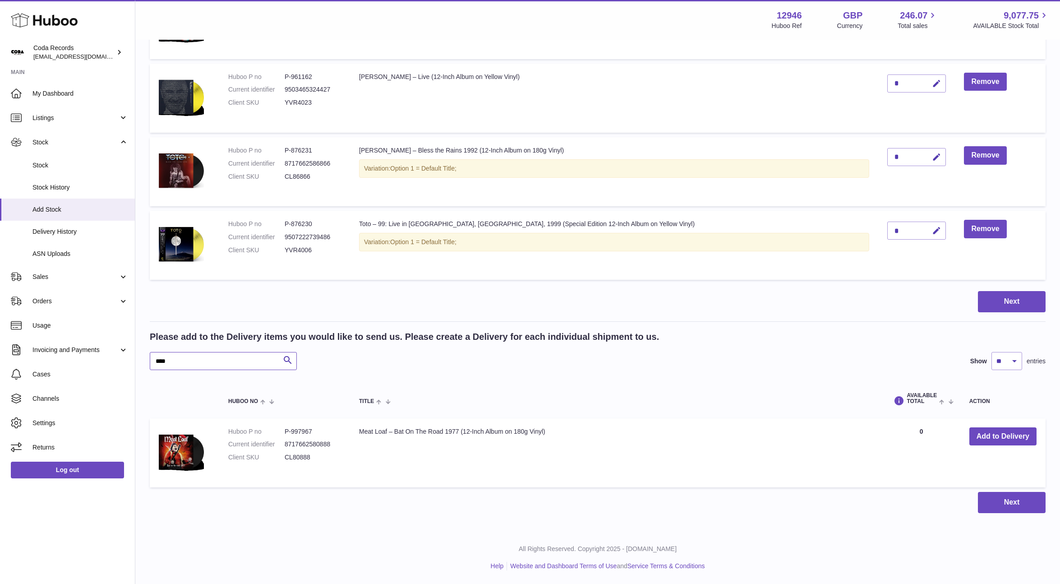
click at [228, 353] on input "****" at bounding box center [223, 361] width 147 height 18
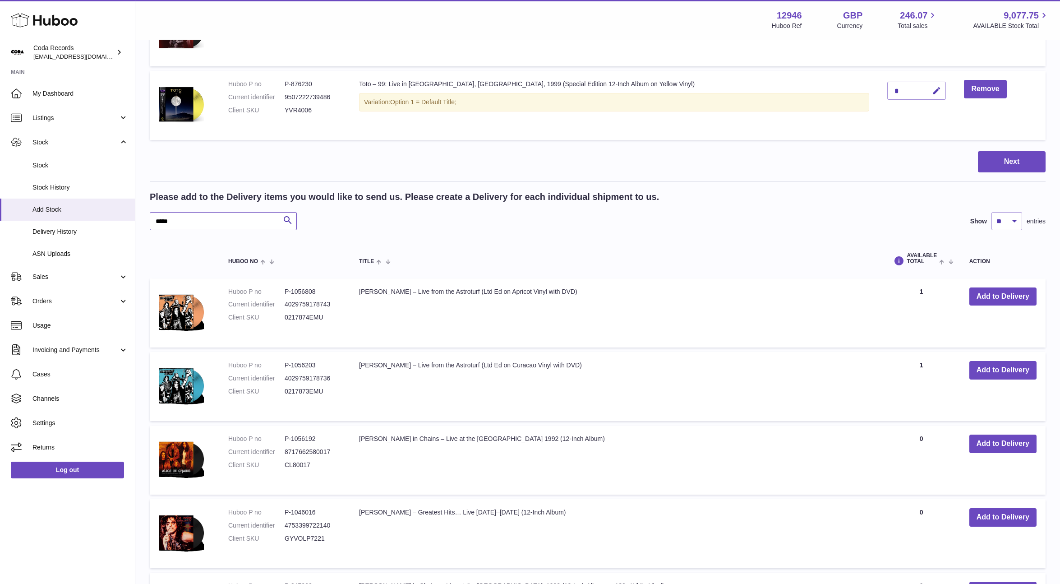
scroll to position [1576, 0]
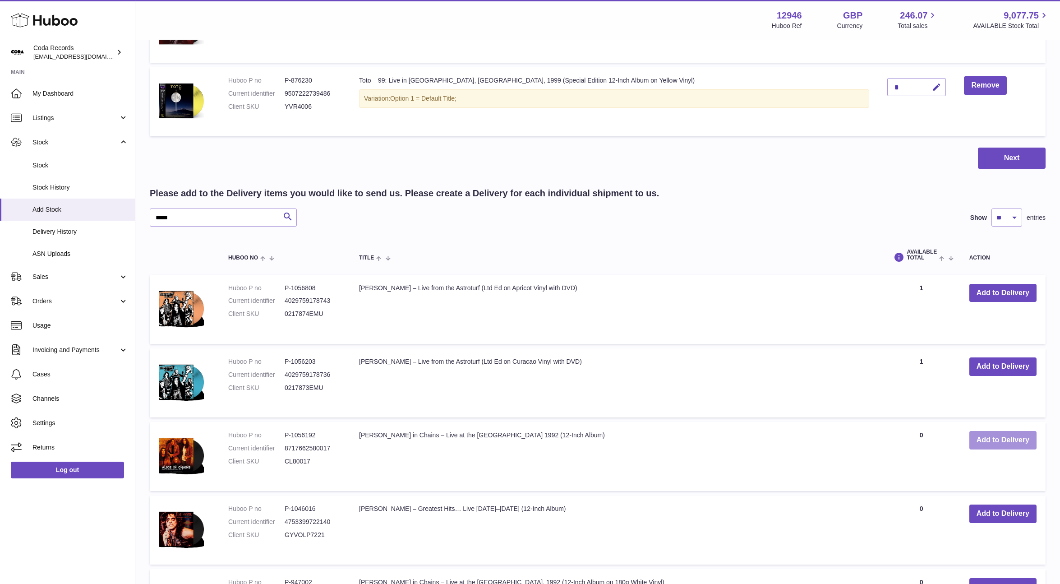
click at [989, 433] on button "Add to Delivery" at bounding box center [1002, 440] width 67 height 18
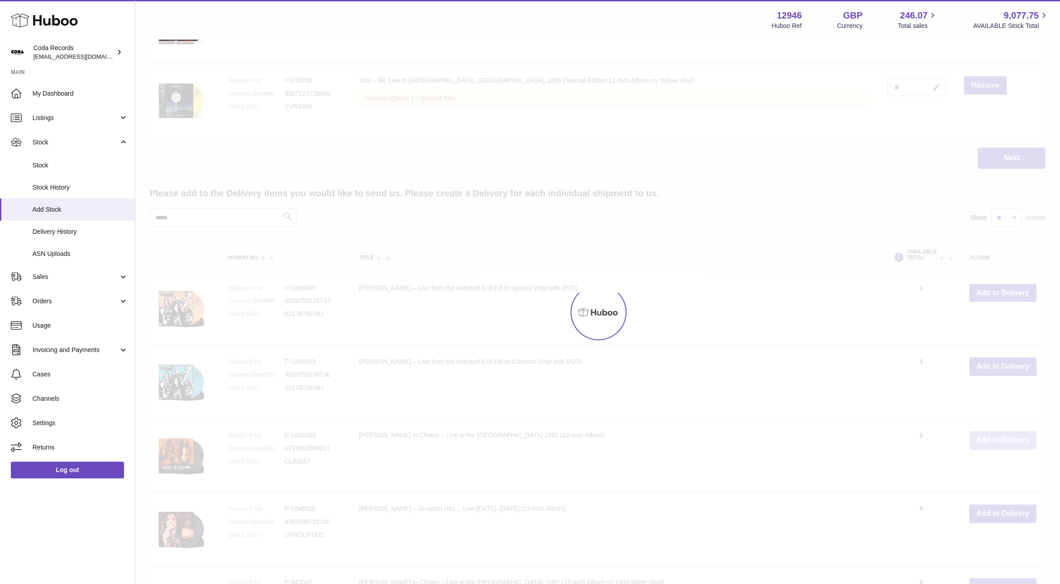
scroll to position [1650, 0]
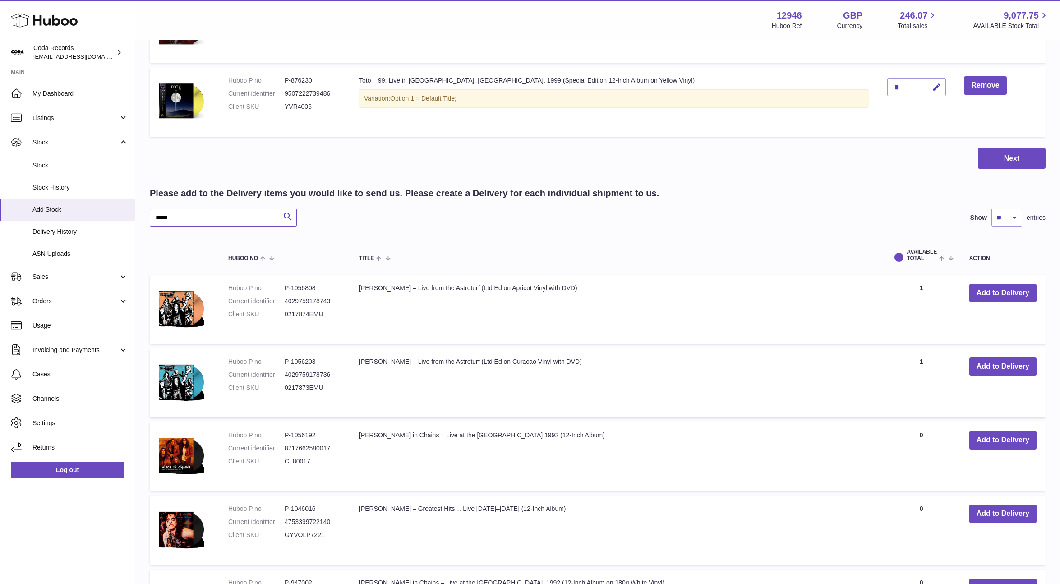
click at [217, 217] on input "*****" at bounding box center [223, 217] width 147 height 18
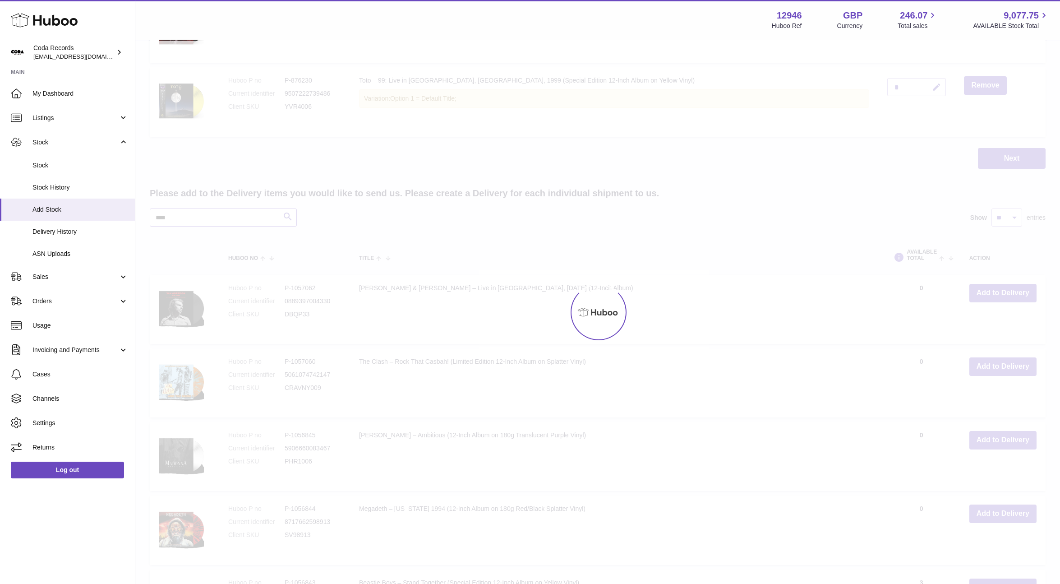
scroll to position [1580, 0]
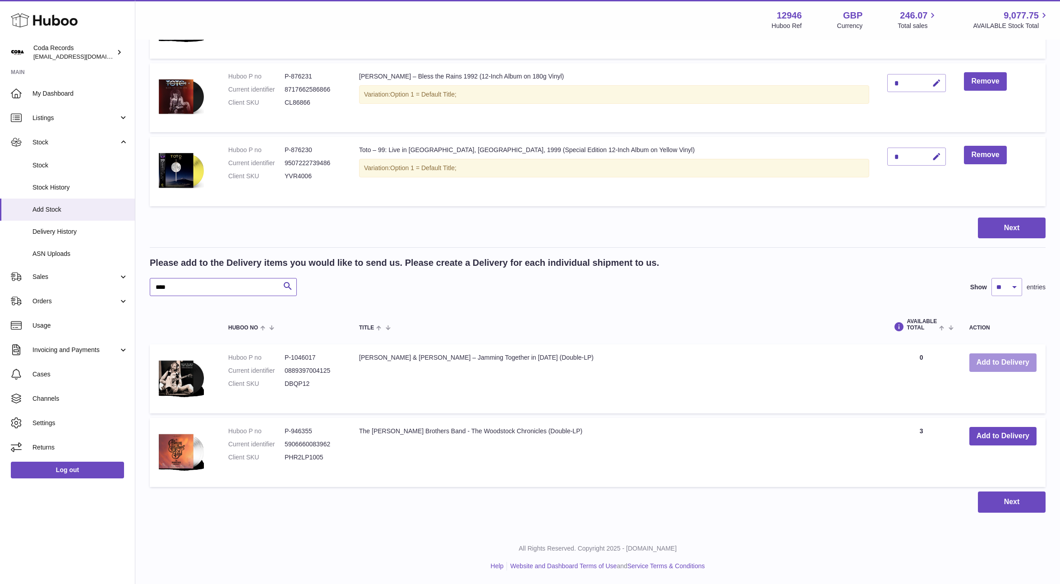
type input "****"
drag, startPoint x: 995, startPoint y: 362, endPoint x: 838, endPoint y: 355, distance: 156.6
click at [994, 362] on button "Add to Delivery" at bounding box center [1002, 362] width 67 height 18
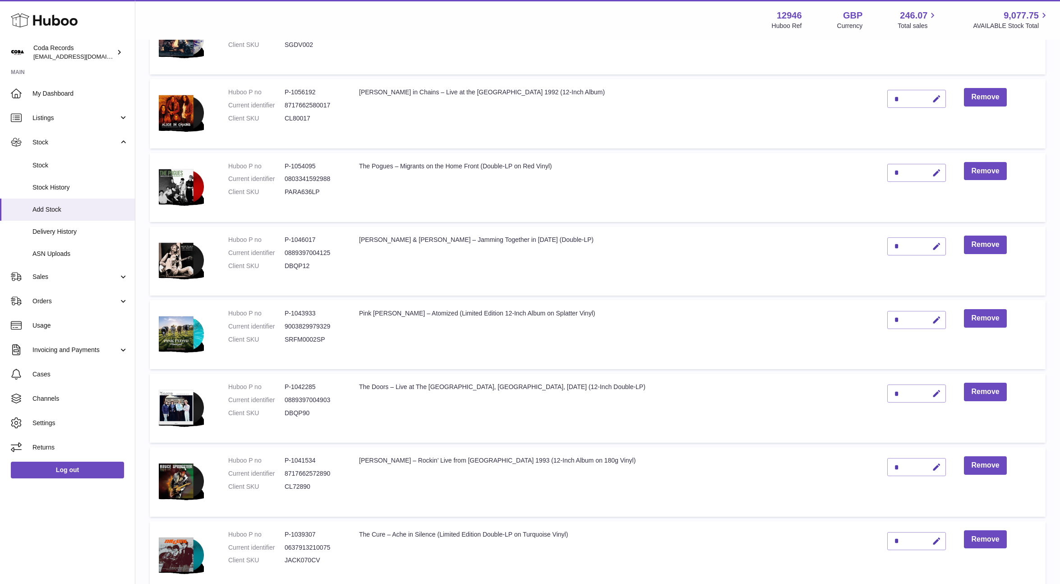
scroll to position [283, 0]
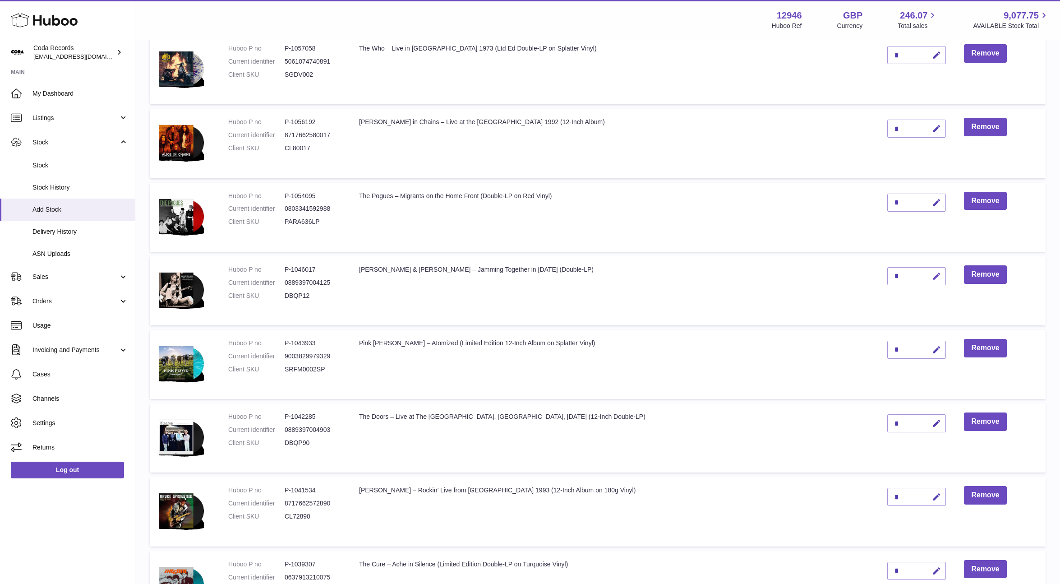
click at [924, 277] on button "button" at bounding box center [934, 276] width 21 height 18
drag, startPoint x: 872, startPoint y: 275, endPoint x: 864, endPoint y: 274, distance: 8.2
click at [878, 274] on td "*" at bounding box center [916, 290] width 77 height 69
type input "*"
drag, startPoint x: 907, startPoint y: 275, endPoint x: 814, endPoint y: 287, distance: 93.2
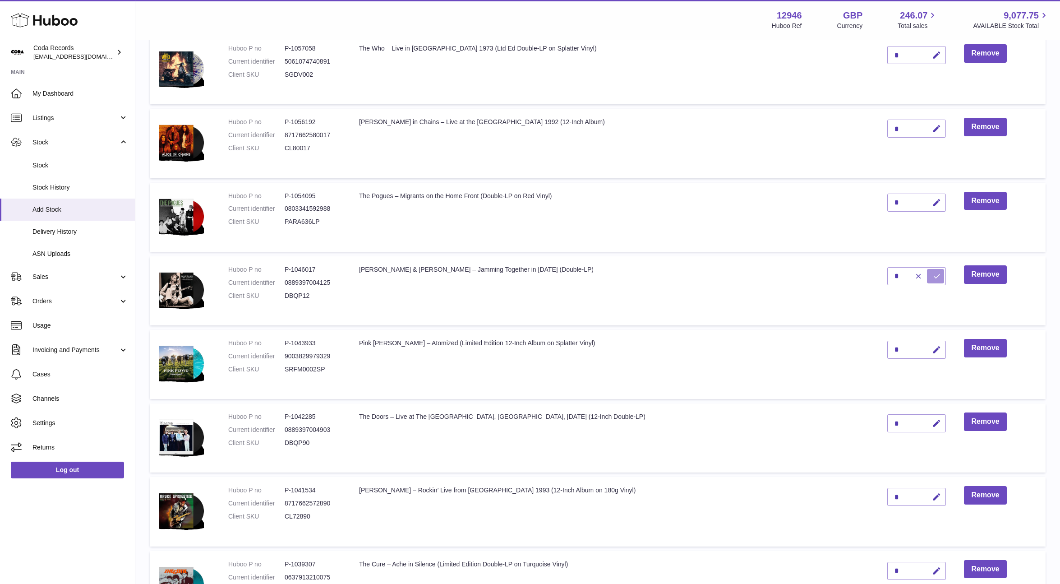
click at [927, 275] on button "submit" at bounding box center [935, 276] width 17 height 14
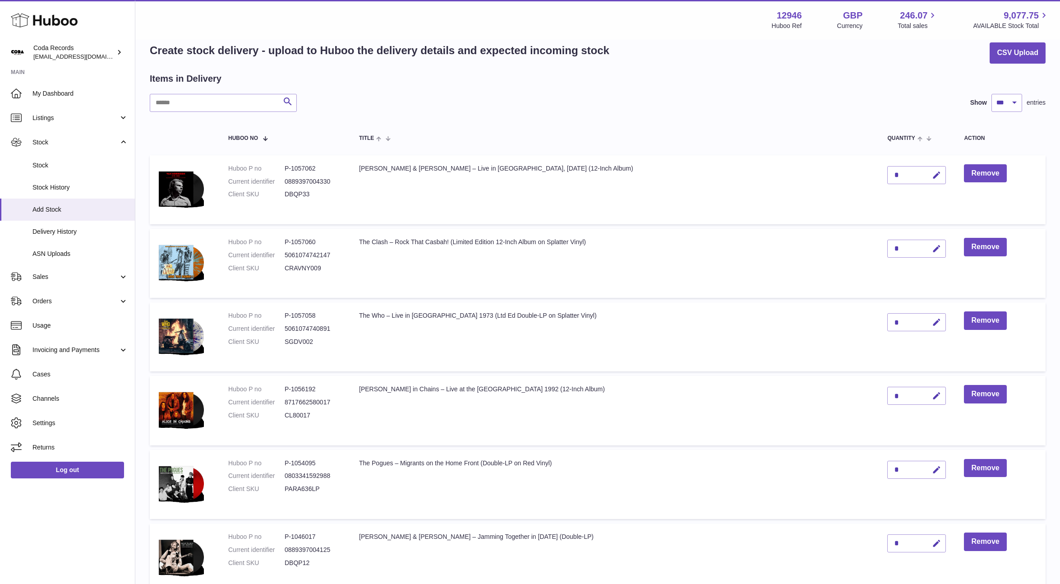
scroll to position [0, 0]
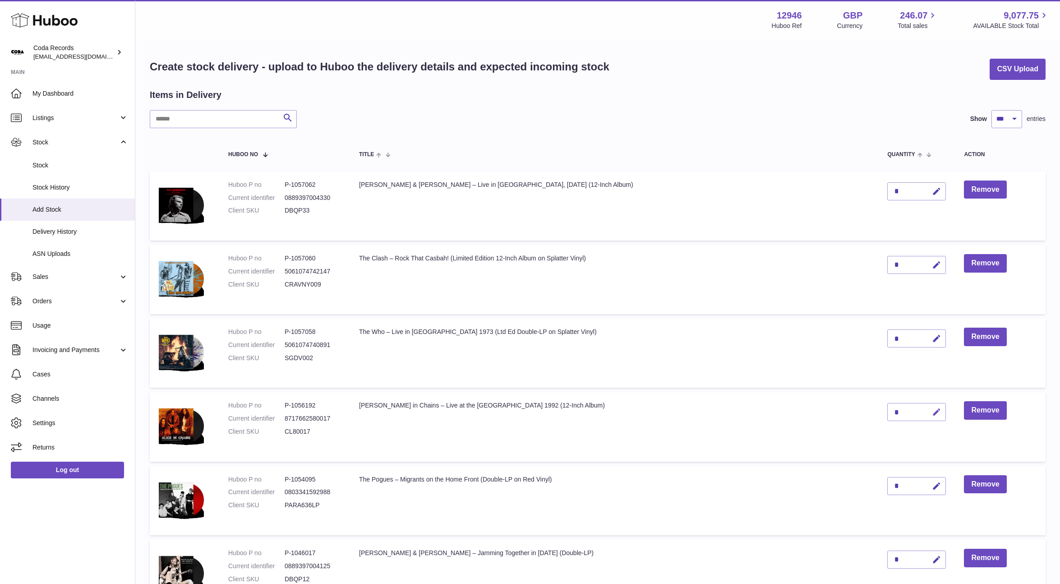
click at [932, 413] on icon "button" at bounding box center [936, 411] width 9 height 9
click at [878, 409] on td "*" at bounding box center [916, 426] width 77 height 69
type input "*"
drag, startPoint x: 909, startPoint y: 412, endPoint x: 899, endPoint y: 405, distance: 12.1
click at [927, 410] on button "submit" at bounding box center [935, 412] width 17 height 14
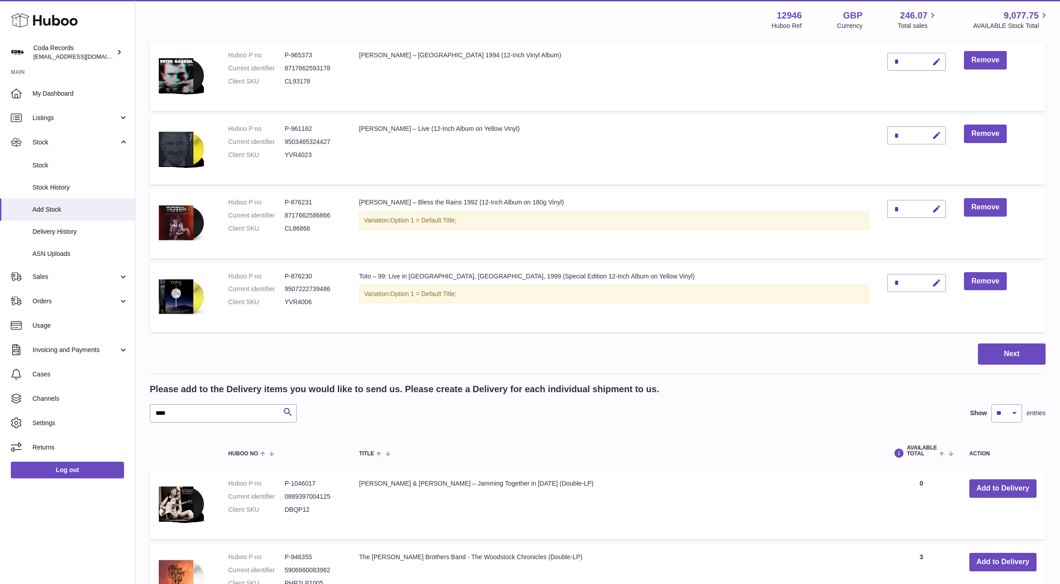
scroll to position [1559, 0]
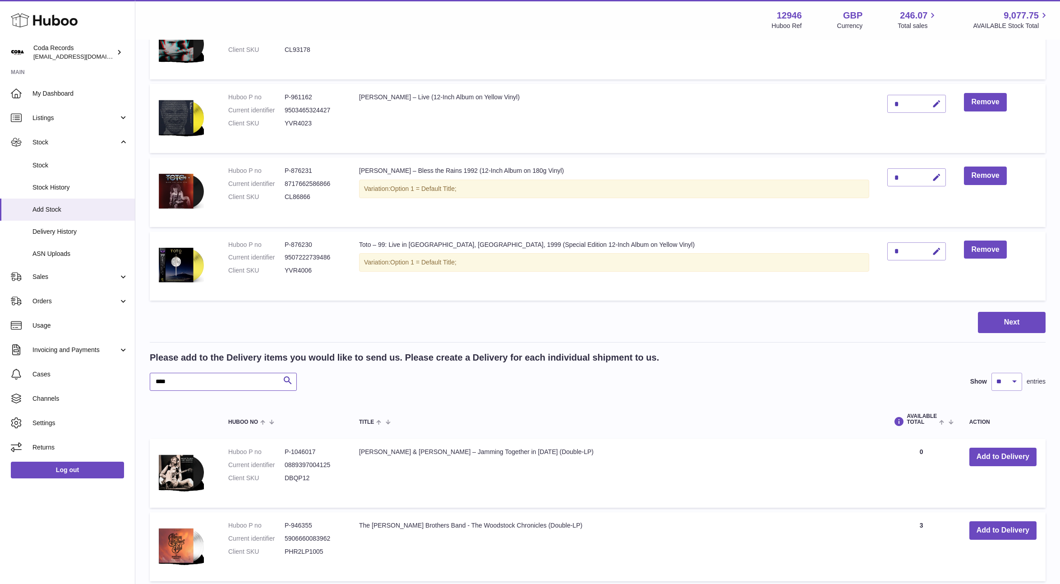
click at [209, 381] on input "****" at bounding box center [223, 381] width 147 height 18
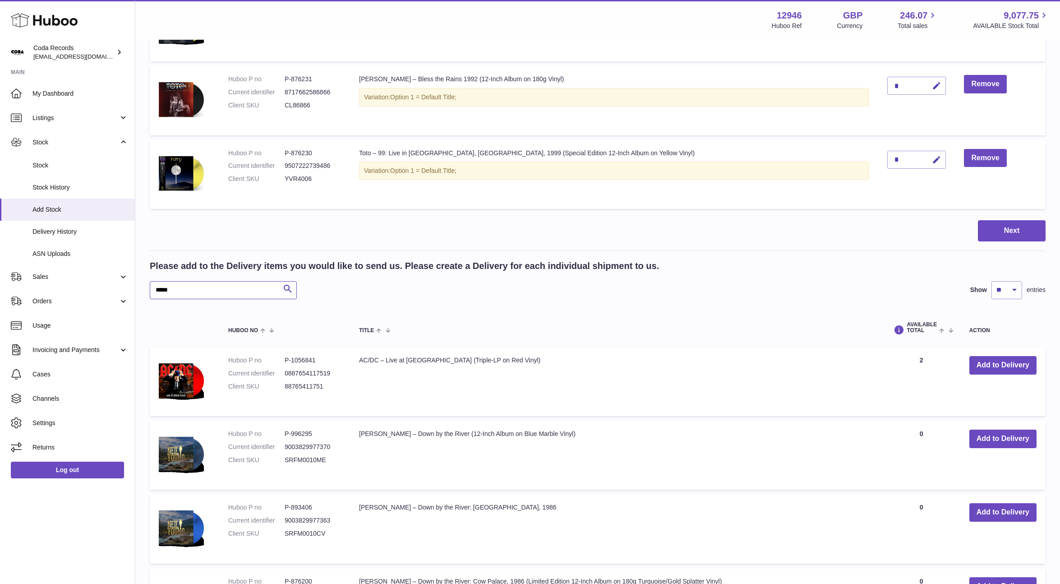
scroll to position [1709, 0]
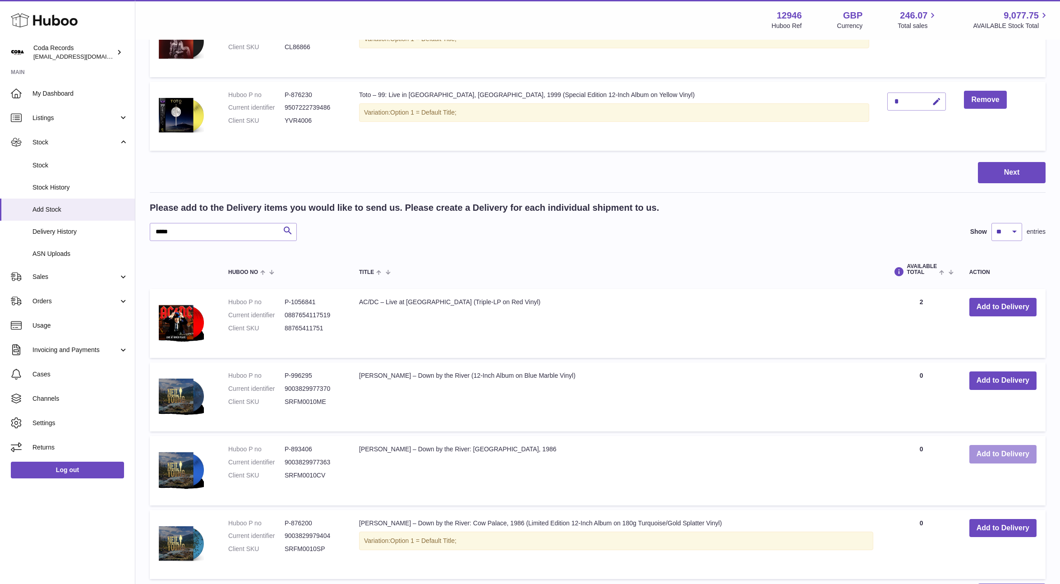
drag, startPoint x: 1021, startPoint y: 452, endPoint x: 889, endPoint y: 434, distance: 132.5
click at [1019, 451] on button "Add to Delivery" at bounding box center [1002, 454] width 67 height 18
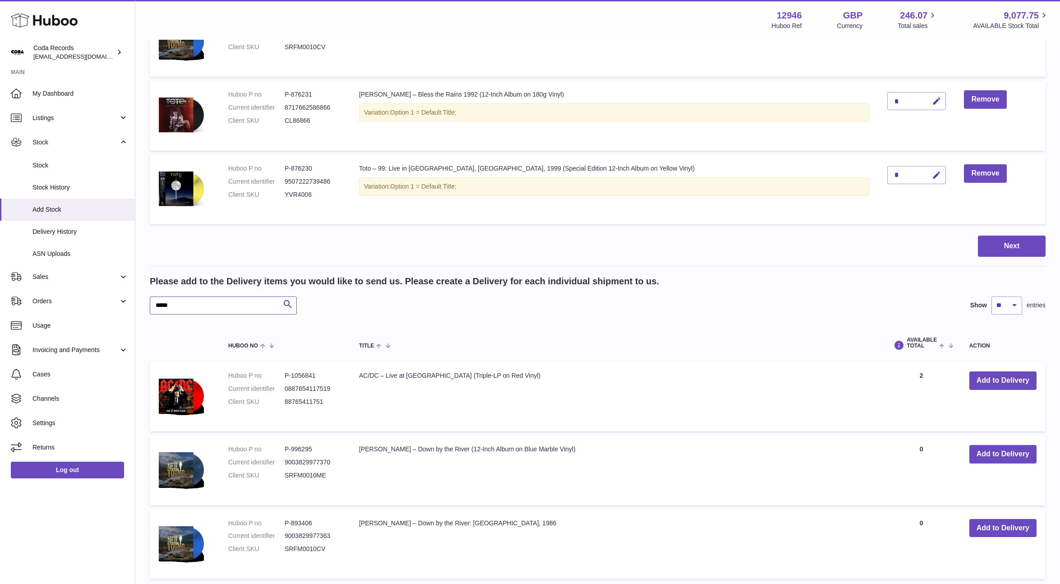
click at [213, 313] on input "*****" at bounding box center [223, 305] width 147 height 18
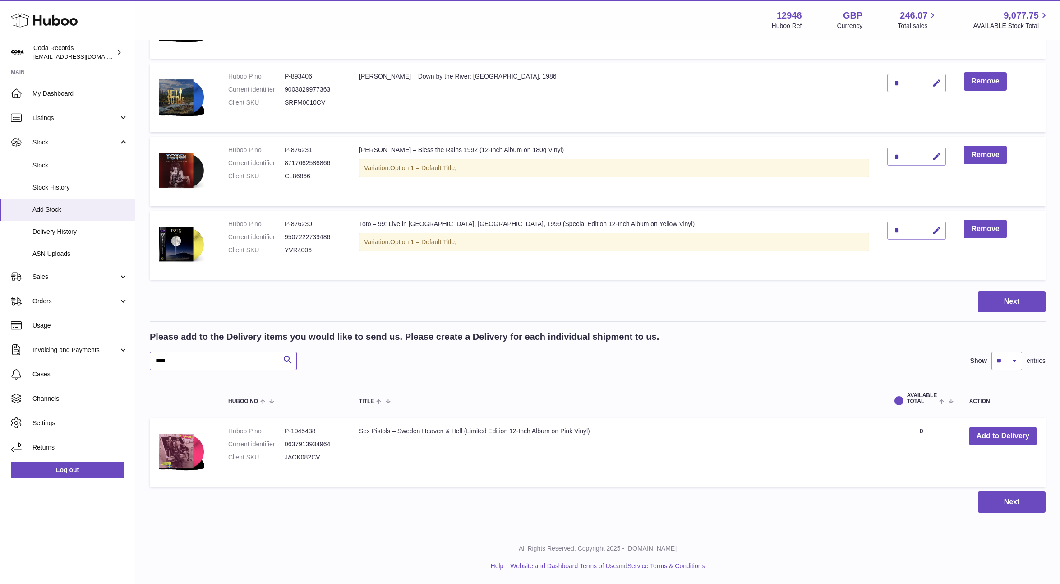
scroll to position [1654, 0]
type input "****"
click at [998, 441] on button "Add to Delivery" at bounding box center [1002, 436] width 67 height 18
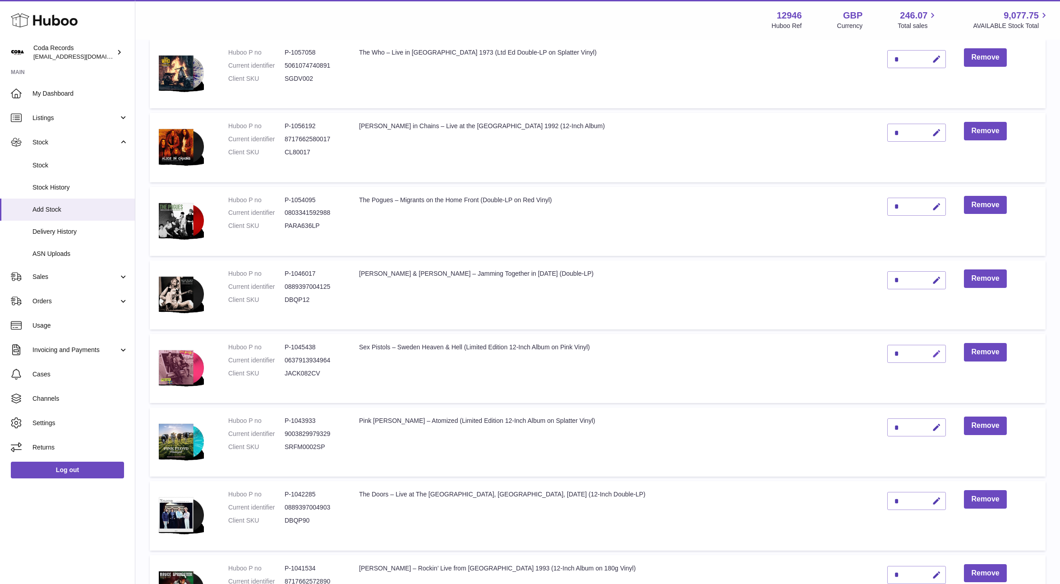
scroll to position [278, 0]
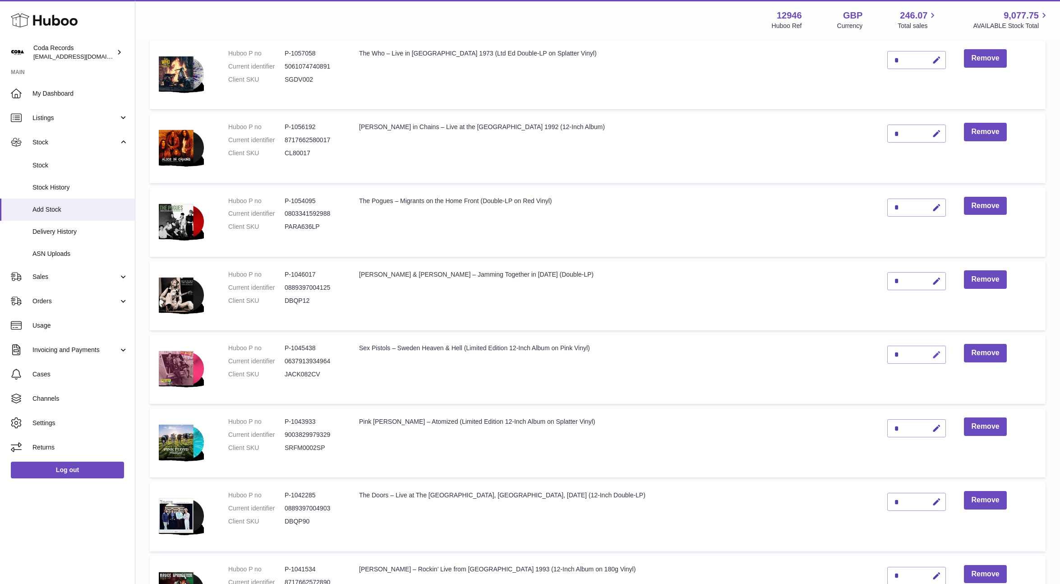
click at [924, 355] on button "button" at bounding box center [934, 354] width 21 height 18
click at [878, 354] on td "*" at bounding box center [916, 369] width 77 height 69
type input "*"
click at [933, 353] on icon "submit" at bounding box center [937, 354] width 8 height 8
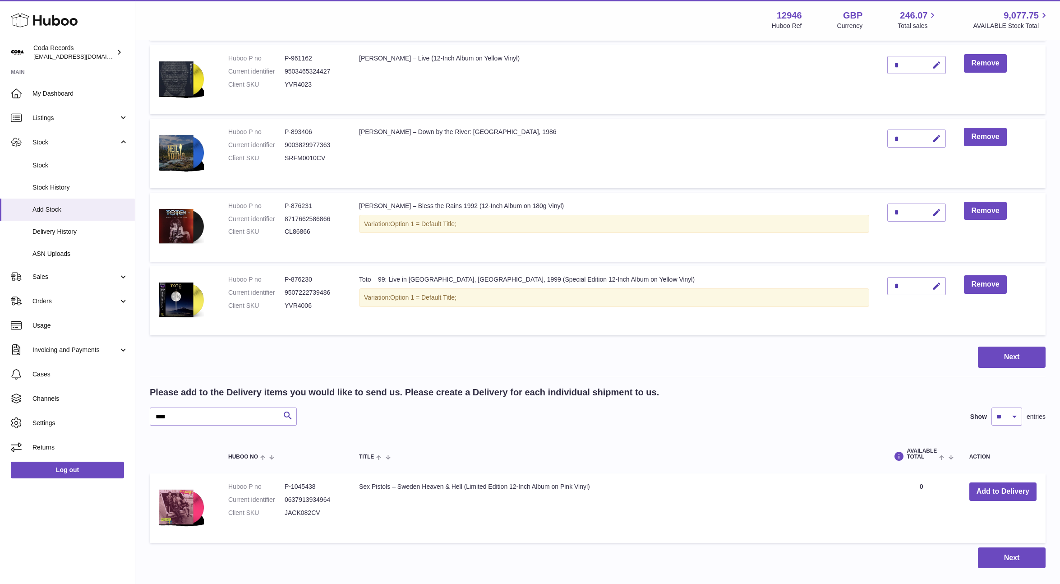
scroll to position [1684, 0]
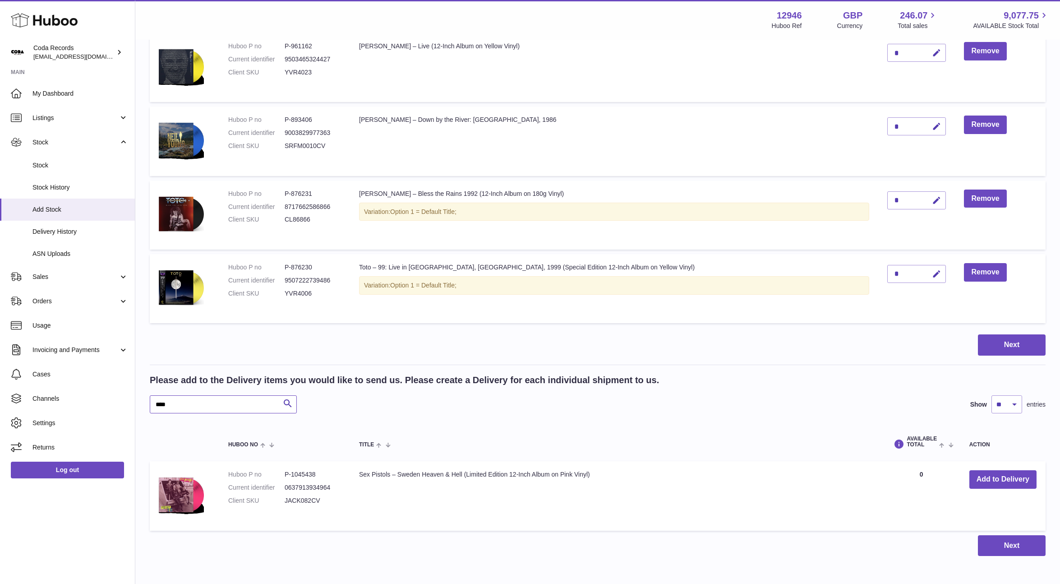
click at [223, 404] on input "****" at bounding box center [223, 404] width 147 height 18
type input "******"
click at [1013, 477] on button "Add to Delivery" at bounding box center [1002, 479] width 67 height 18
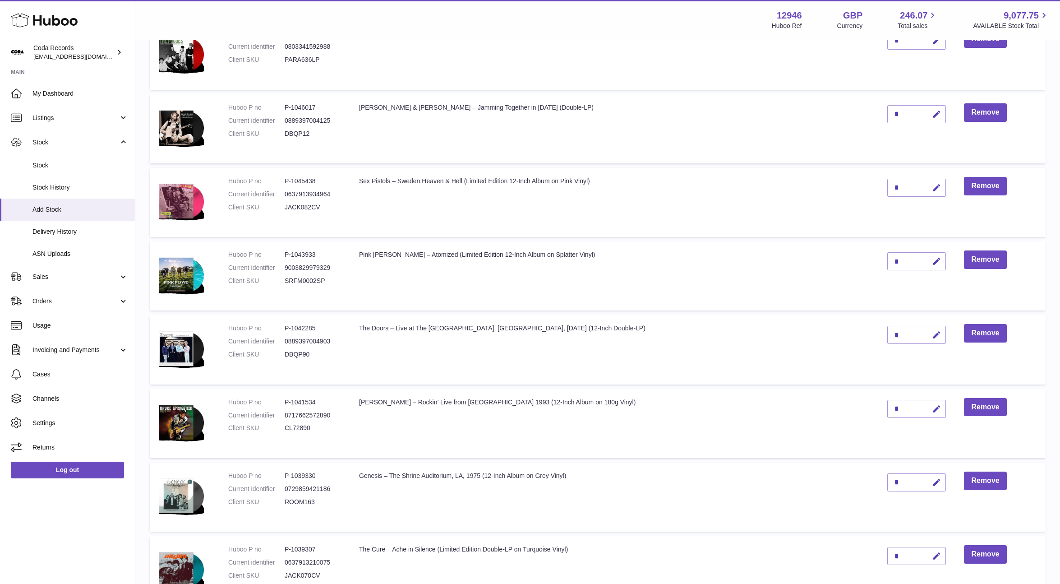
scroll to position [436, 0]
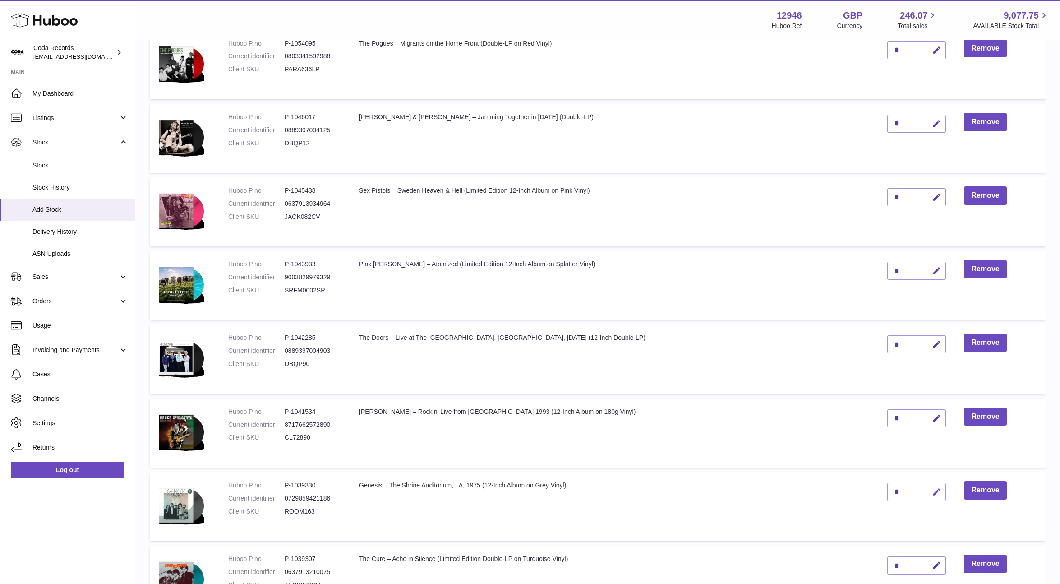
click at [932, 492] on icon "button" at bounding box center [936, 491] width 9 height 9
drag, startPoint x: 877, startPoint y: 490, endPoint x: 865, endPoint y: 490, distance: 11.7
click at [887, 490] on input "*" at bounding box center [916, 492] width 59 height 18
type input "*"
click at [933, 490] on icon "submit" at bounding box center [937, 491] width 8 height 8
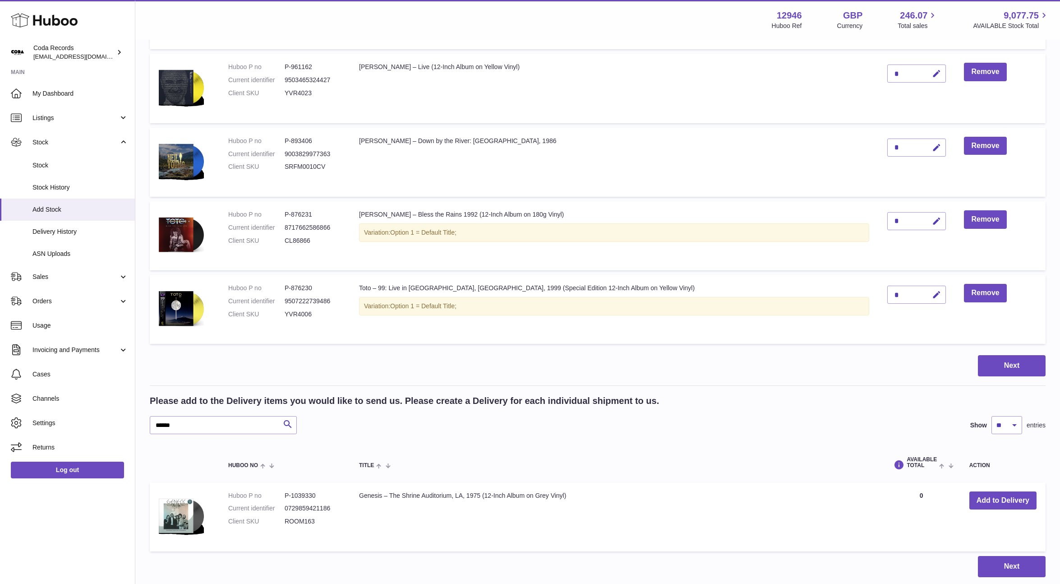
scroll to position [1801, 0]
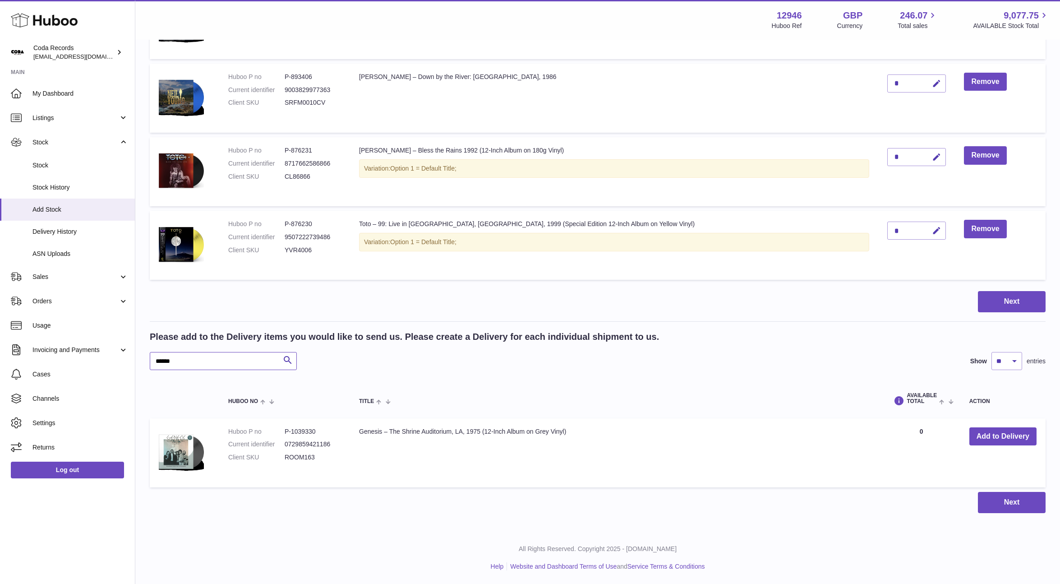
click at [239, 362] on input "******" at bounding box center [223, 361] width 147 height 18
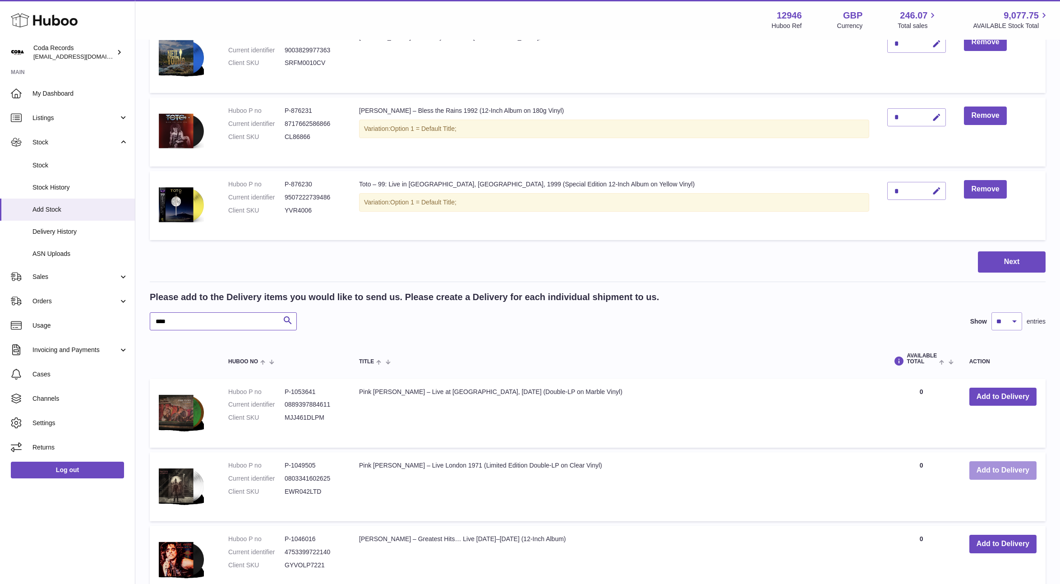
type input "****"
click at [1016, 465] on button "Add to Delivery" at bounding box center [1002, 470] width 67 height 18
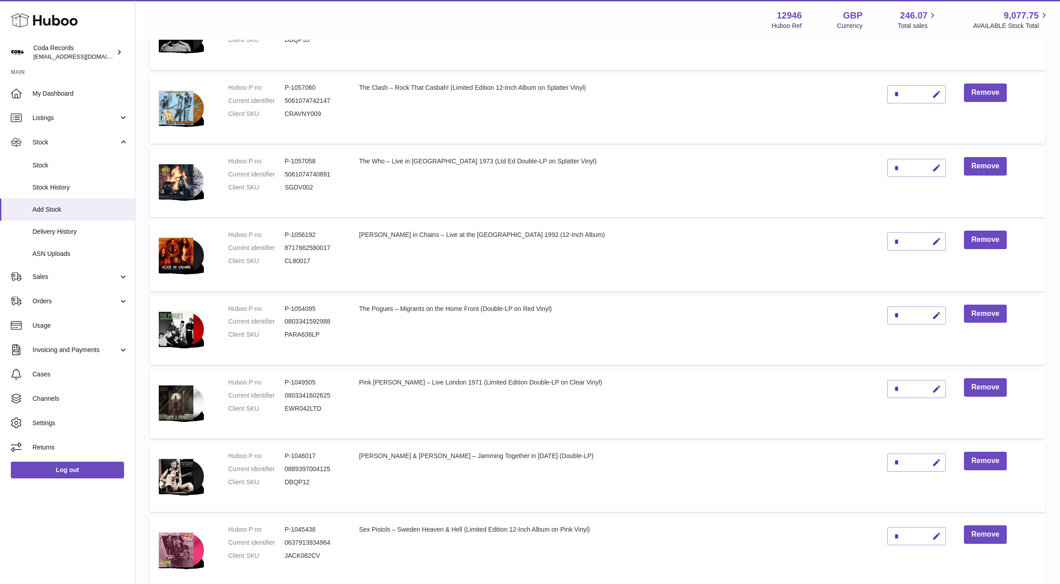
scroll to position [166, 0]
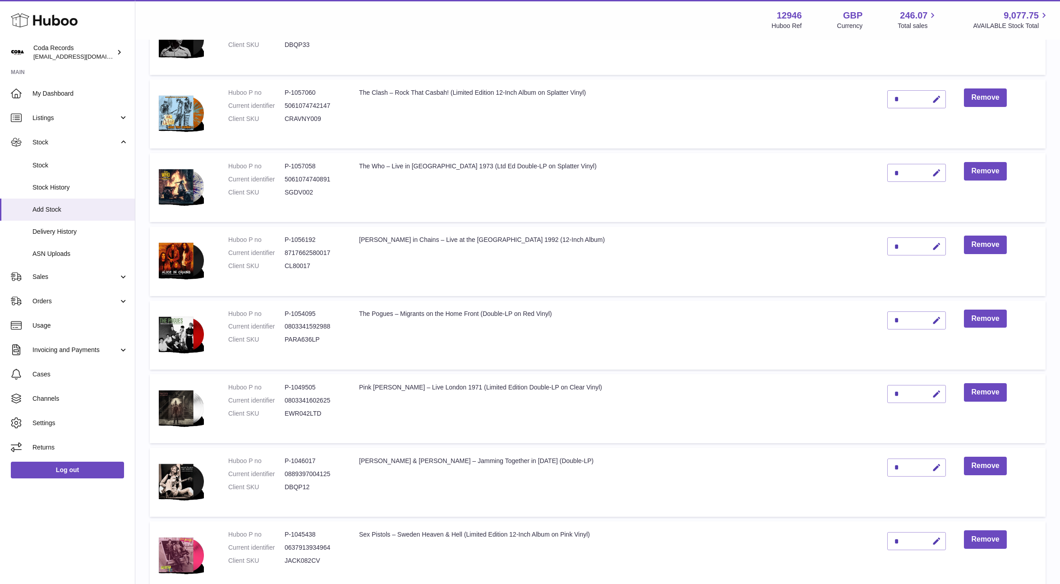
drag, startPoint x: 914, startPoint y: 397, endPoint x: 883, endPoint y: 395, distance: 31.2
click at [932, 397] on icon "button" at bounding box center [936, 393] width 9 height 9
click at [887, 392] on input "*" at bounding box center [916, 394] width 59 height 18
type input "*"
drag, startPoint x: 916, startPoint y: 395, endPoint x: 888, endPoint y: 377, distance: 33.5
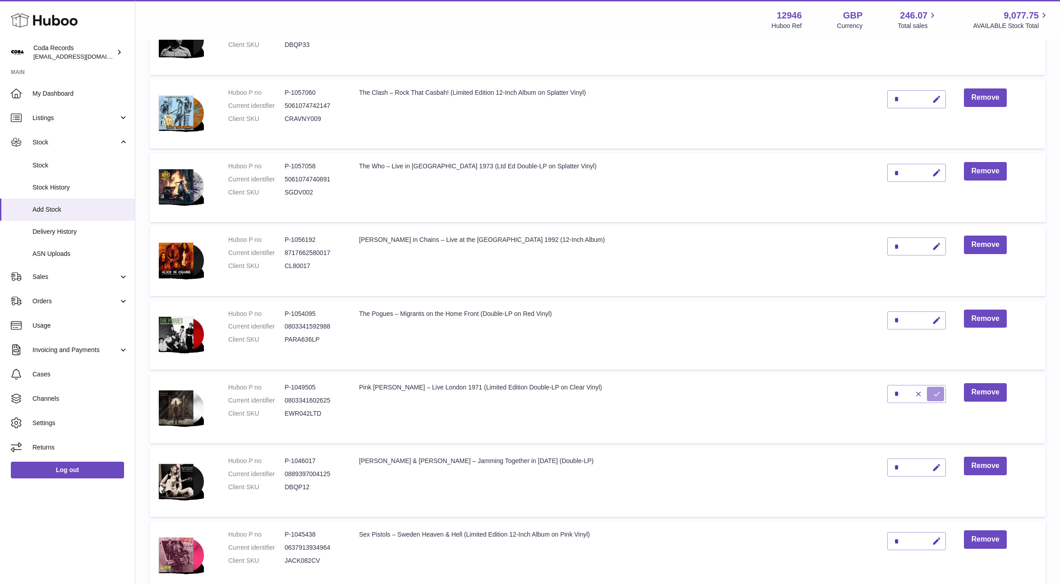
click at [933, 395] on icon "submit" at bounding box center [937, 394] width 8 height 8
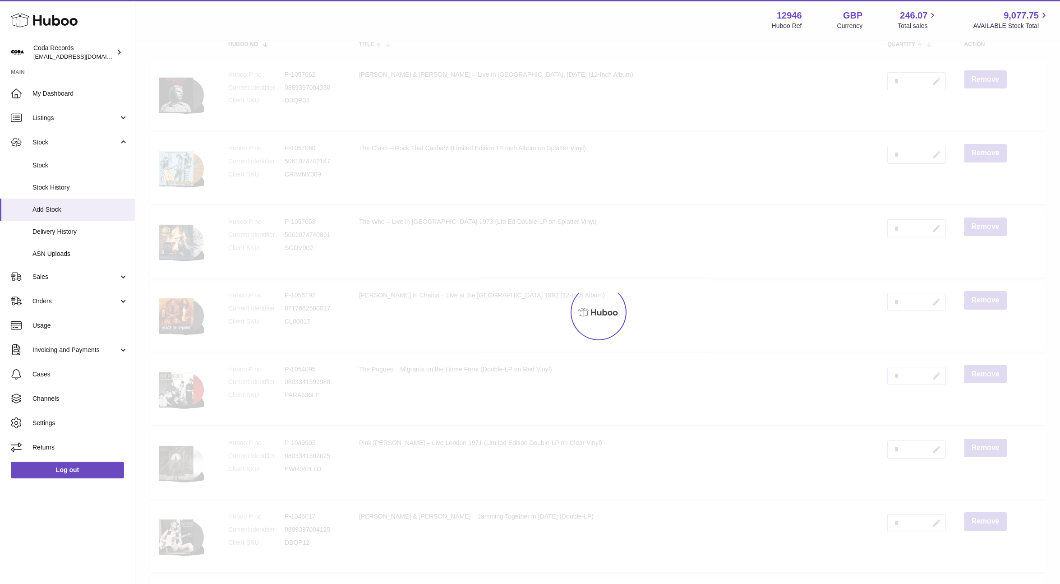
scroll to position [0, 0]
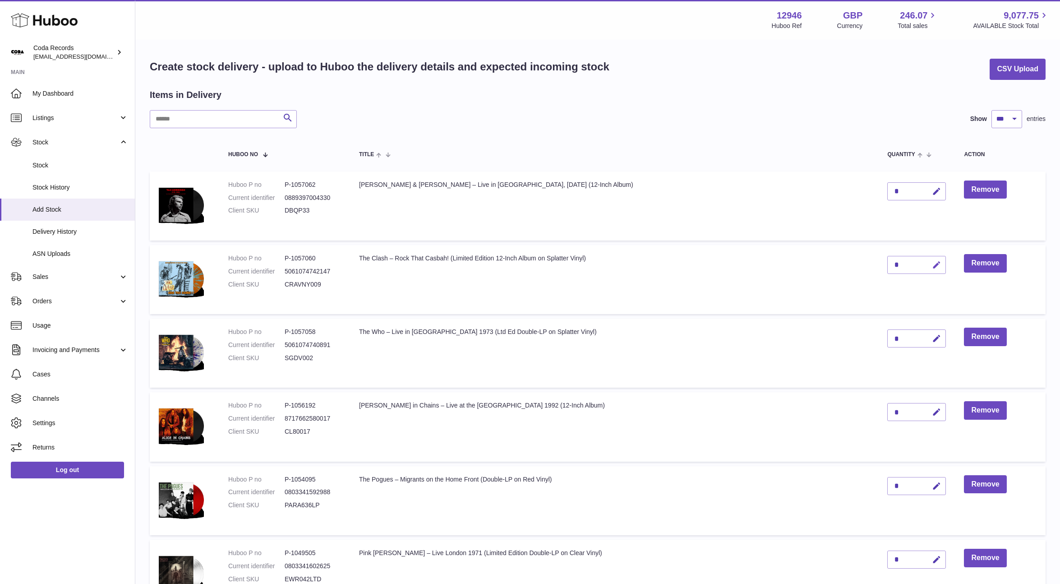
click at [932, 266] on icon "button" at bounding box center [936, 264] width 9 height 9
type input "**"
click at [933, 266] on icon "submit" at bounding box center [937, 265] width 8 height 8
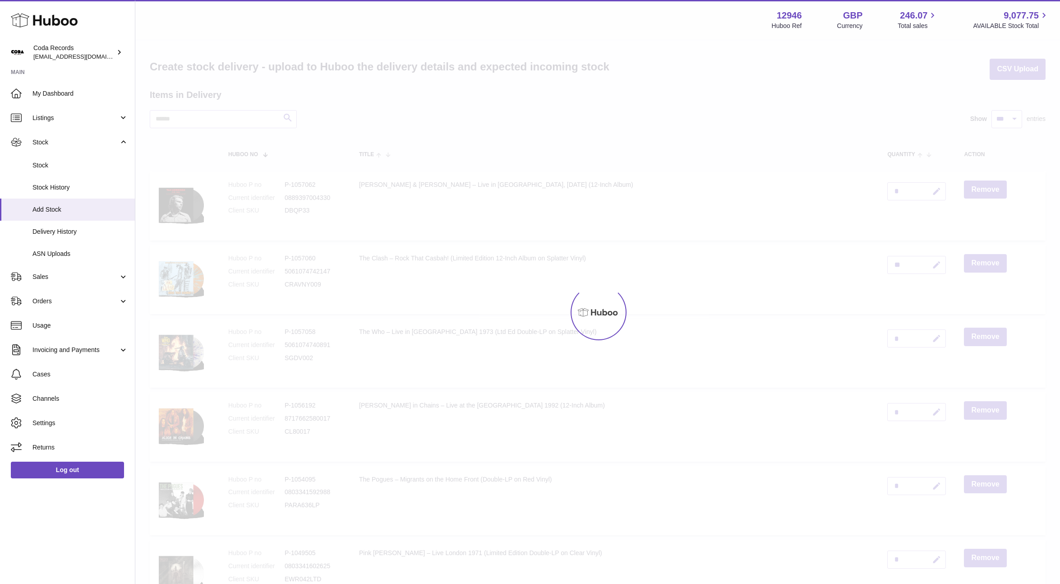
click at [912, 339] on div at bounding box center [597, 312] width 924 height 543
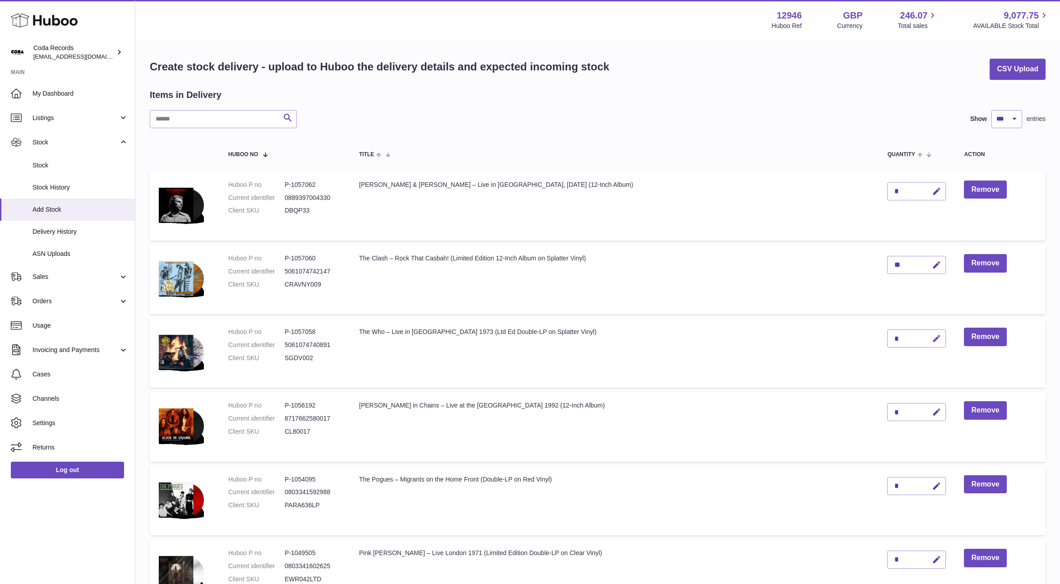
click at [932, 339] on icon "button" at bounding box center [936, 338] width 9 height 9
drag, startPoint x: 870, startPoint y: 336, endPoint x: 860, endPoint y: 336, distance: 9.9
click at [878, 336] on td "*" at bounding box center [916, 352] width 77 height 69
type input "**"
click at [933, 338] on icon "submit" at bounding box center [937, 338] width 8 height 8
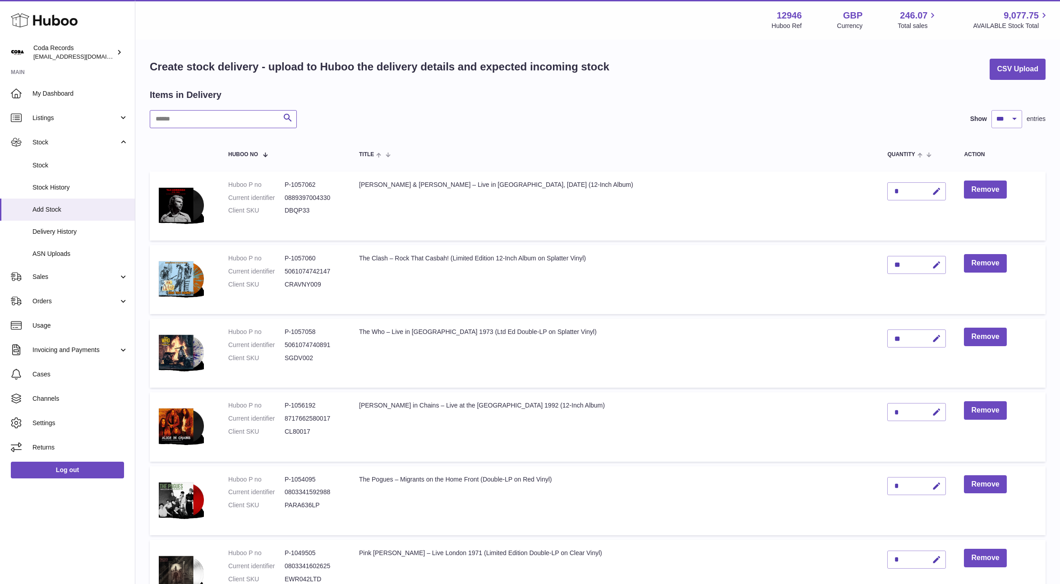
click at [245, 121] on input "text" at bounding box center [223, 119] width 147 height 18
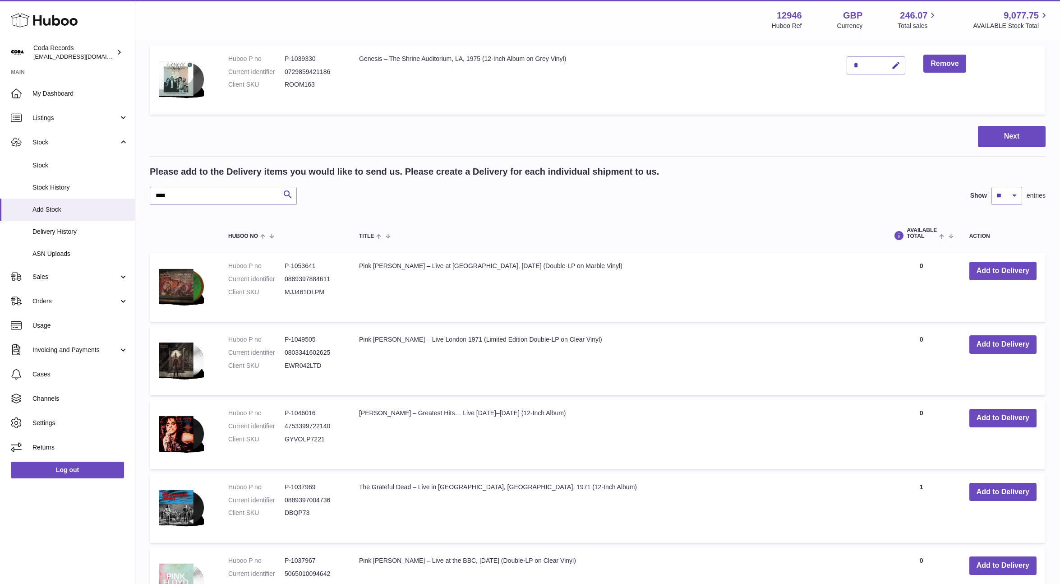
scroll to position [41, 0]
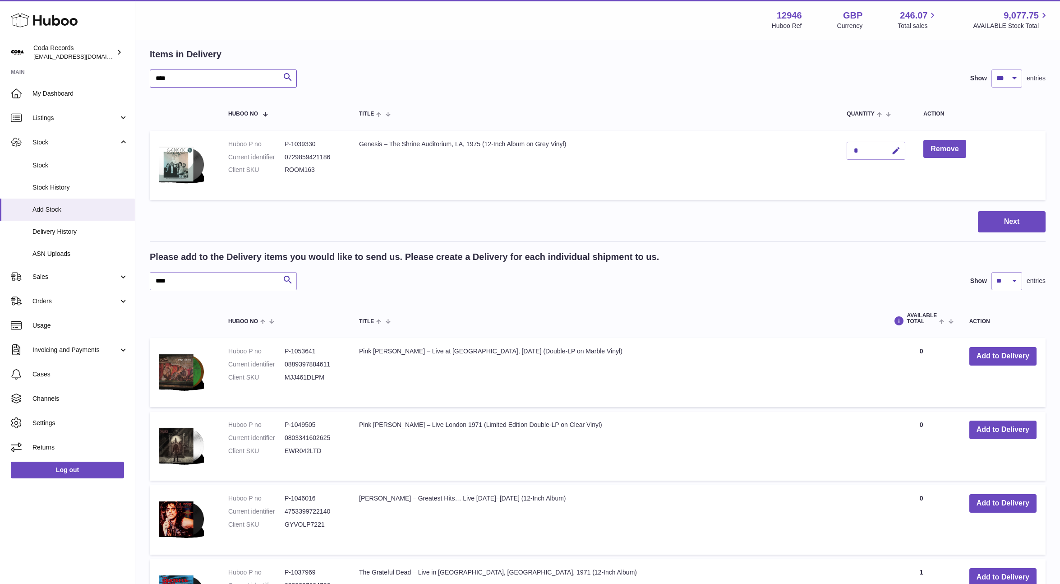
type input "****"
click at [201, 269] on div "Please add to the Delivery items you would like to send us. Please create a Del…" at bounding box center [598, 270] width 896 height 39
click at [202, 279] on input "****" at bounding box center [223, 281] width 147 height 18
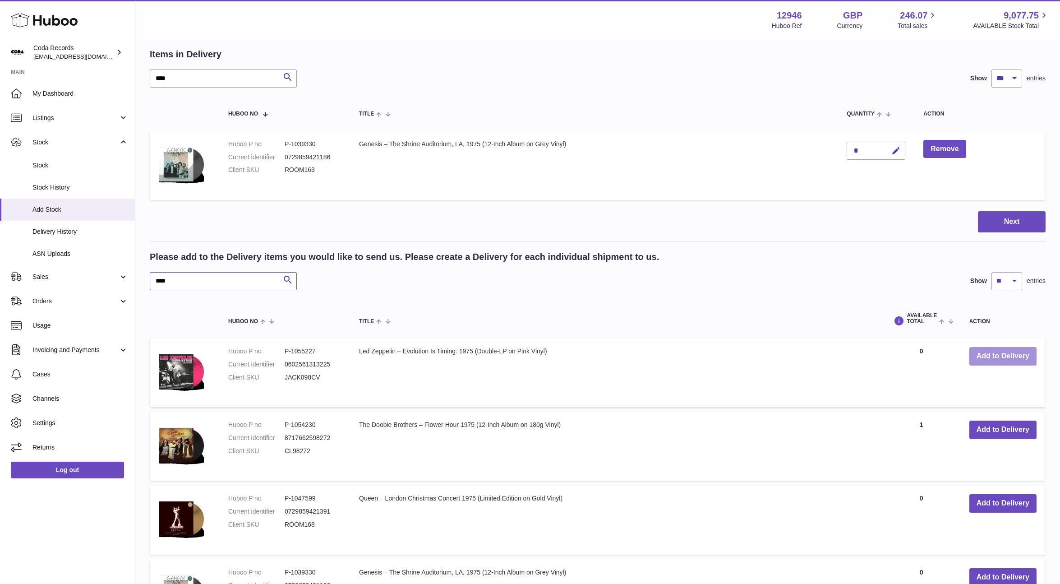
type input "****"
drag, startPoint x: 1000, startPoint y: 361, endPoint x: 987, endPoint y: 357, distance: 13.8
click at [999, 361] on button "Add to Delivery" at bounding box center [1002, 356] width 67 height 18
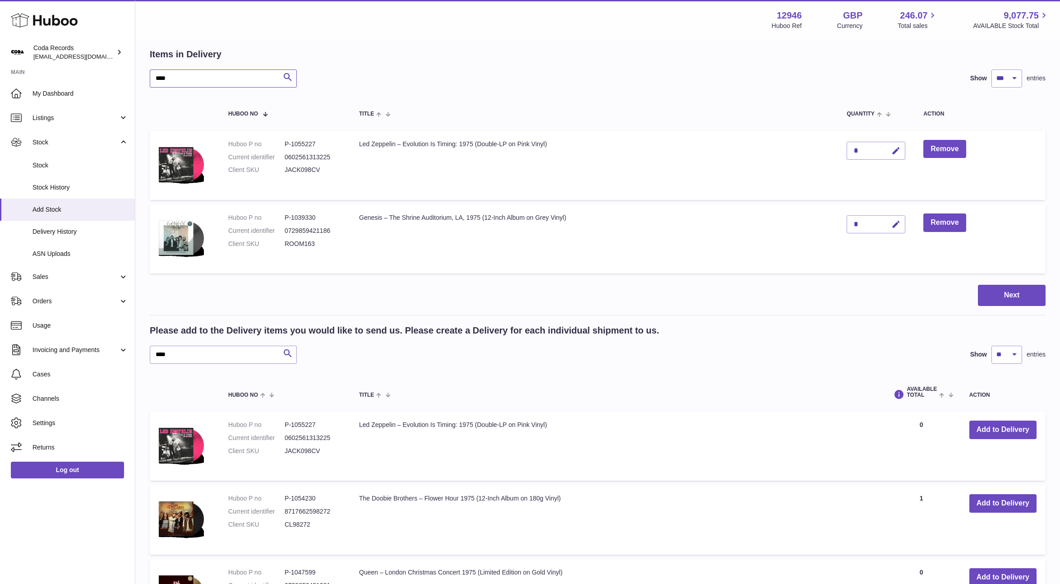
click at [224, 82] on input "****" at bounding box center [223, 78] width 147 height 18
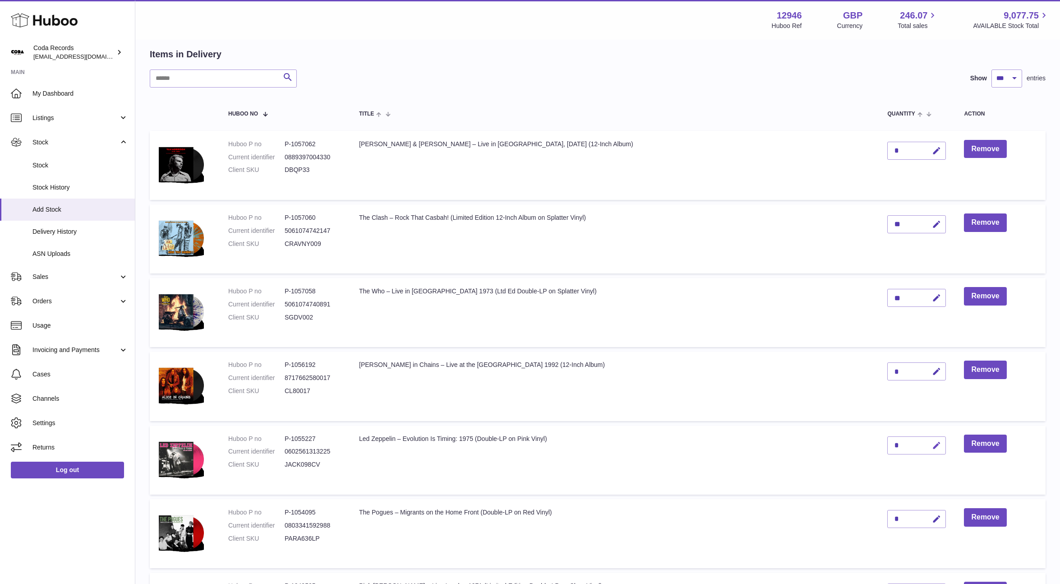
click at [932, 448] on icon "button" at bounding box center [936, 445] width 9 height 9
type input "**"
click at [933, 445] on icon "submit" at bounding box center [937, 445] width 8 height 8
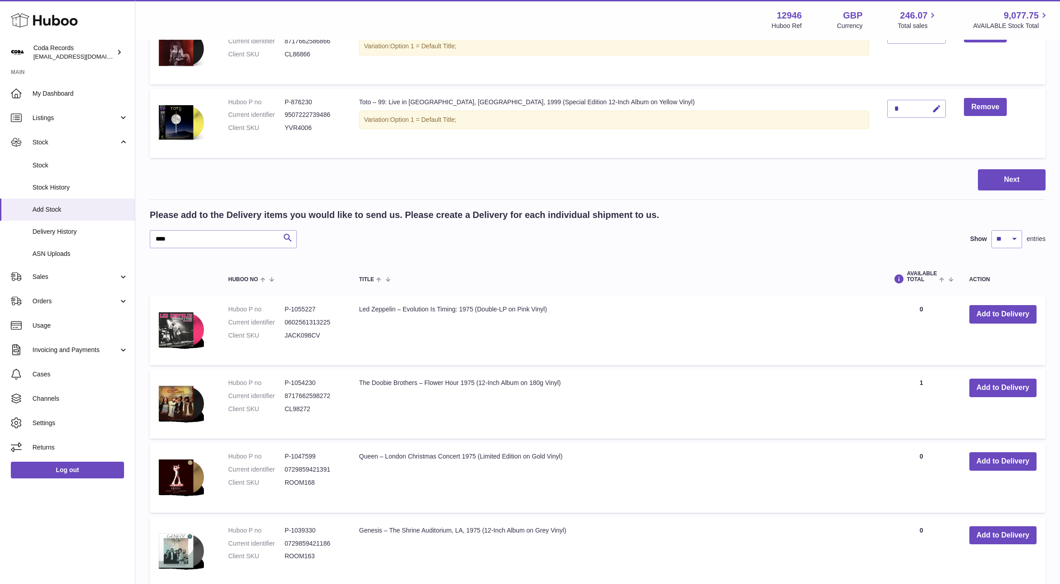
scroll to position [2159, 0]
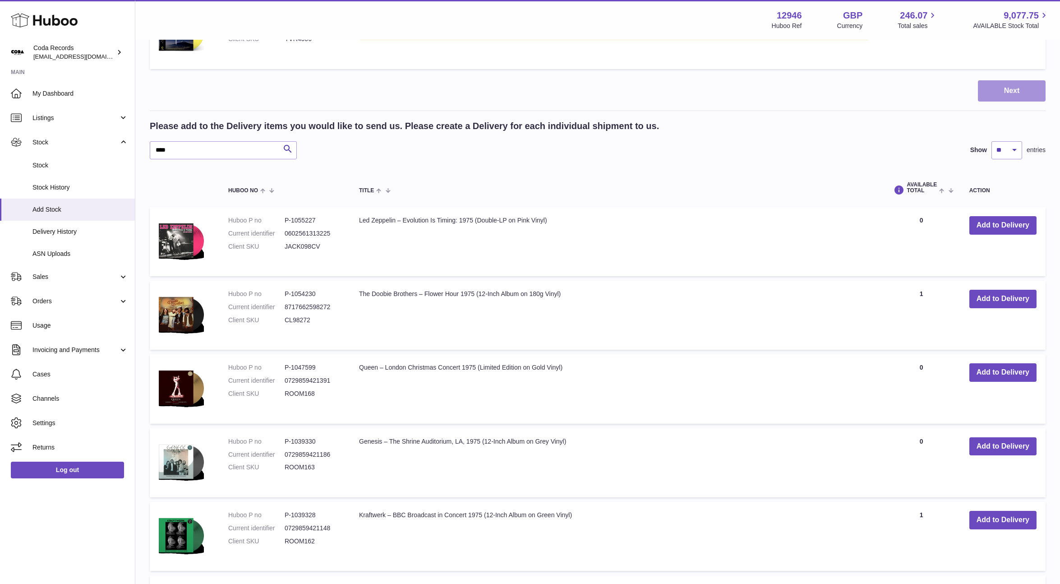
click at [1006, 93] on button "Next" at bounding box center [1012, 90] width 68 height 21
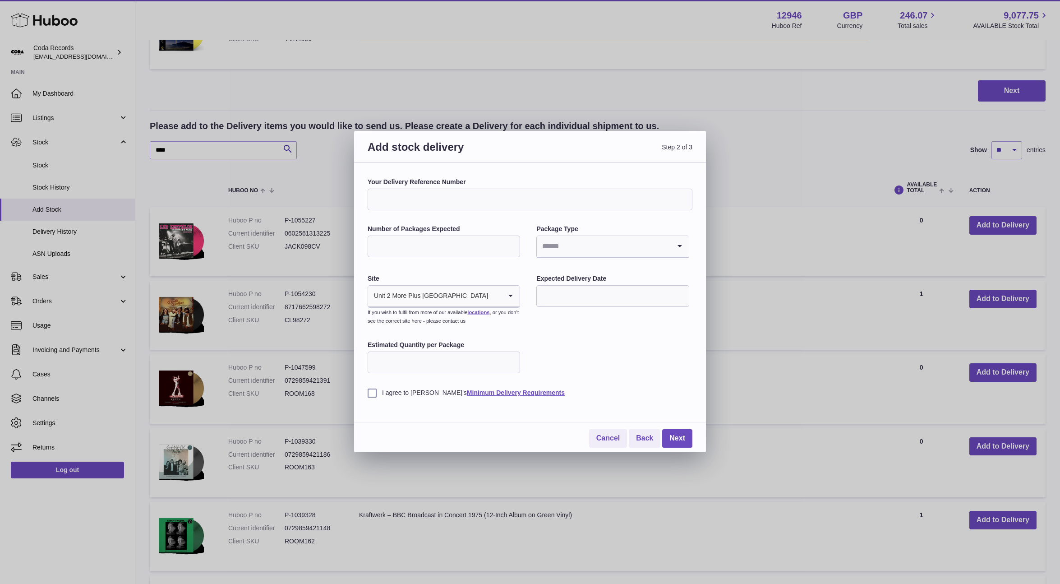
click at [444, 246] on input "Number of Packages Expected" at bounding box center [444, 246] width 152 height 22
type input "*"
click at [560, 243] on input "Search for option" at bounding box center [603, 246] width 133 height 21
drag, startPoint x: 561, startPoint y: 305, endPoint x: 517, endPoint y: 281, distance: 49.8
click at [559, 305] on li "Boxes" at bounding box center [612, 307] width 151 height 18
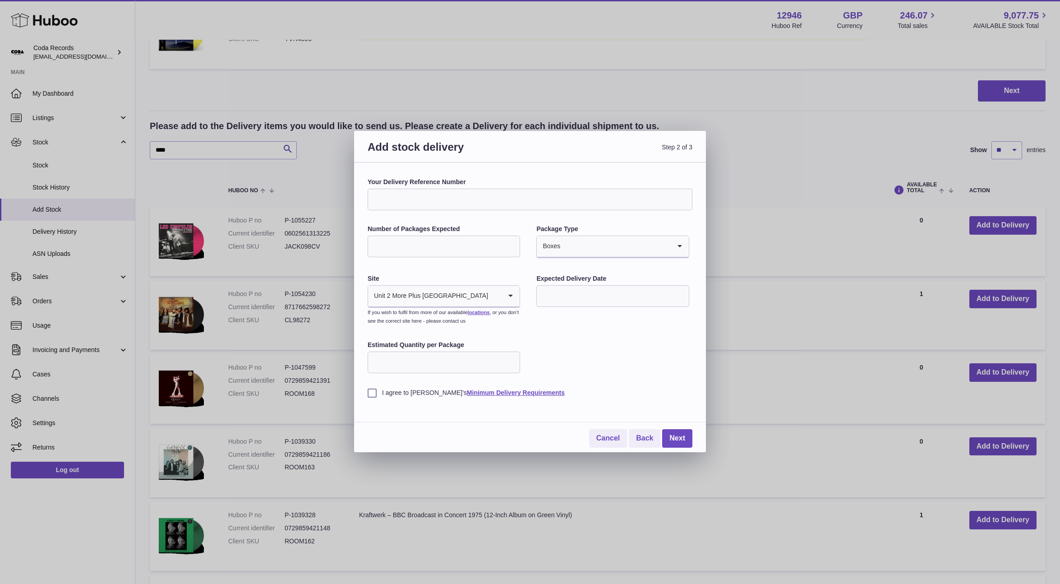
click at [509, 269] on div "Your Delivery Reference Number Number of Packages Expected * Package Type Boxes…" at bounding box center [530, 287] width 325 height 219
click at [571, 296] on input "text" at bounding box center [612, 296] width 152 height 22
click at [552, 367] on span "8" at bounding box center [551, 371] width 16 height 16
type input "**********"
click at [458, 364] on input "Estimated Quantity per Package" at bounding box center [444, 362] width 152 height 22
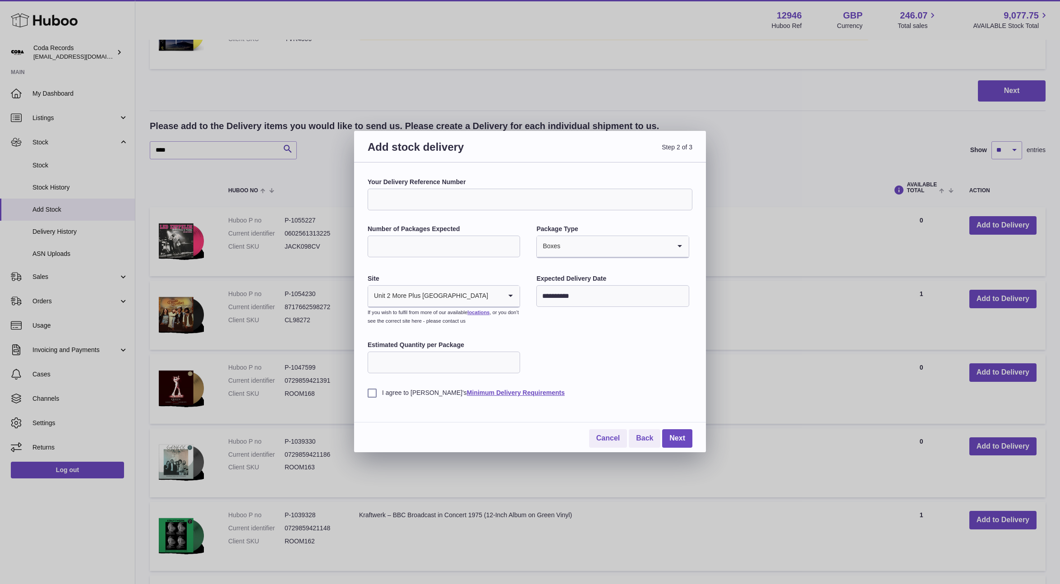
type input "**"
click at [374, 393] on label "I agree to Huboo's Minimum Delivery Requirements" at bounding box center [530, 392] width 325 height 9
click at [675, 439] on link "Next" at bounding box center [677, 438] width 30 height 18
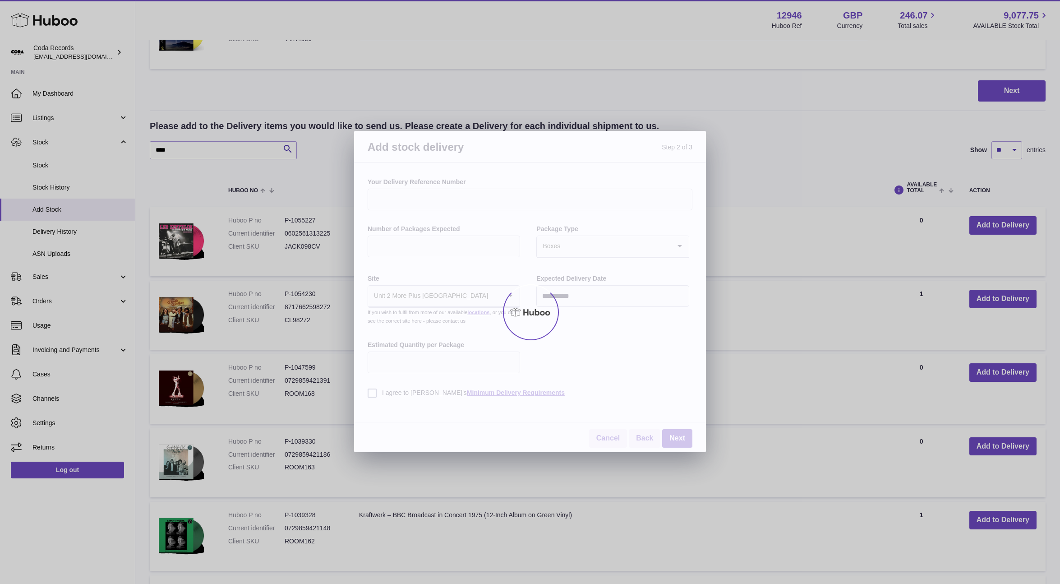
scroll to position [557, 0]
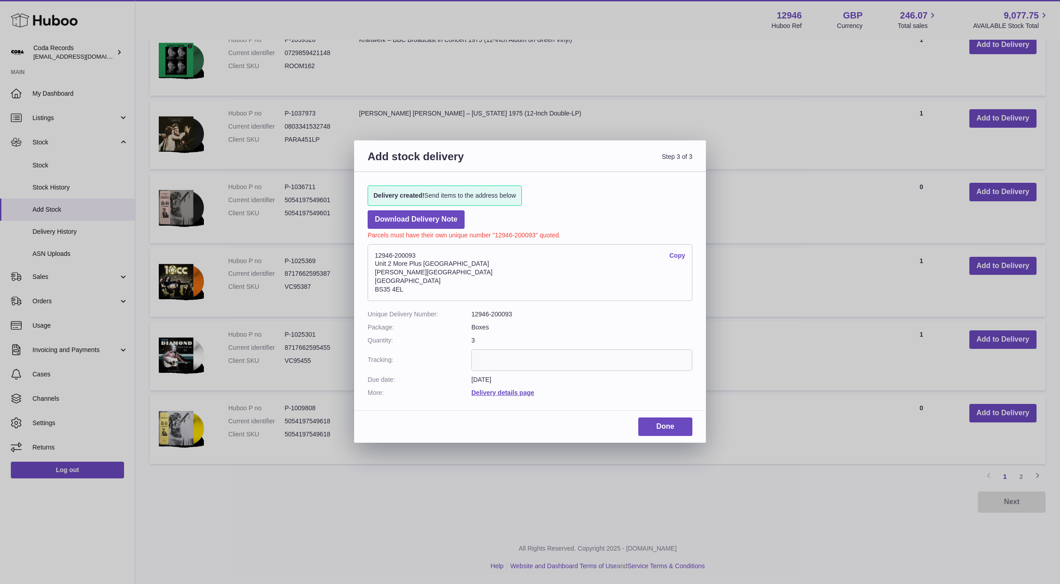
drag, startPoint x: 413, startPoint y: 254, endPoint x: 386, endPoint y: 276, distance: 34.9
click at [368, 253] on address "12946-200093 Copy Unit 2 More Plus Central Park Hudson Ave Severn Beach BS35 4EL" at bounding box center [530, 272] width 325 height 57
copy address "12946-200093"
click at [560, 68] on div "Add stock delivery Step 3 of 3 Delivery created! Send items to the address belo…" at bounding box center [530, 292] width 1060 height 584
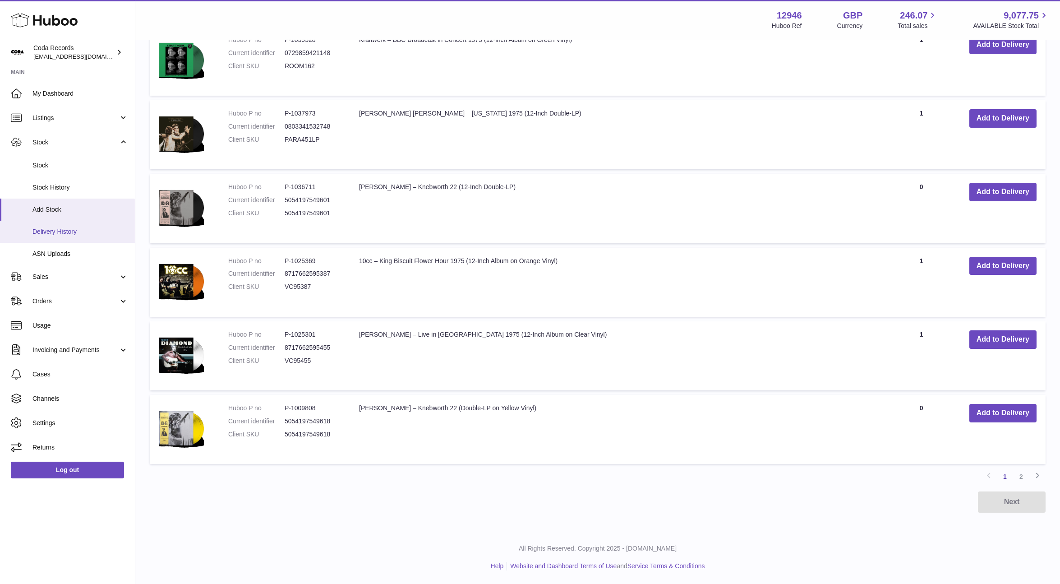
click at [65, 233] on span "Delivery History" at bounding box center [80, 231] width 96 height 9
